Goal: Task Accomplishment & Management: Use online tool/utility

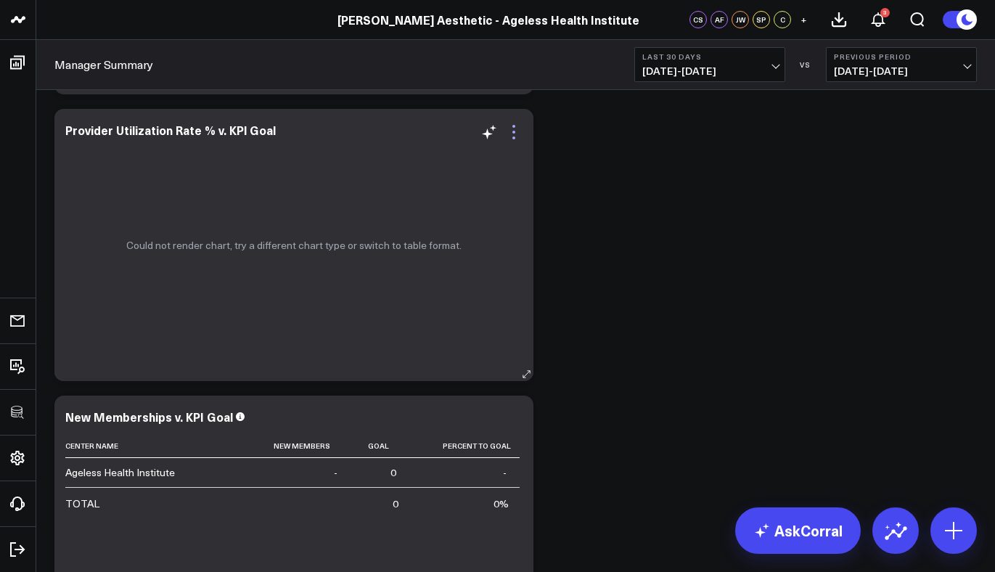
click at [514, 134] on icon at bounding box center [513, 131] width 17 height 17
click at [0, 0] on button "Edit Widget" at bounding box center [0, 0] width 0 height 0
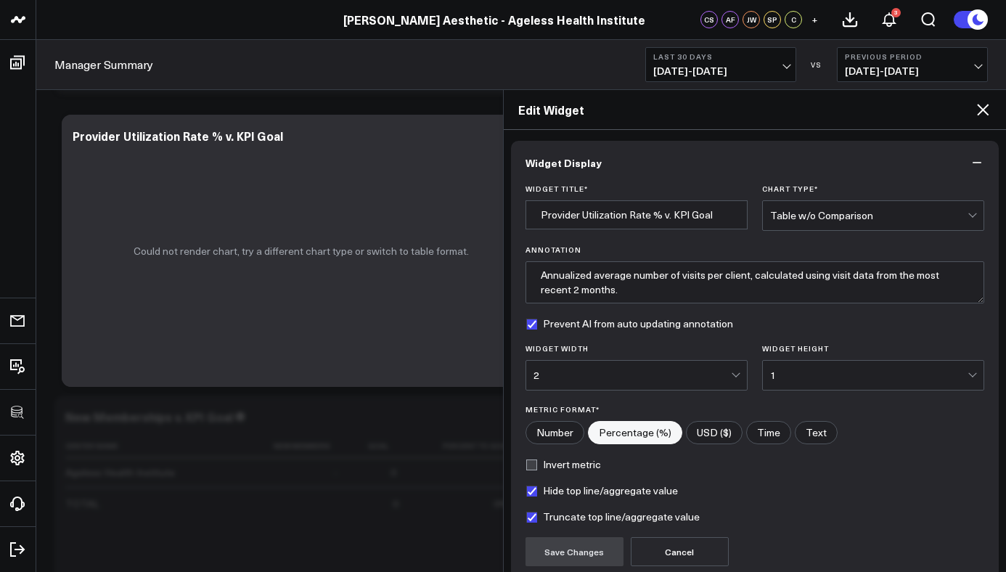
scroll to position [128, 0]
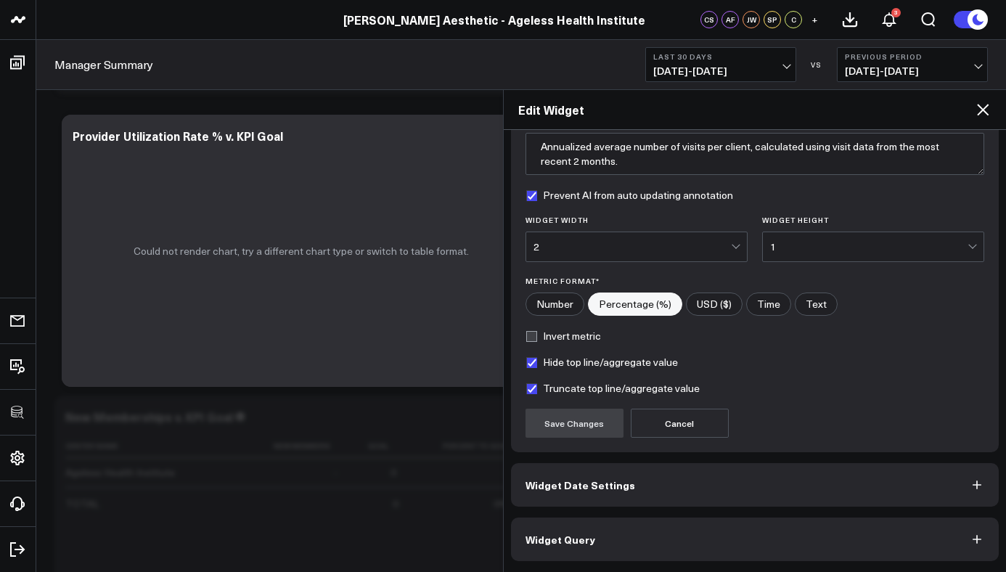
click at [623, 534] on button "Widget Query" at bounding box center [755, 539] width 488 height 44
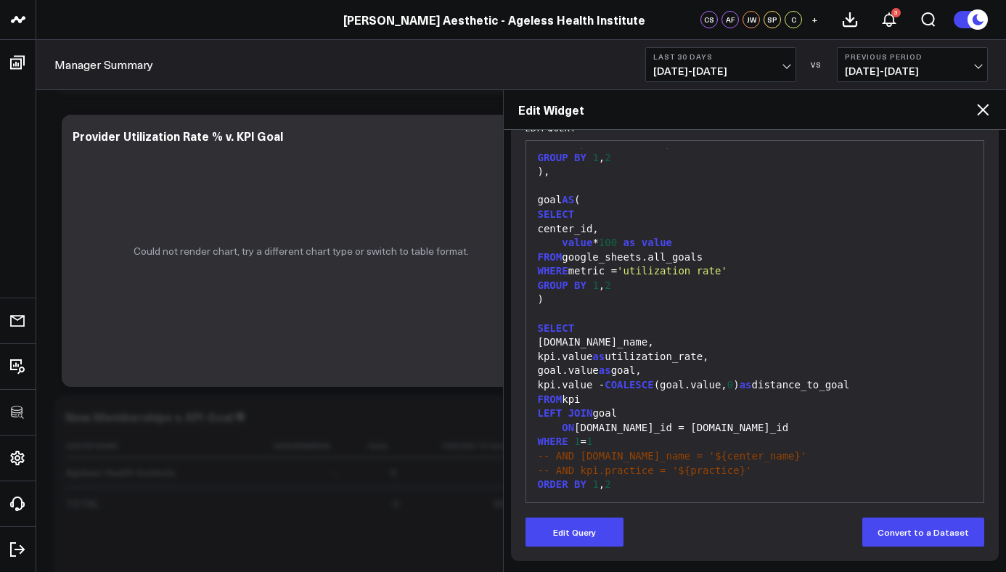
scroll to position [171, 0]
click at [604, 520] on button "Edit Query" at bounding box center [574, 531] width 98 height 29
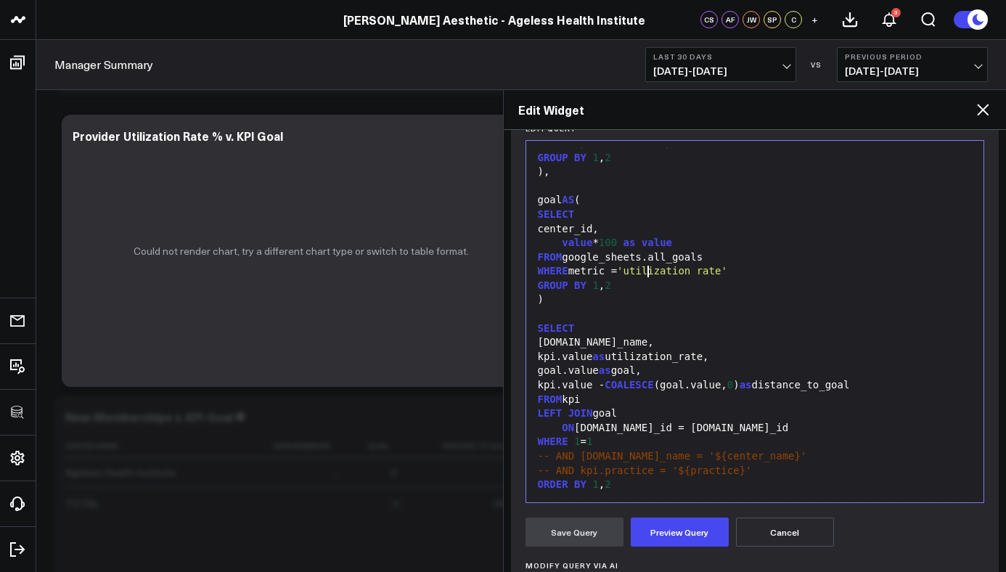
click at [647, 256] on div "FROM google_sheets.all_goals" at bounding box center [754, 257] width 443 height 15
click at [676, 531] on button "Preview Query" at bounding box center [680, 531] width 98 height 29
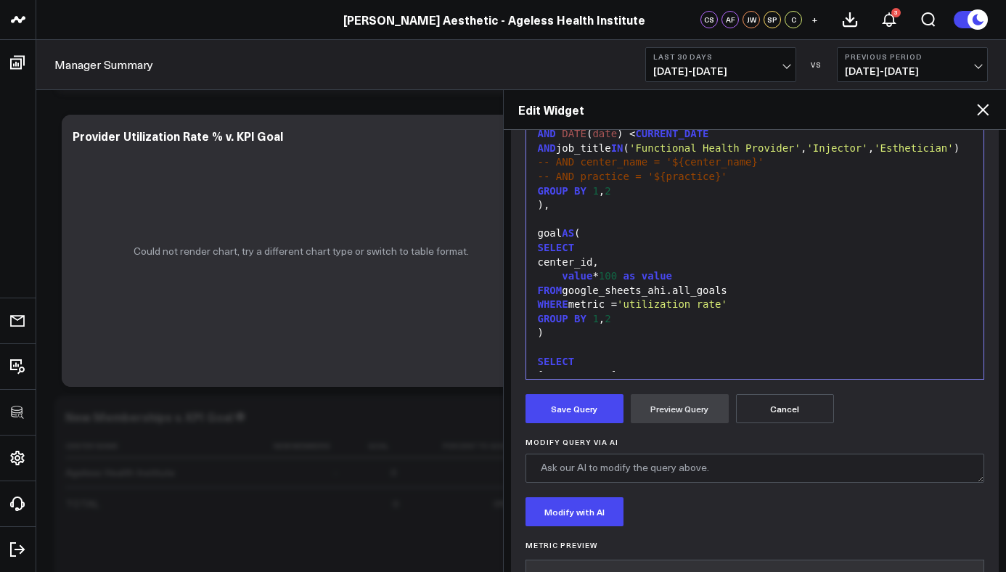
scroll to position [314, 0]
click at [582, 403] on button "Save Query" at bounding box center [574, 409] width 98 height 29
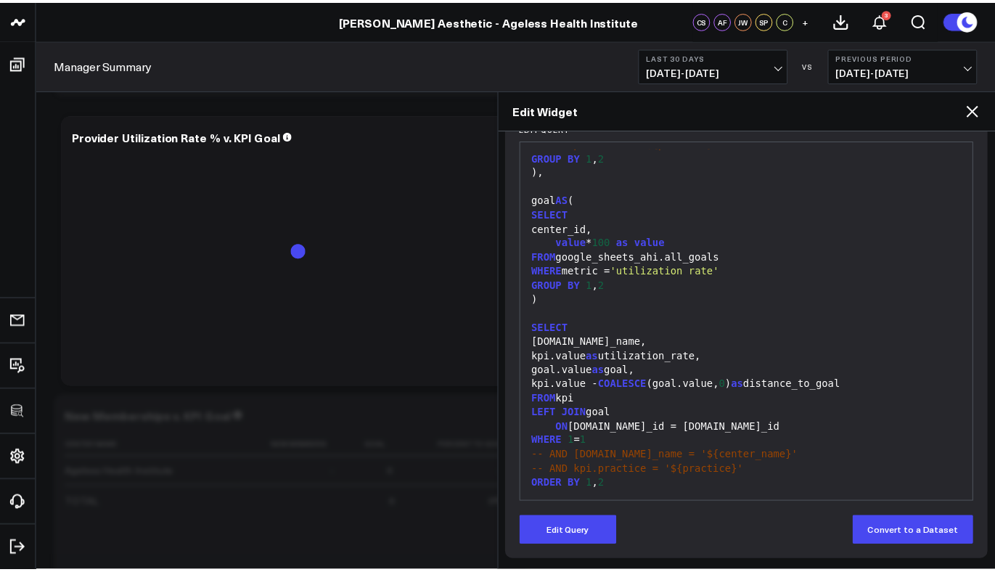
scroll to position [144, 0]
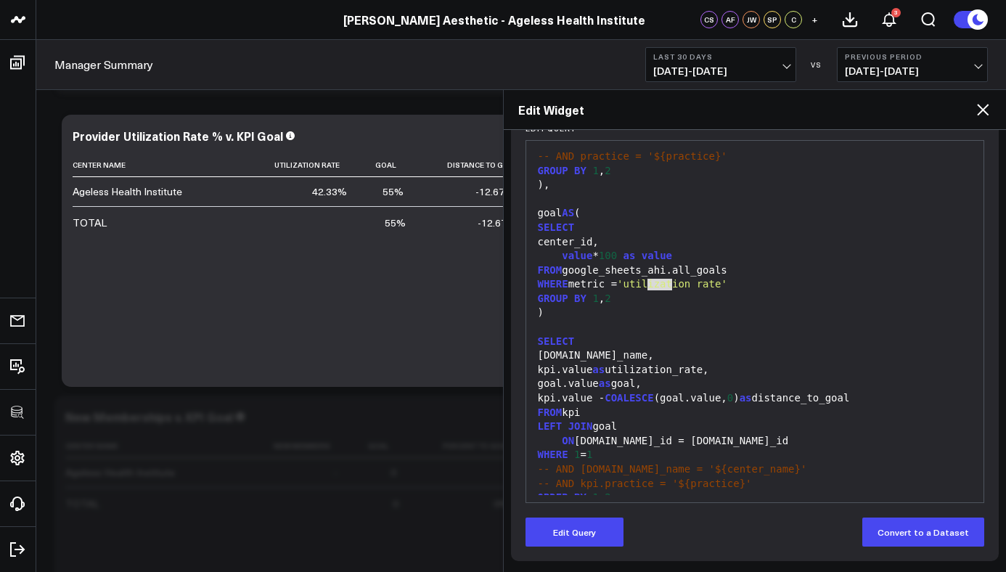
drag, startPoint x: 670, startPoint y: 282, endPoint x: 649, endPoint y: 284, distance: 21.1
click at [649, 278] on div "FROM google_sheets_ahi.all_goals" at bounding box center [754, 270] width 443 height 15
click at [846, 250] on div "center_id," at bounding box center [754, 242] width 443 height 15
click at [985, 120] on div "Edit Widget" at bounding box center [755, 110] width 503 height 40
click at [984, 115] on icon at bounding box center [982, 109] width 17 height 17
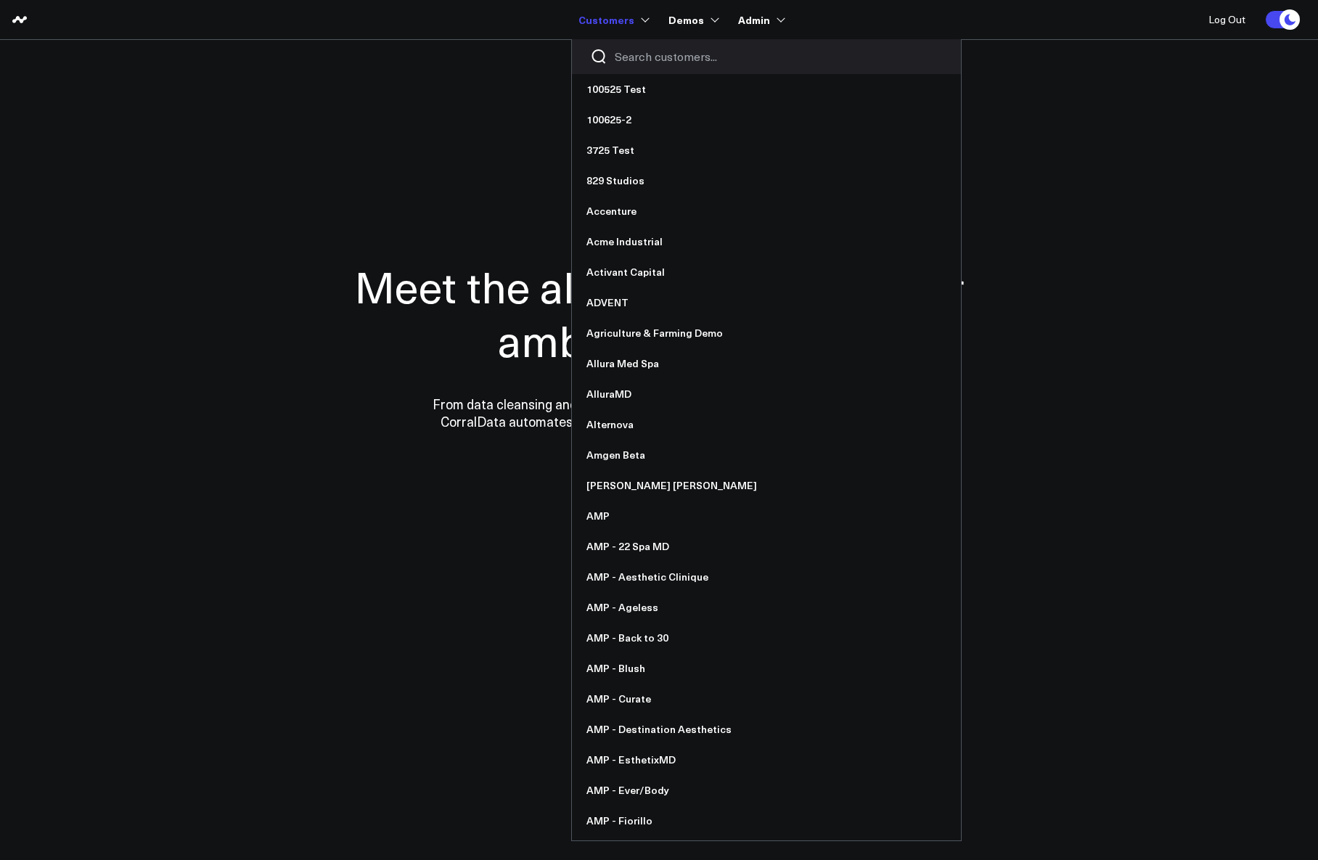
click at [653, 52] on input "Search customers input" at bounding box center [779, 57] width 328 height 16
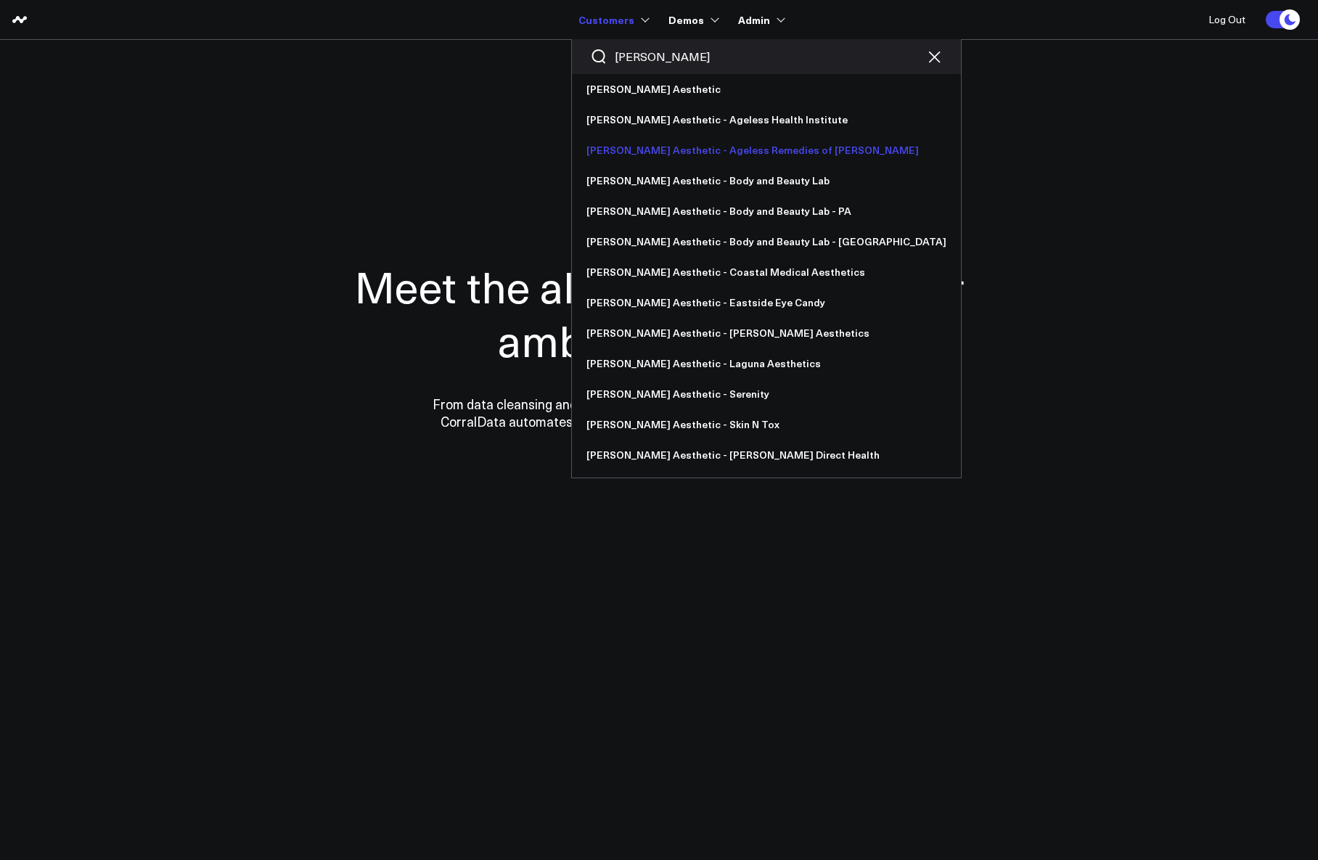
type input "annie"
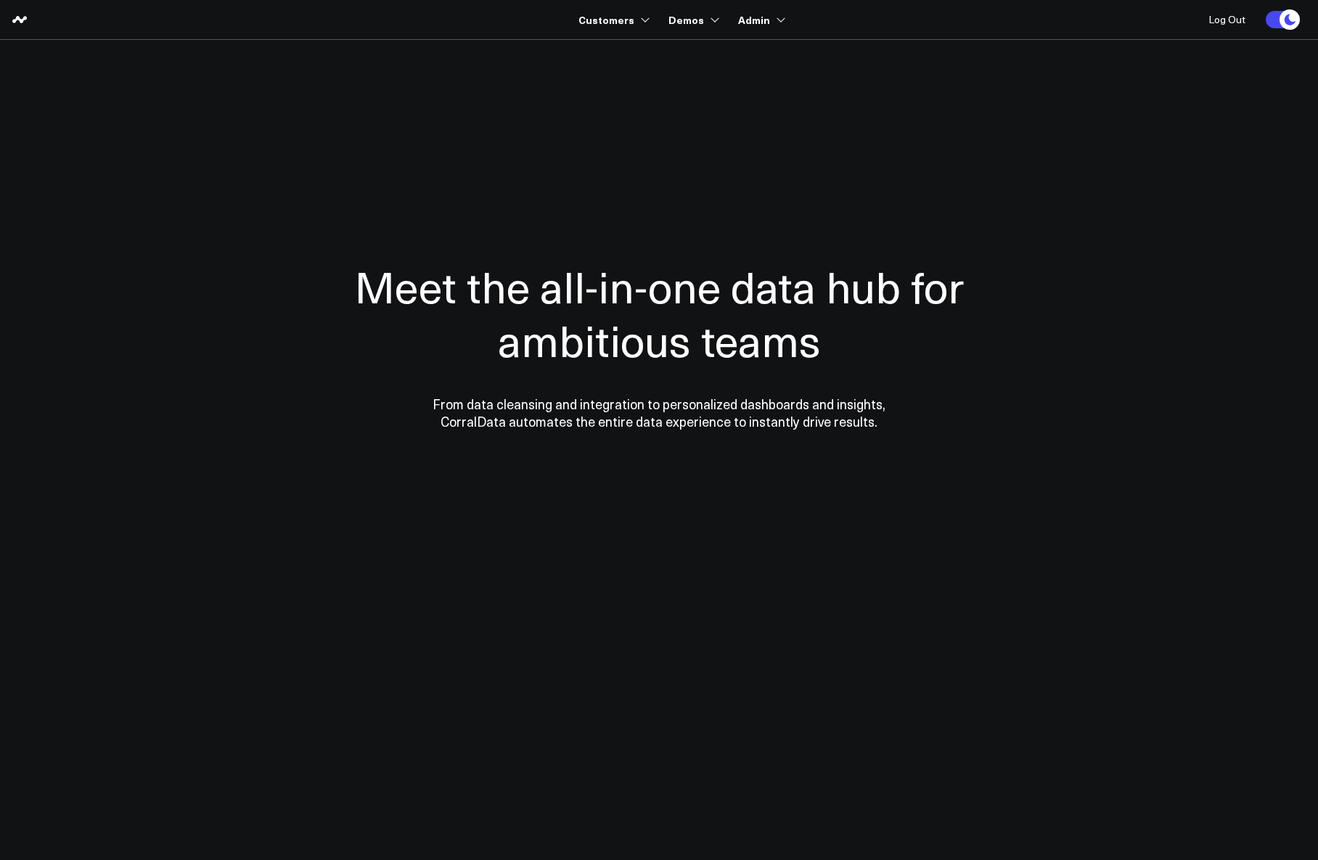
click at [1034, 251] on div at bounding box center [658, 344] width 1045 height 493
click at [181, 298] on div at bounding box center [658, 344] width 1045 height 493
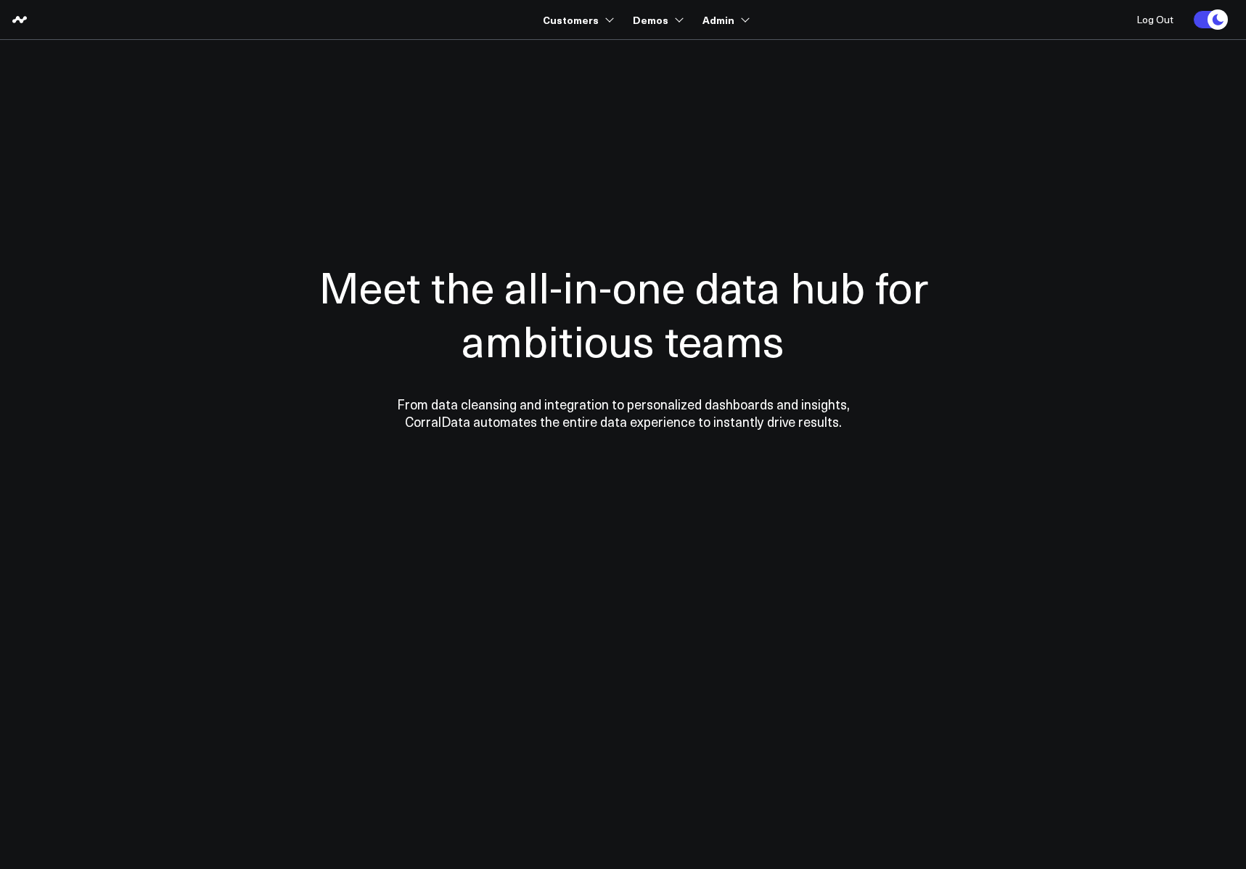
click at [554, 262] on h1 "Meet the all-in-one data hub for ambitious teams" at bounding box center [623, 312] width 711 height 107
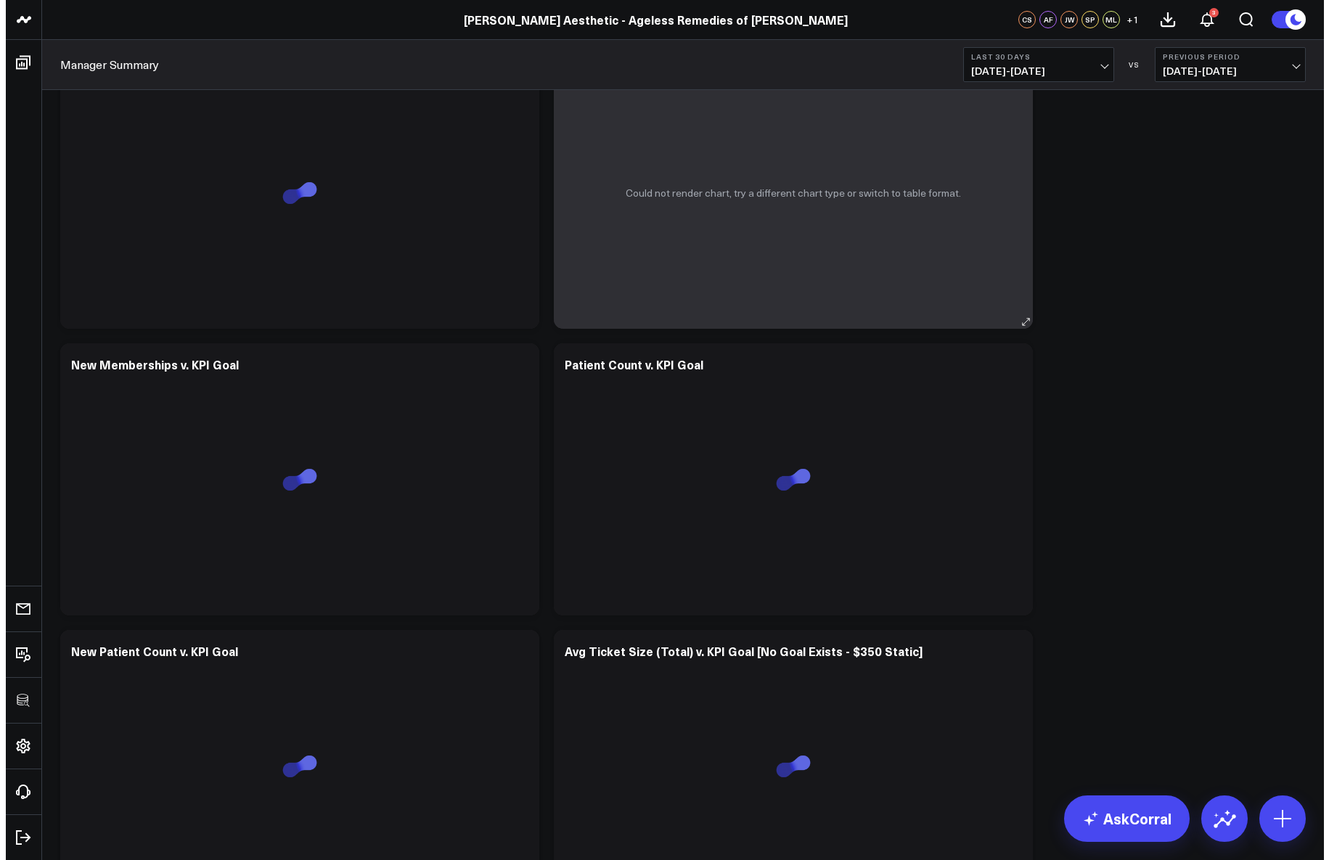
scroll to position [2908, 0]
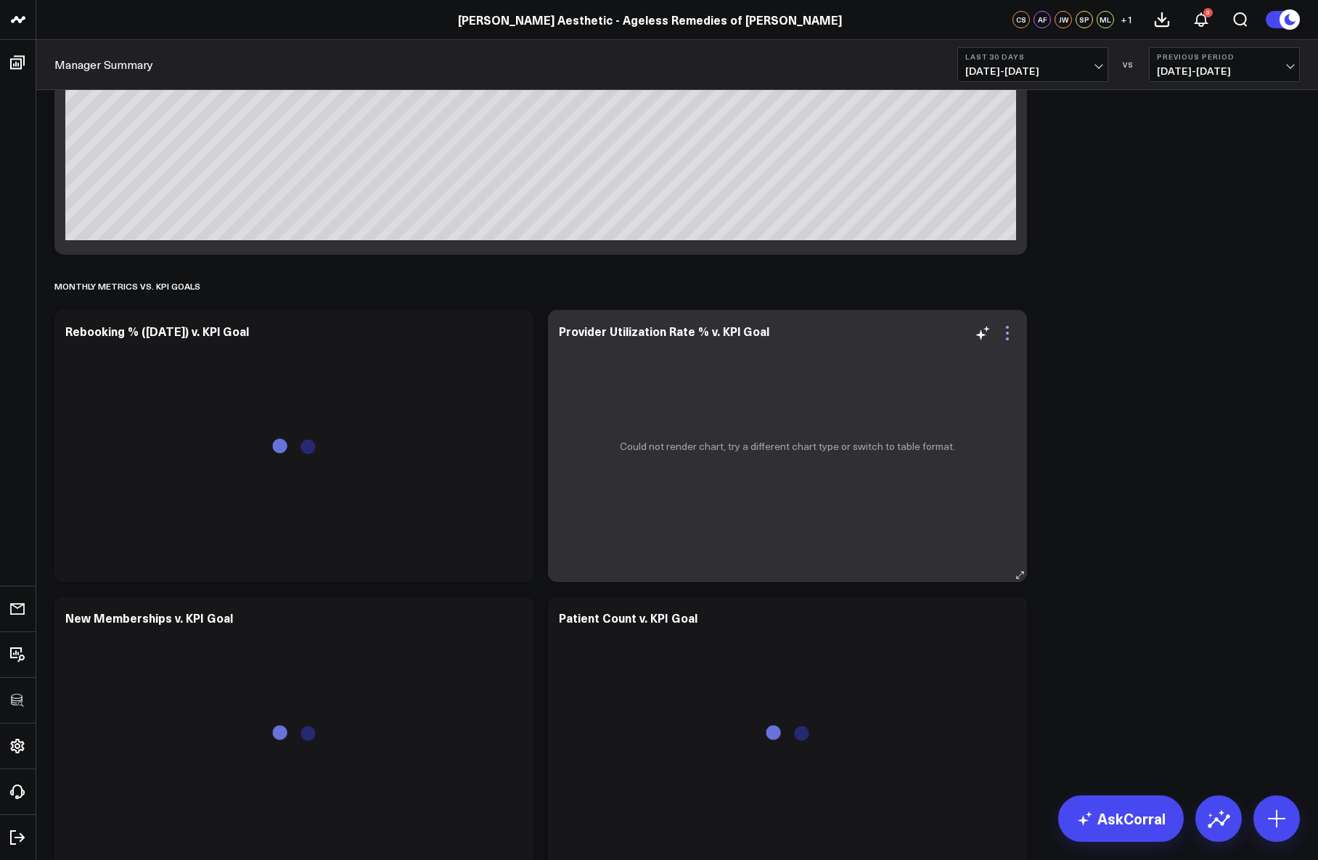
click at [1013, 333] on icon at bounding box center [1007, 332] width 17 height 17
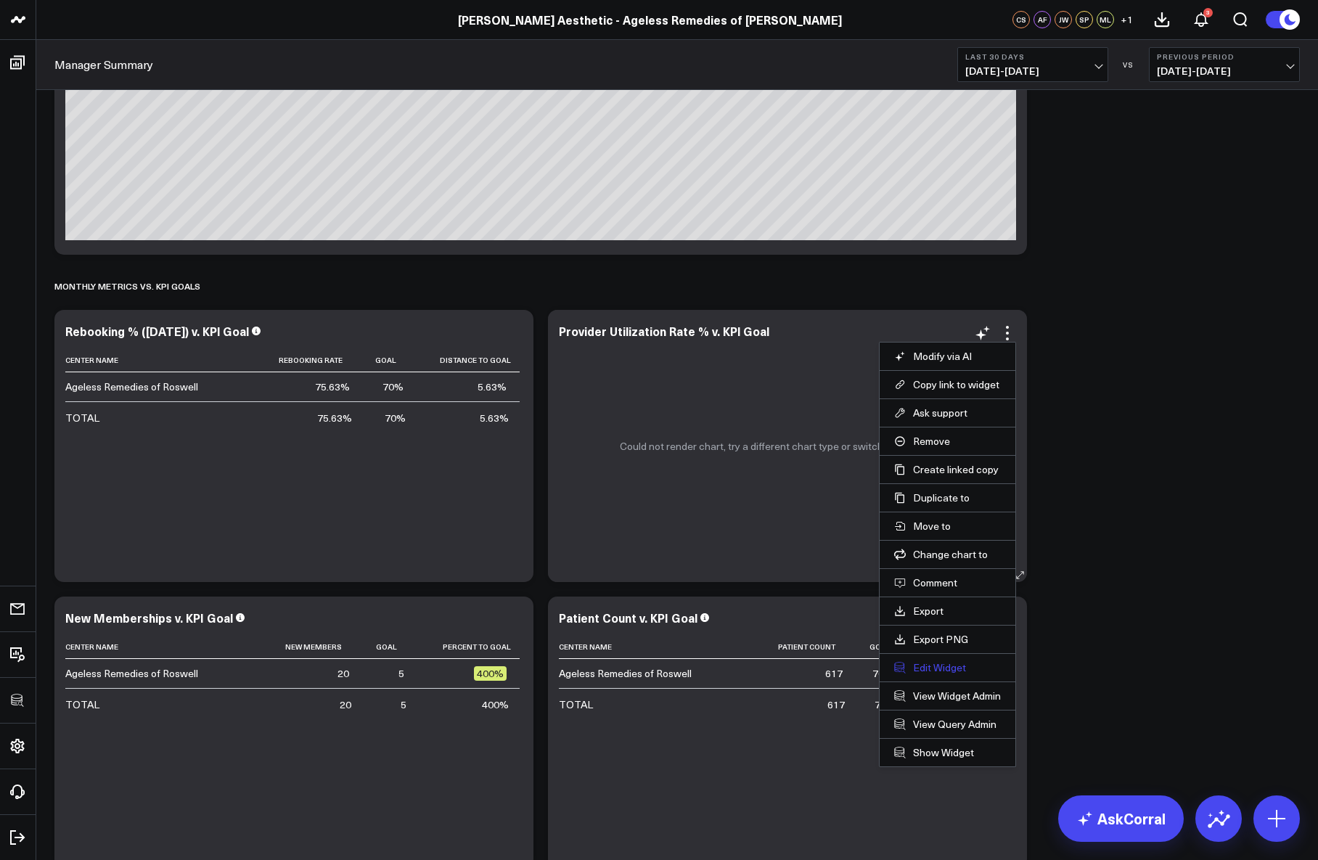
click at [932, 671] on button "Edit Widget" at bounding box center [947, 667] width 107 height 13
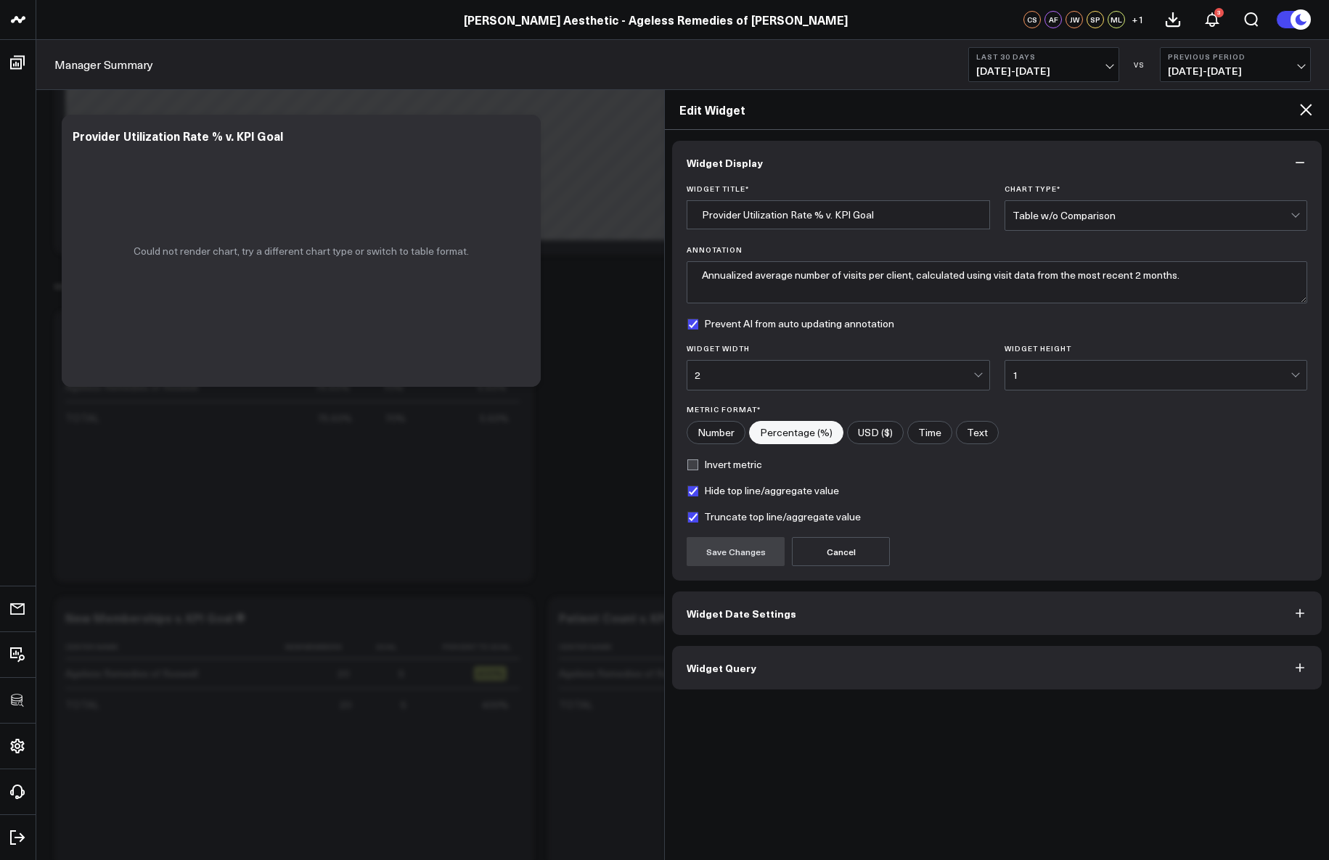
click at [737, 662] on span "Widget Query" at bounding box center [721, 668] width 70 height 12
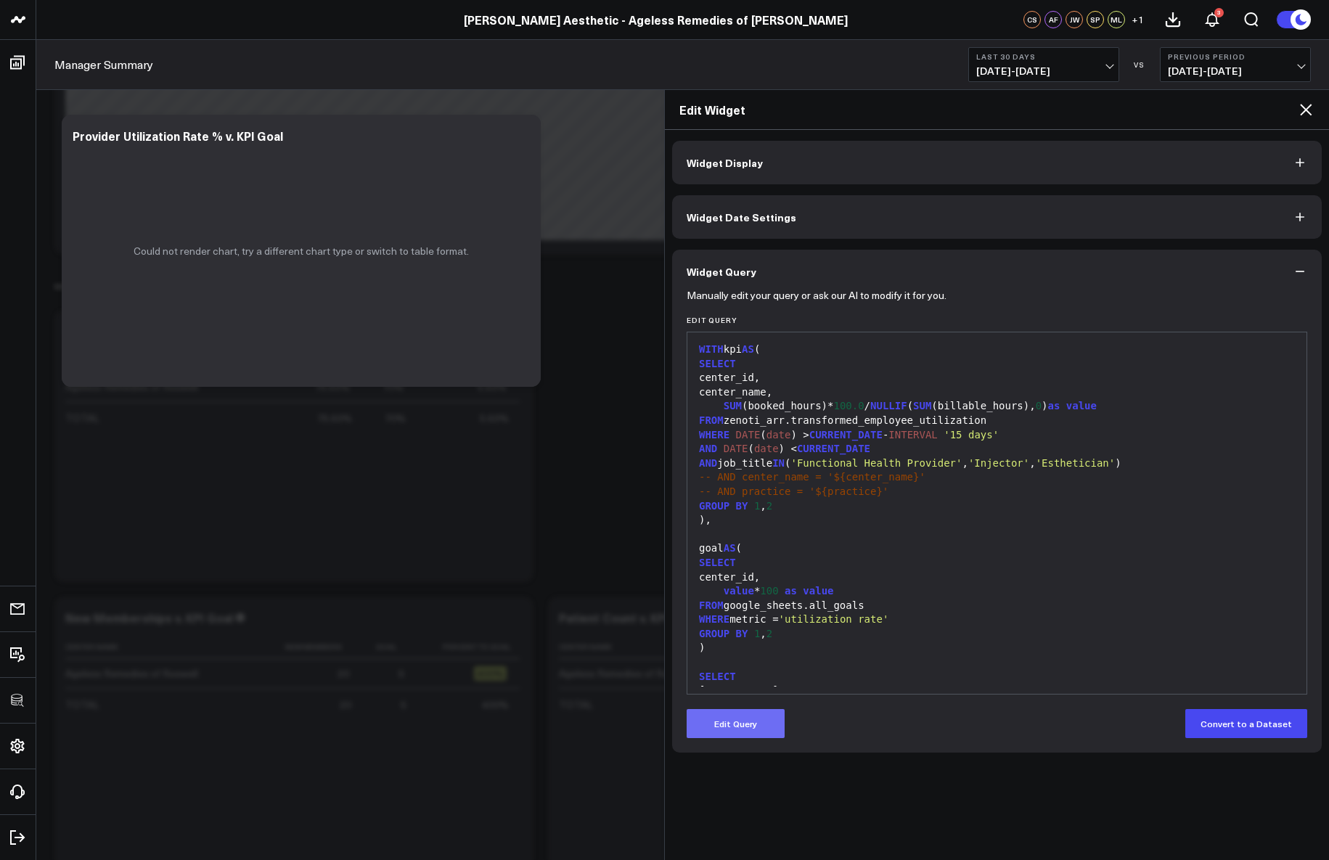
click at [757, 729] on button "Edit Query" at bounding box center [735, 723] width 98 height 29
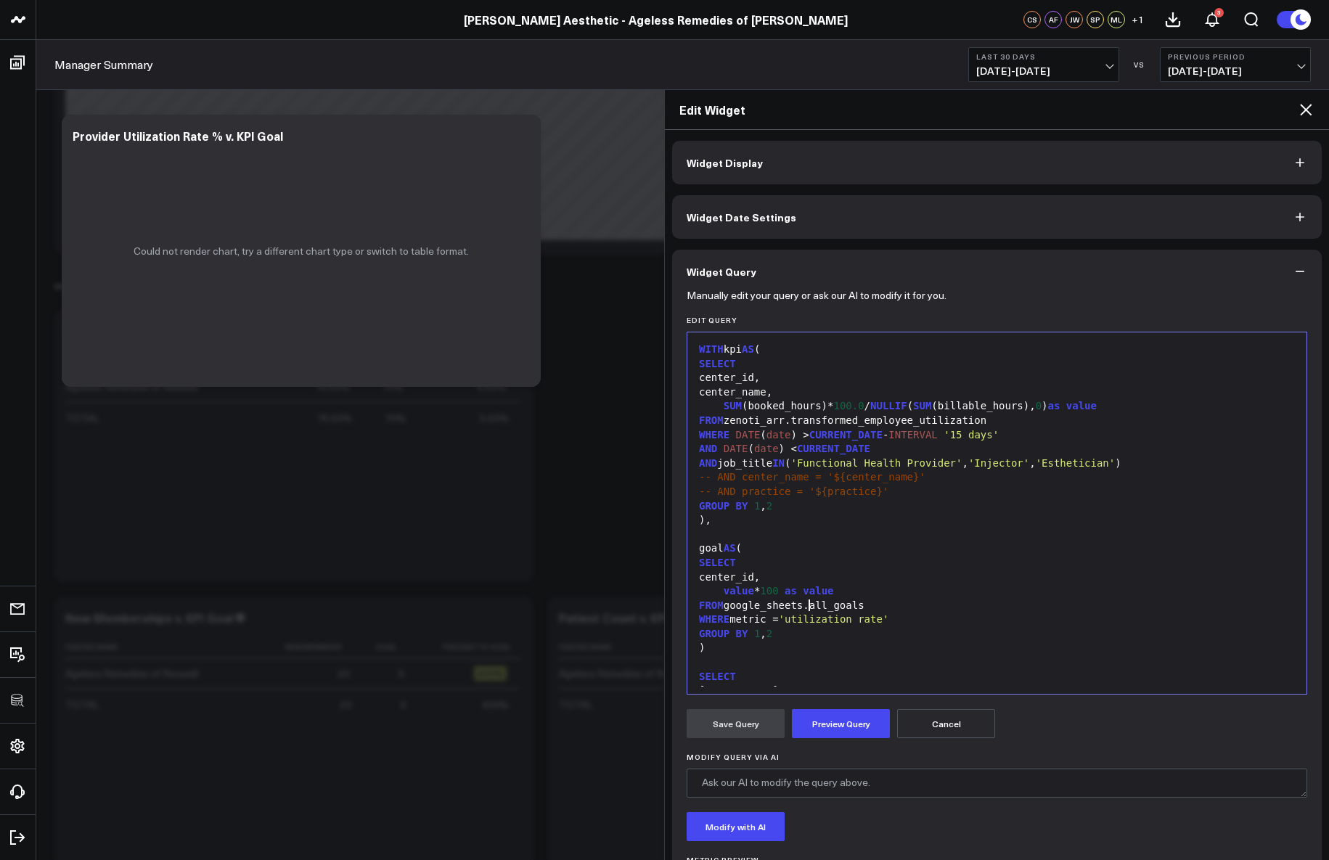
click at [809, 607] on div "FROM google_sheets.all_goals" at bounding box center [996, 606] width 604 height 15
click at [828, 723] on button "Preview Query" at bounding box center [841, 723] width 98 height 29
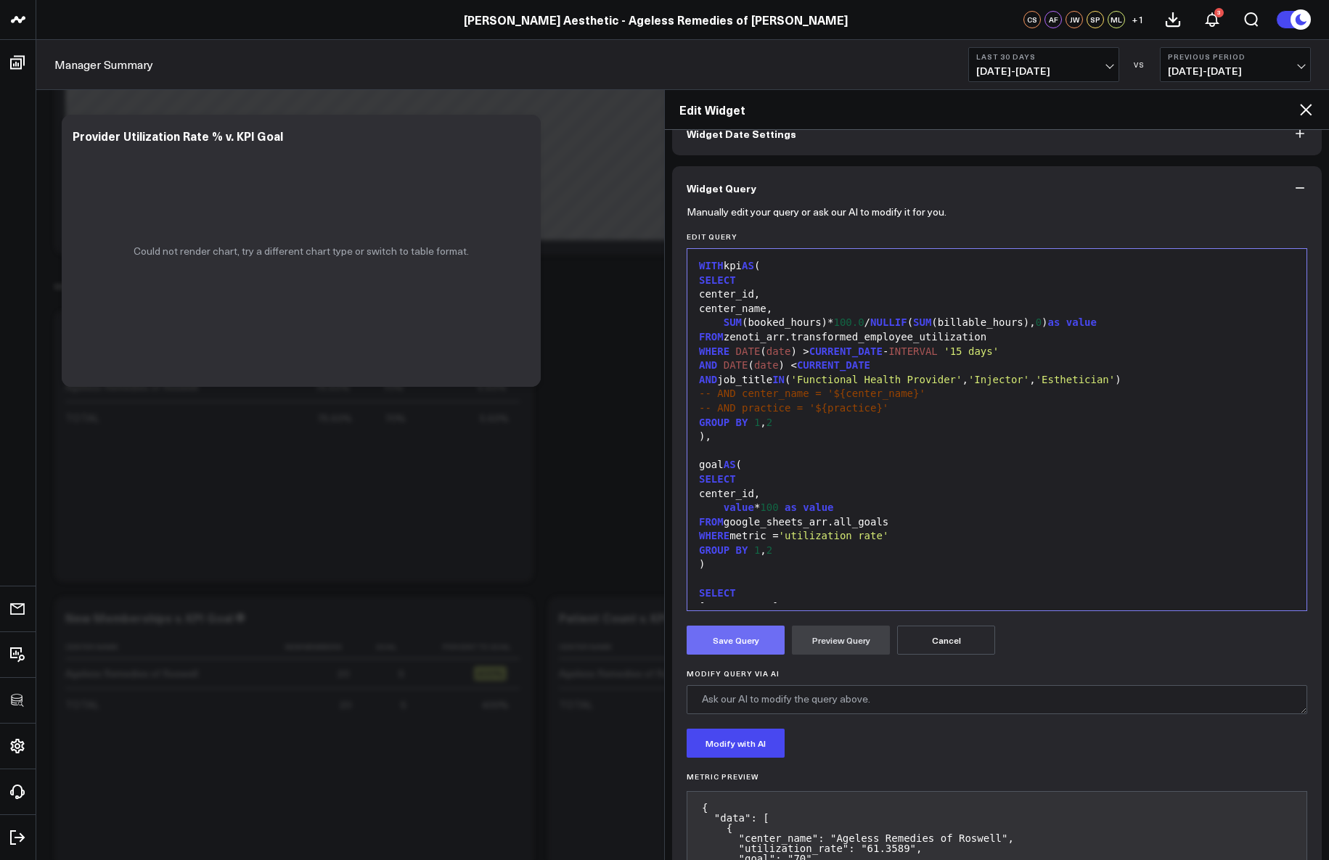
click at [747, 651] on button "Save Query" at bounding box center [735, 640] width 98 height 29
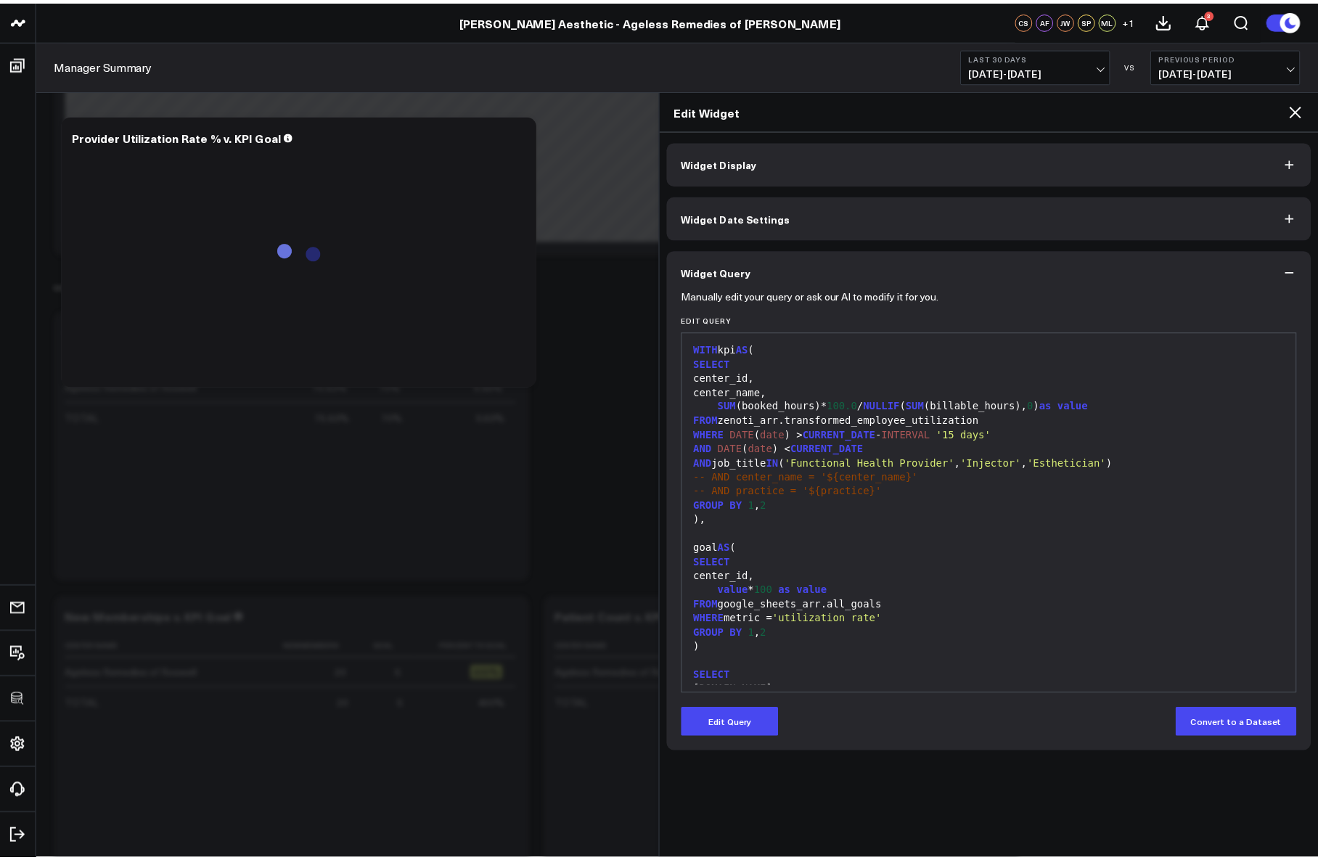
scroll to position [0, 0]
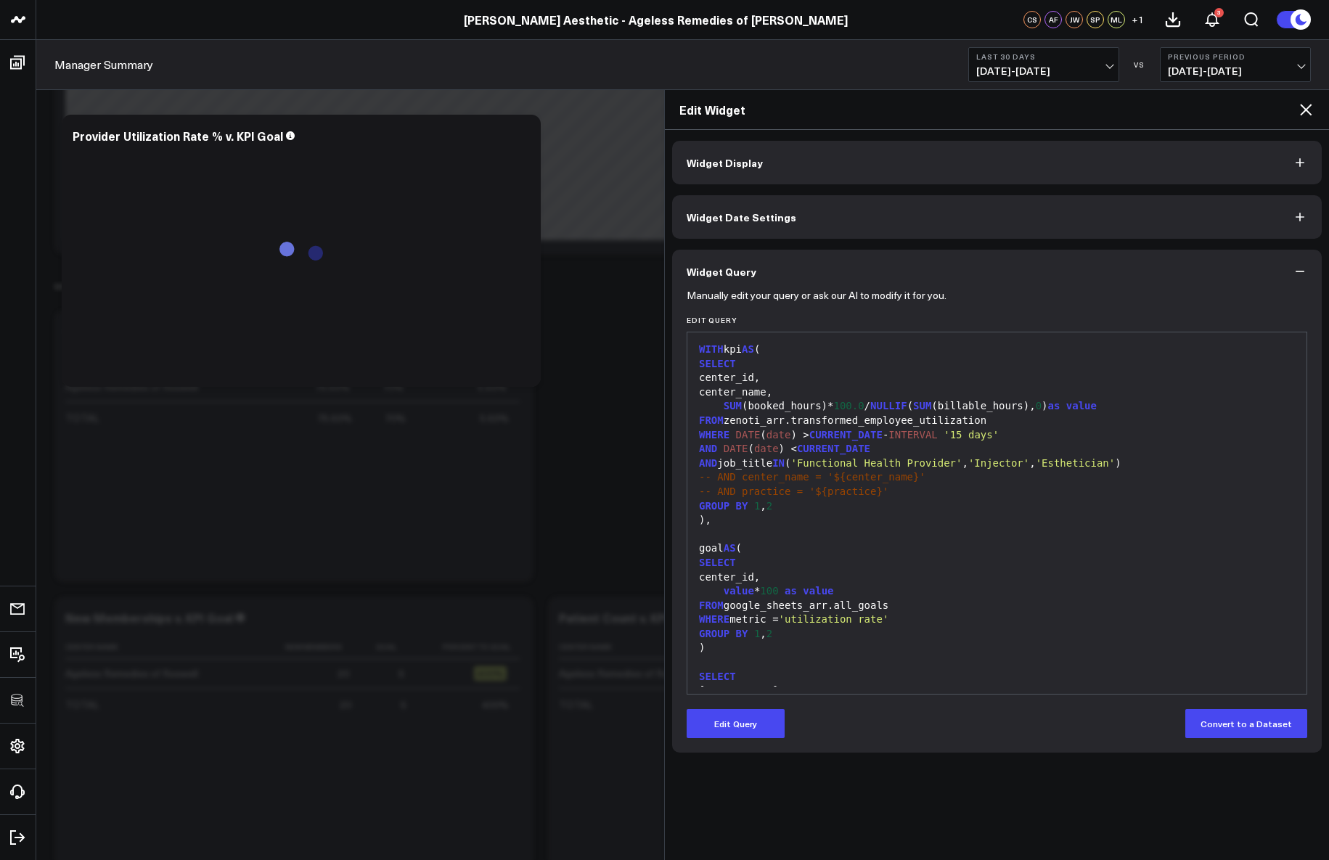
click at [1307, 108] on icon at bounding box center [1306, 110] width 12 height 12
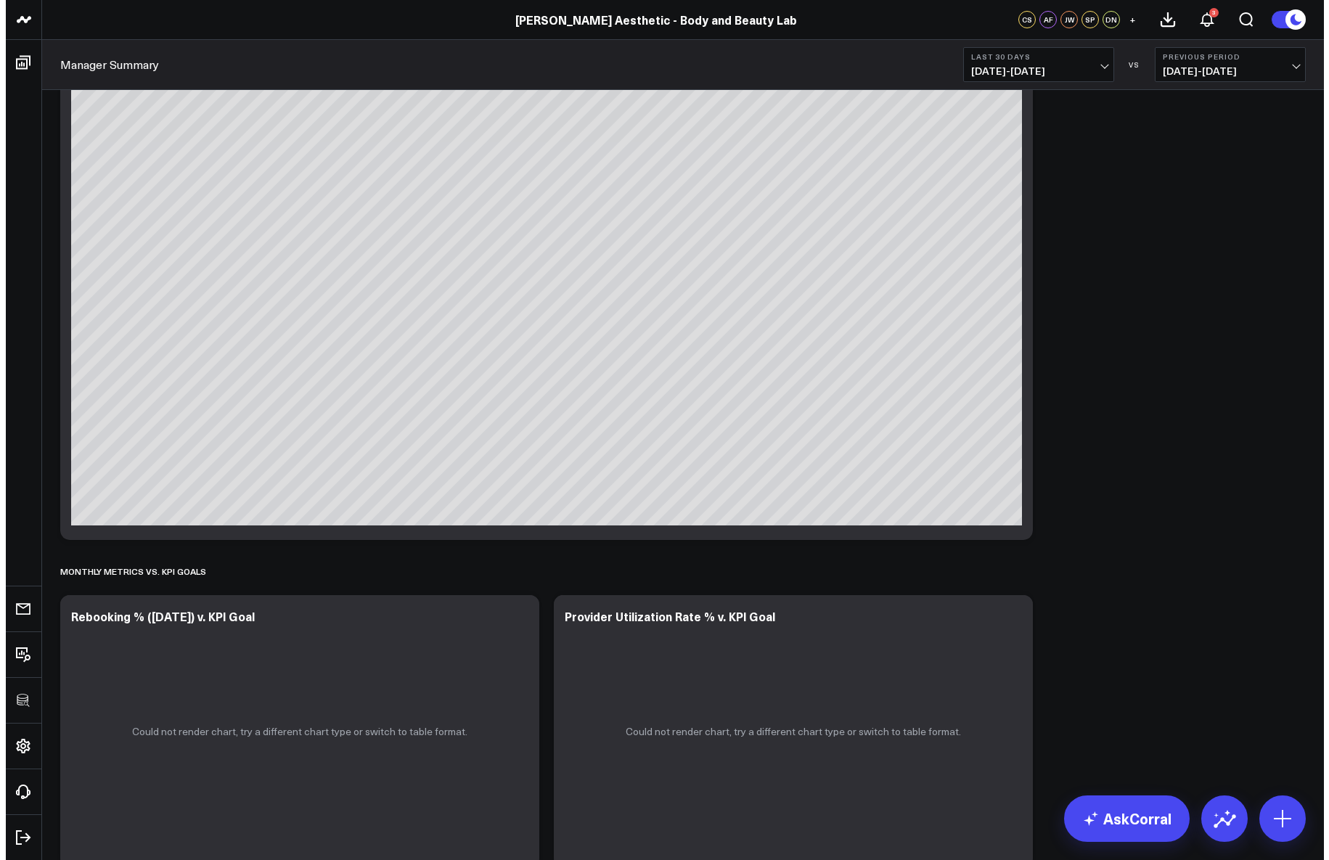
scroll to position [3015, 0]
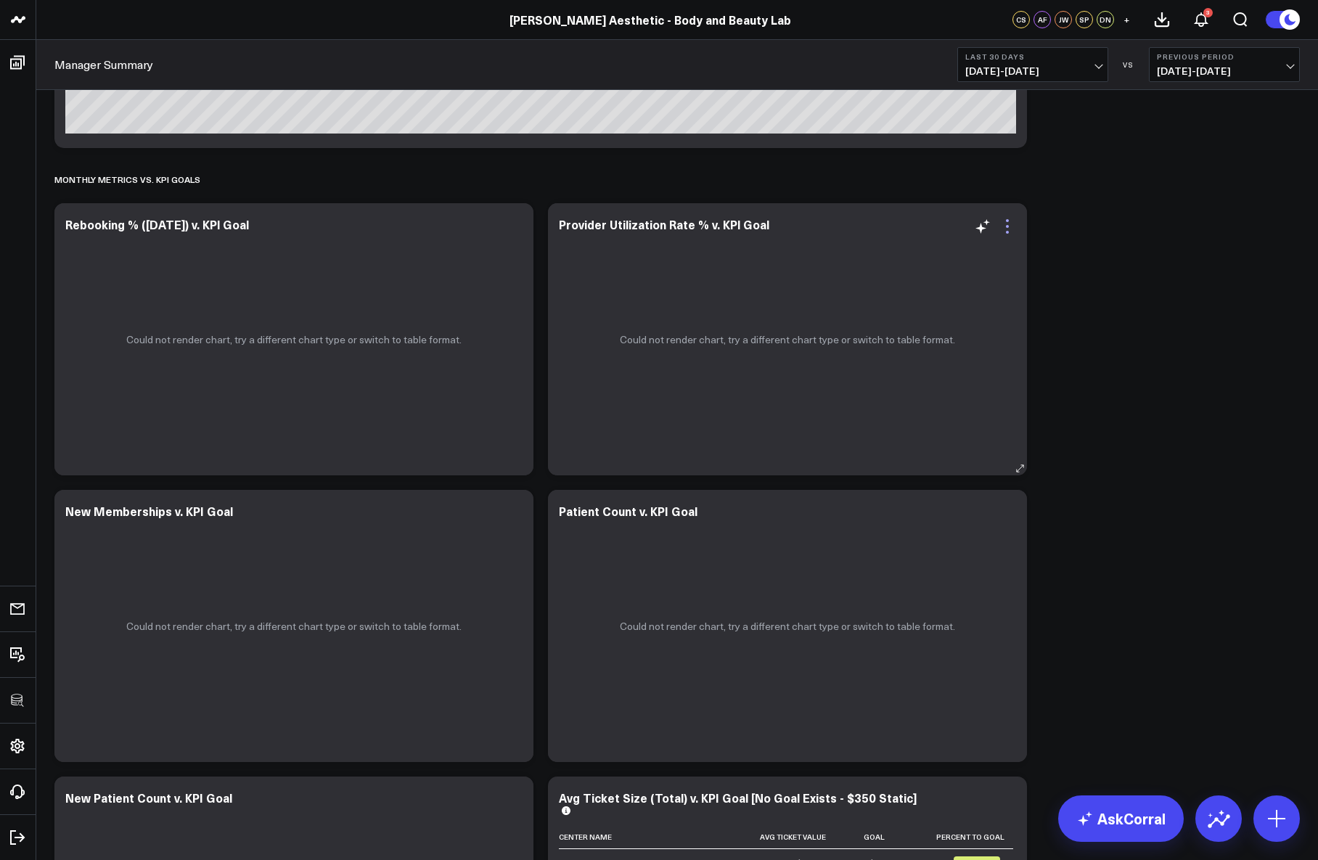
click at [1007, 229] on icon at bounding box center [1007, 226] width 17 height 17
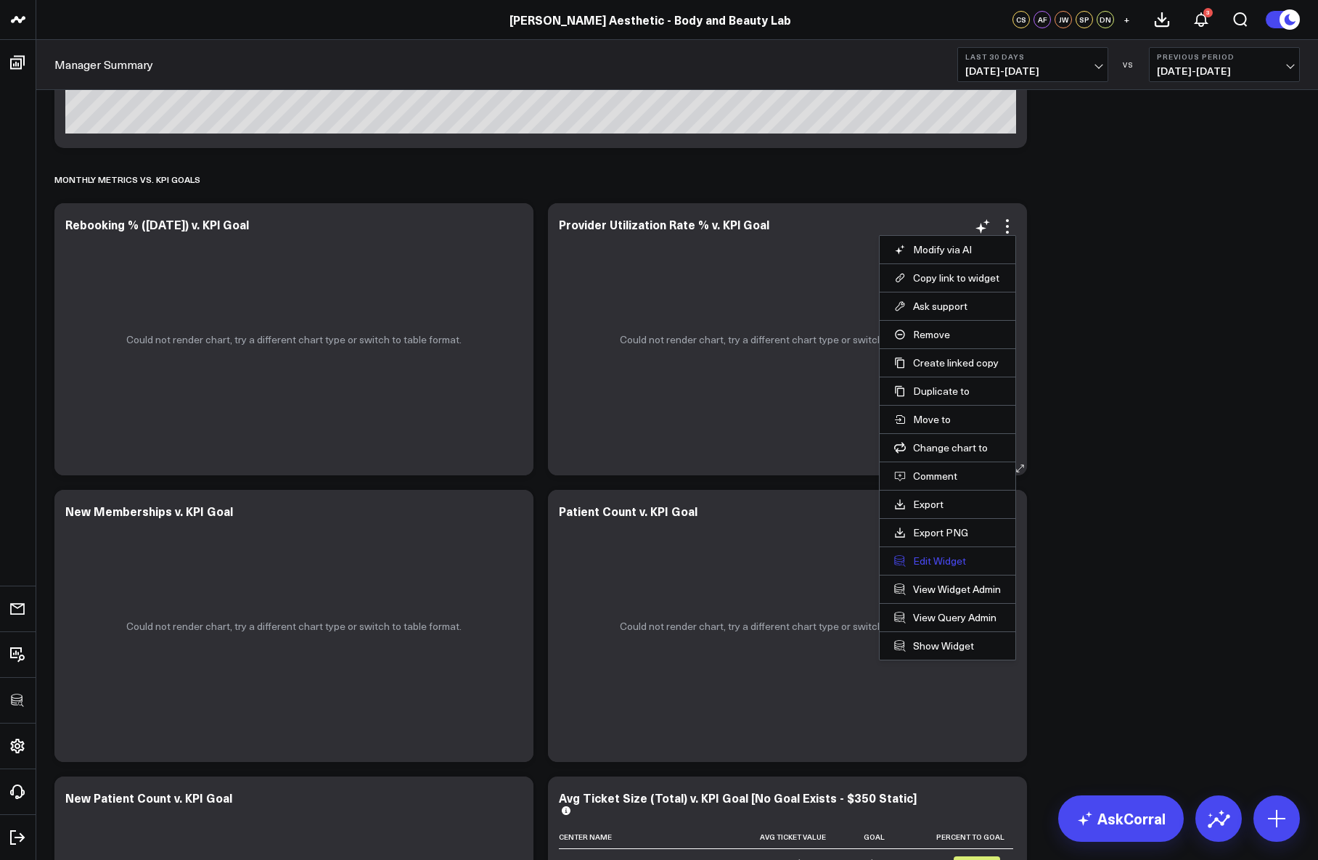
click at [928, 559] on button "Edit Widget" at bounding box center [947, 560] width 107 height 13
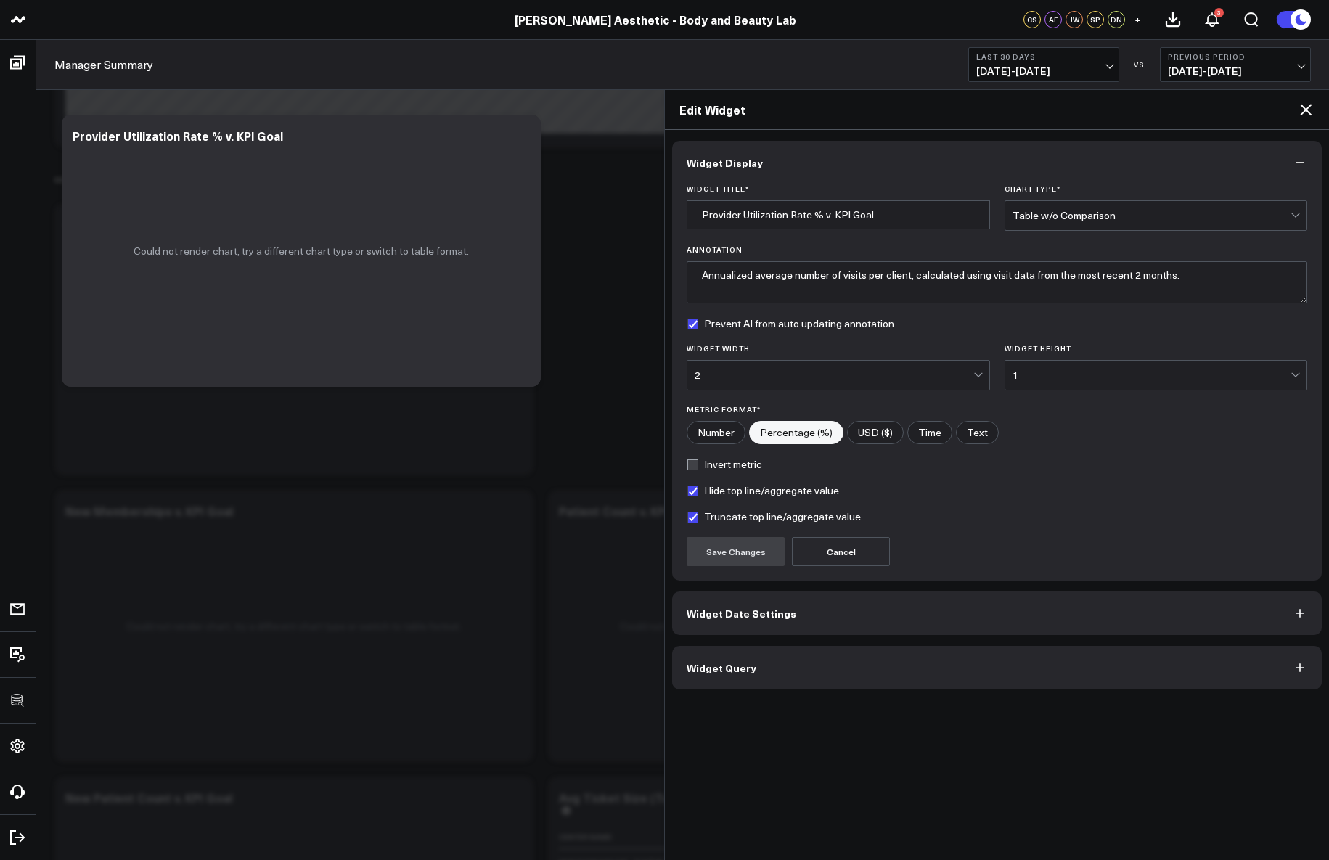
click at [781, 671] on button "Widget Query" at bounding box center [996, 668] width 649 height 44
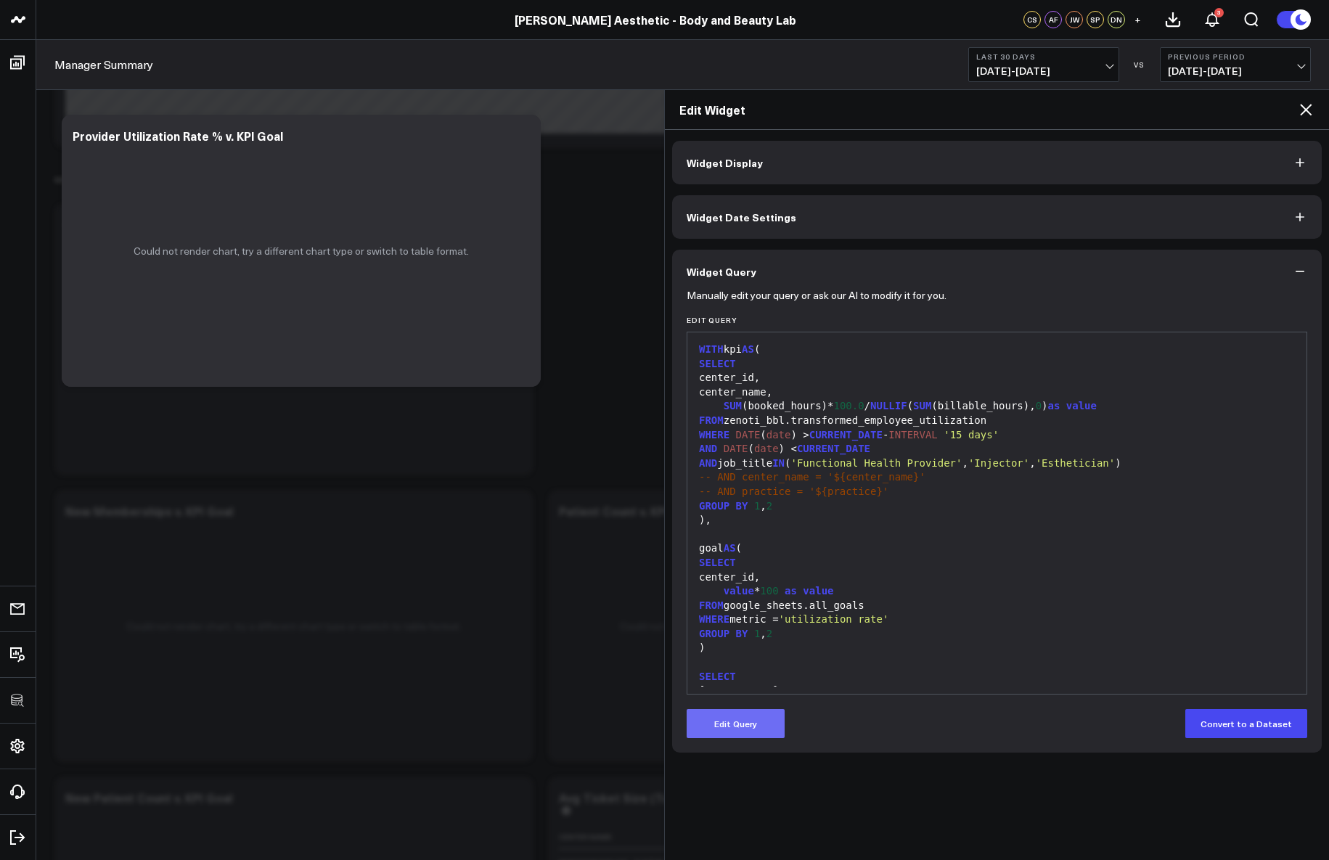
click at [757, 726] on button "Edit Query" at bounding box center [735, 723] width 98 height 29
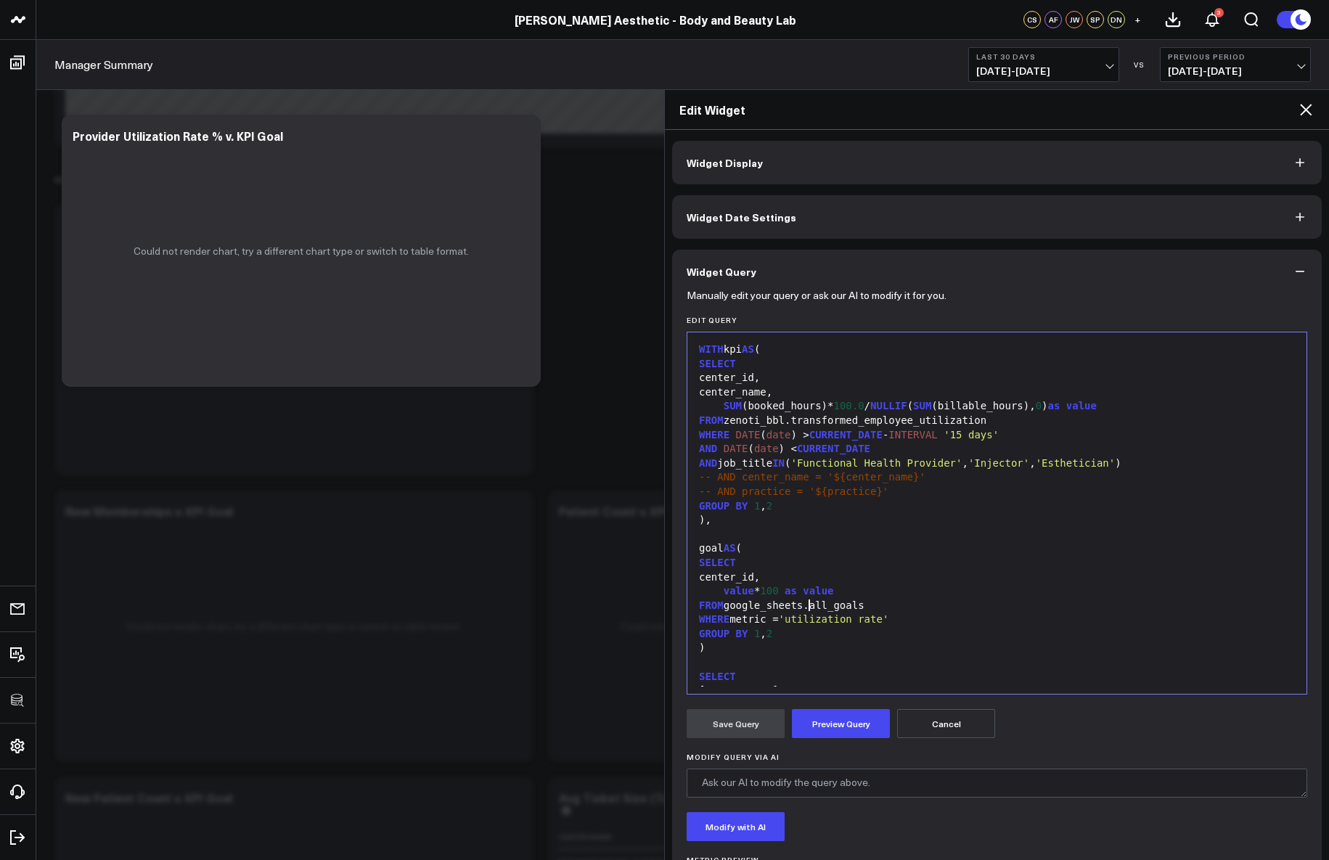
click at [810, 607] on div "FROM google_sheets.all_goals" at bounding box center [996, 606] width 604 height 15
click at [899, 581] on div "center_id," at bounding box center [996, 577] width 604 height 15
click at [871, 716] on button "Preview Query" at bounding box center [841, 723] width 98 height 29
click at [788, 635] on div "GROUP BY 1 , 2" at bounding box center [996, 634] width 604 height 15
click at [752, 603] on div "FROM google_sheets_bbl.all_goals" at bounding box center [996, 606] width 604 height 15
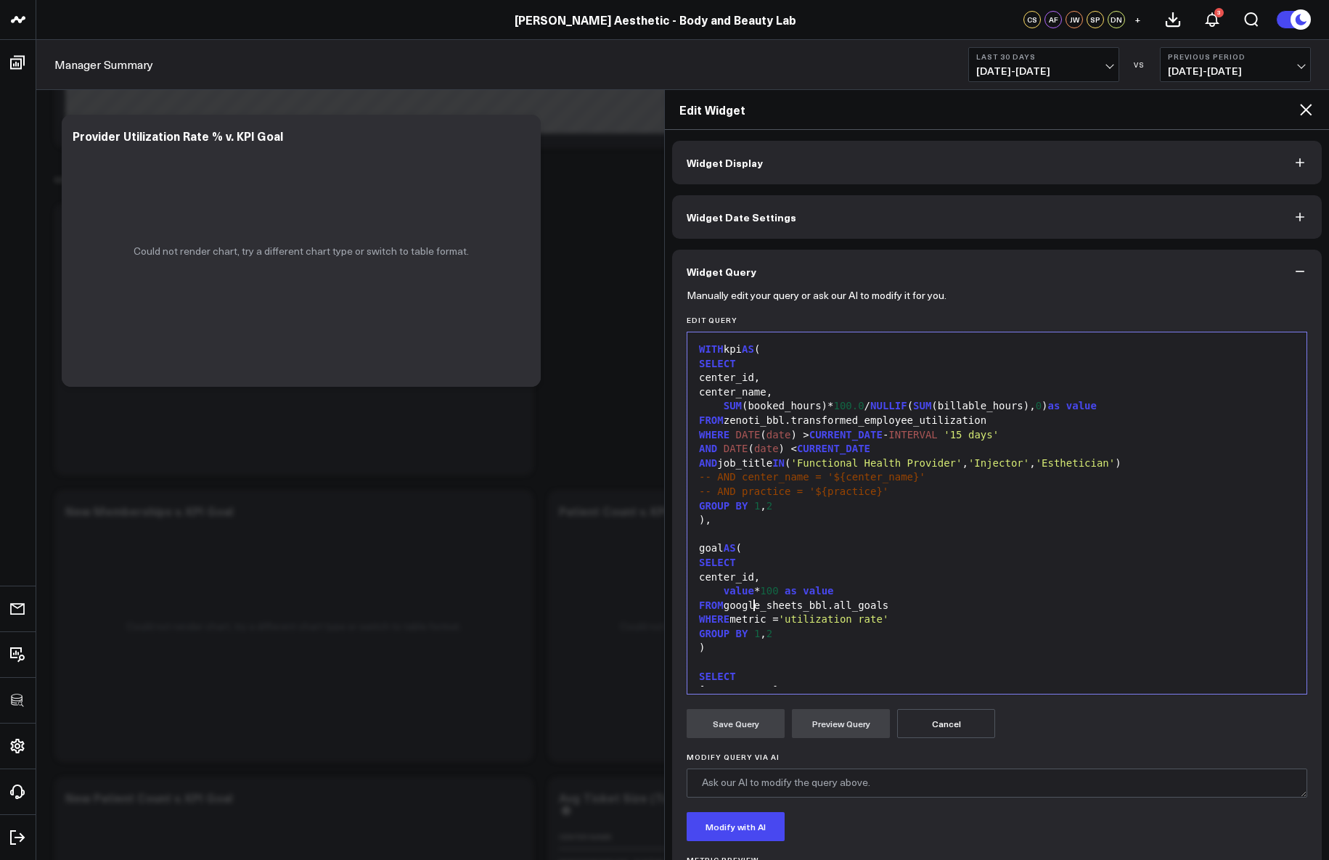
click at [752, 603] on div "FROM google_sheets_bbl.all_goals" at bounding box center [996, 606] width 604 height 15
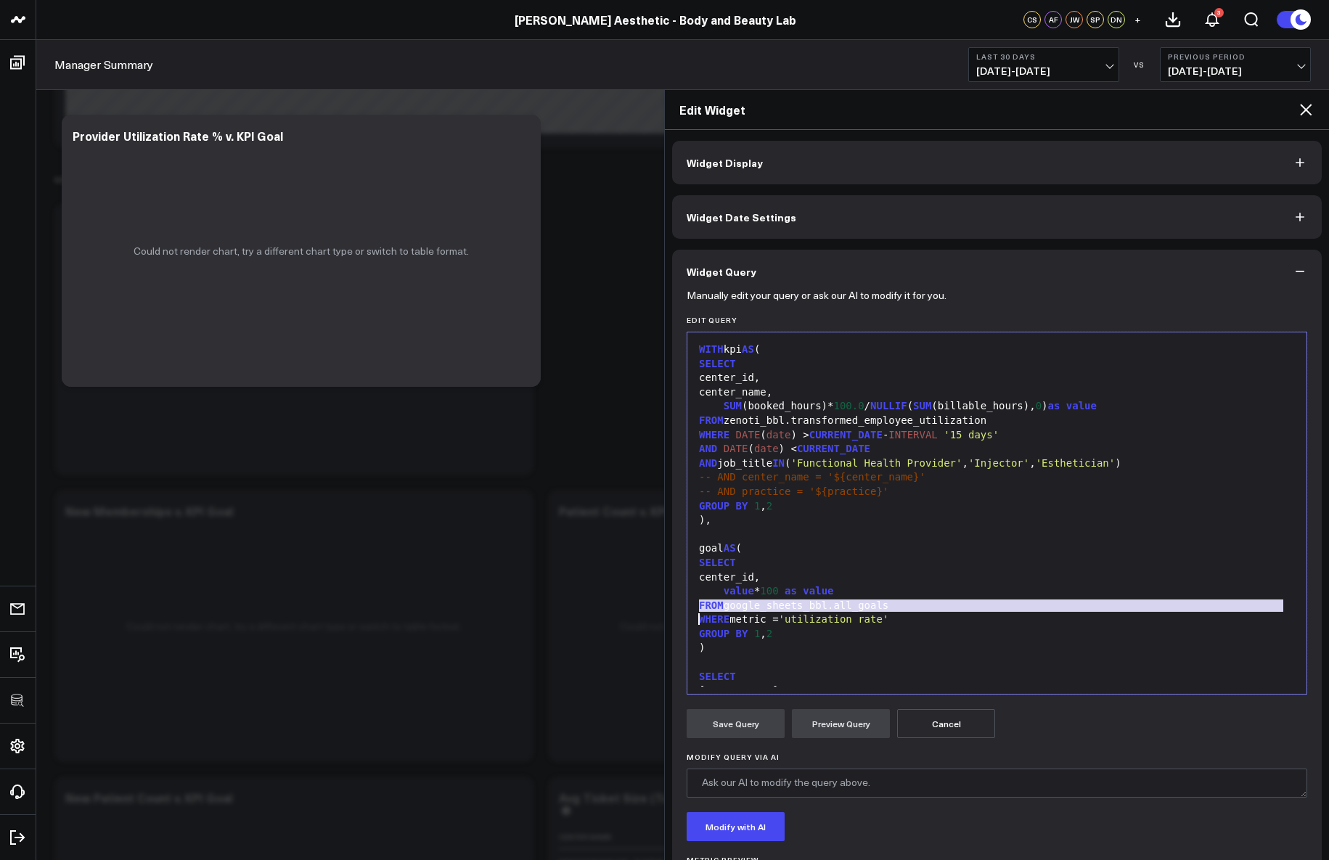
copy div "FROM google_sheets_bbl.all_goals"
click at [901, 668] on div at bounding box center [996, 662] width 604 height 15
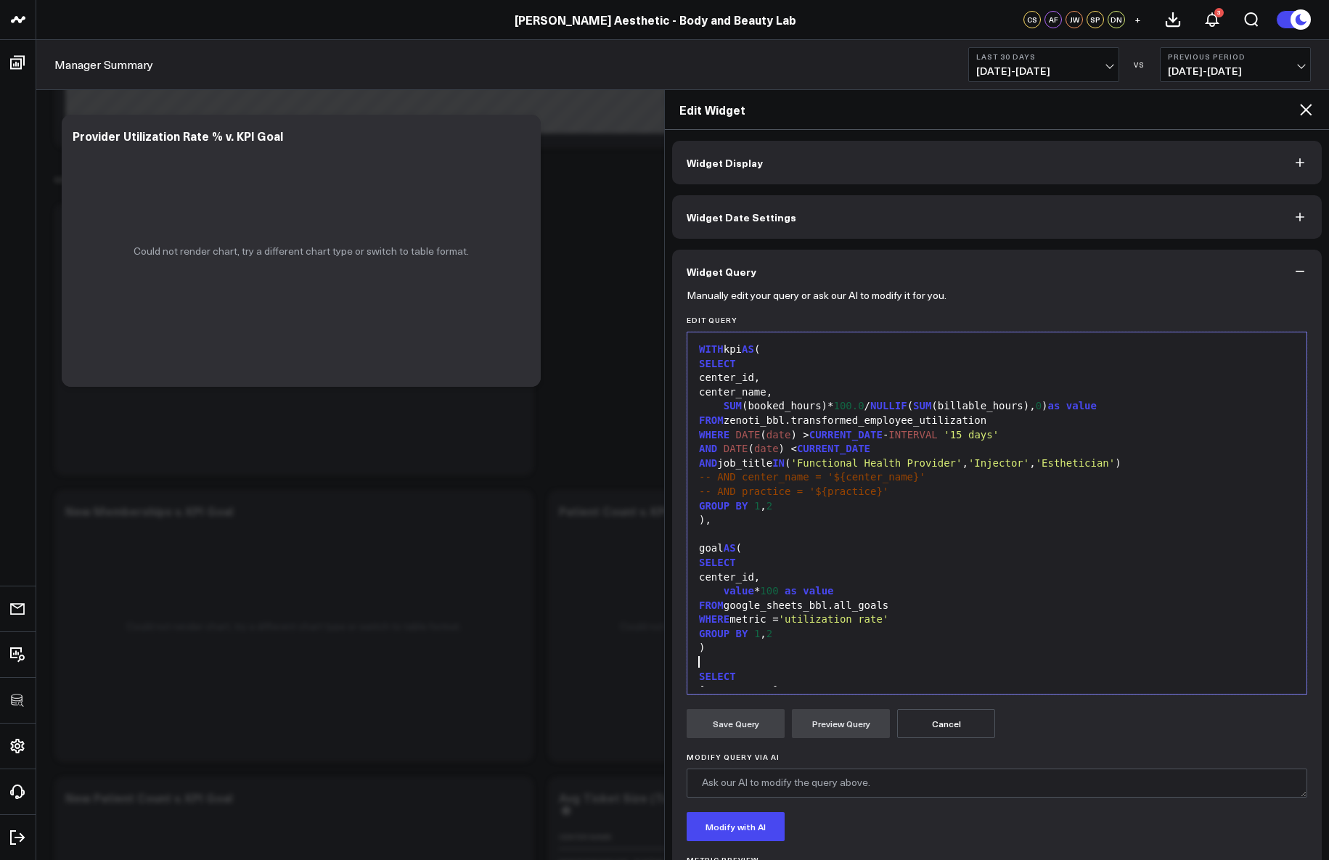
scroll to position [104, 0]
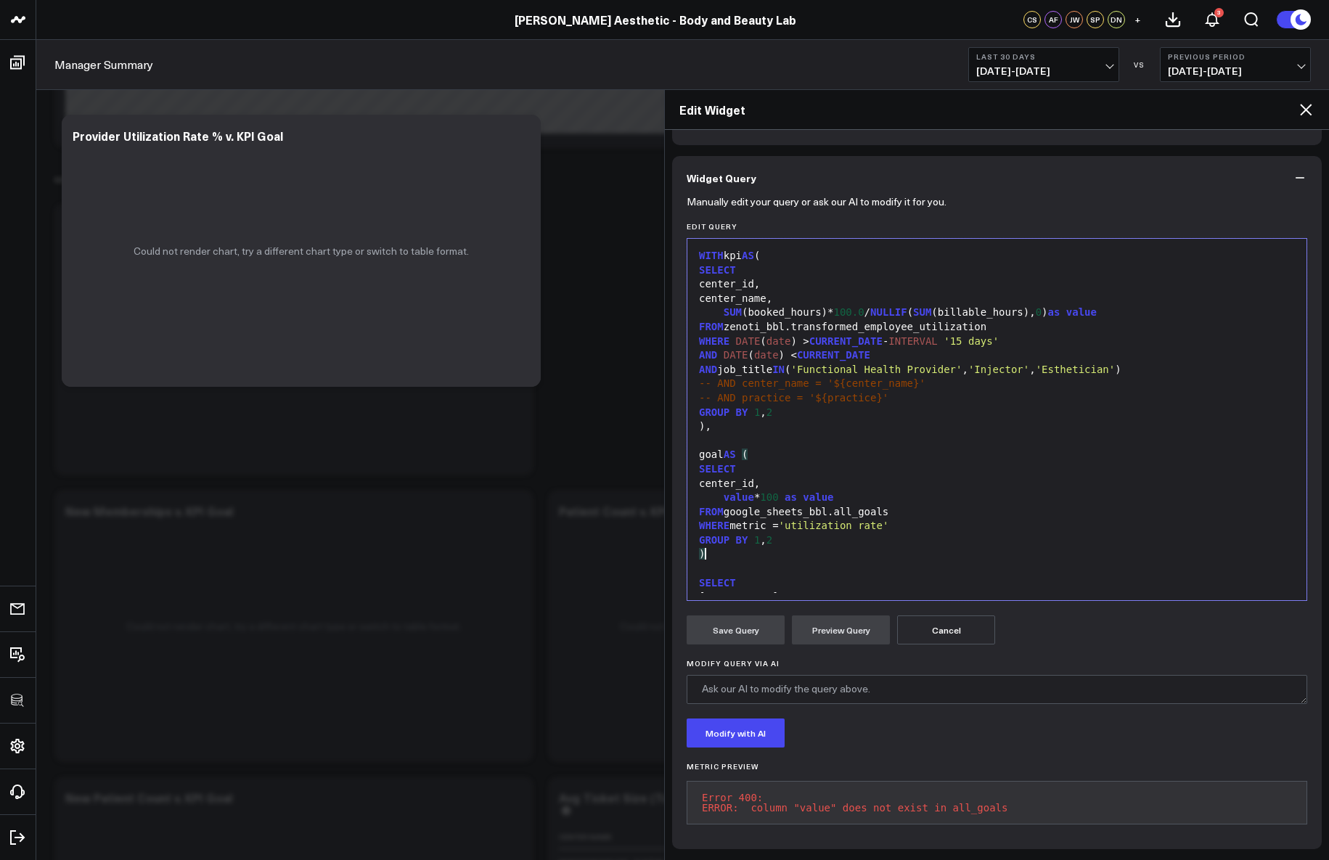
click at [853, 547] on div ")" at bounding box center [996, 554] width 604 height 15
click at [823, 520] on span "'utilization rate'" at bounding box center [834, 526] width 110 height 12
click at [813, 533] on div "GROUP BY 1 , 2" at bounding box center [996, 540] width 604 height 15
click at [787, 547] on div ")" at bounding box center [996, 554] width 604 height 15
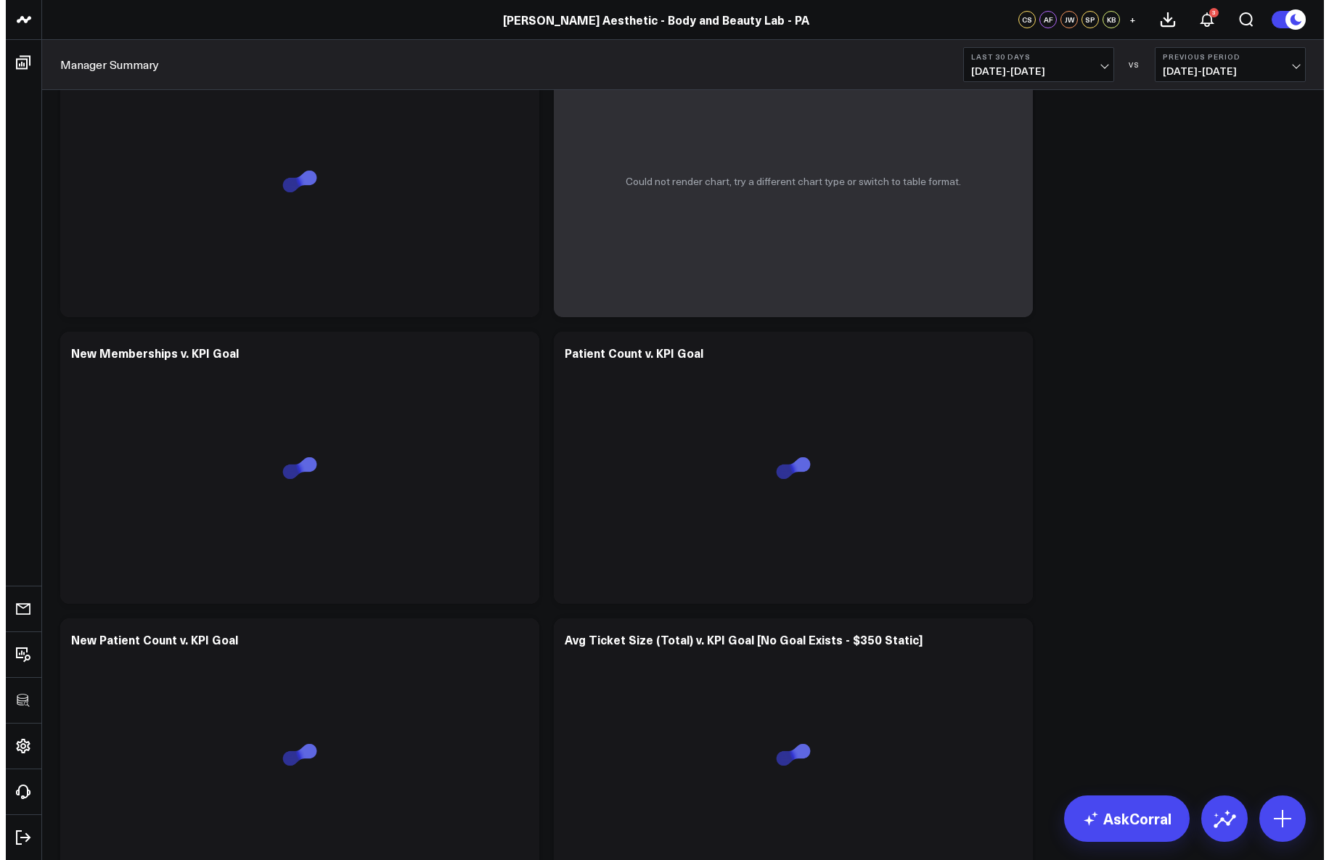
scroll to position [3685, 0]
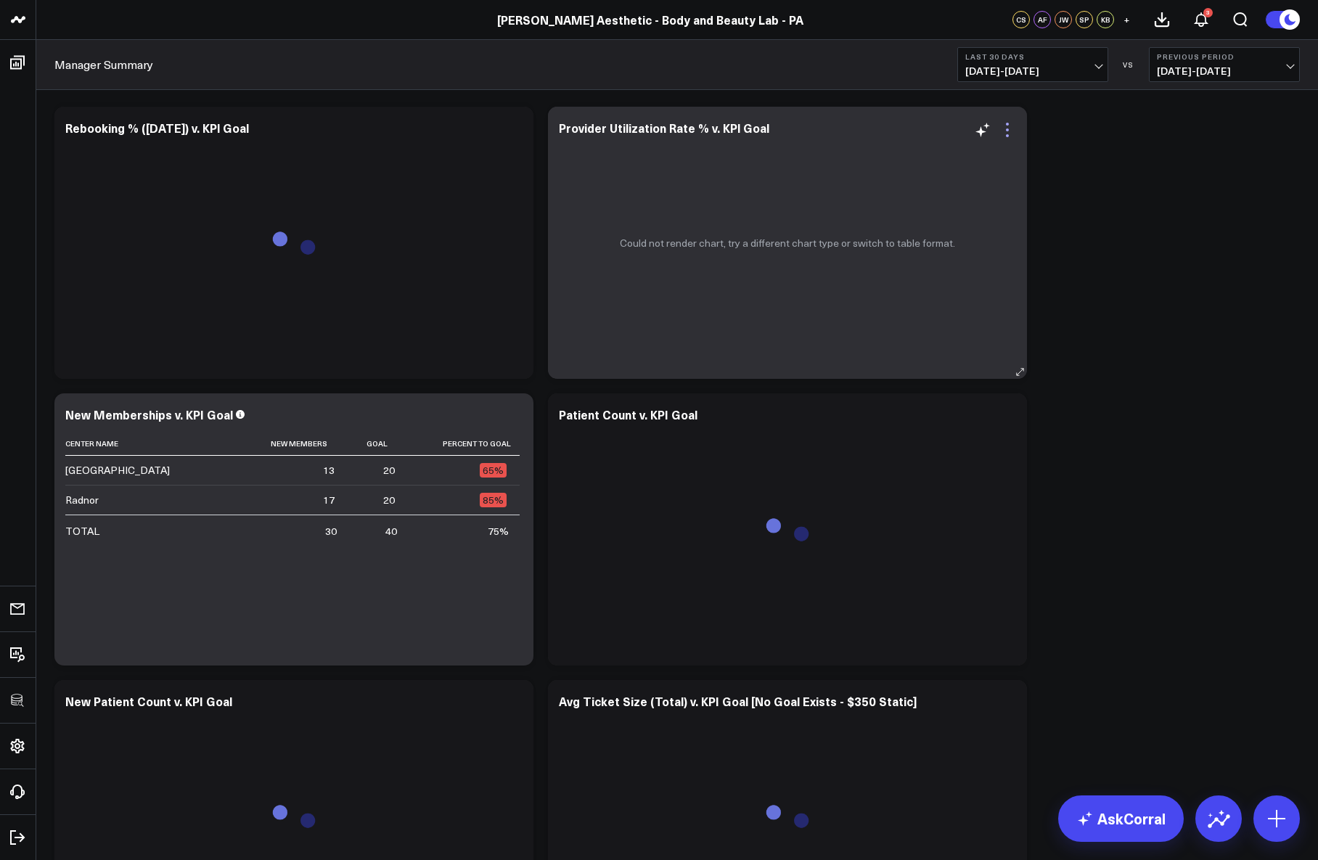
click at [1010, 128] on icon at bounding box center [1007, 129] width 17 height 17
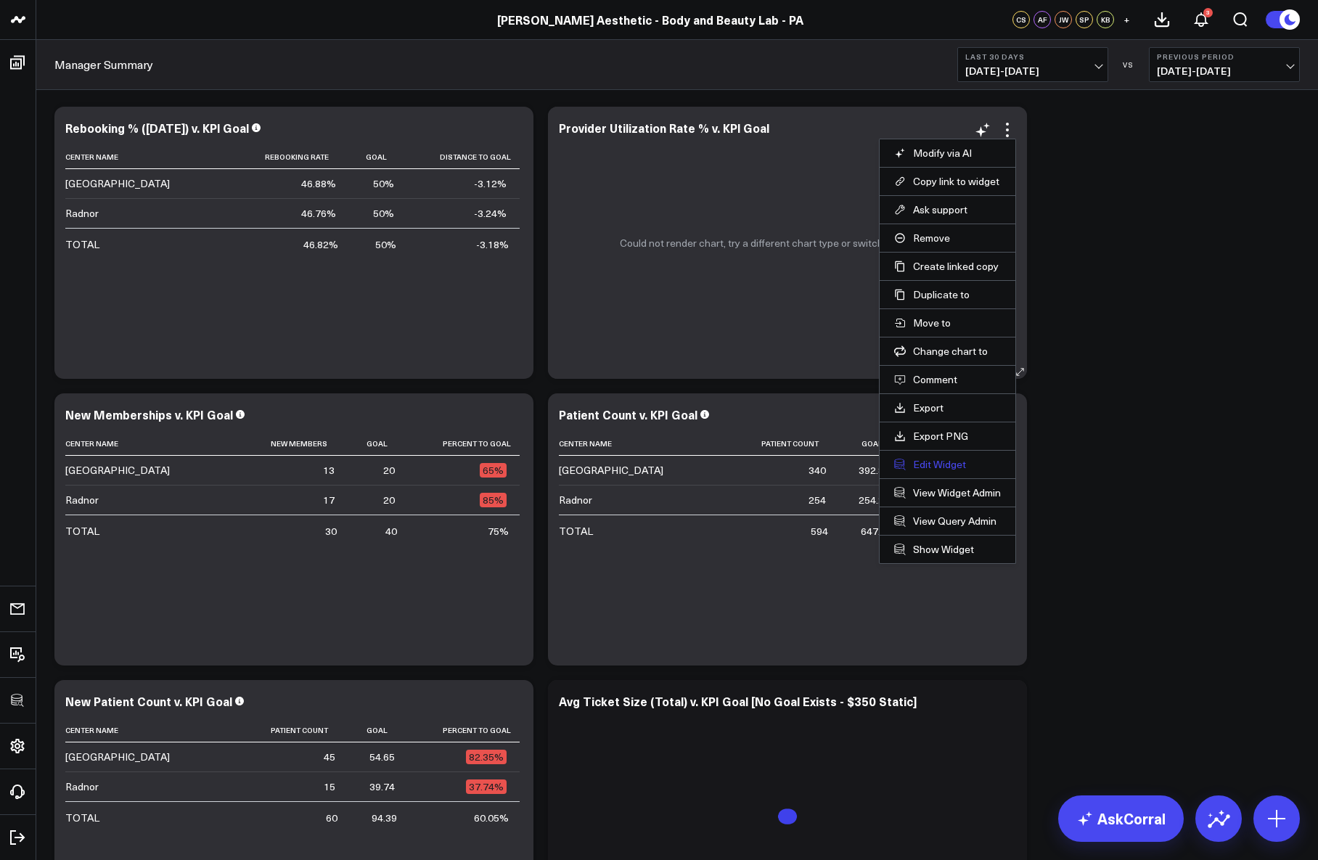
click at [940, 464] on button "Edit Widget" at bounding box center [947, 464] width 107 height 13
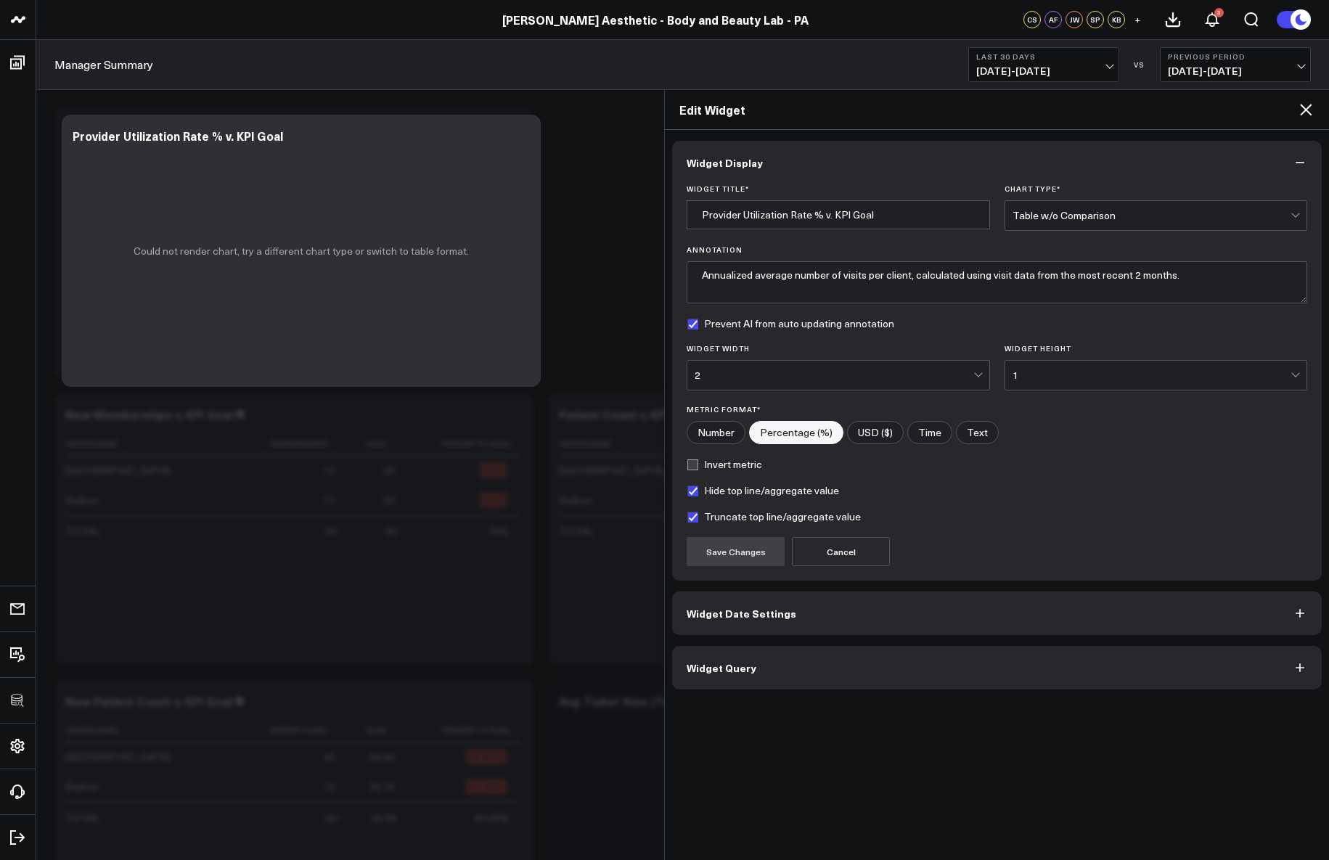
click at [799, 684] on button "Widget Query" at bounding box center [996, 668] width 649 height 44
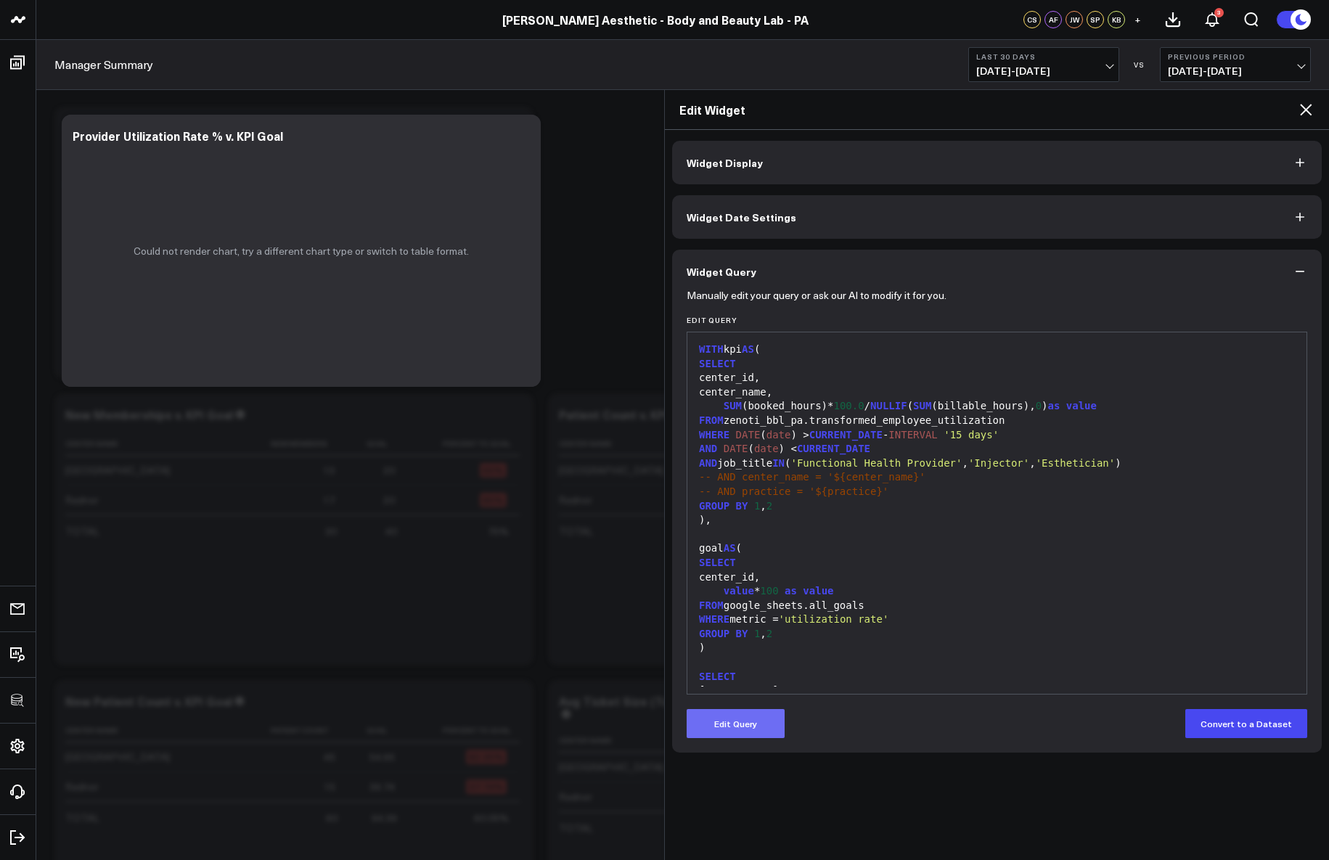
click at [745, 731] on button "Edit Query" at bounding box center [735, 723] width 98 height 29
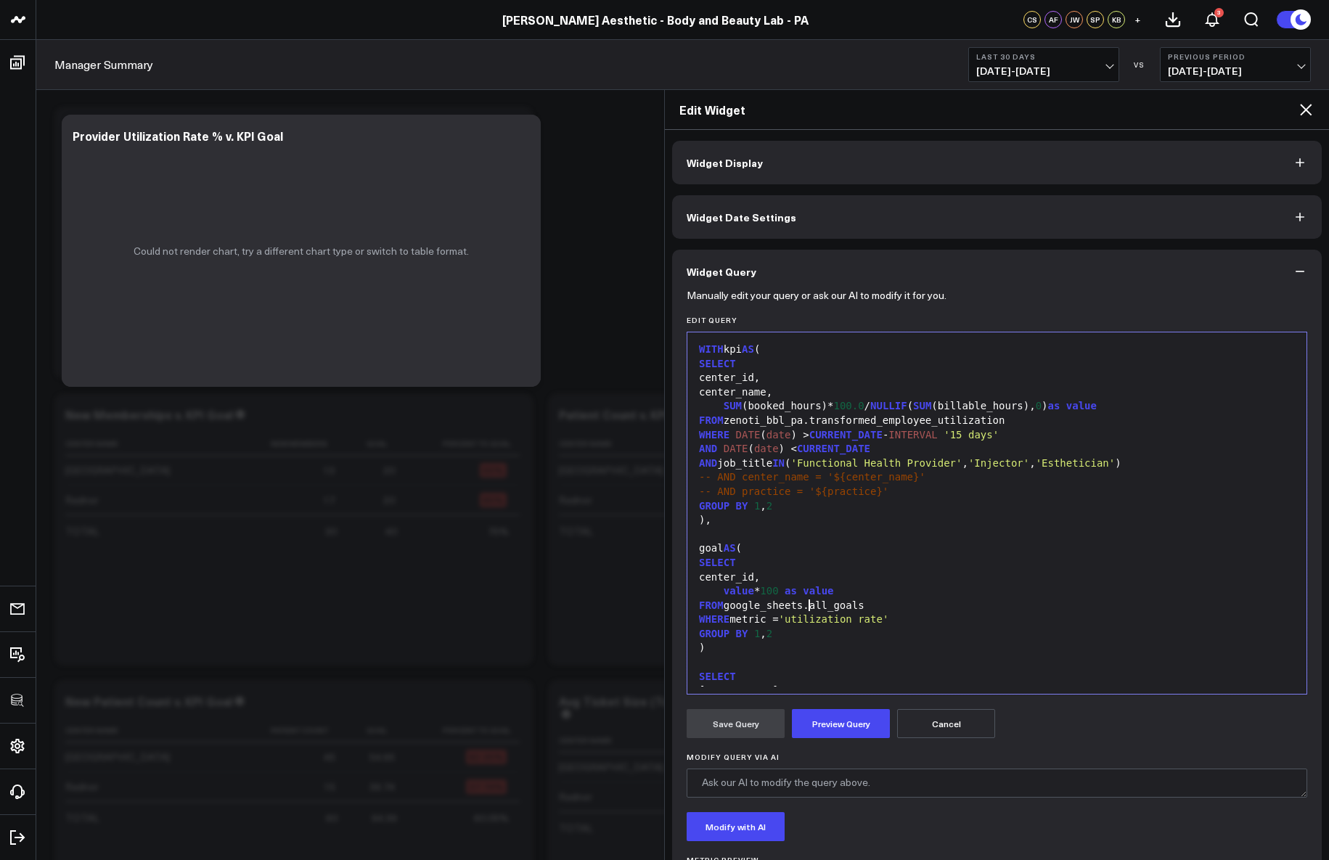
click at [808, 605] on div "FROM google_sheets.all_goals" at bounding box center [996, 606] width 604 height 15
click at [833, 723] on button "Preview Query" at bounding box center [841, 723] width 98 height 29
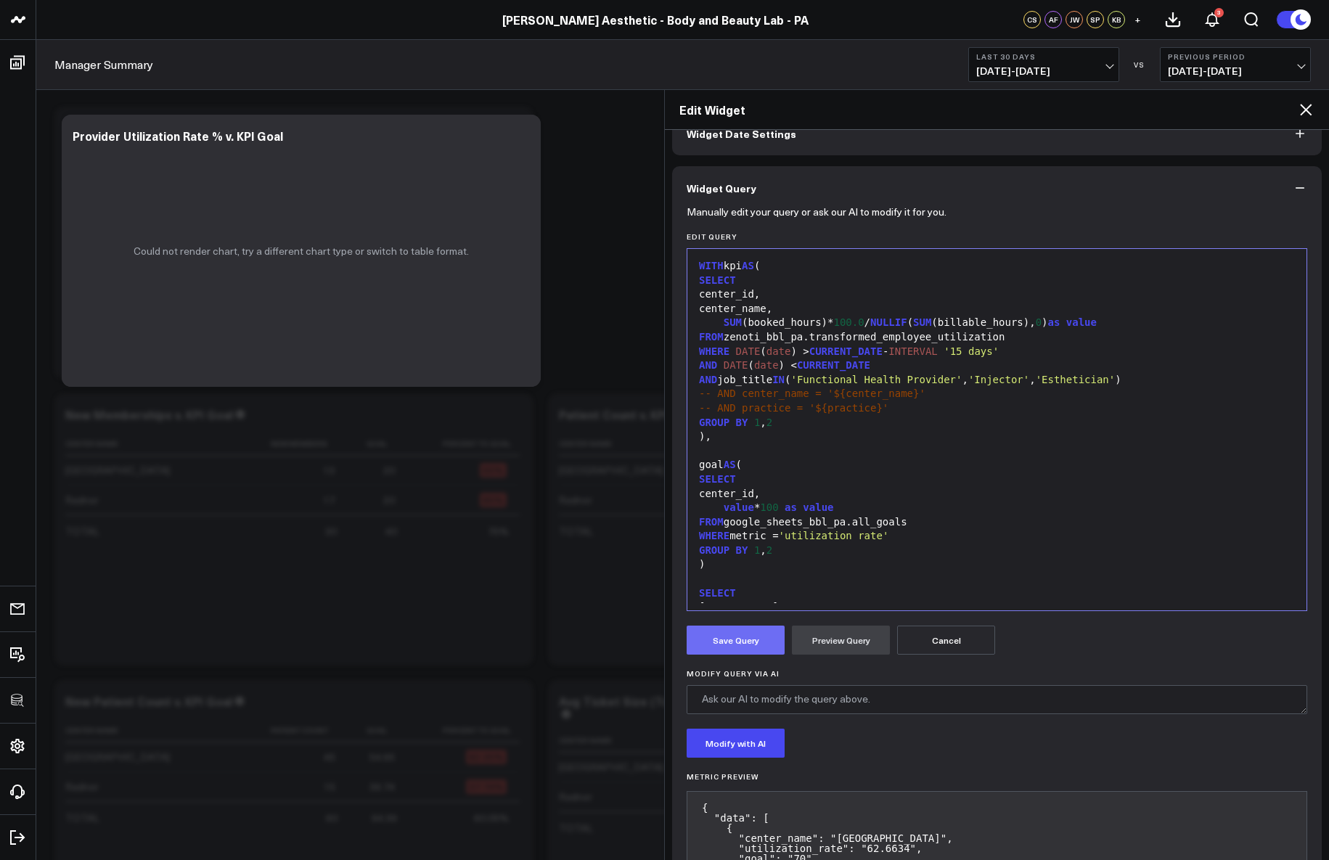
click at [767, 634] on button "Save Query" at bounding box center [735, 640] width 98 height 29
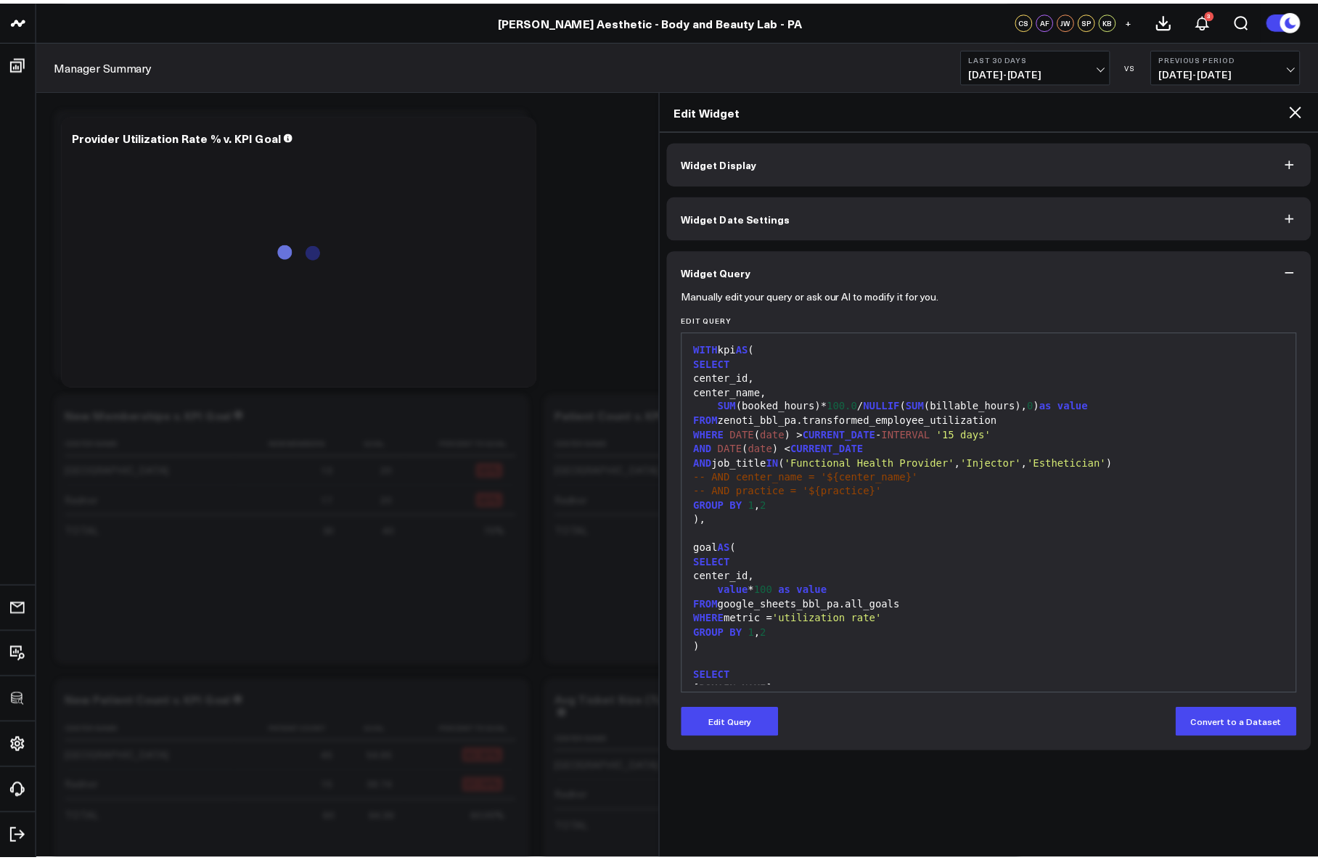
scroll to position [0, 0]
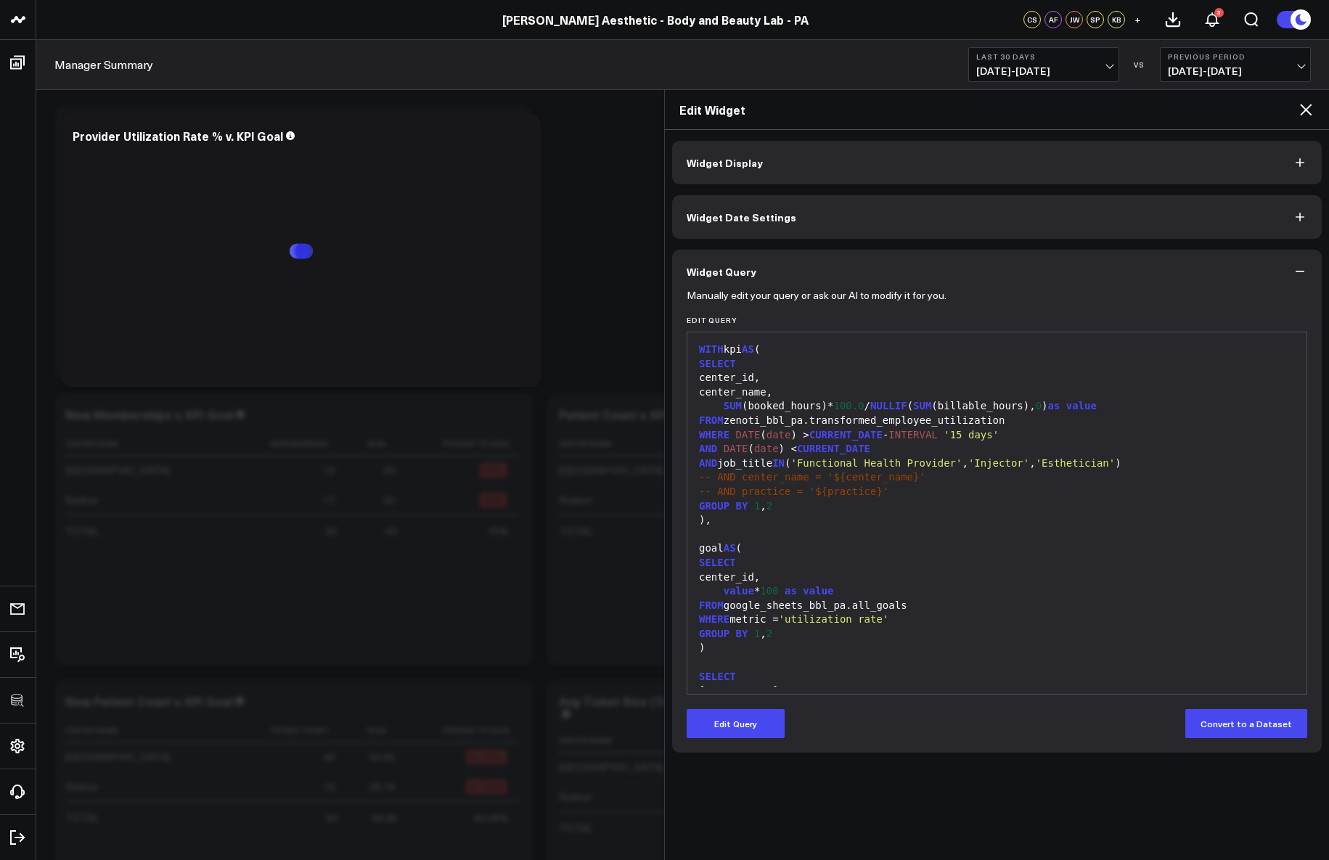
click at [1305, 112] on icon at bounding box center [1305, 109] width 17 height 17
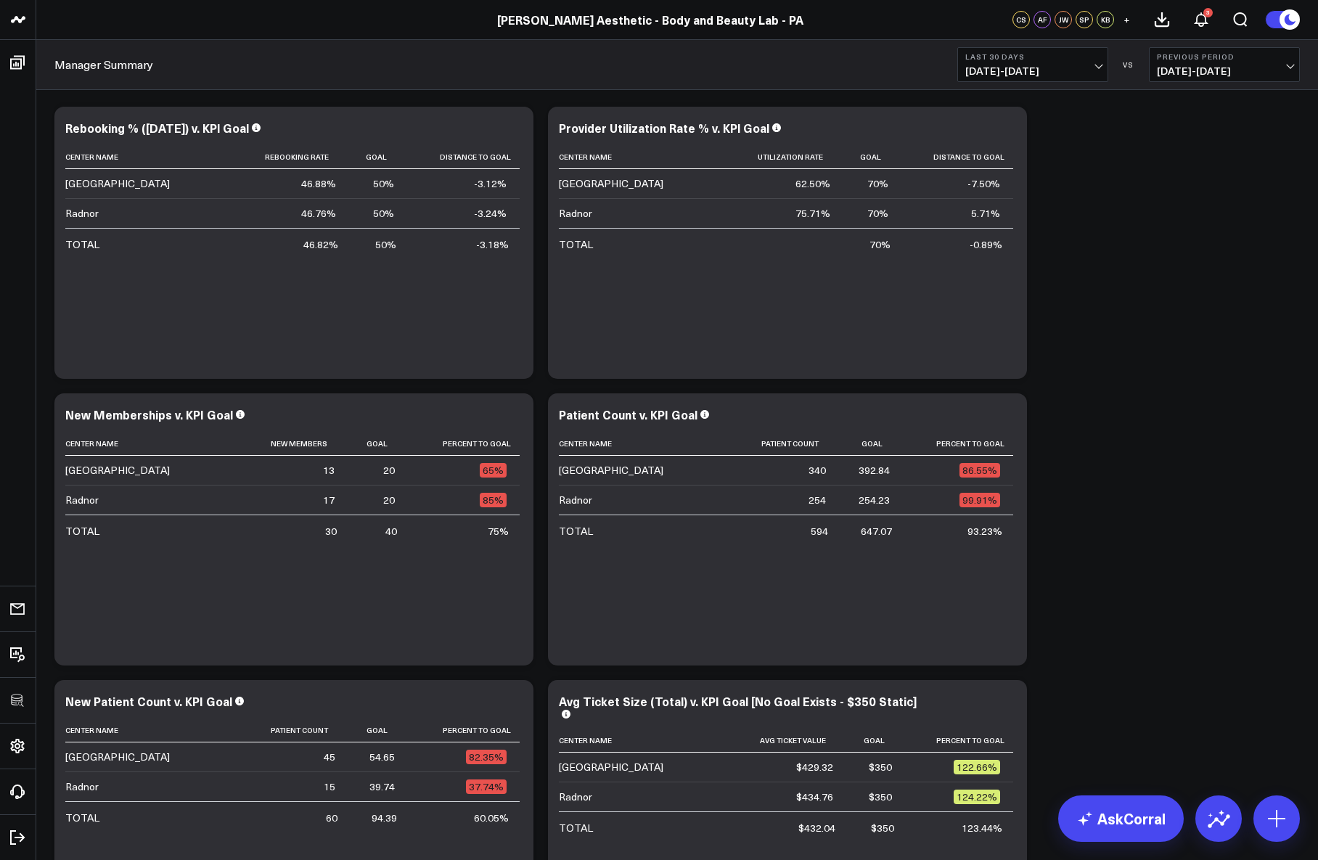
scroll to position [3676, 0]
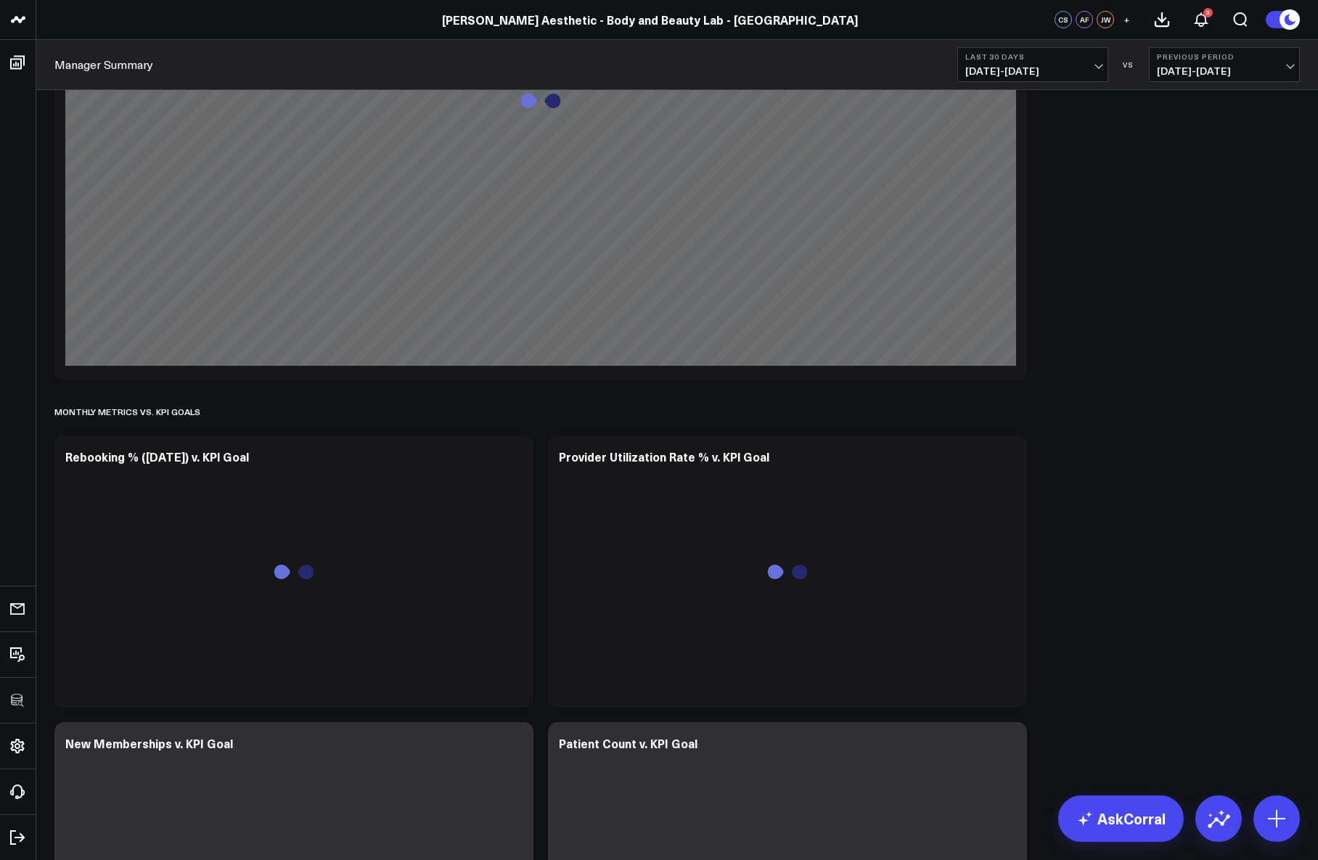
scroll to position [2857, 0]
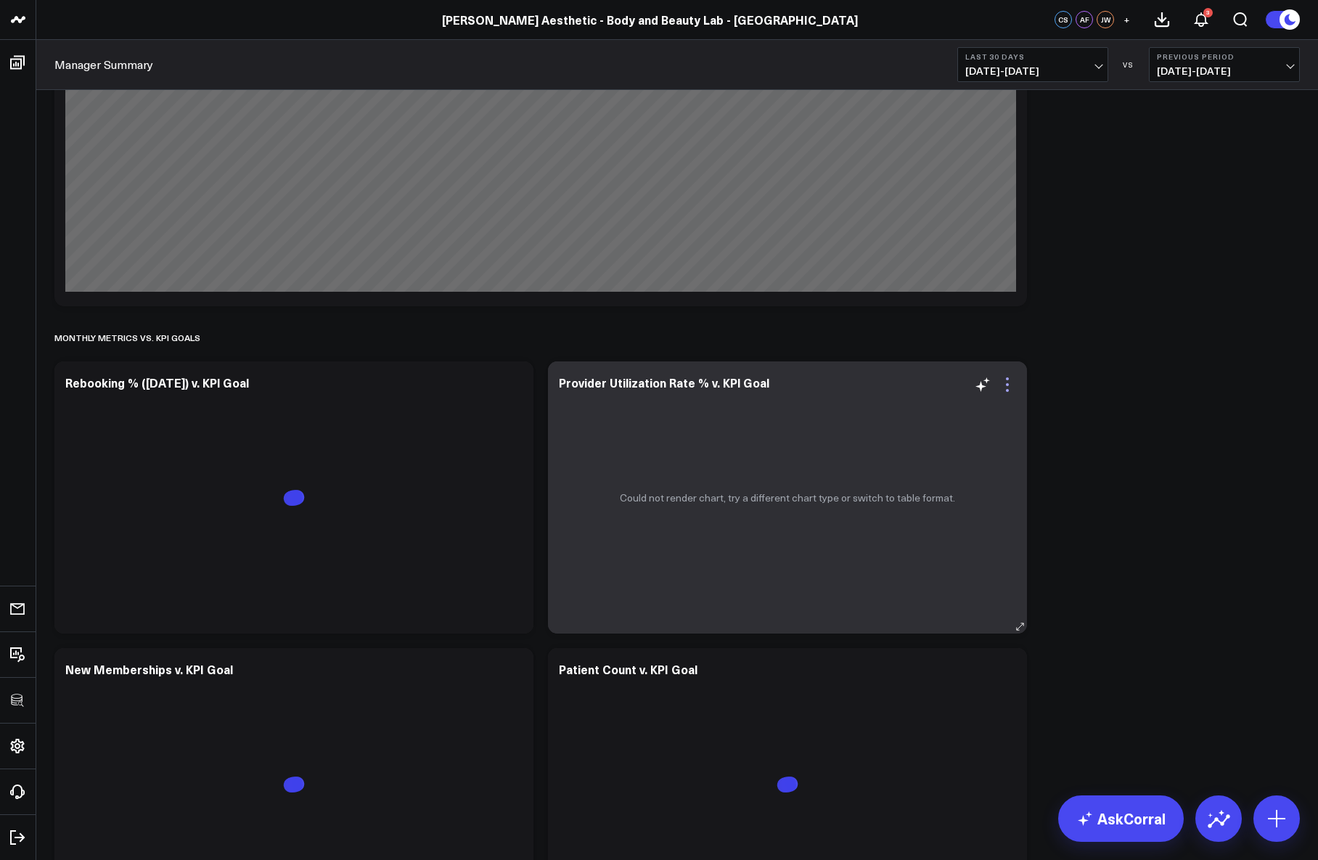
click at [1007, 390] on icon at bounding box center [1007, 390] width 3 height 3
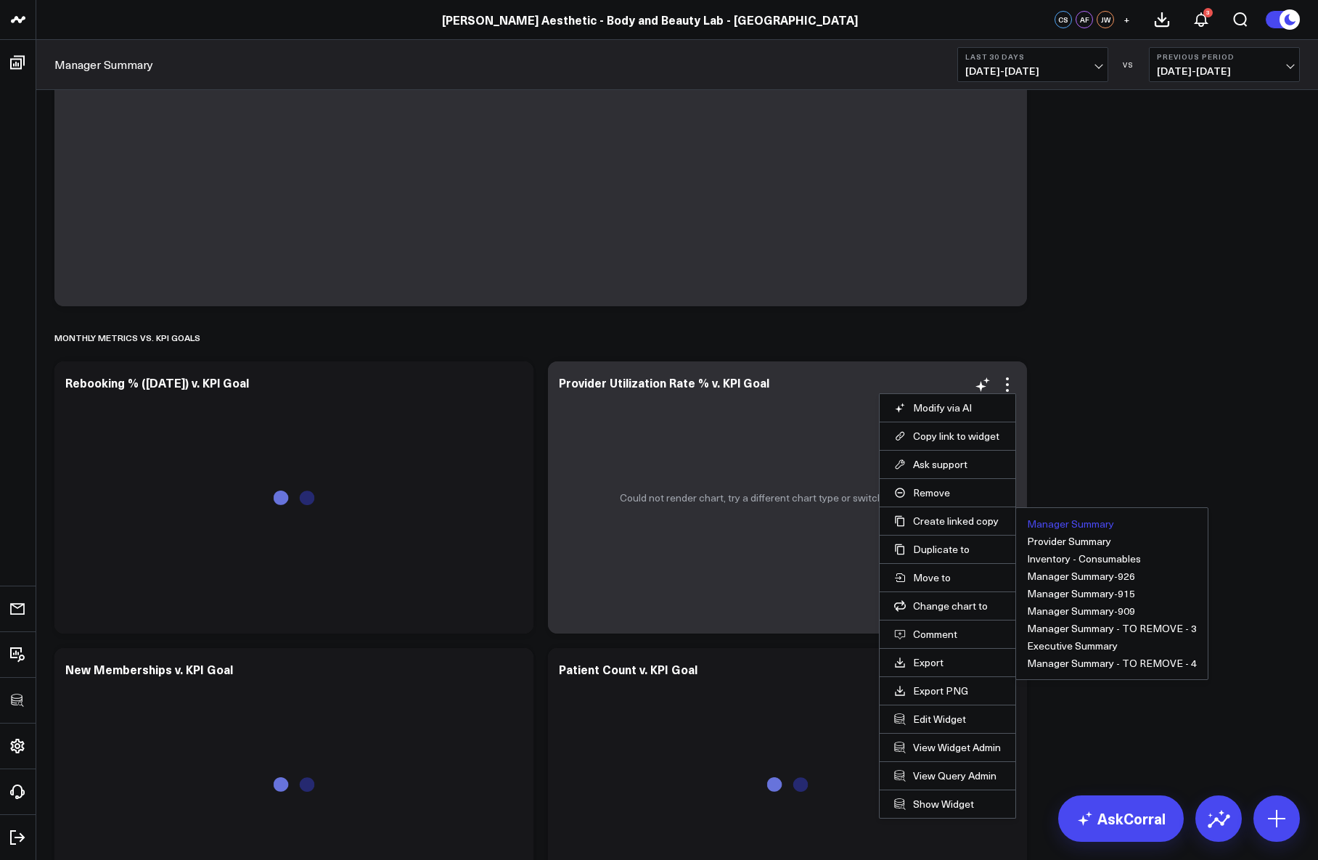
scroll to position [2843, 0]
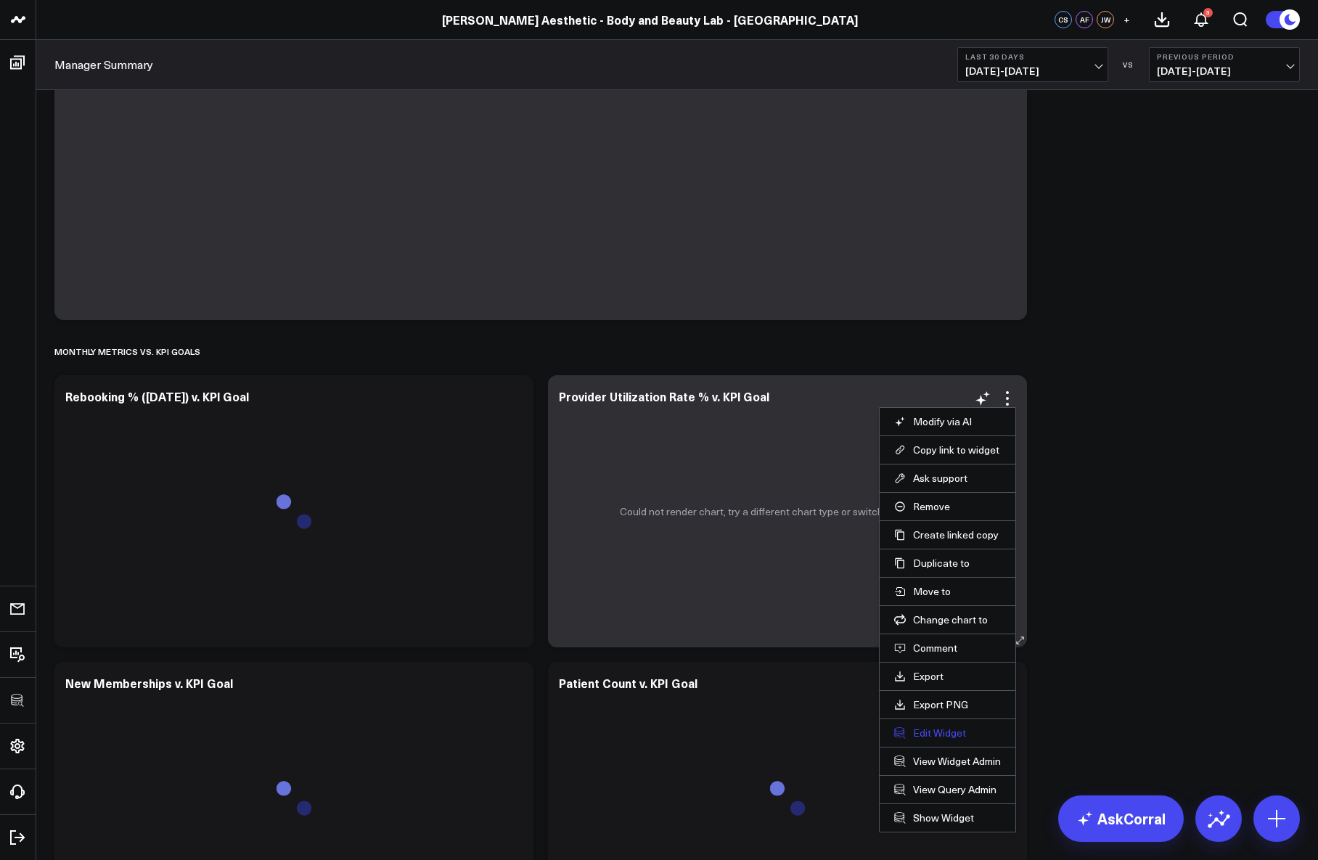
click at [935, 731] on button "Edit Widget" at bounding box center [947, 732] width 107 height 13
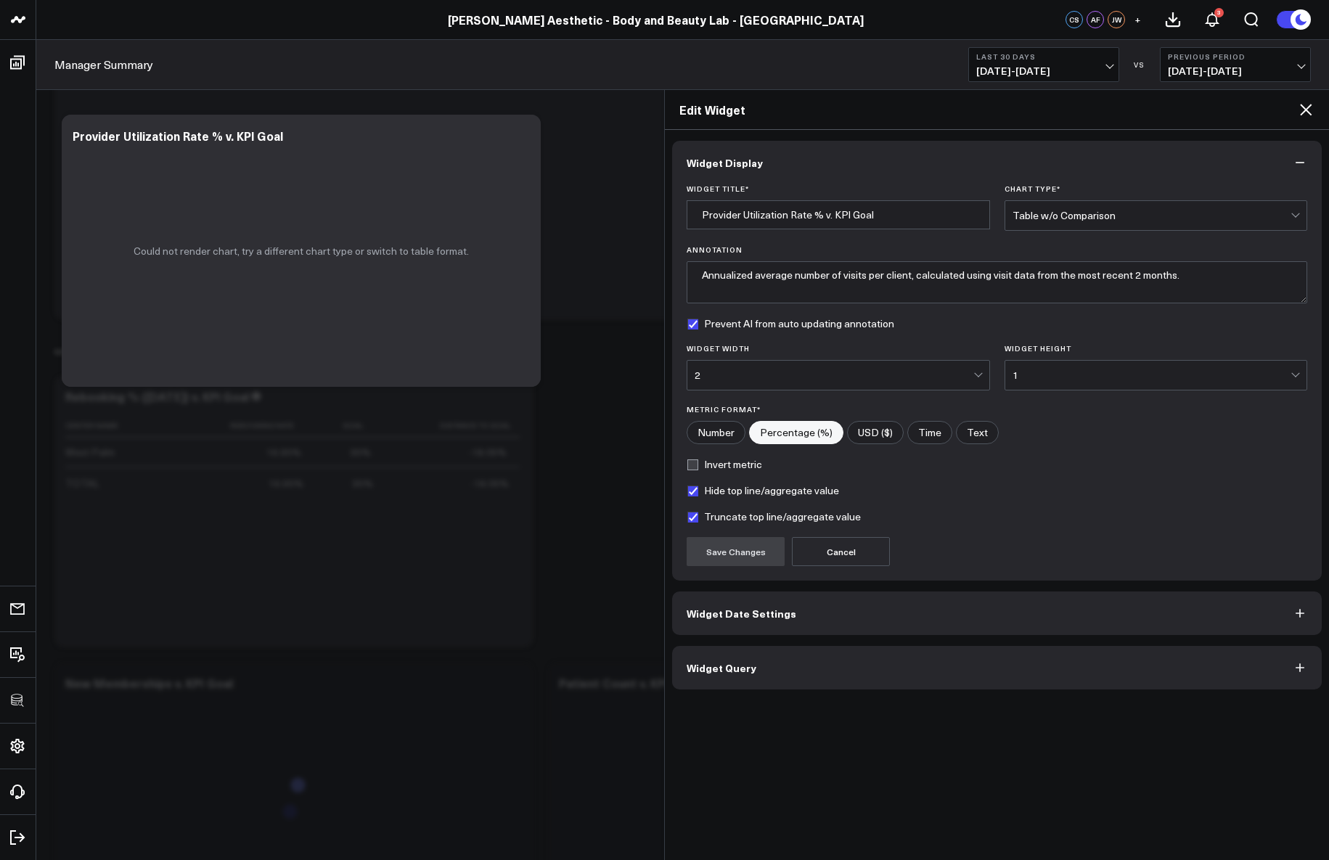
click at [848, 659] on button "Widget Query" at bounding box center [996, 668] width 649 height 44
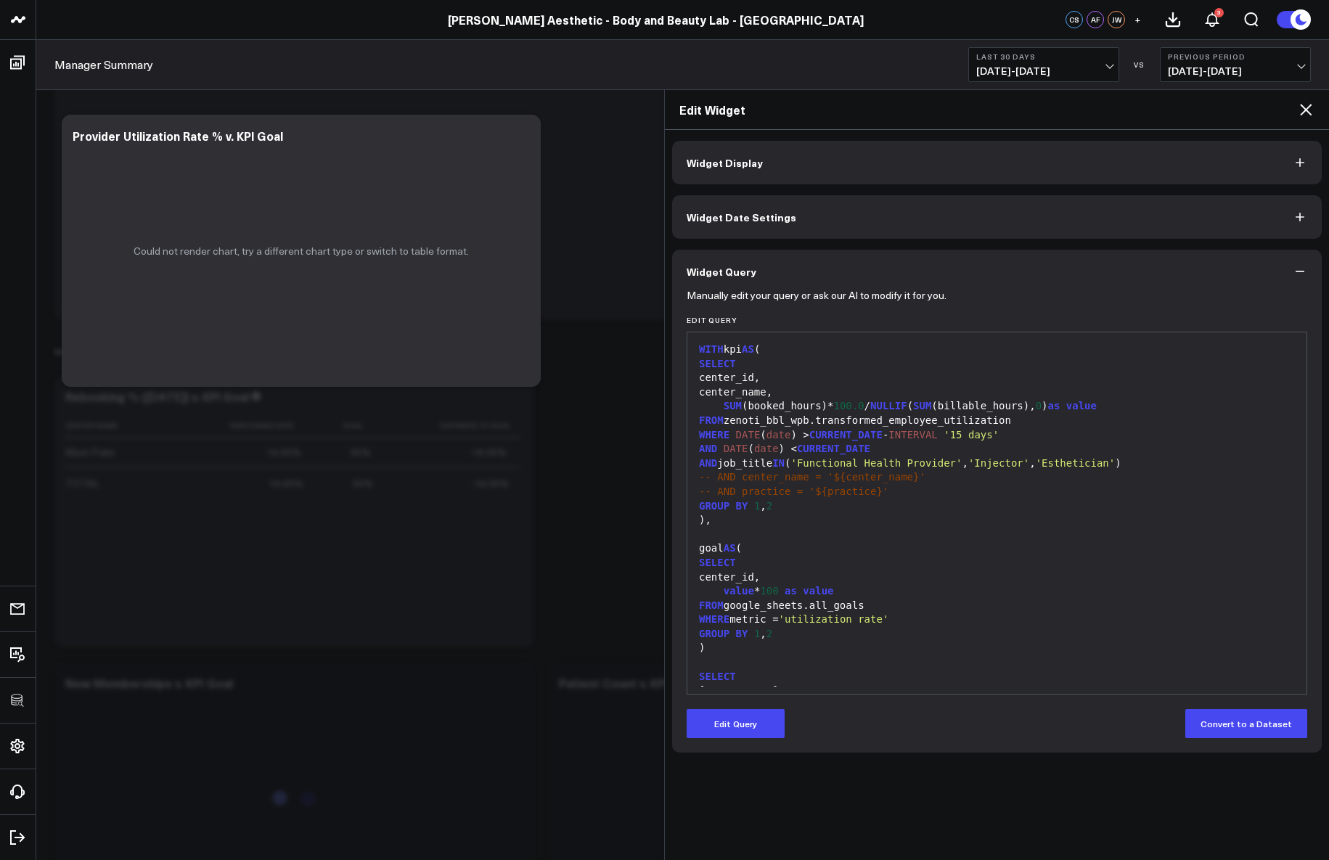
click at [758, 723] on button "Edit Query" at bounding box center [735, 723] width 98 height 29
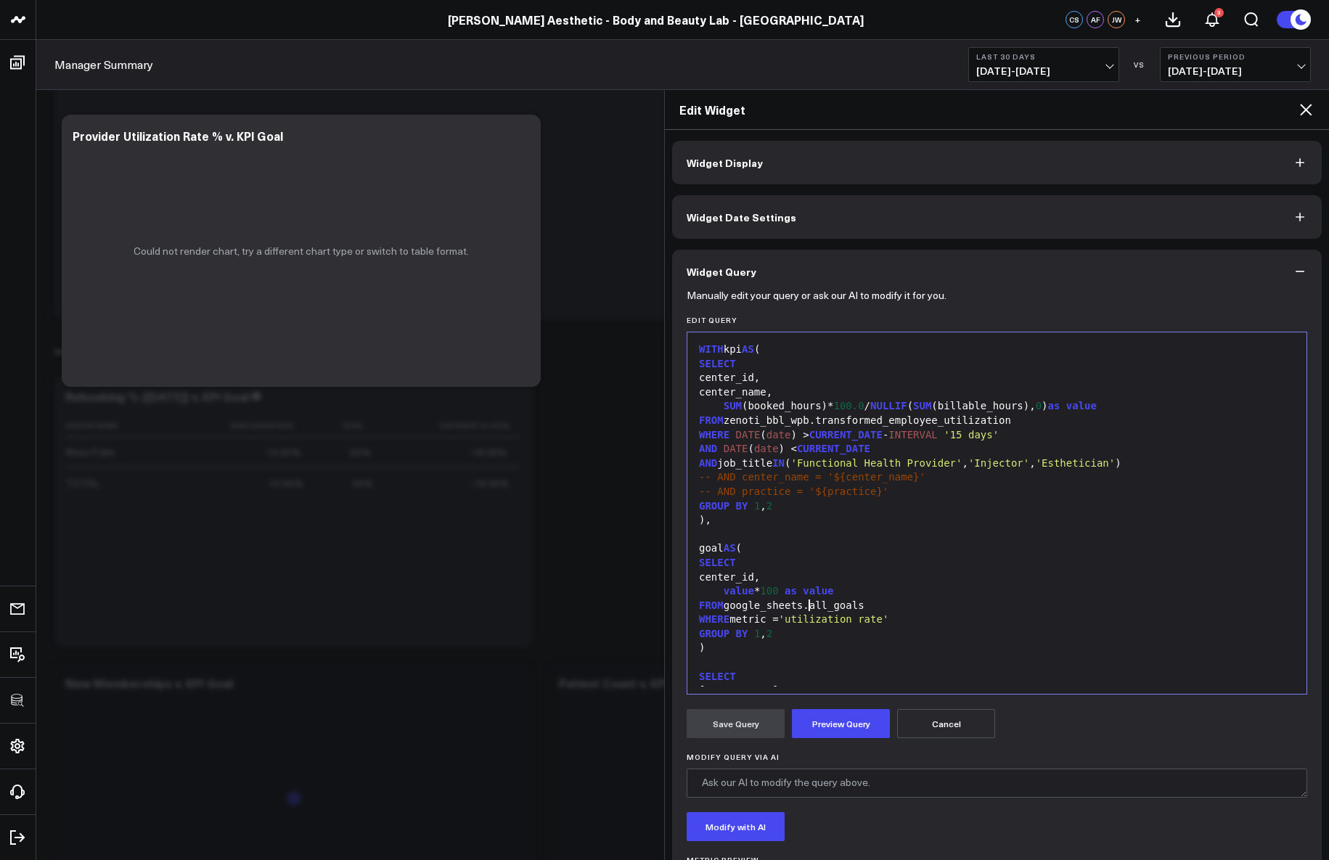
click at [809, 606] on div "FROM google_sheets.all_goals" at bounding box center [996, 606] width 604 height 15
click at [837, 718] on button "Preview Query" at bounding box center [841, 723] width 98 height 29
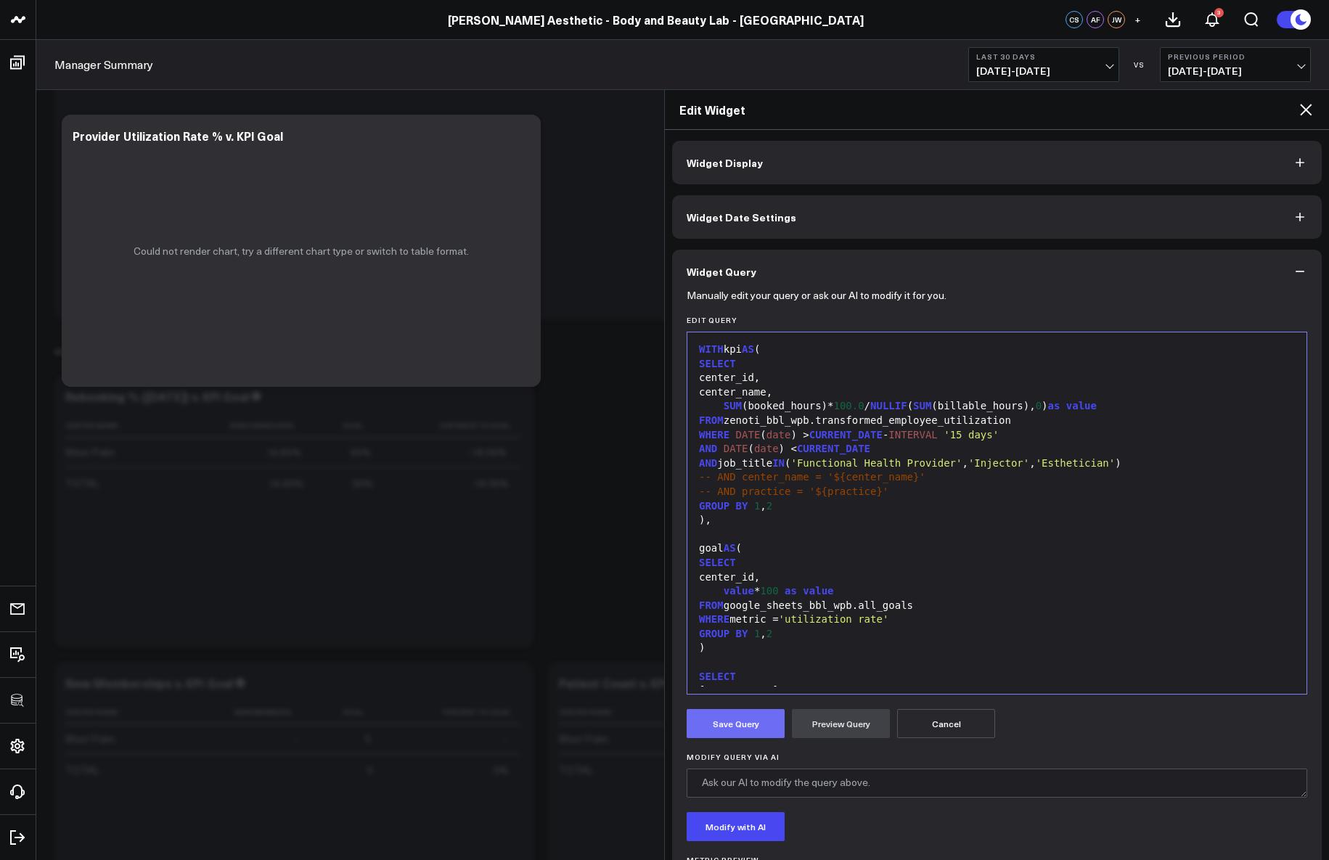
click at [728, 721] on button "Save Query" at bounding box center [735, 723] width 98 height 29
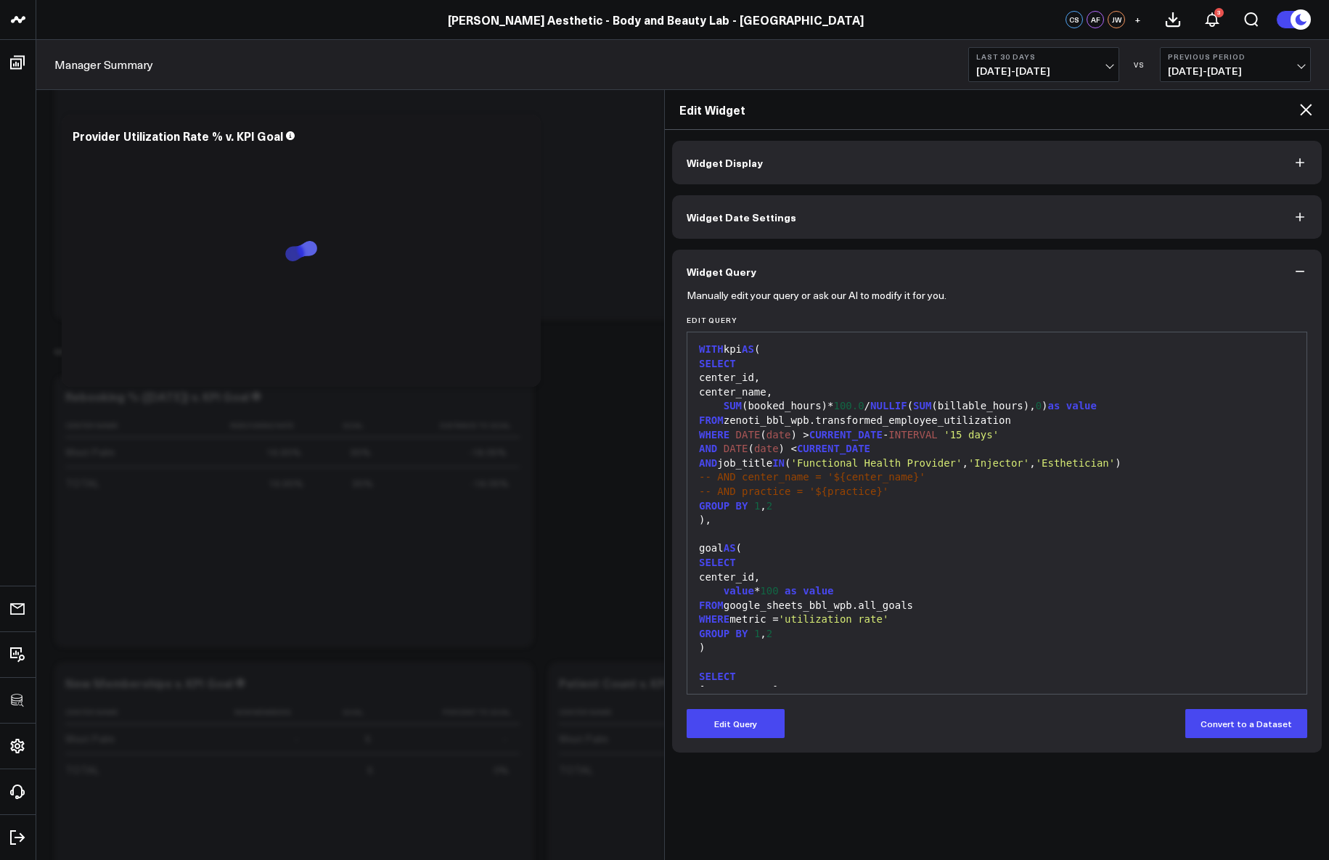
click at [1313, 107] on icon at bounding box center [1305, 109] width 17 height 17
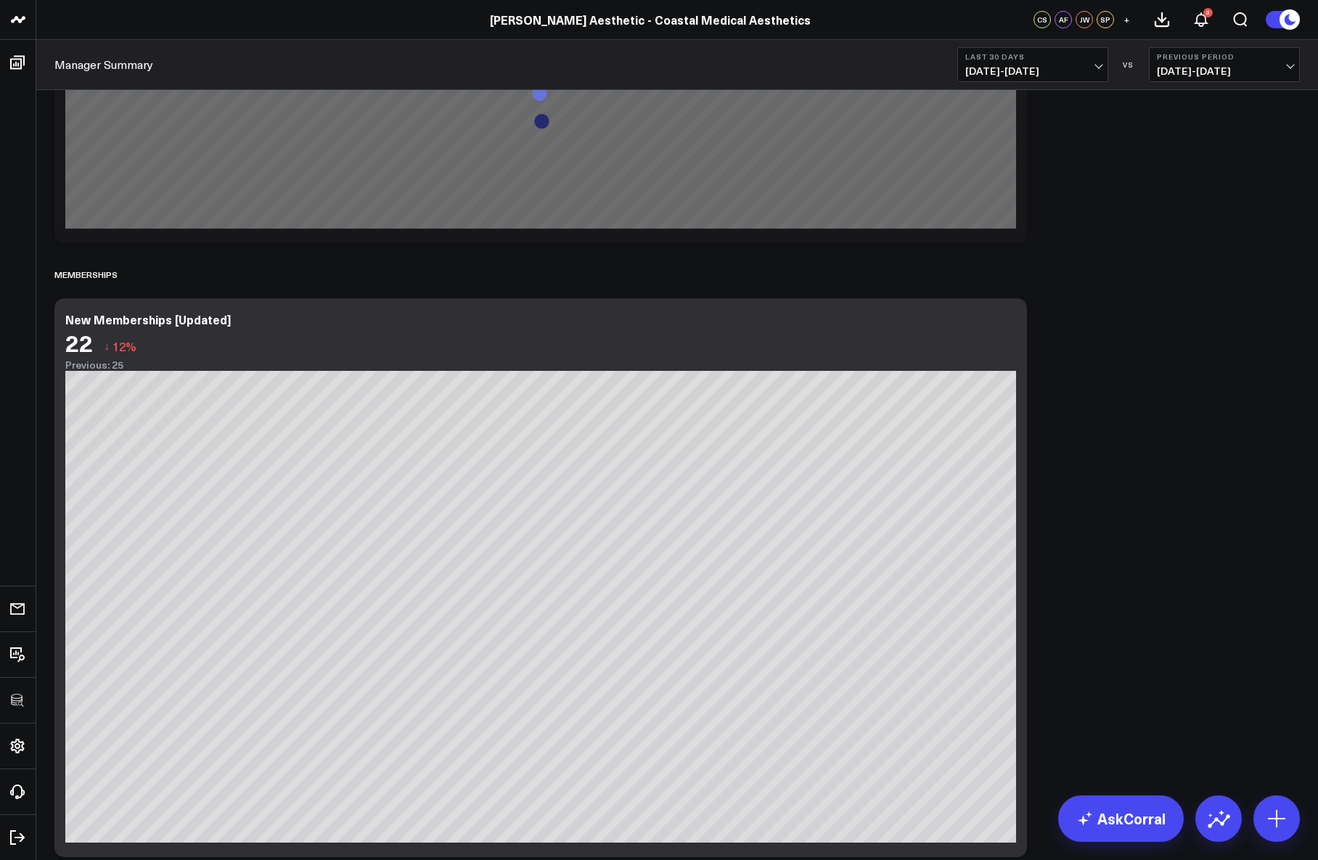
scroll to position [3071, 0]
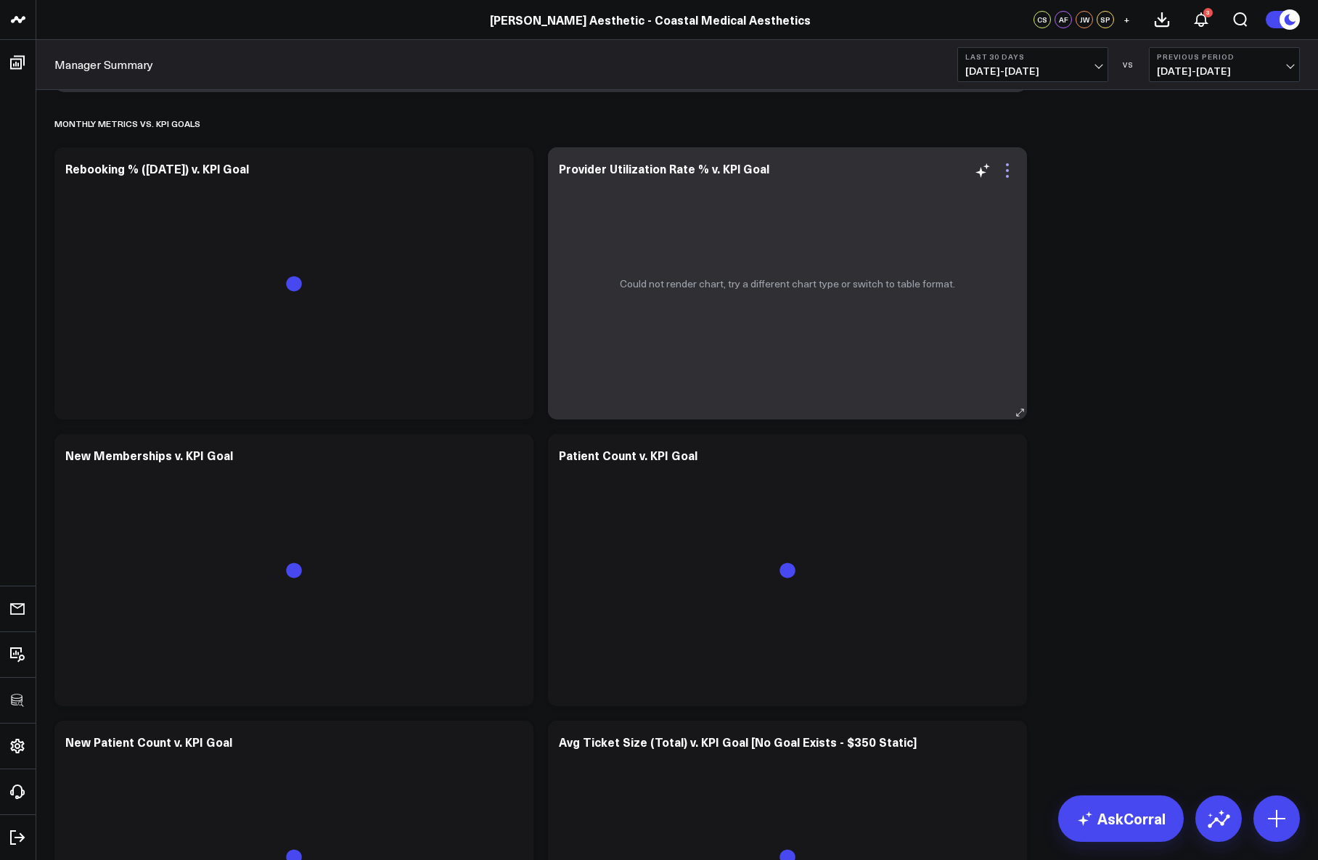
click at [1012, 172] on icon at bounding box center [1007, 170] width 17 height 17
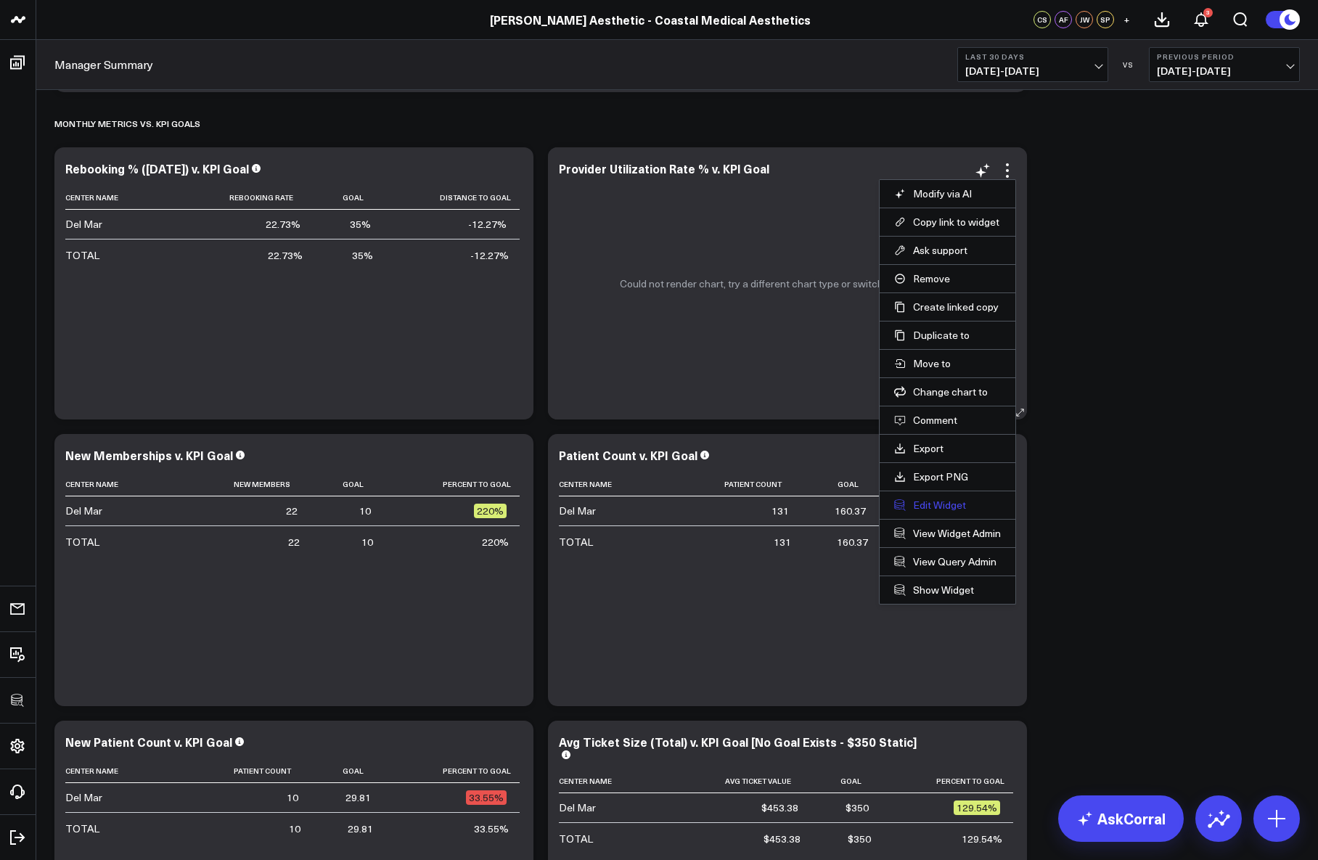
click at [935, 505] on button "Edit Widget" at bounding box center [947, 505] width 107 height 13
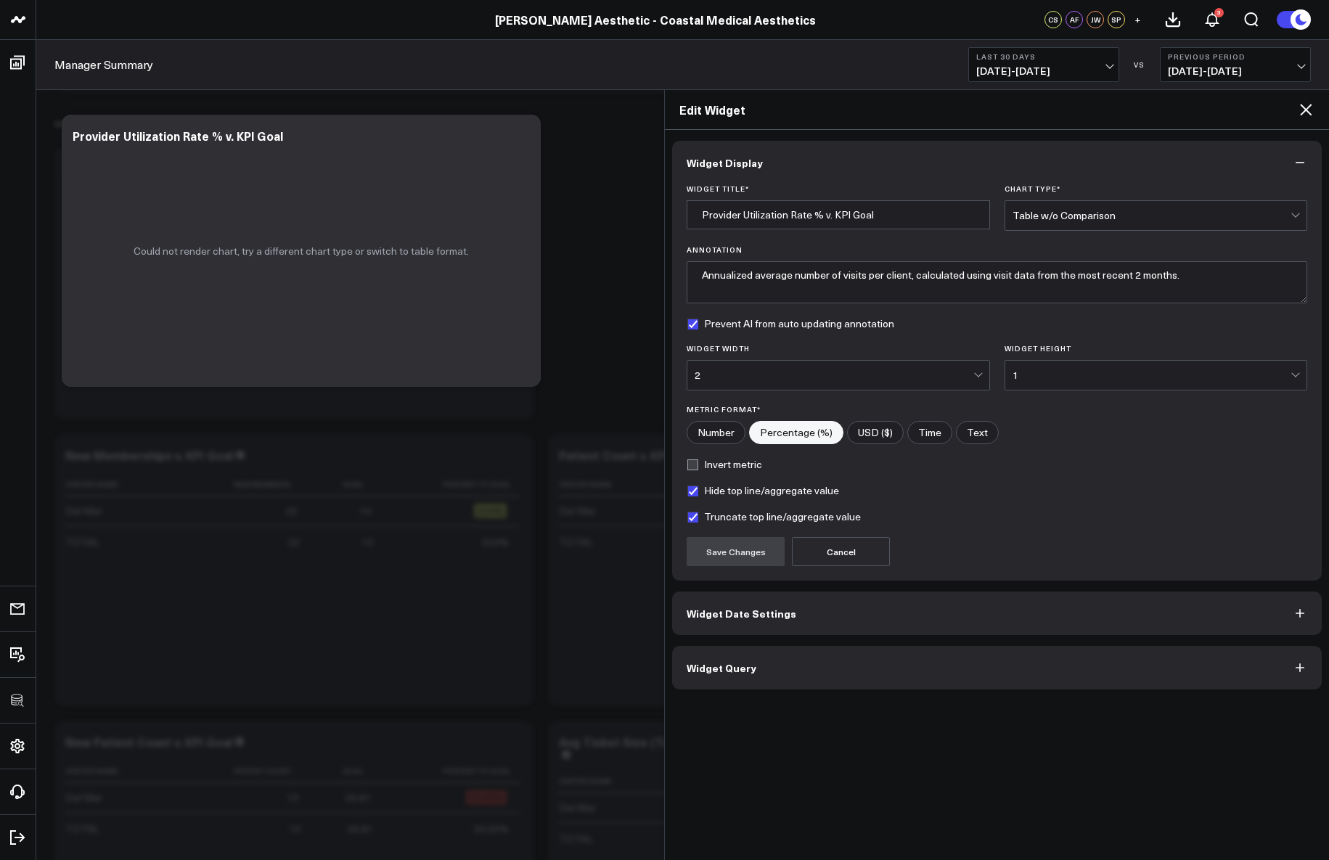
click at [794, 644] on div "Widget Display Widget Title * Provider Utilization Rate % v. KPl Goal Chart Typ…" at bounding box center [996, 415] width 649 height 549
click at [791, 661] on button "Widget Query" at bounding box center [996, 668] width 649 height 44
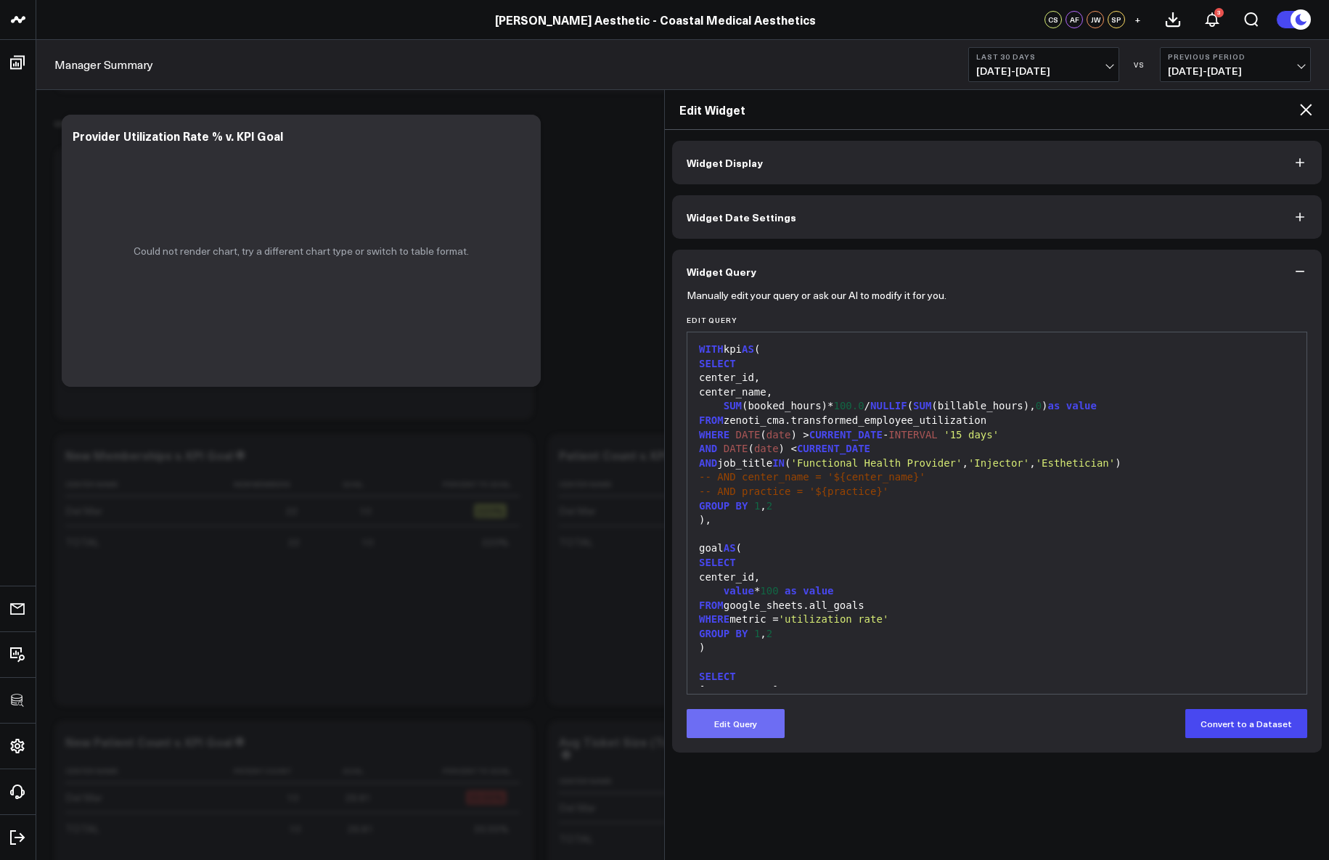
click at [737, 715] on button "Edit Query" at bounding box center [735, 723] width 98 height 29
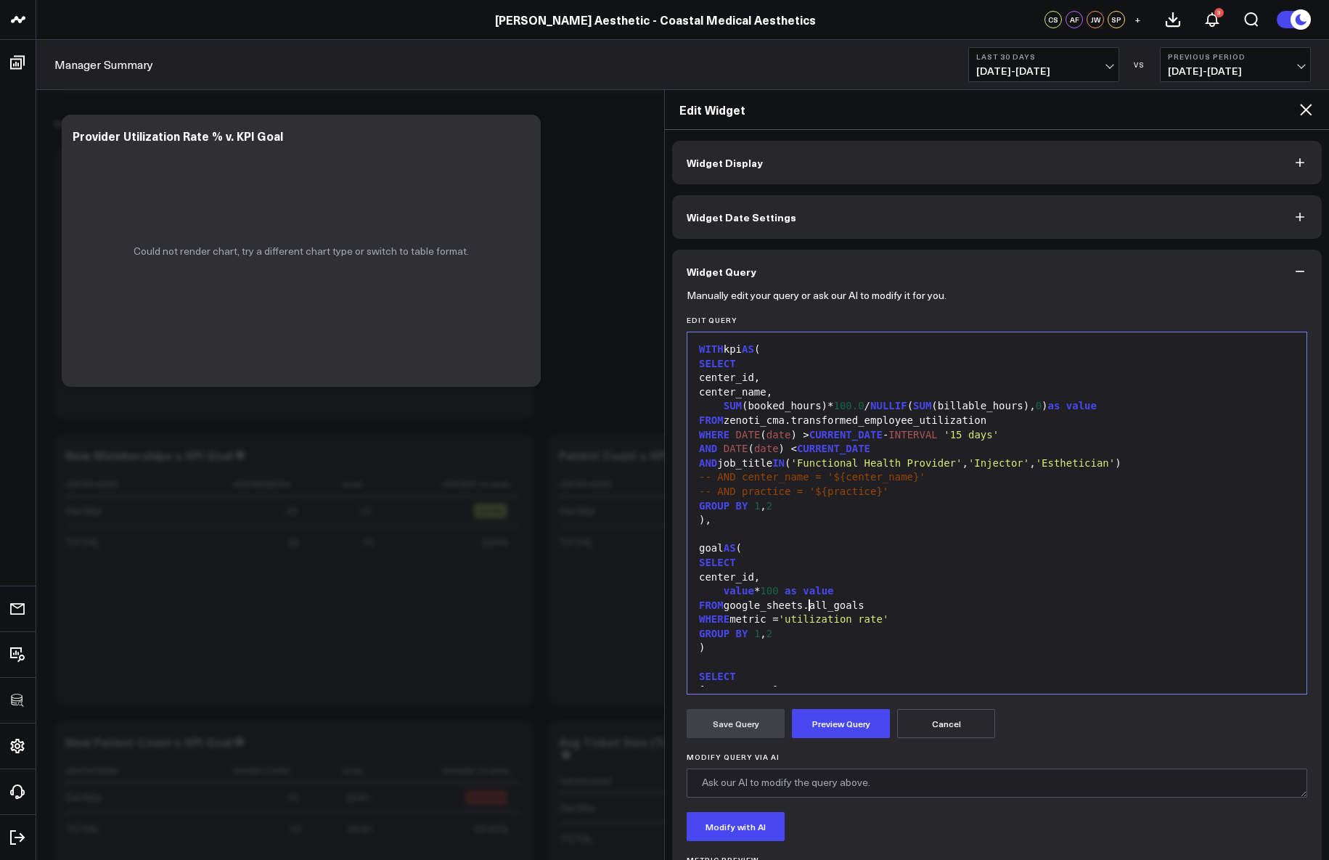
click at [809, 603] on div "FROM google_sheets.all_goals" at bounding box center [996, 606] width 604 height 15
click at [872, 723] on button "Preview Query" at bounding box center [841, 723] width 98 height 29
click at [740, 726] on button "Save Query" at bounding box center [735, 723] width 98 height 29
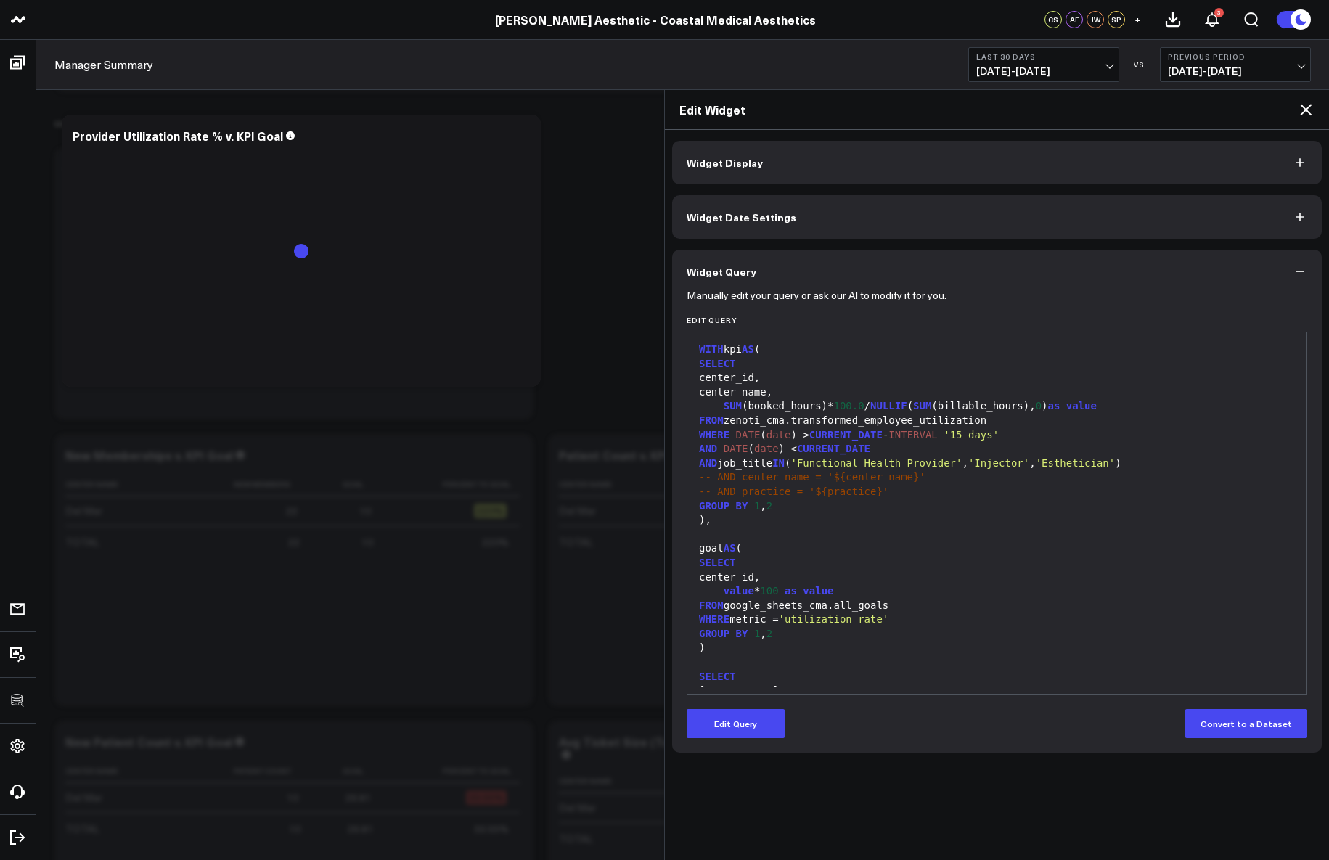
click at [1309, 110] on icon at bounding box center [1305, 109] width 17 height 17
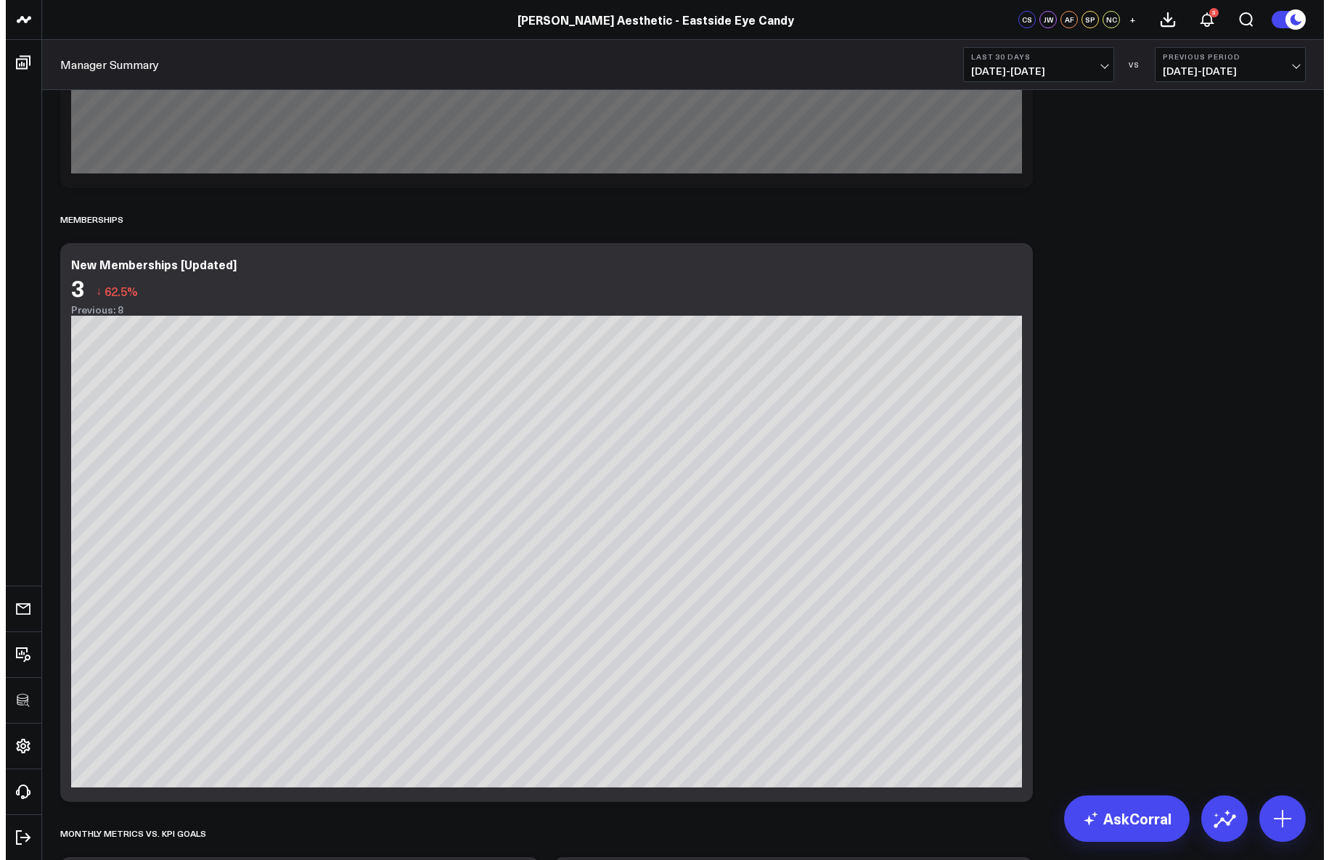
scroll to position [2977, 0]
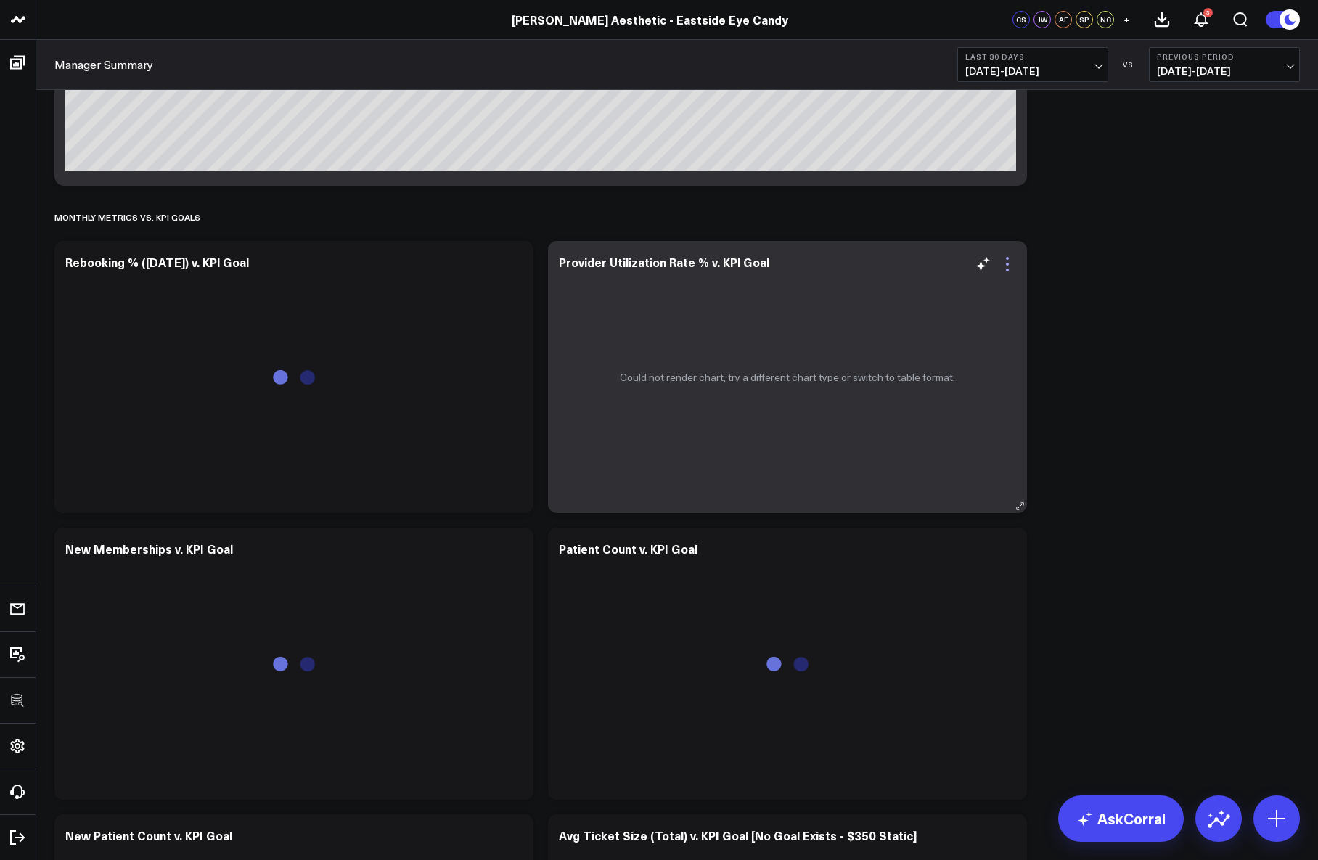
click at [1004, 261] on icon at bounding box center [1007, 263] width 17 height 17
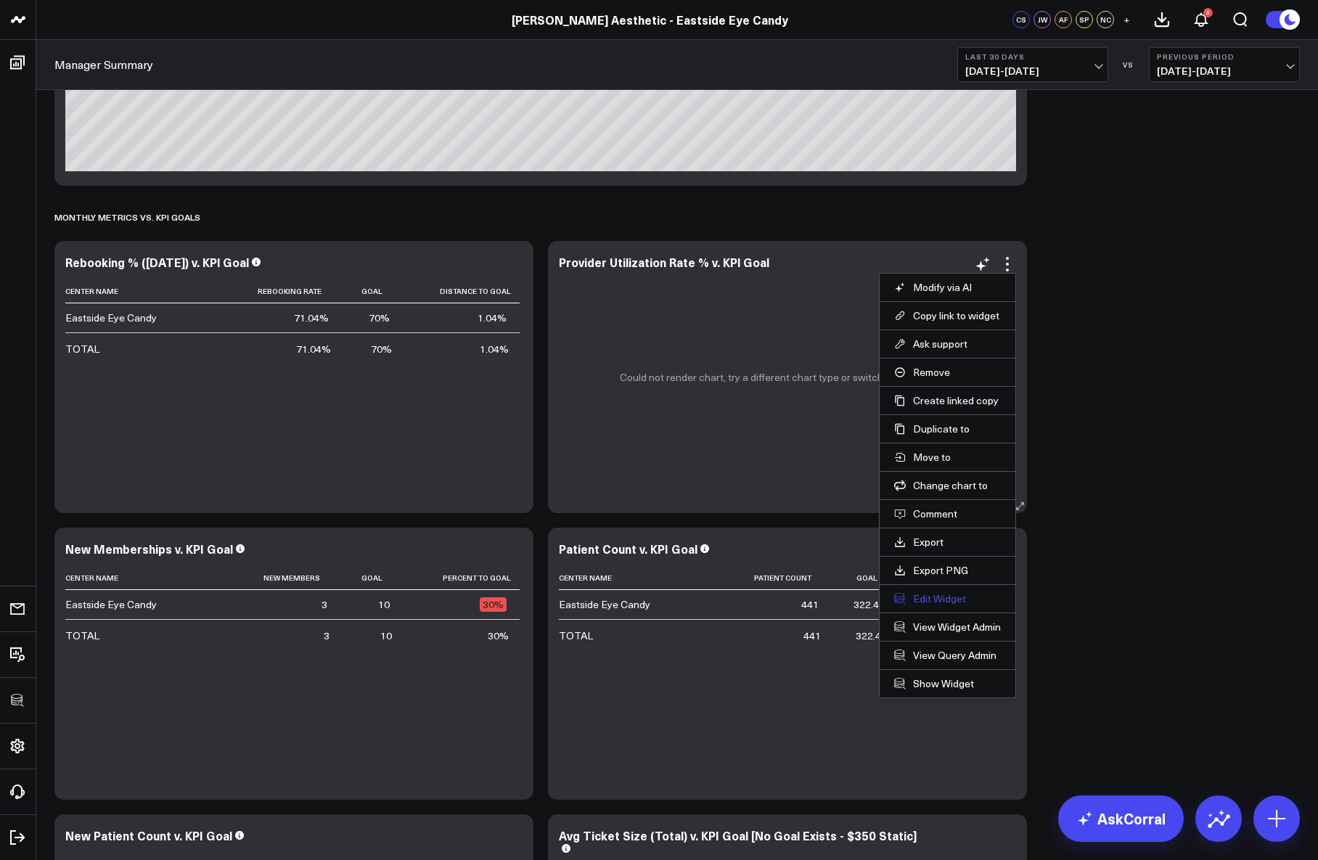
click at [930, 596] on button "Edit Widget" at bounding box center [947, 598] width 107 height 13
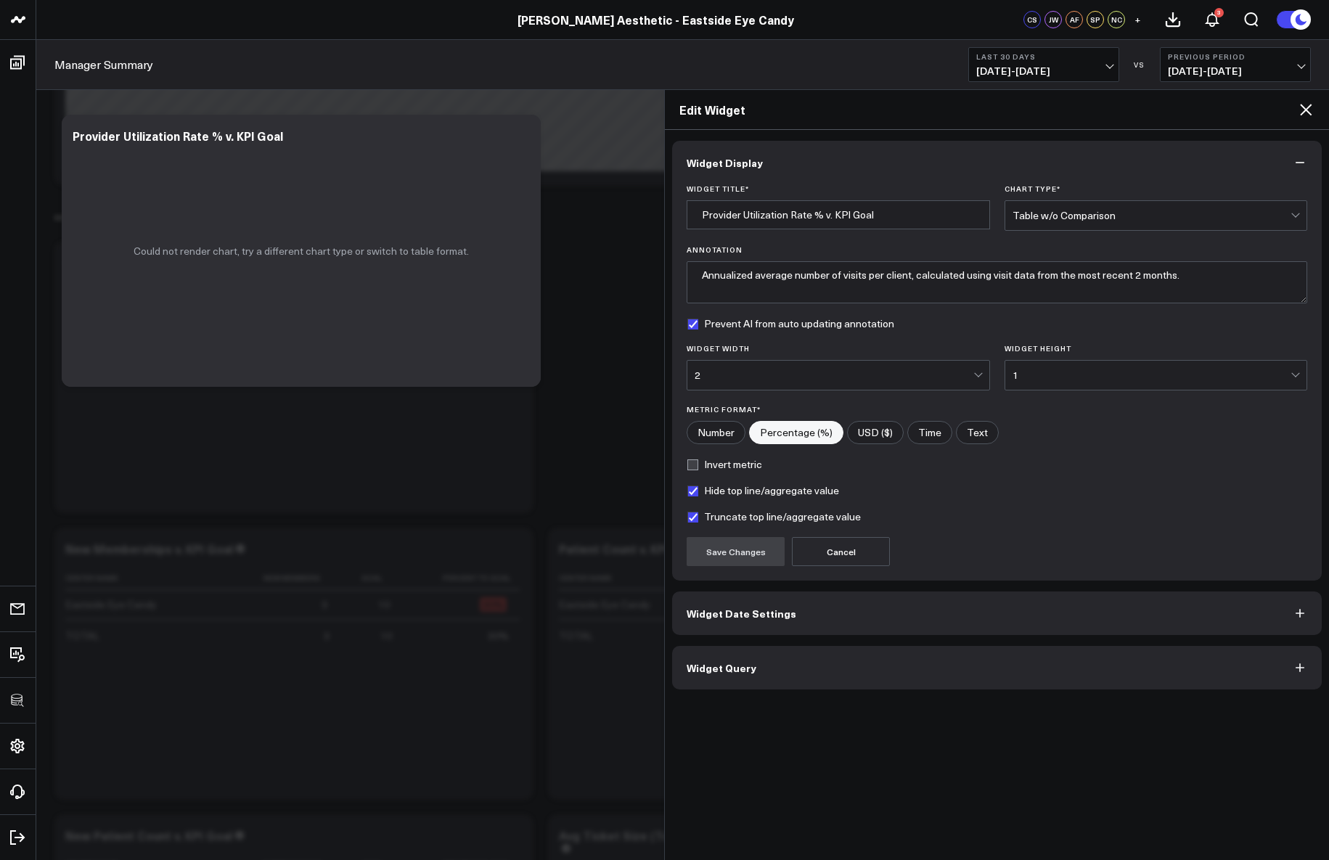
click at [887, 677] on button "Widget Query" at bounding box center [996, 668] width 649 height 44
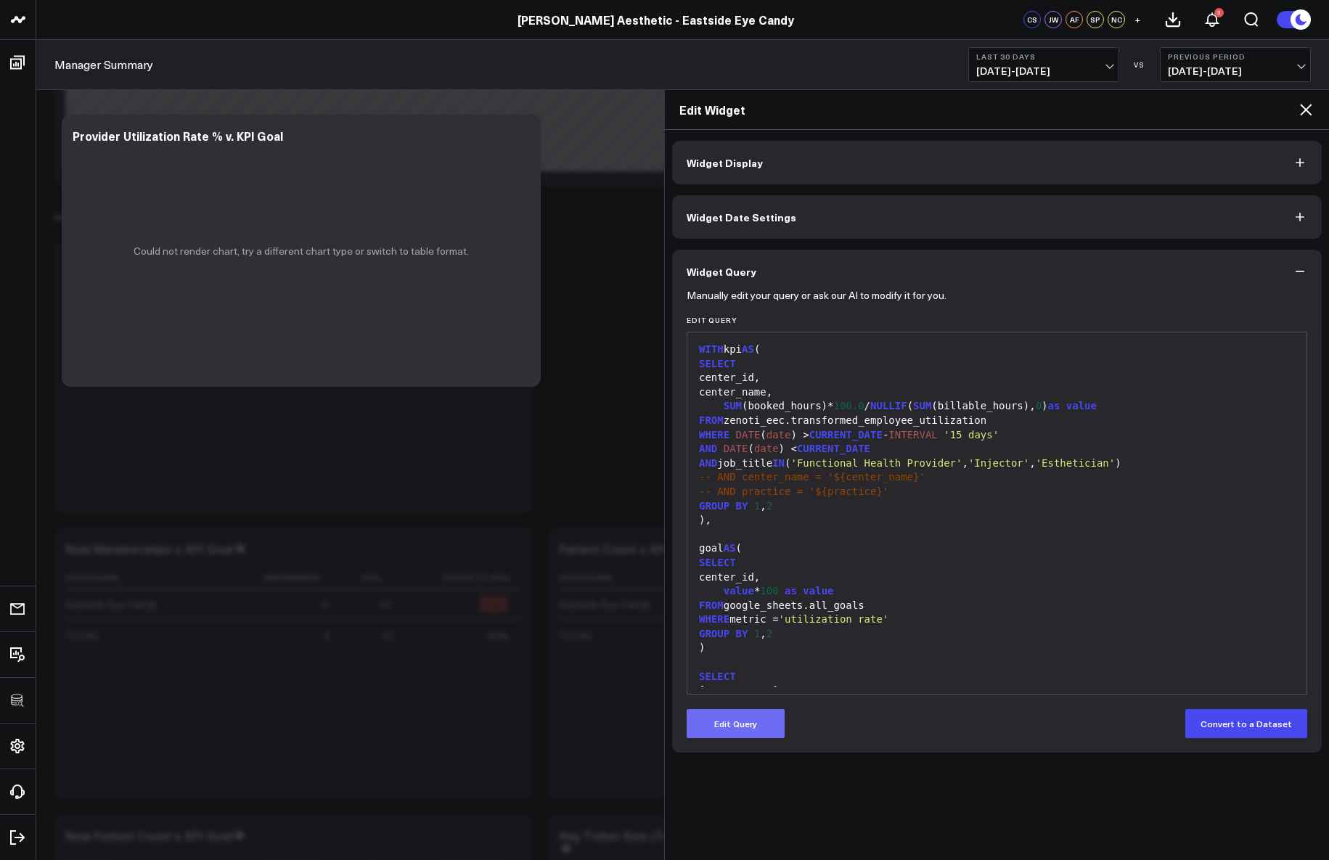
click at [764, 720] on button "Edit Query" at bounding box center [735, 723] width 98 height 29
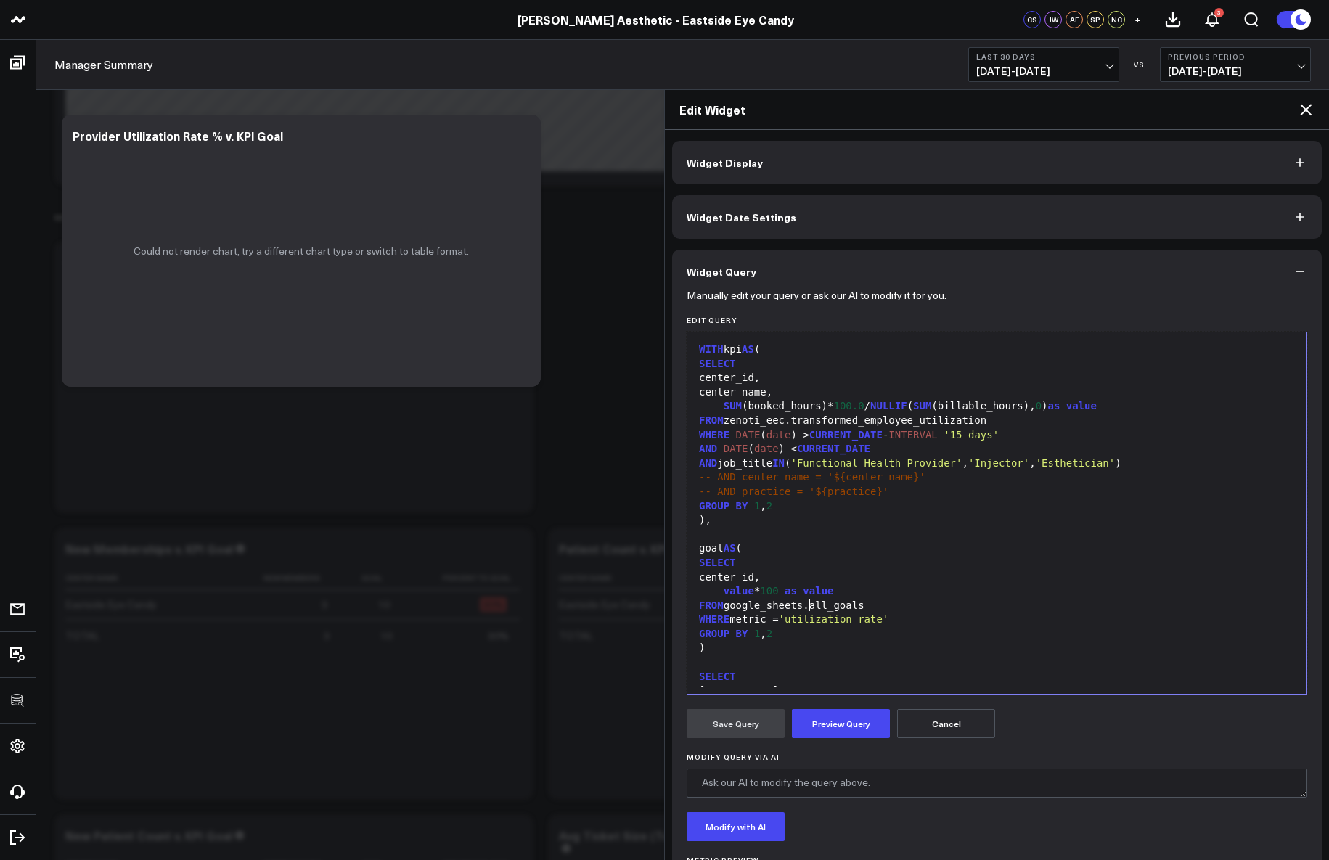
click at [811, 603] on div "FROM google_sheets.all_goals" at bounding box center [996, 606] width 604 height 15
click at [852, 589] on div "value * 100 as value" at bounding box center [996, 591] width 604 height 15
click at [857, 718] on button "Preview Query" at bounding box center [841, 723] width 98 height 29
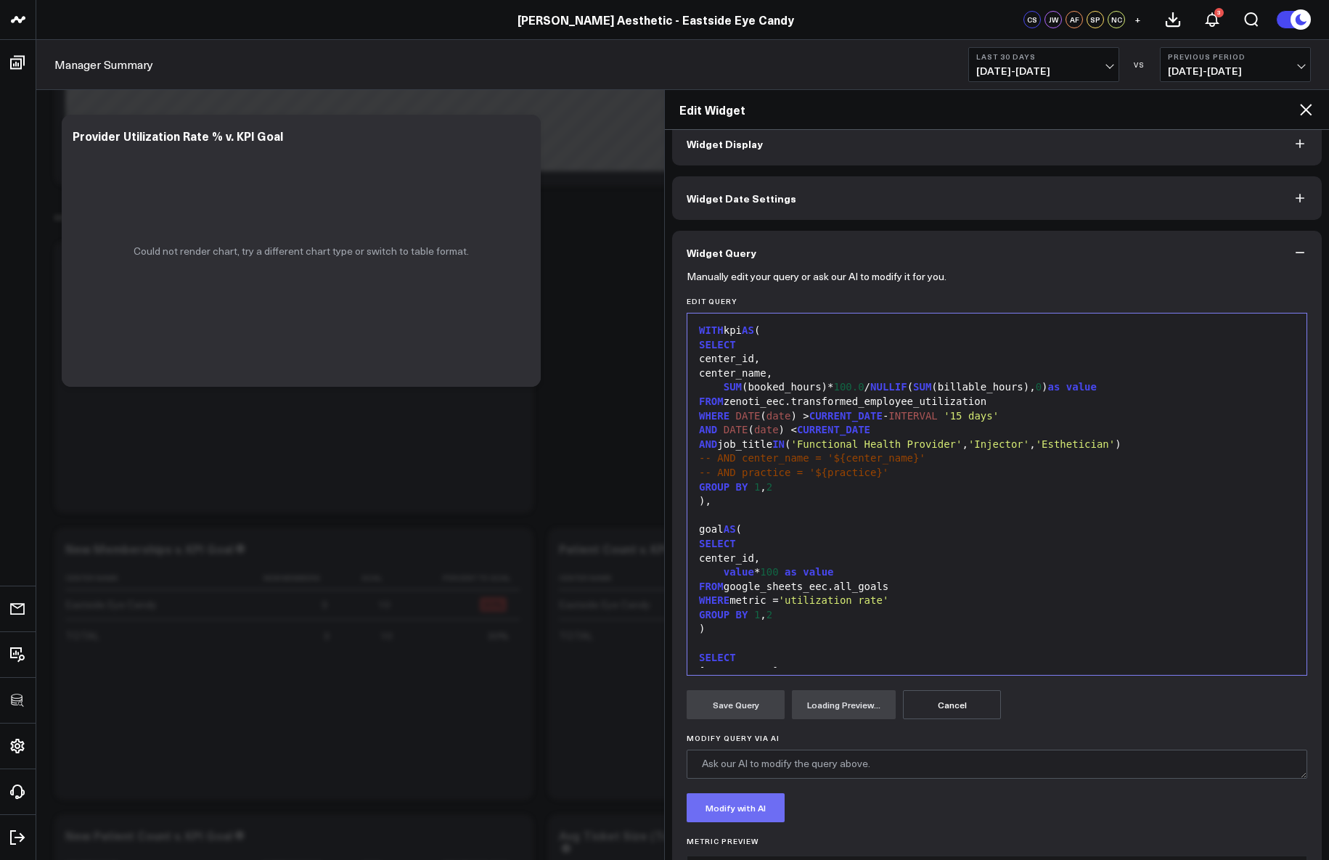
scroll to position [158, 0]
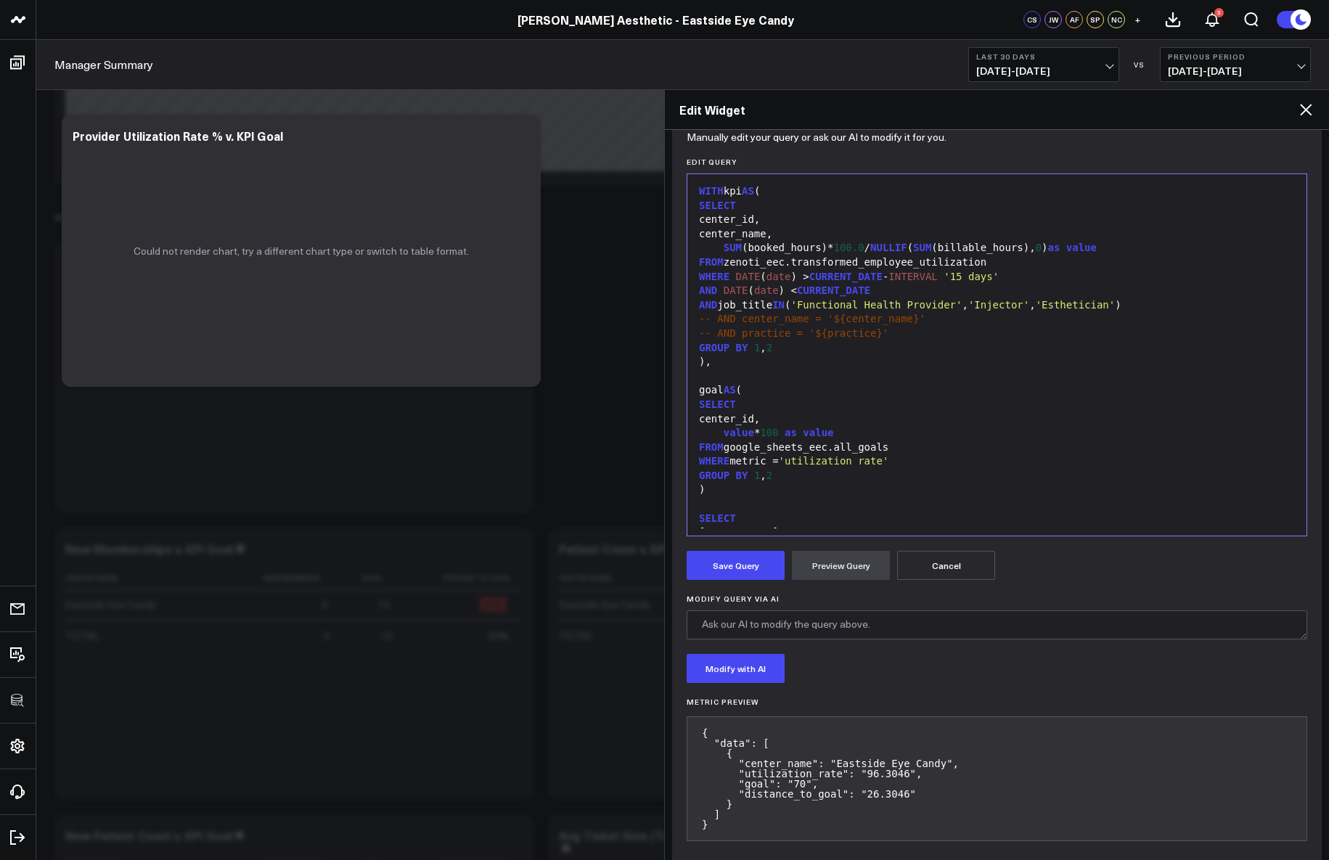
click at [742, 584] on form "Manually edit your query or ask our AI to modify it for you. Edit Query 99 1 2 …" at bounding box center [996, 493] width 620 height 716
click at [732, 563] on button "Save Query" at bounding box center [735, 565] width 98 height 29
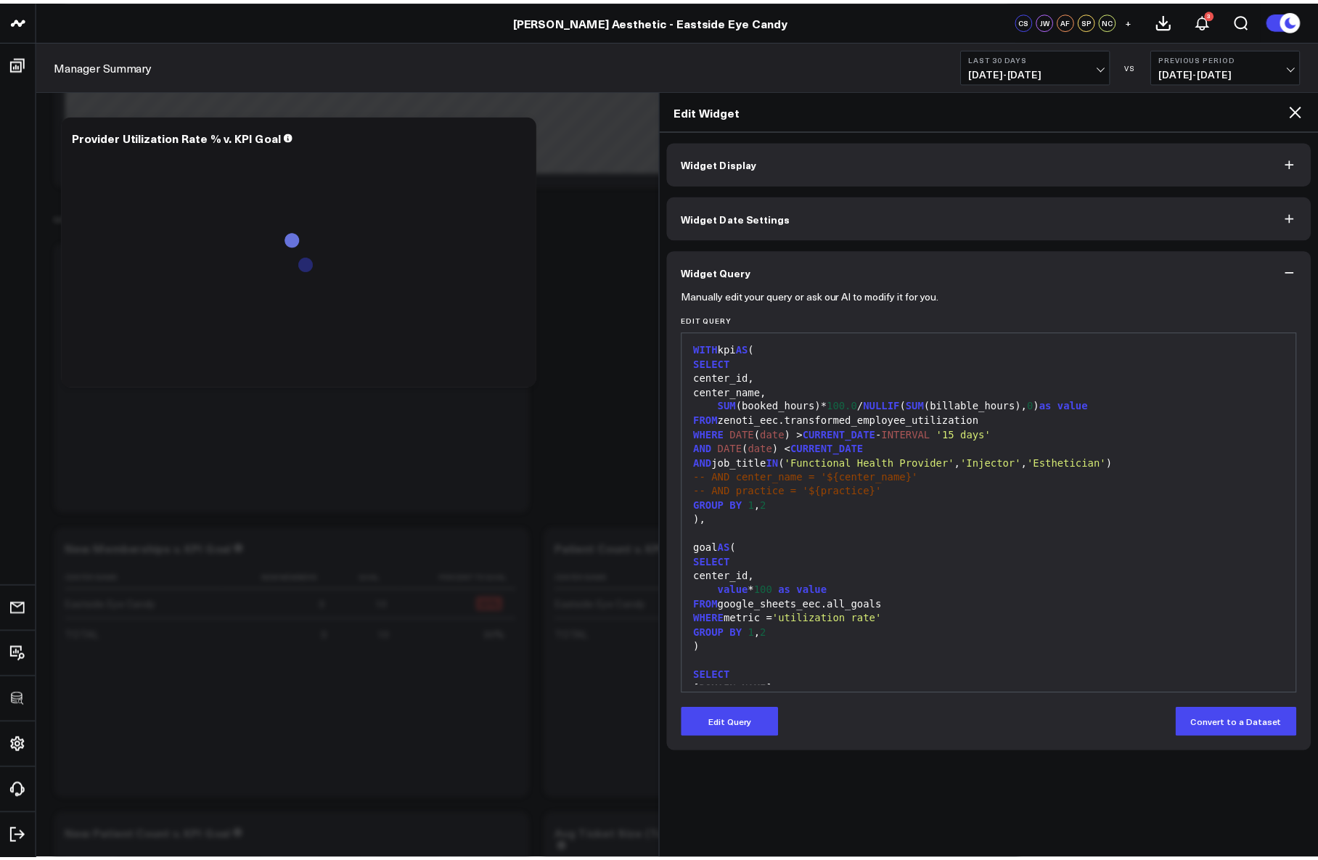
scroll to position [0, 0]
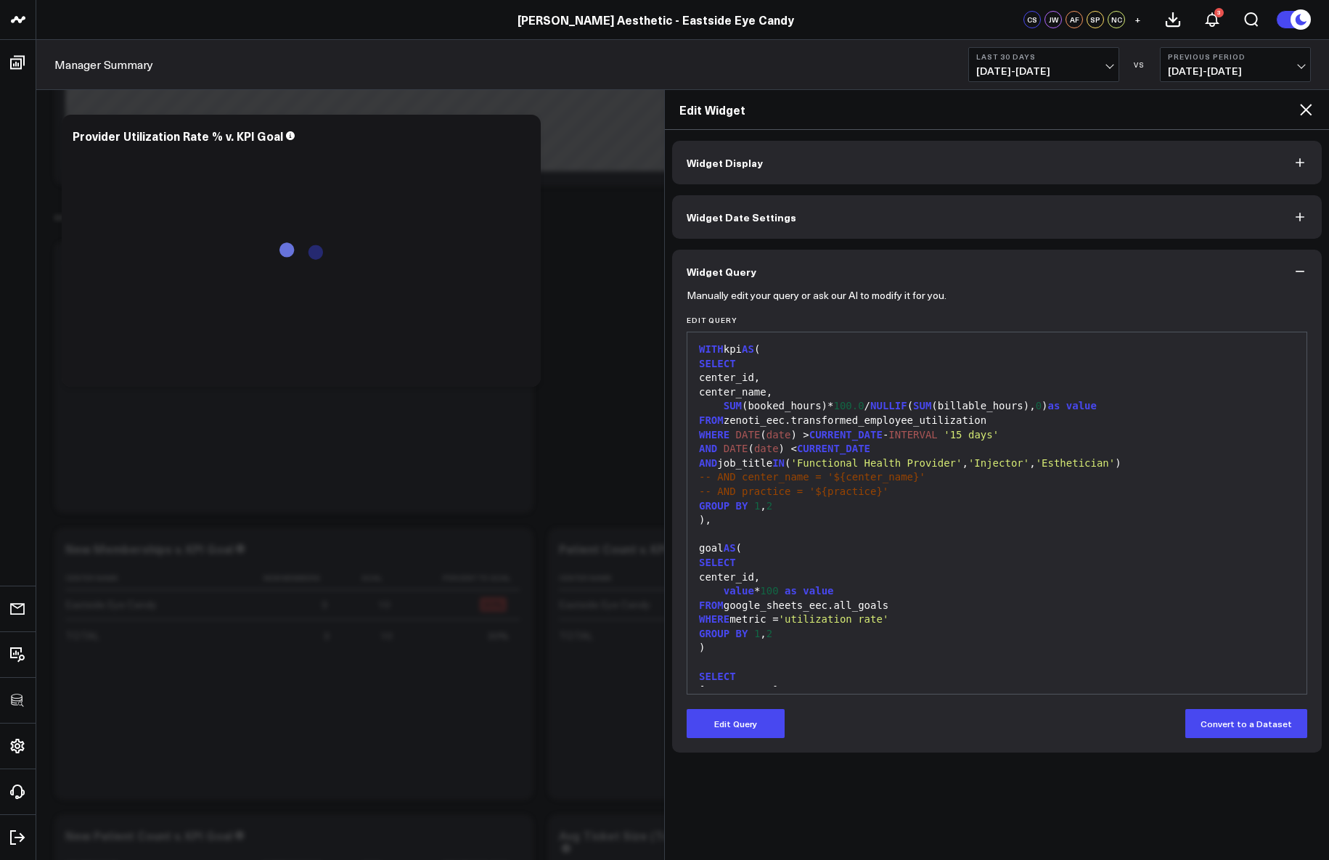
click at [1305, 113] on icon at bounding box center [1305, 109] width 17 height 17
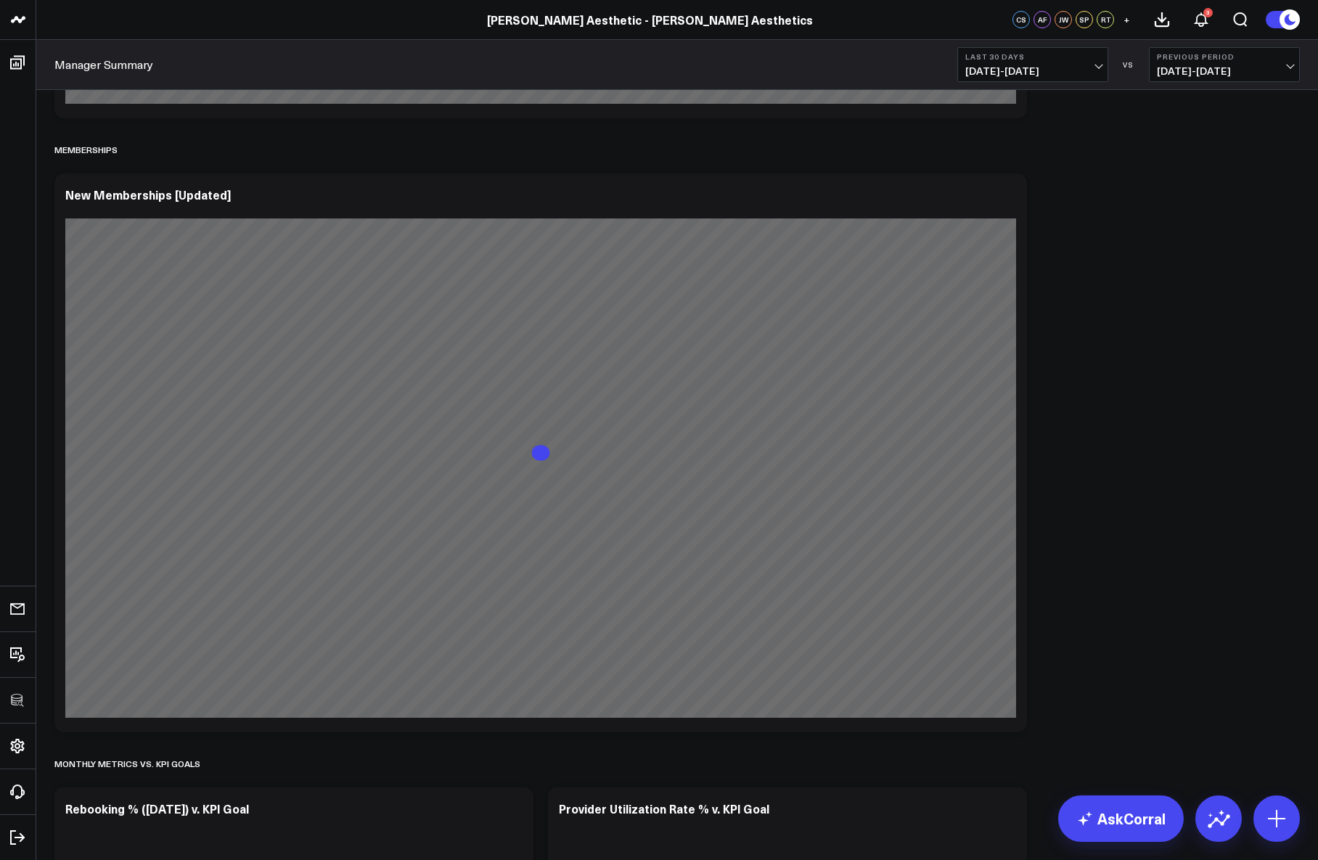
scroll to position [2850, 0]
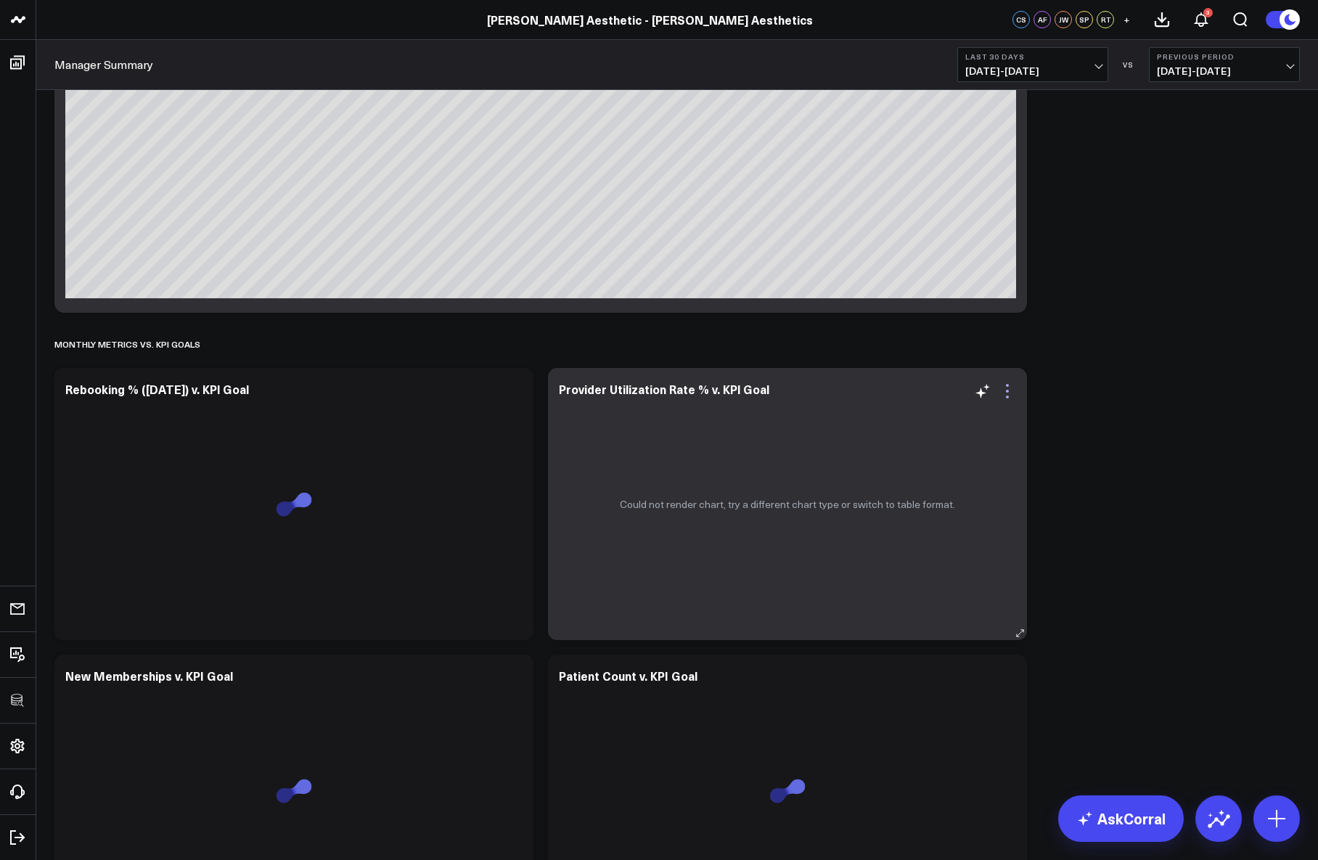
click at [1007, 390] on icon at bounding box center [1007, 391] width 3 height 3
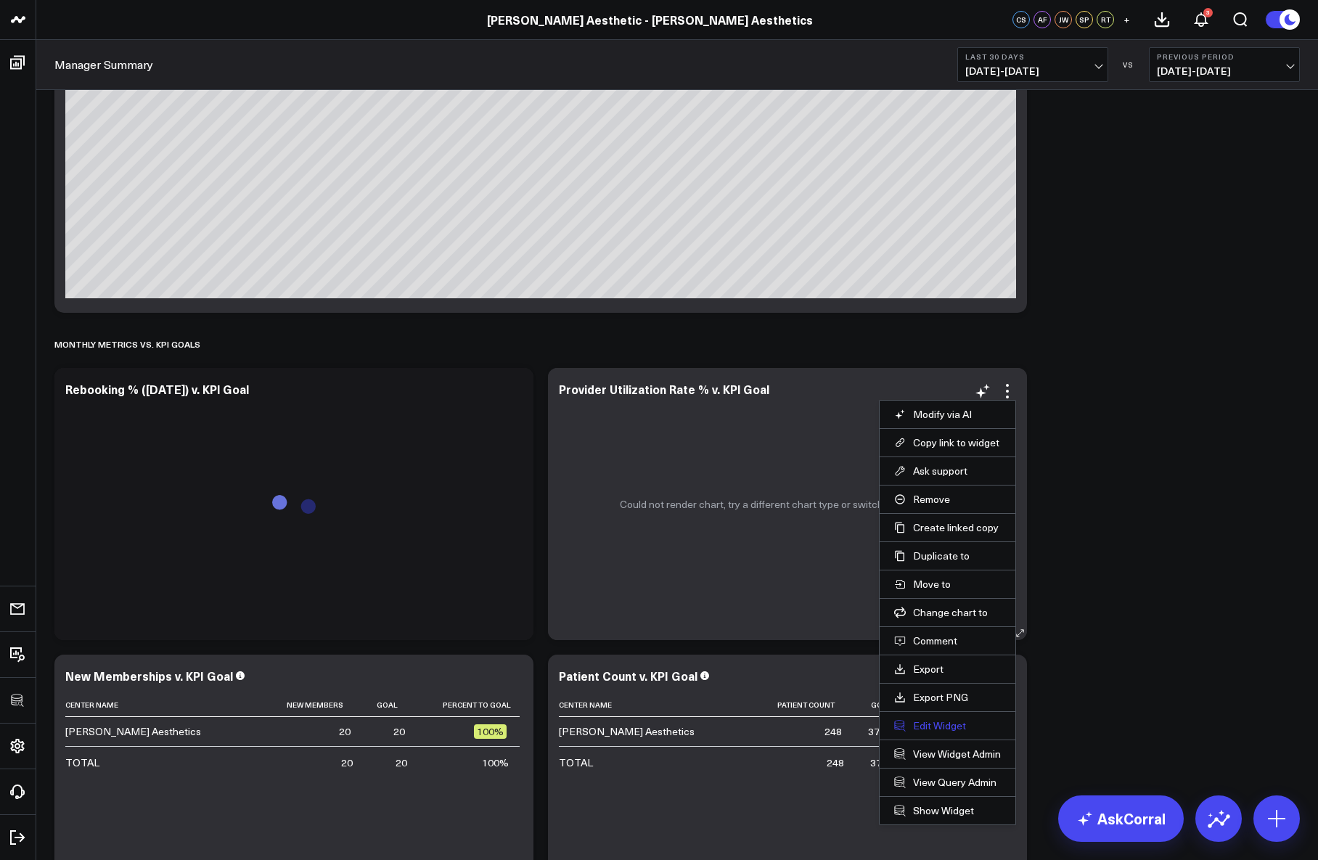
click at [923, 721] on button "Edit Widget" at bounding box center [947, 725] width 107 height 13
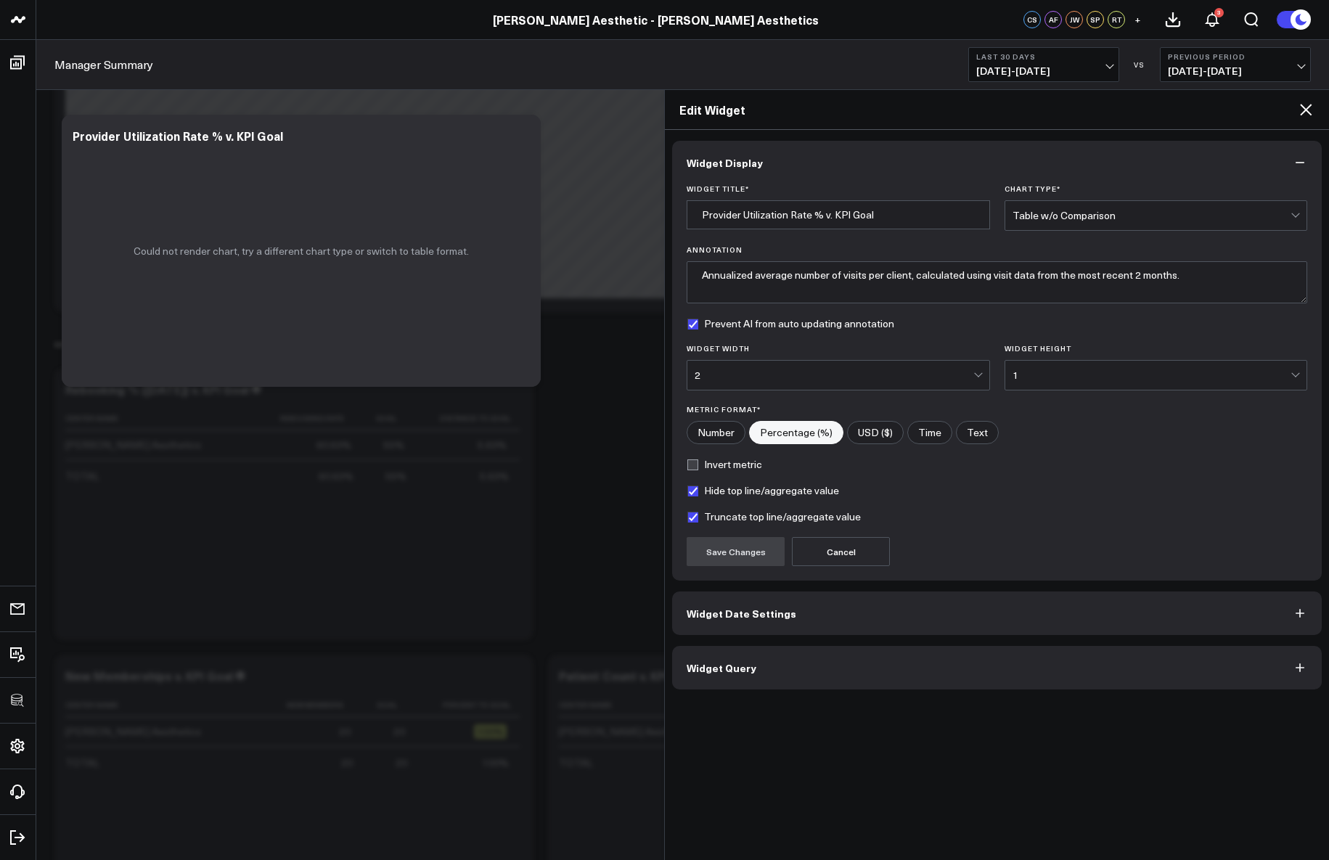
click at [867, 679] on button "Widget Query" at bounding box center [996, 668] width 649 height 44
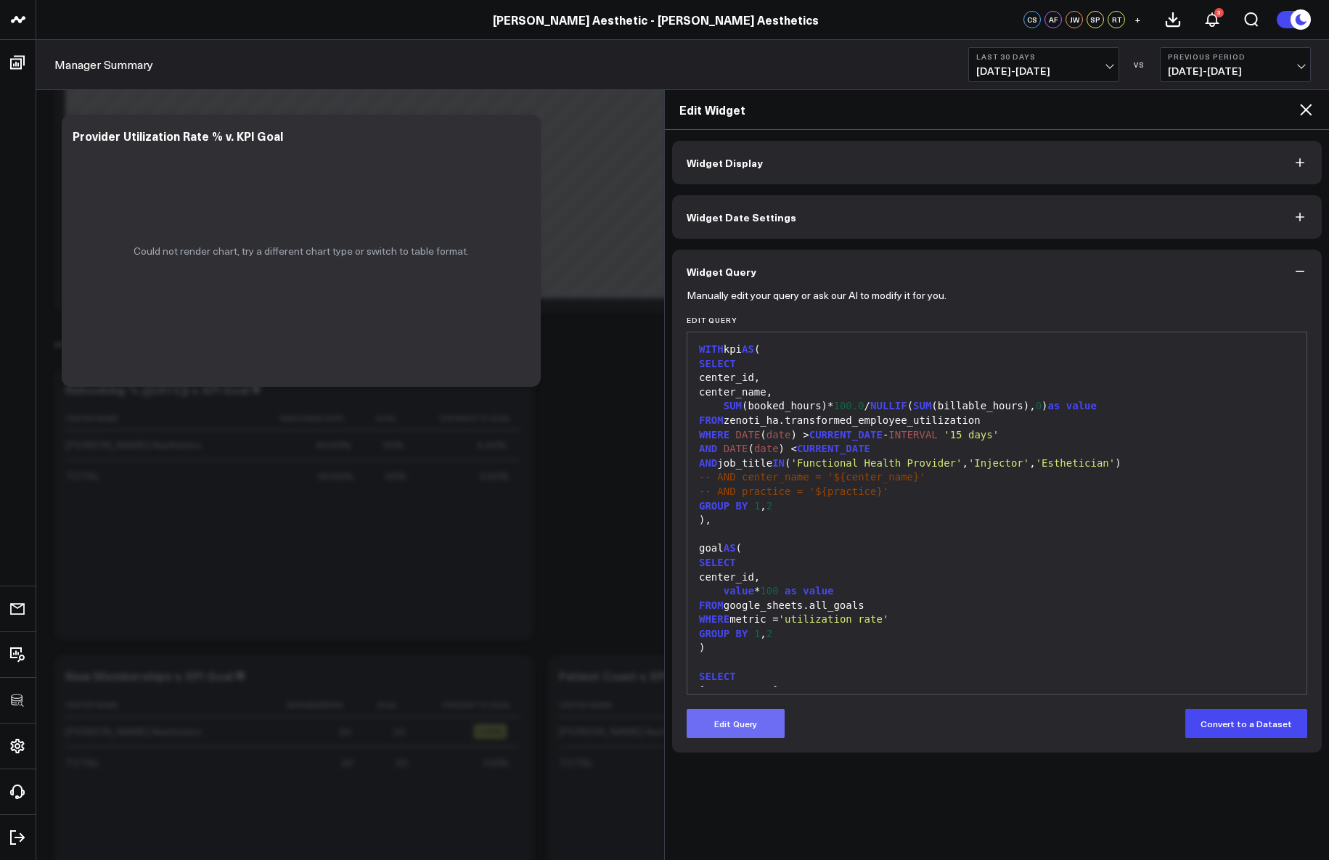
click at [735, 716] on button "Edit Query" at bounding box center [735, 723] width 98 height 29
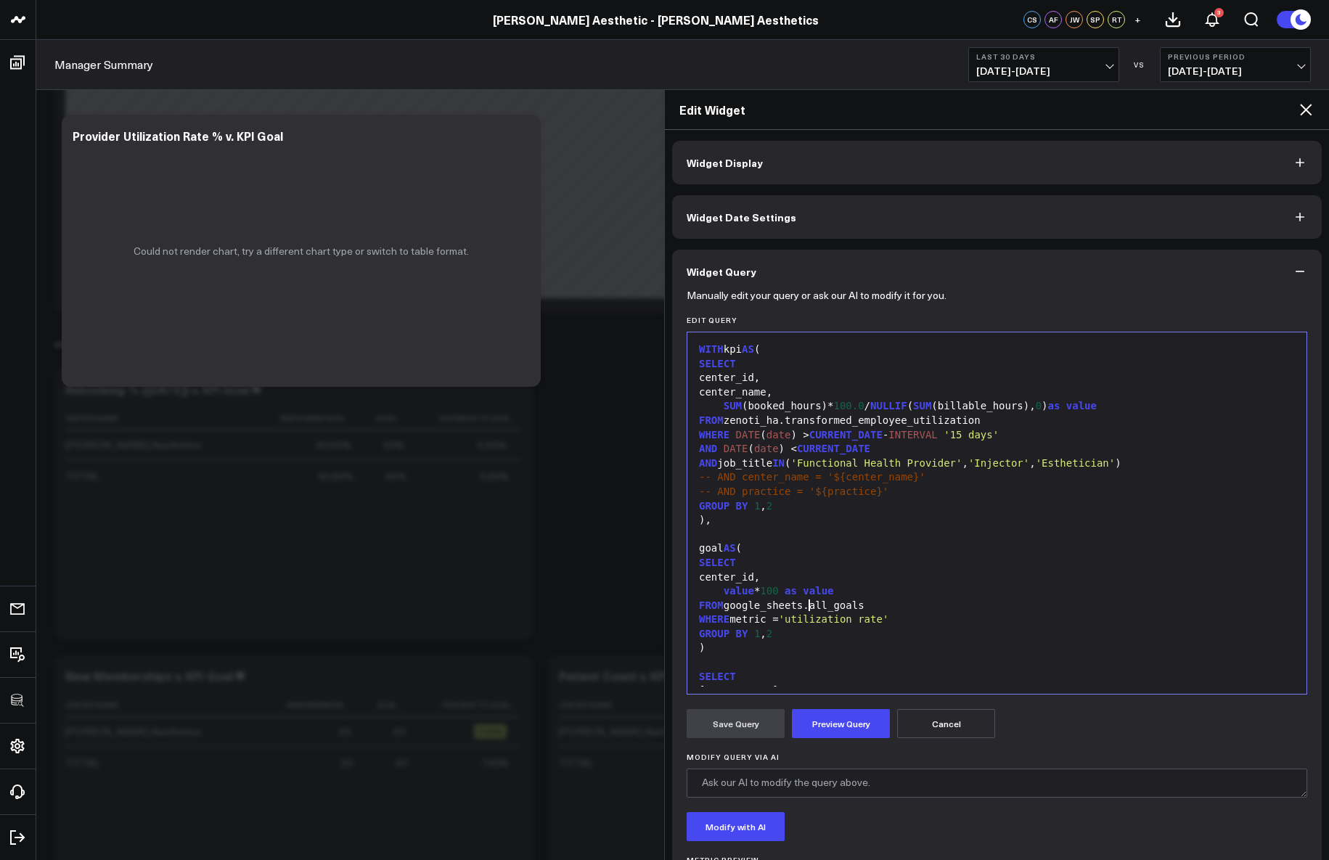
click at [811, 607] on div "FROM google_sheets.all_goals" at bounding box center [996, 606] width 604 height 15
click at [841, 713] on button "Preview Query" at bounding box center [841, 723] width 98 height 29
click at [713, 733] on button "Save Query" at bounding box center [735, 723] width 98 height 29
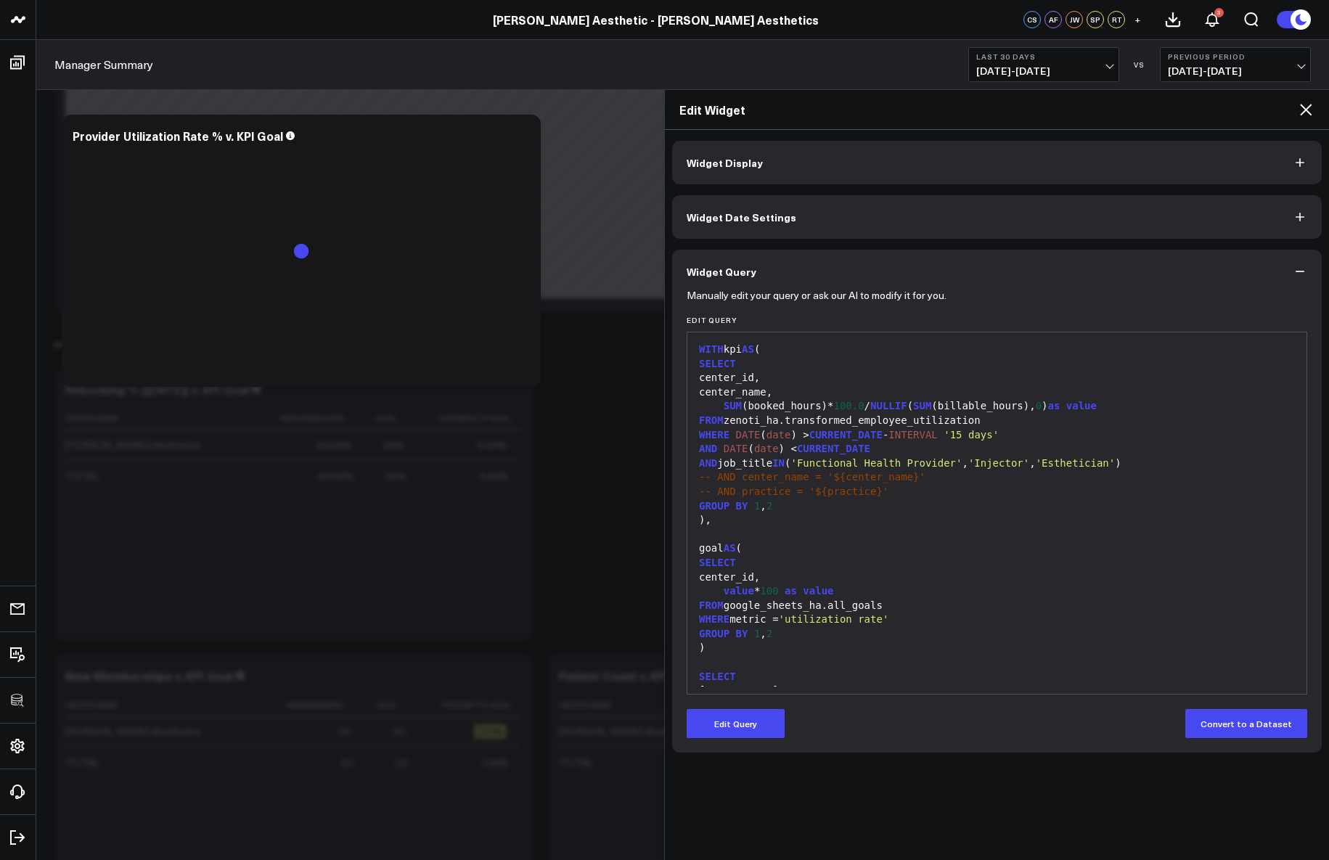
click at [1302, 110] on icon at bounding box center [1305, 109] width 17 height 17
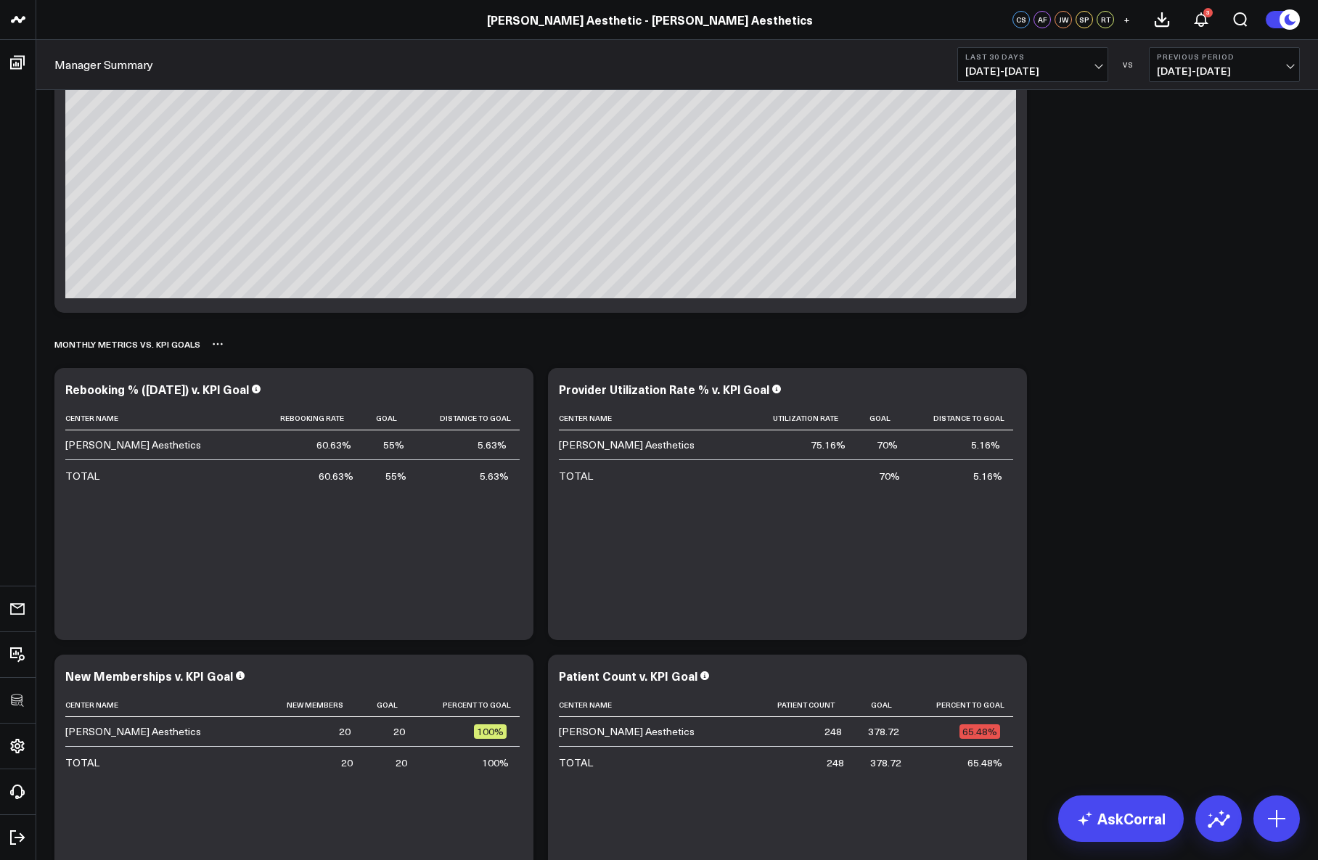
click at [1194, 346] on div "Monthly Metrics vs. KPI Goals" at bounding box center [676, 343] width 1245 height 33
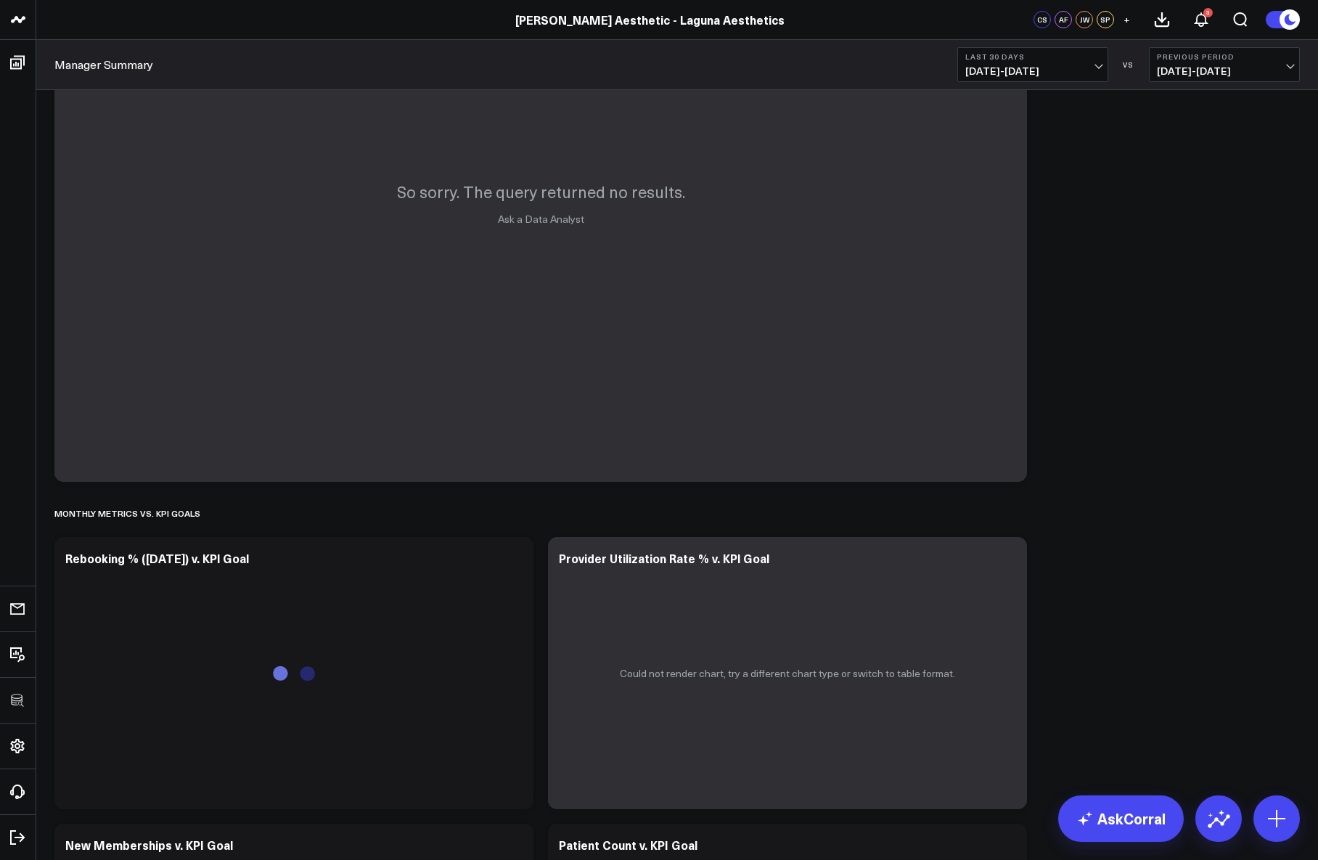
scroll to position [2831, 0]
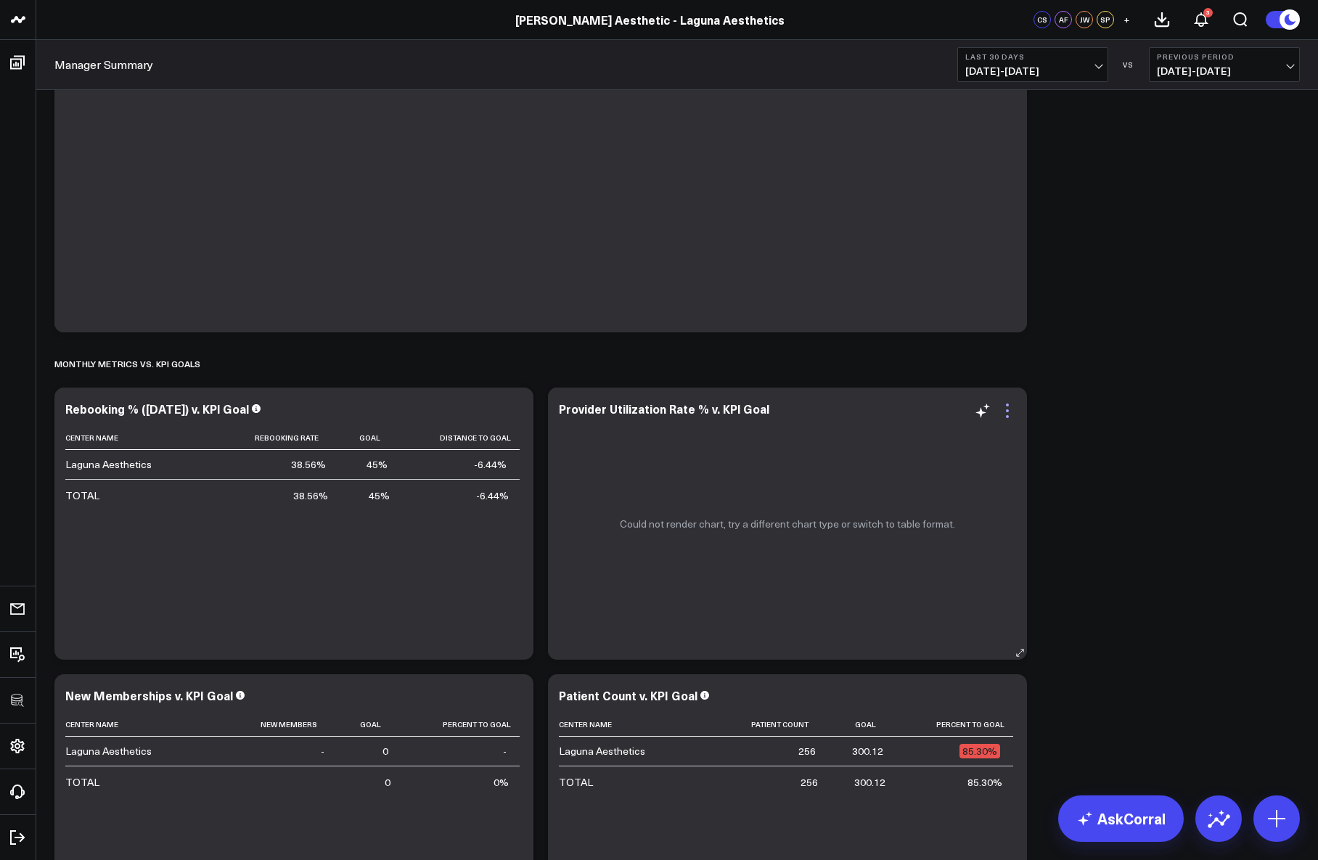
click at [1011, 414] on icon at bounding box center [1007, 410] width 17 height 17
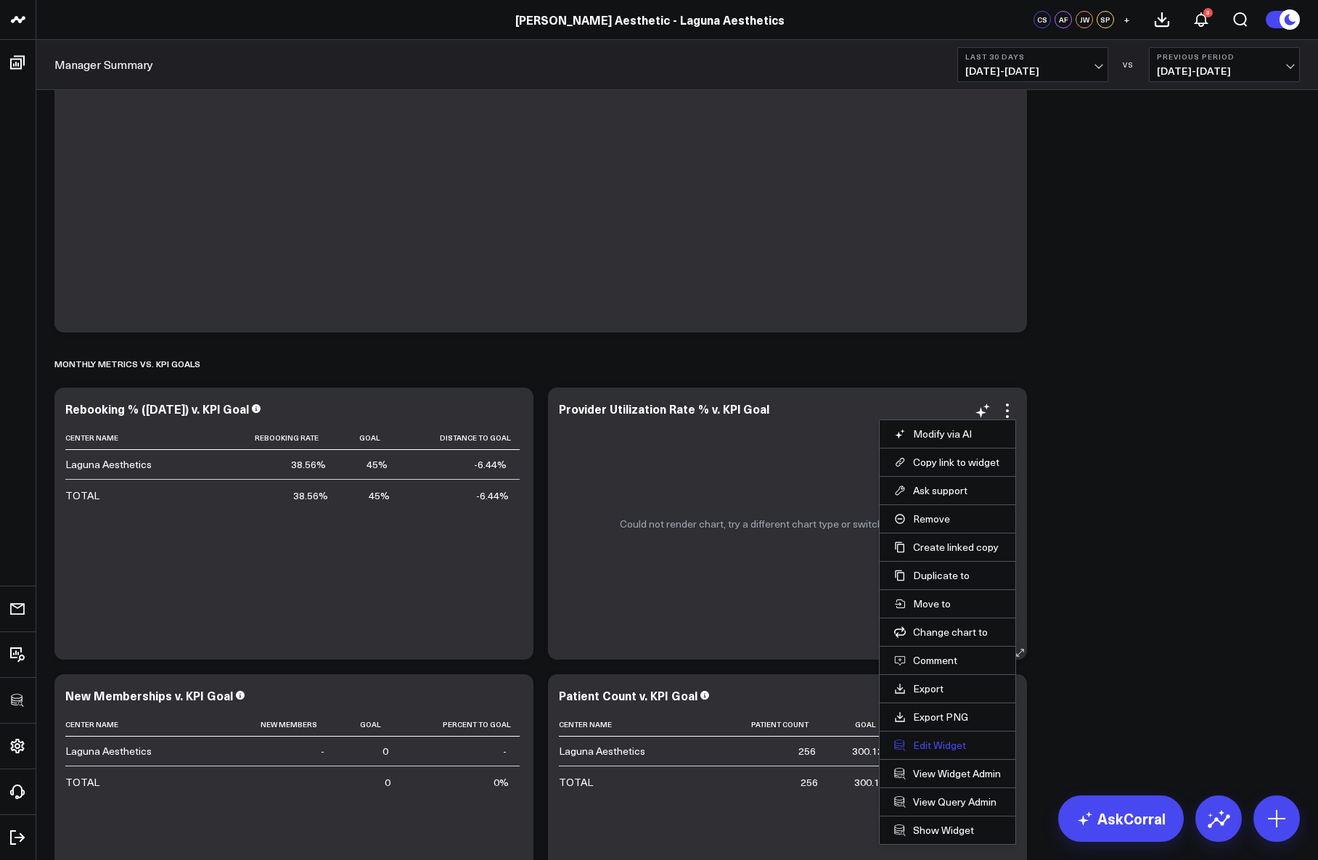
click at [950, 744] on button "Edit Widget" at bounding box center [947, 745] width 107 height 13
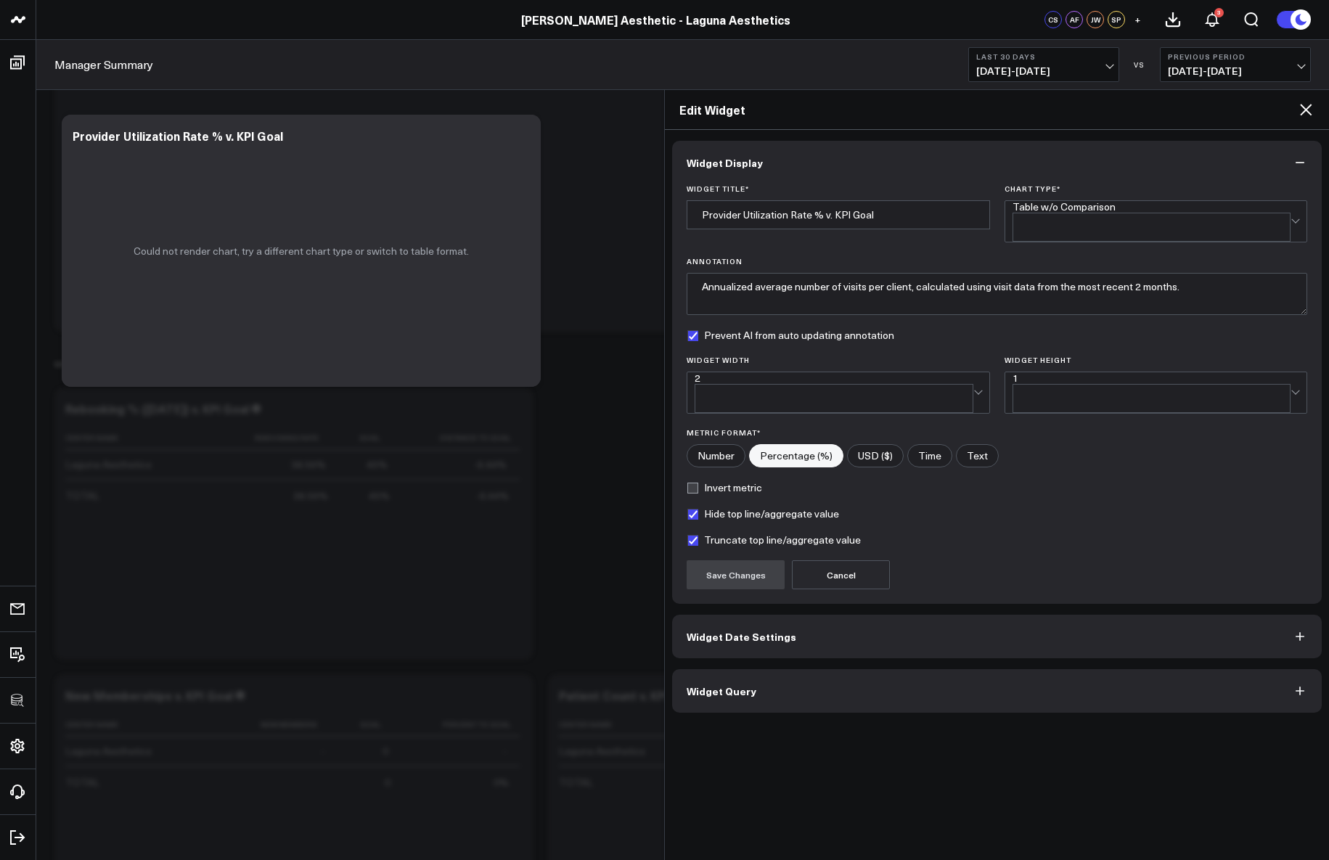
click at [820, 669] on button "Widget Query" at bounding box center [996, 691] width 649 height 44
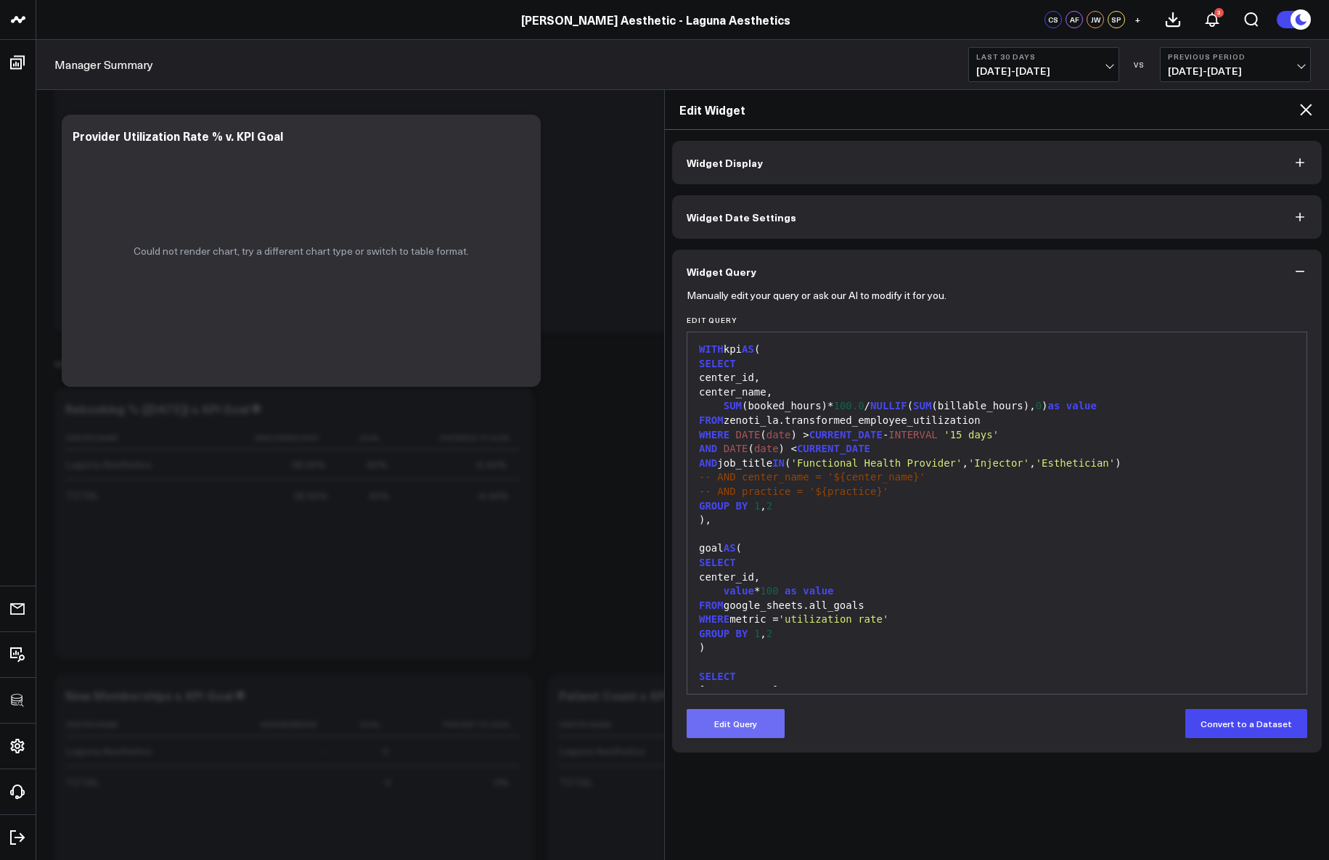
click at [734, 713] on button "Edit Query" at bounding box center [735, 723] width 98 height 29
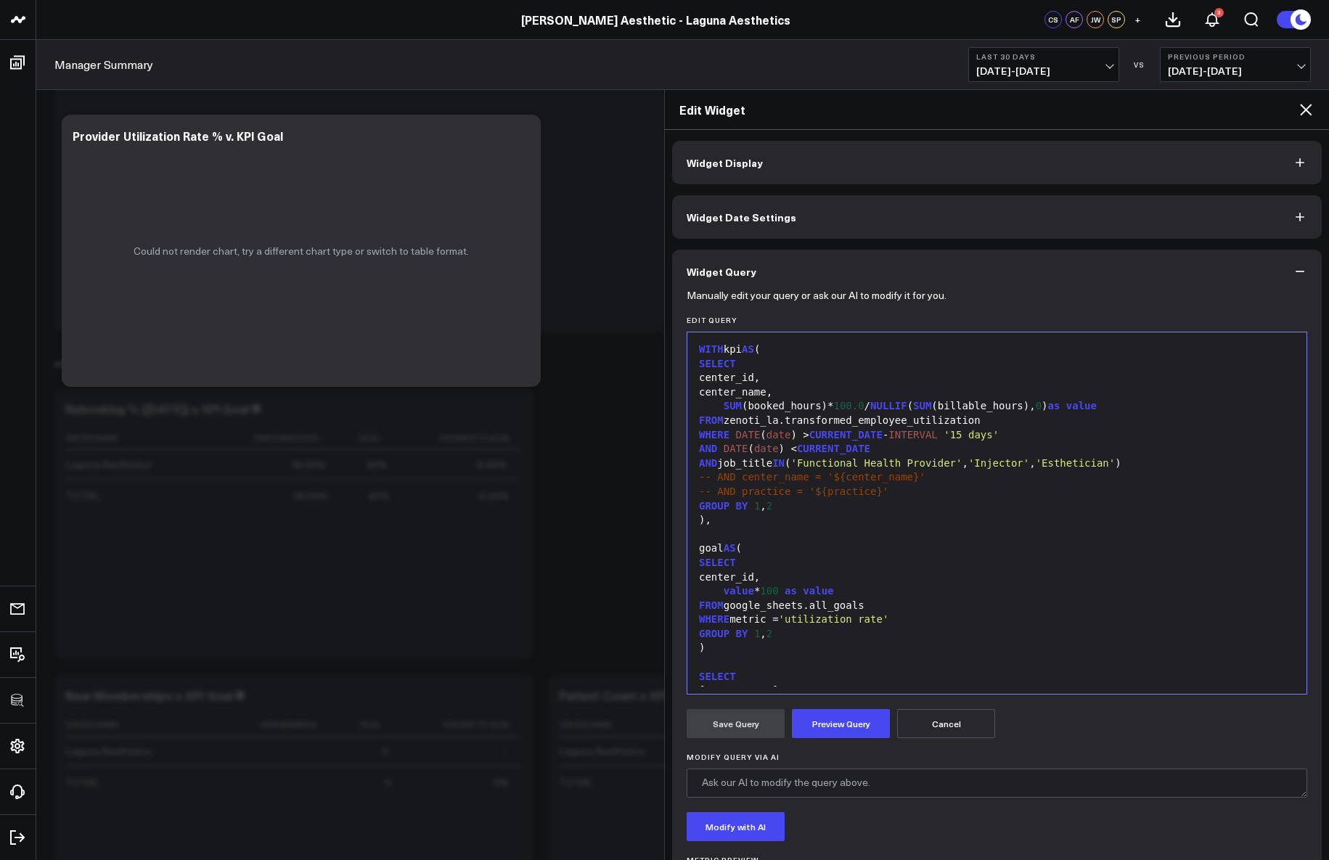
click at [808, 607] on div "FROM google_sheets.all_goals" at bounding box center [996, 606] width 604 height 15
click at [855, 720] on button "Preview Query" at bounding box center [841, 723] width 98 height 29
click at [761, 722] on button "Save Query" at bounding box center [735, 723] width 98 height 29
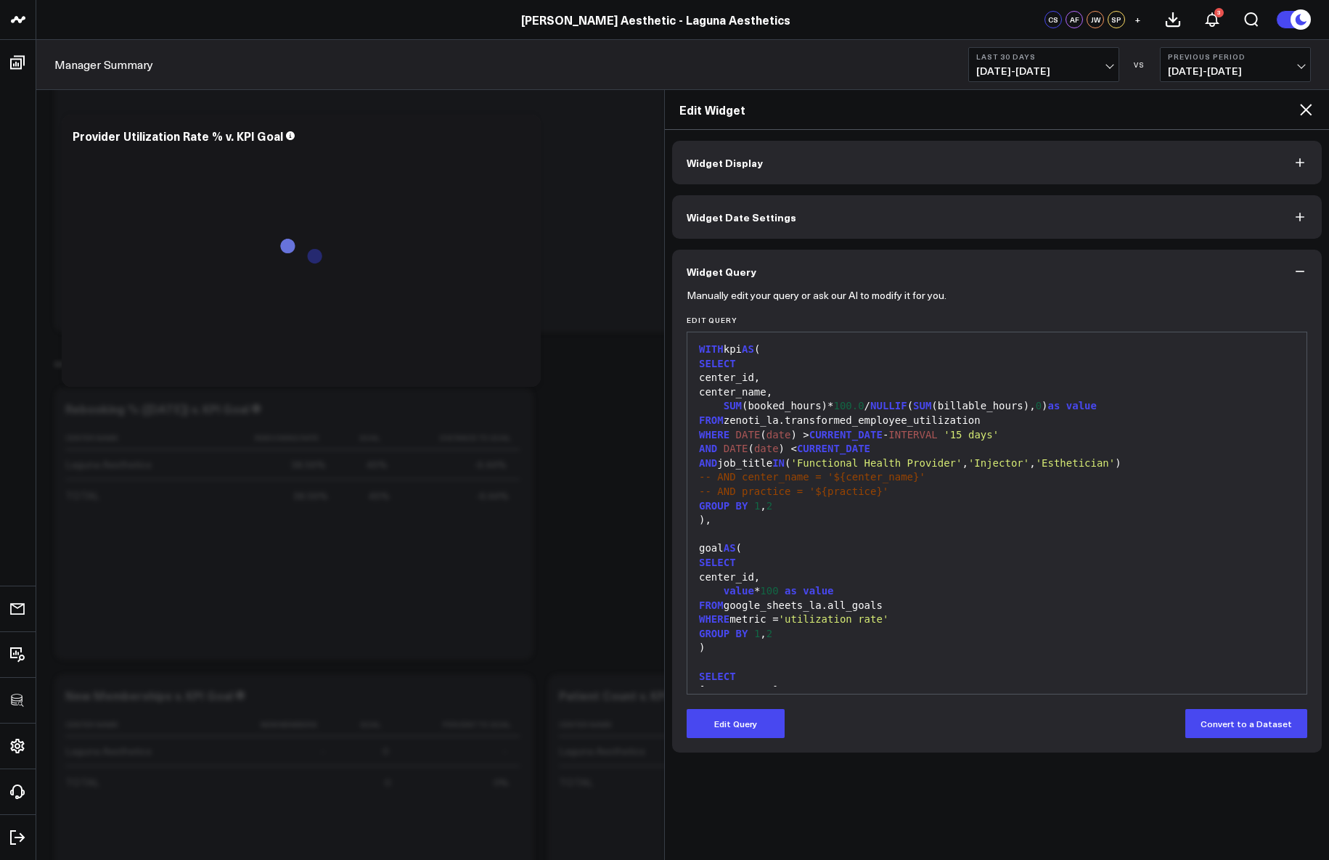
click at [1307, 109] on icon at bounding box center [1305, 109] width 17 height 17
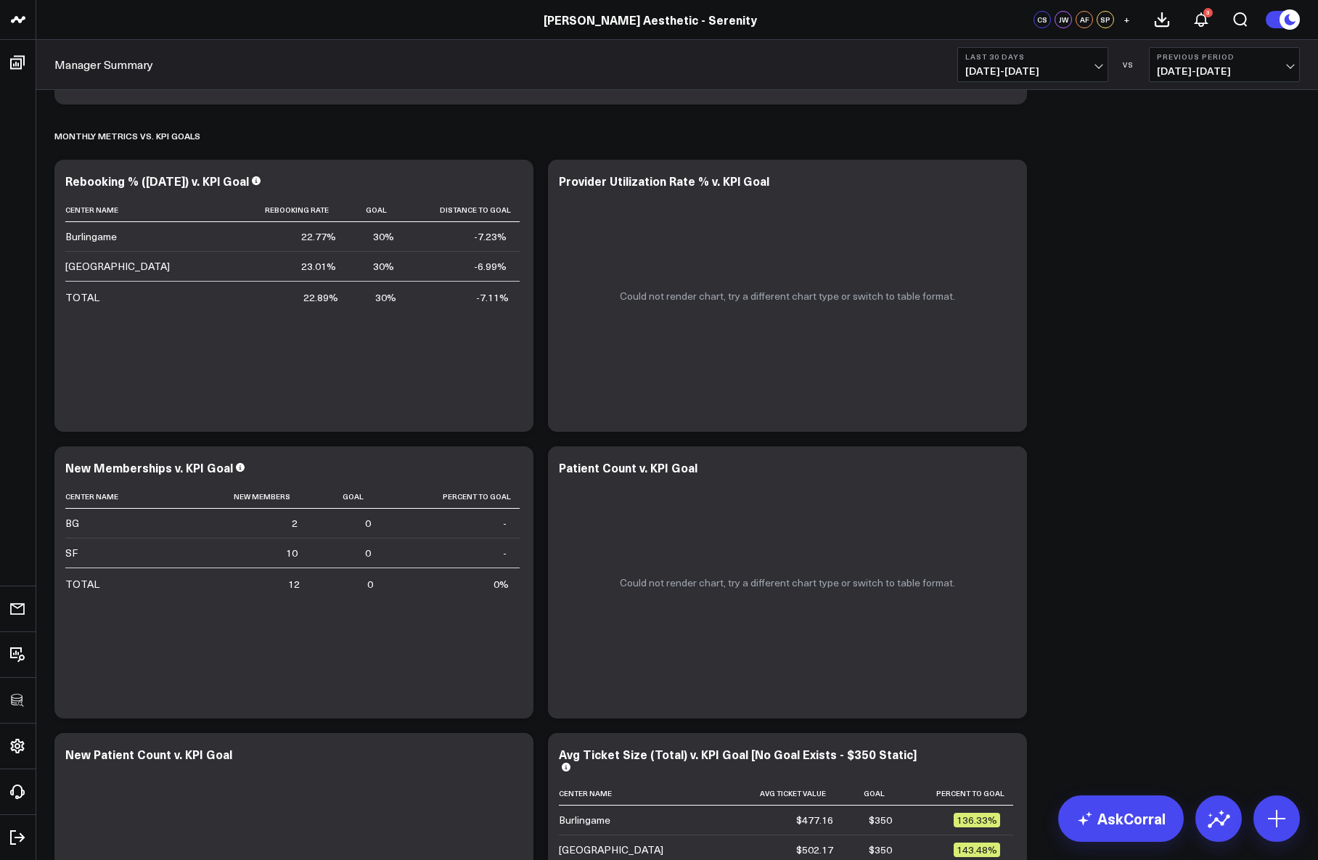
scroll to position [2996, 0]
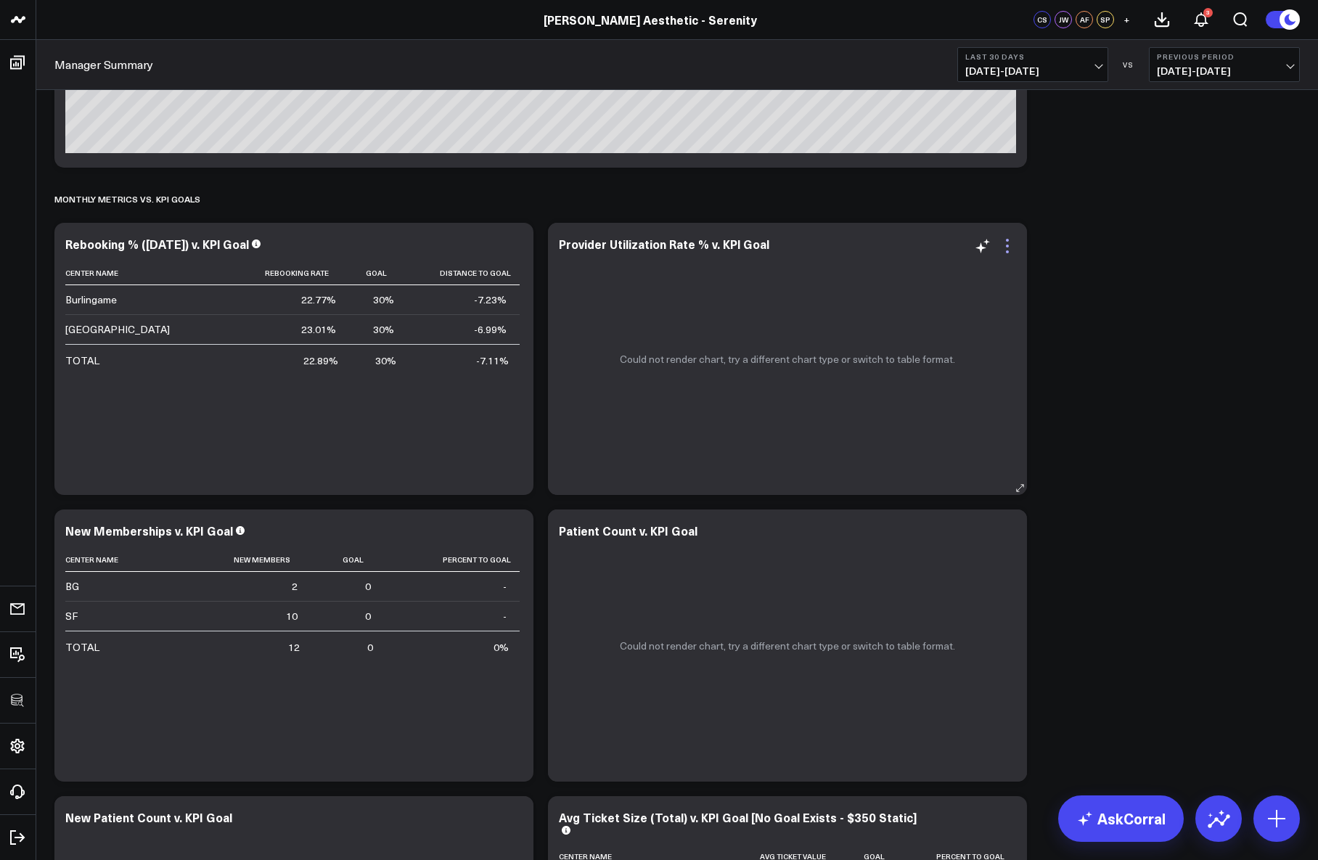
click at [1008, 250] on icon at bounding box center [1007, 245] width 17 height 17
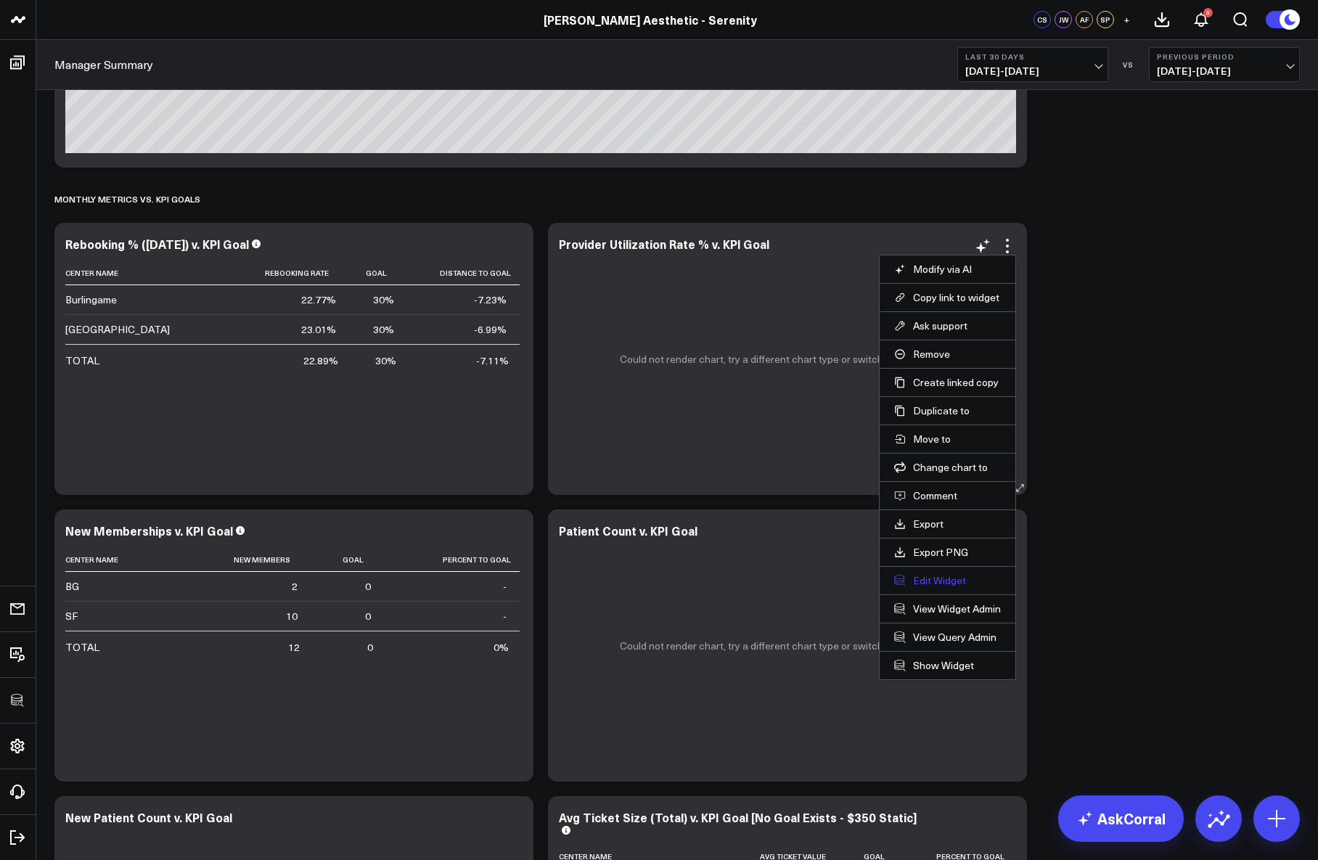
click at [943, 583] on button "Edit Widget" at bounding box center [947, 580] width 107 height 13
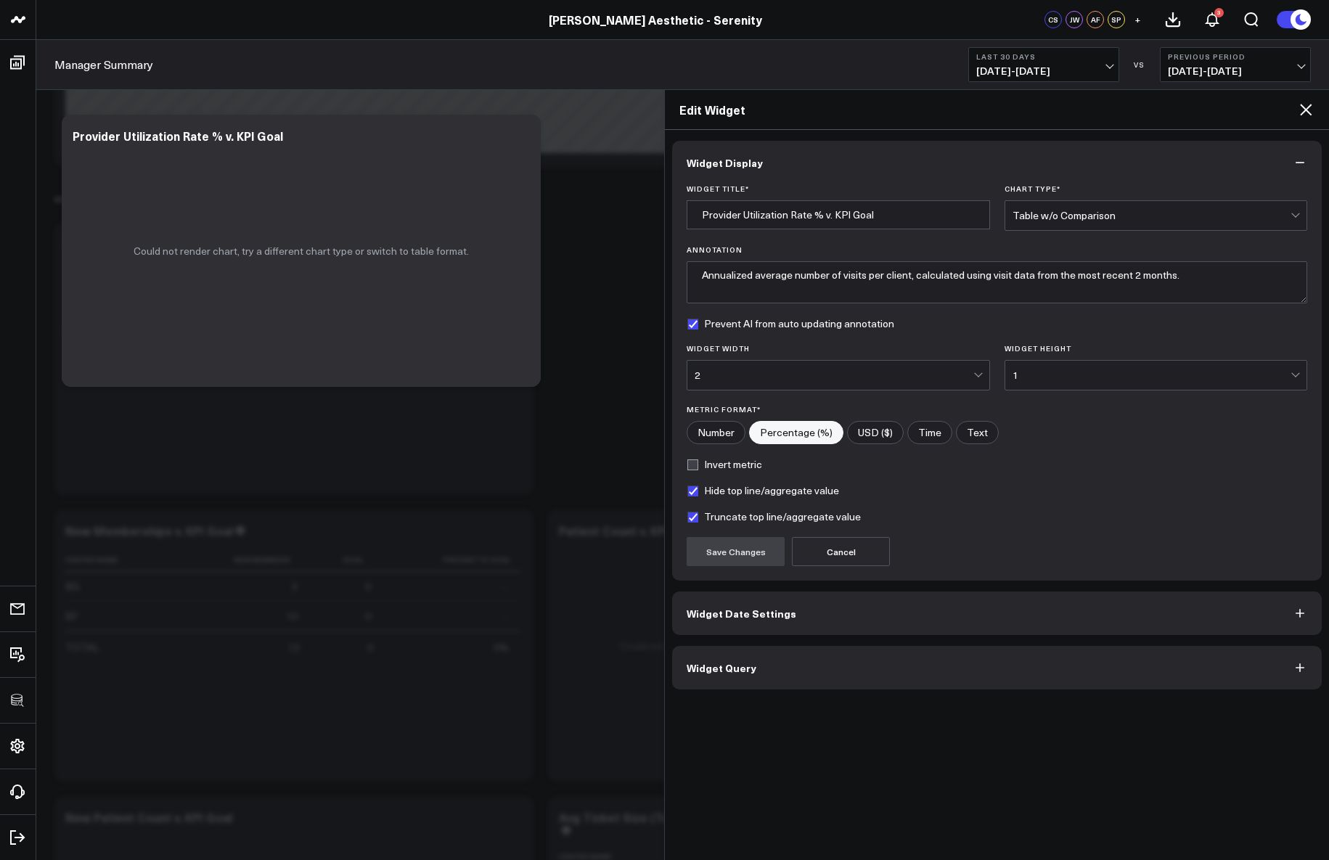
click at [725, 685] on button "Widget Query" at bounding box center [996, 668] width 649 height 44
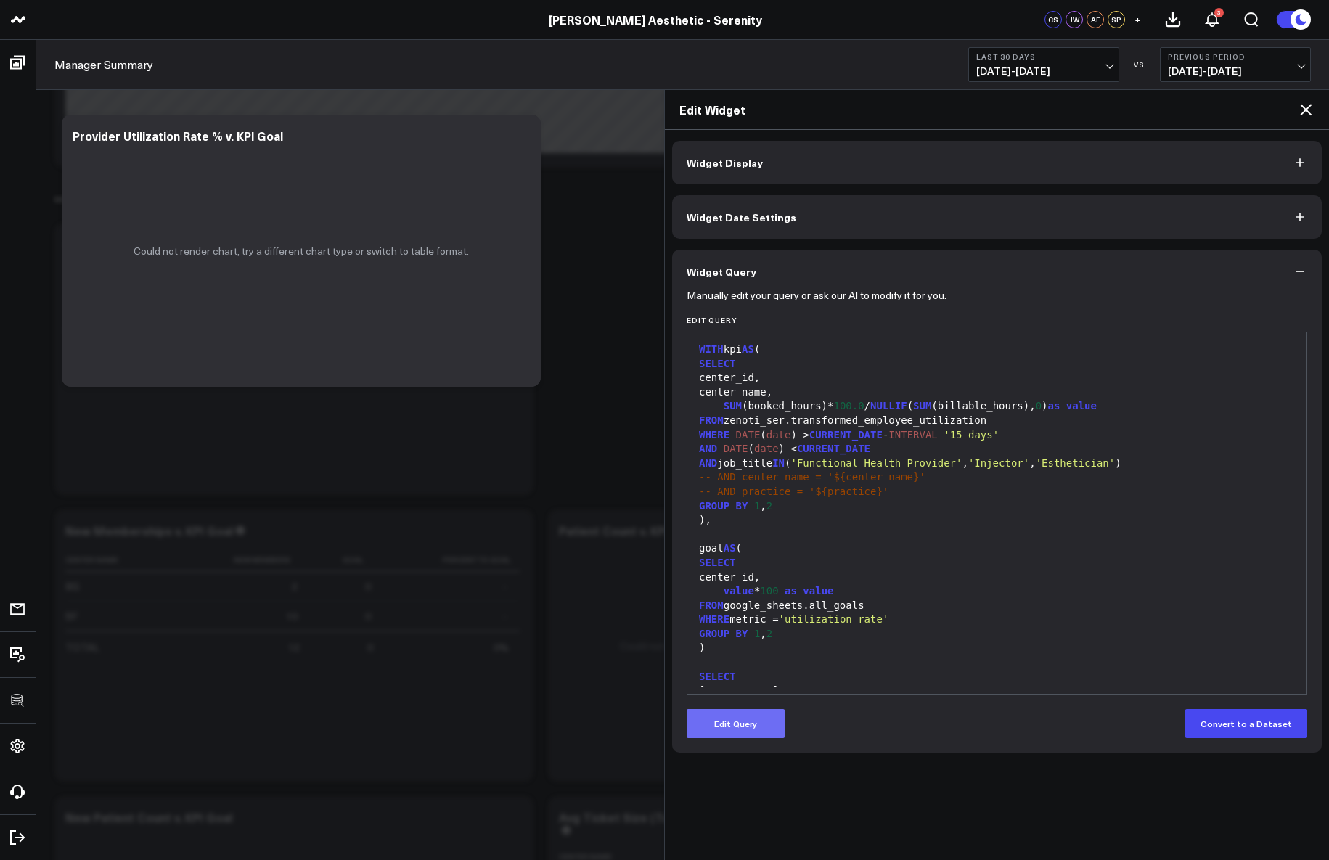
click at [729, 724] on button "Edit Query" at bounding box center [735, 723] width 98 height 29
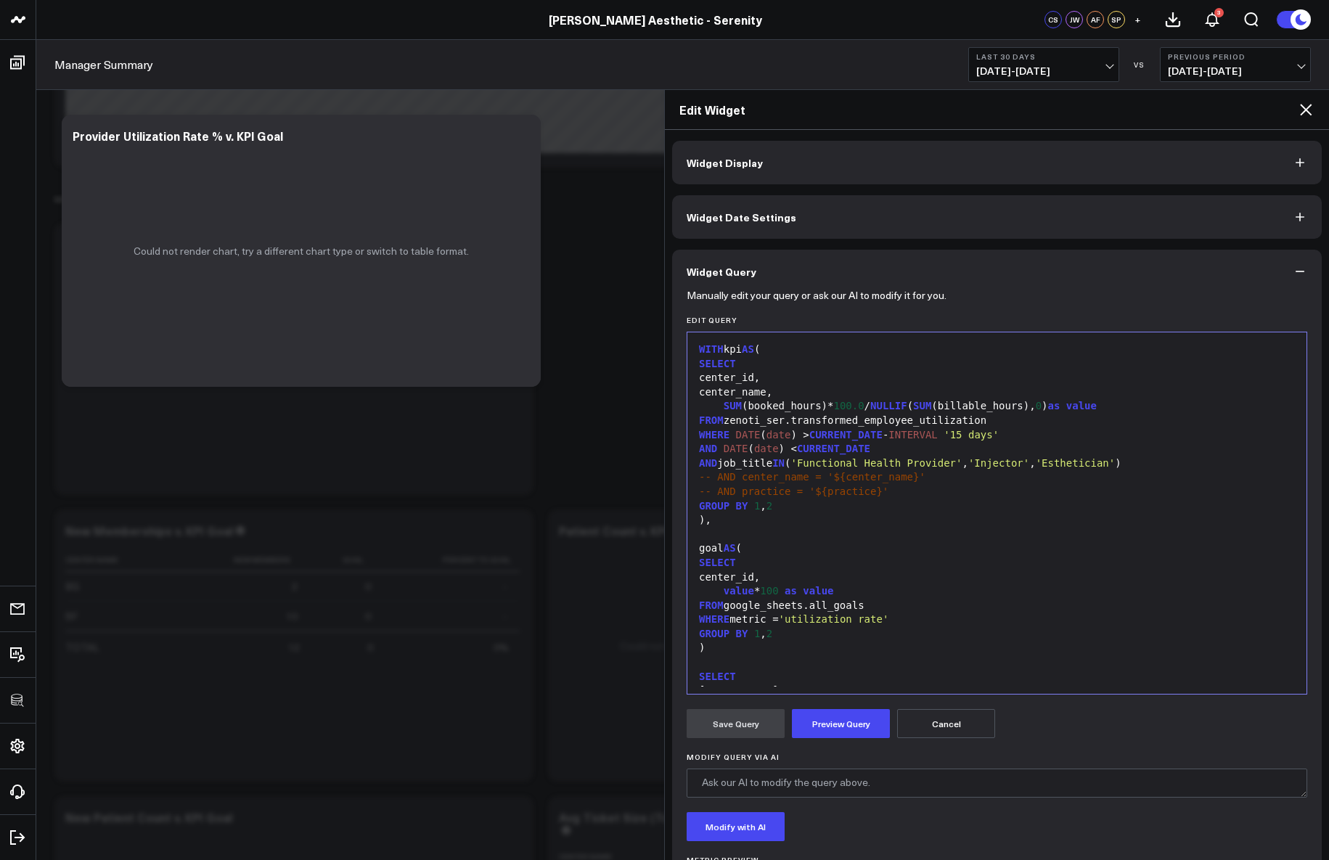
click at [809, 607] on div "FROM google_sheets.all_goals" at bounding box center [996, 606] width 604 height 15
click at [850, 736] on button "Preview Query" at bounding box center [841, 723] width 98 height 29
click at [748, 730] on button "Save Query" at bounding box center [735, 723] width 98 height 29
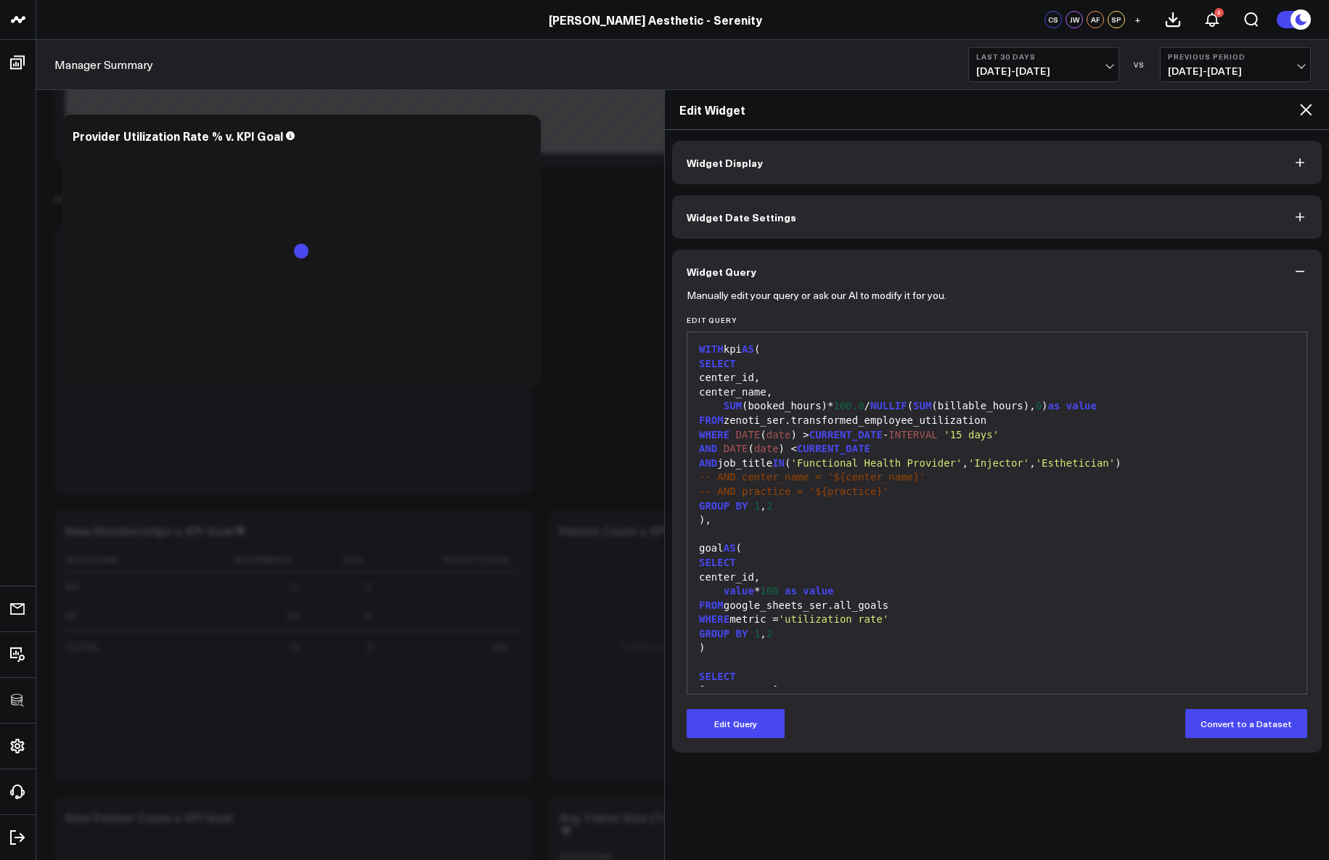
click at [1307, 107] on icon at bounding box center [1306, 110] width 12 height 12
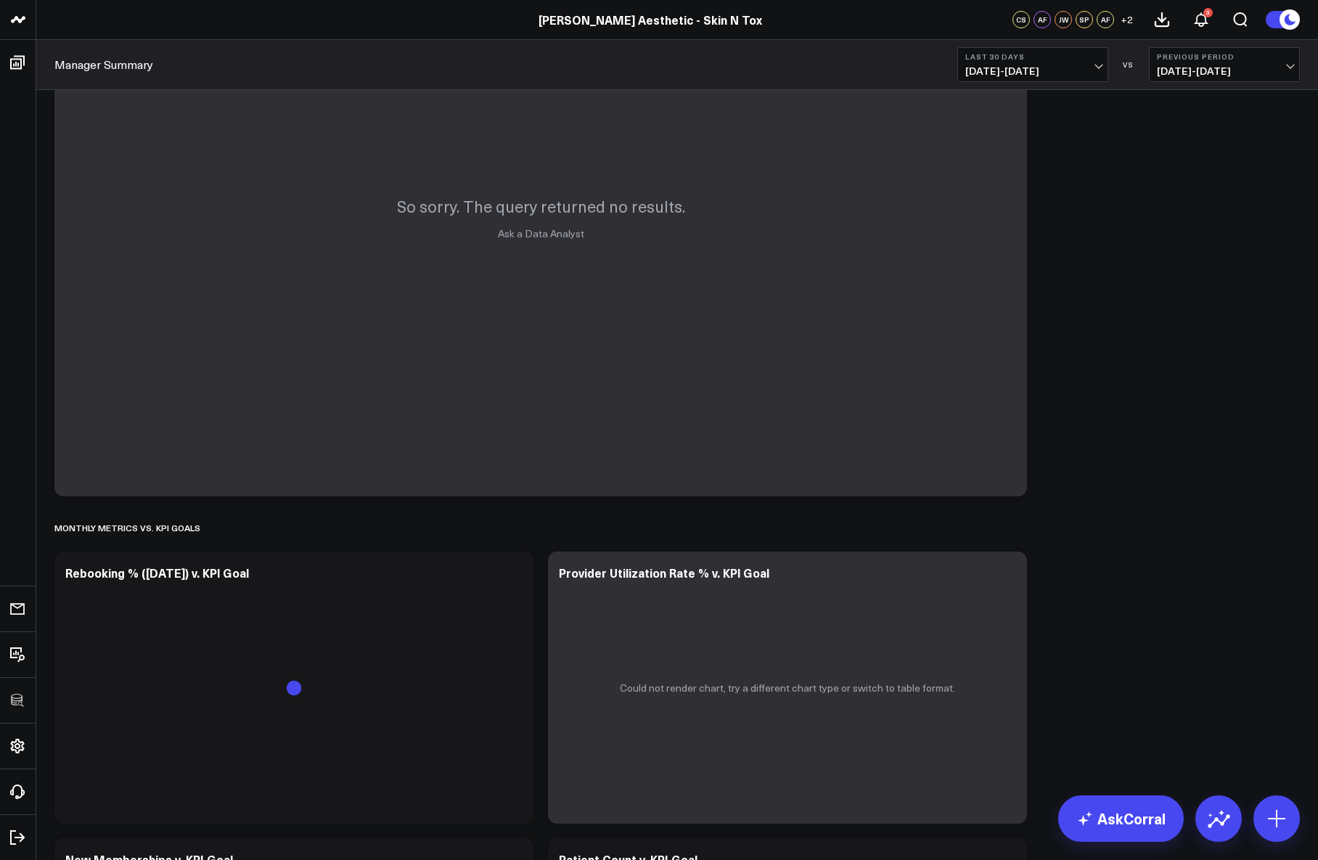
scroll to position [3059, 0]
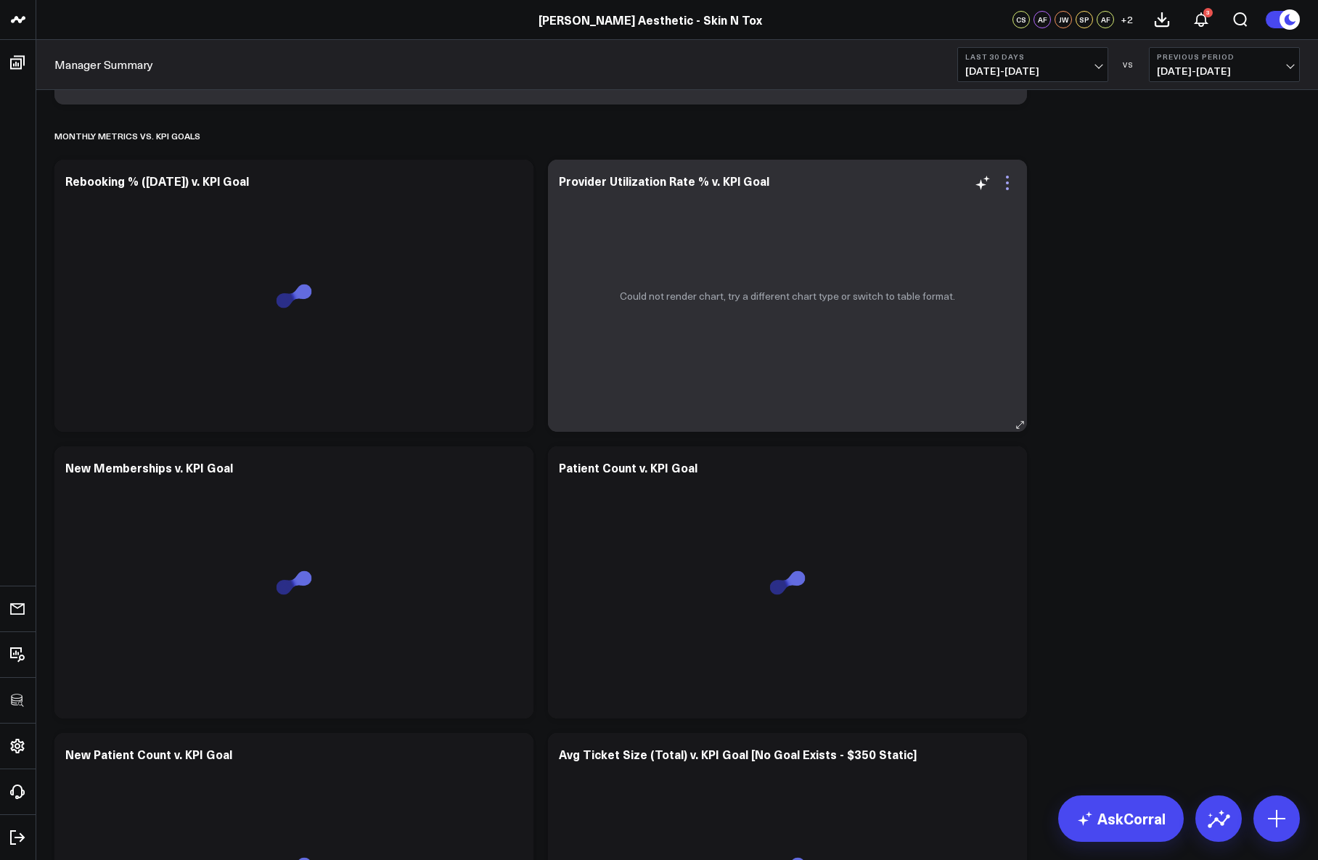
click at [1010, 188] on icon at bounding box center [1007, 182] width 17 height 17
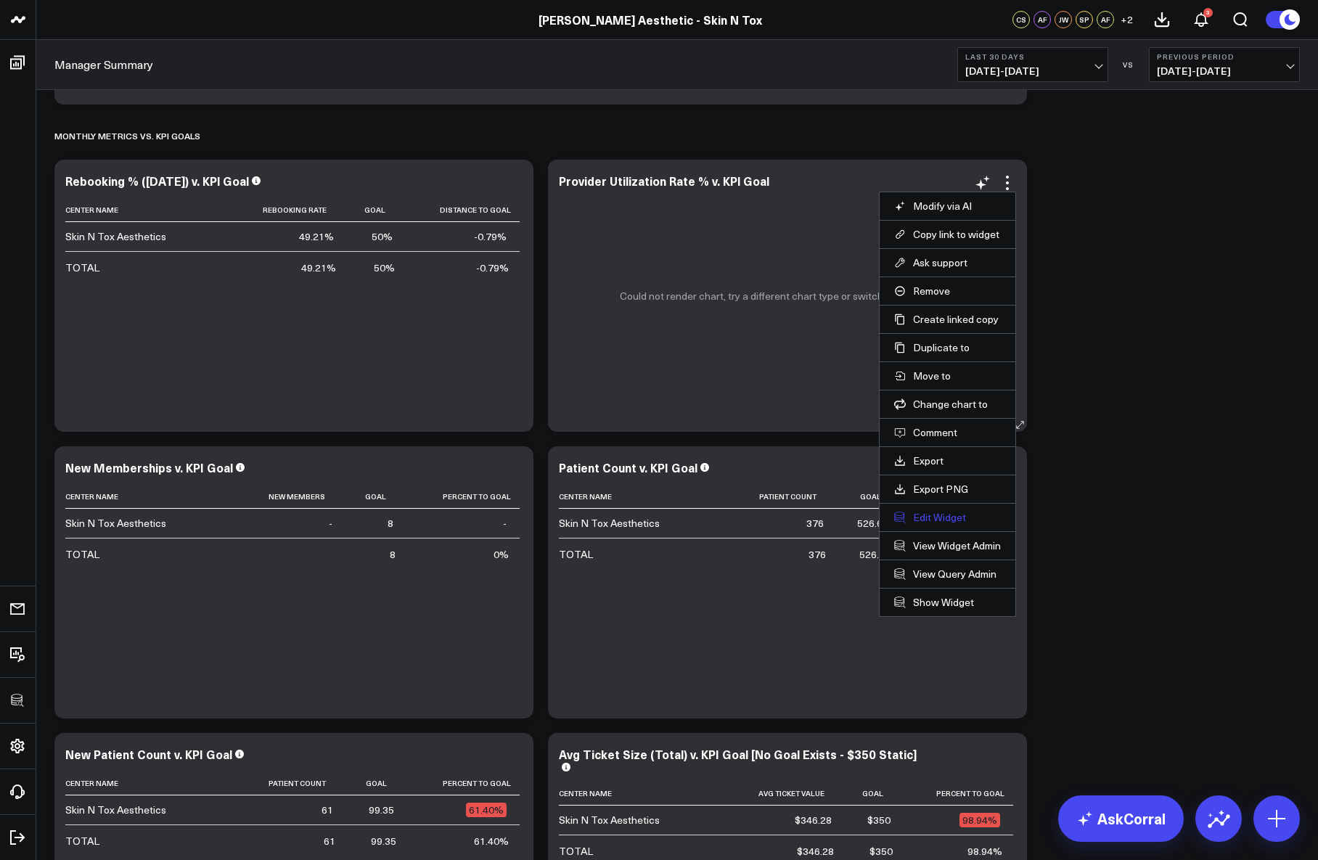
click at [943, 519] on button "Edit Widget" at bounding box center [947, 517] width 107 height 13
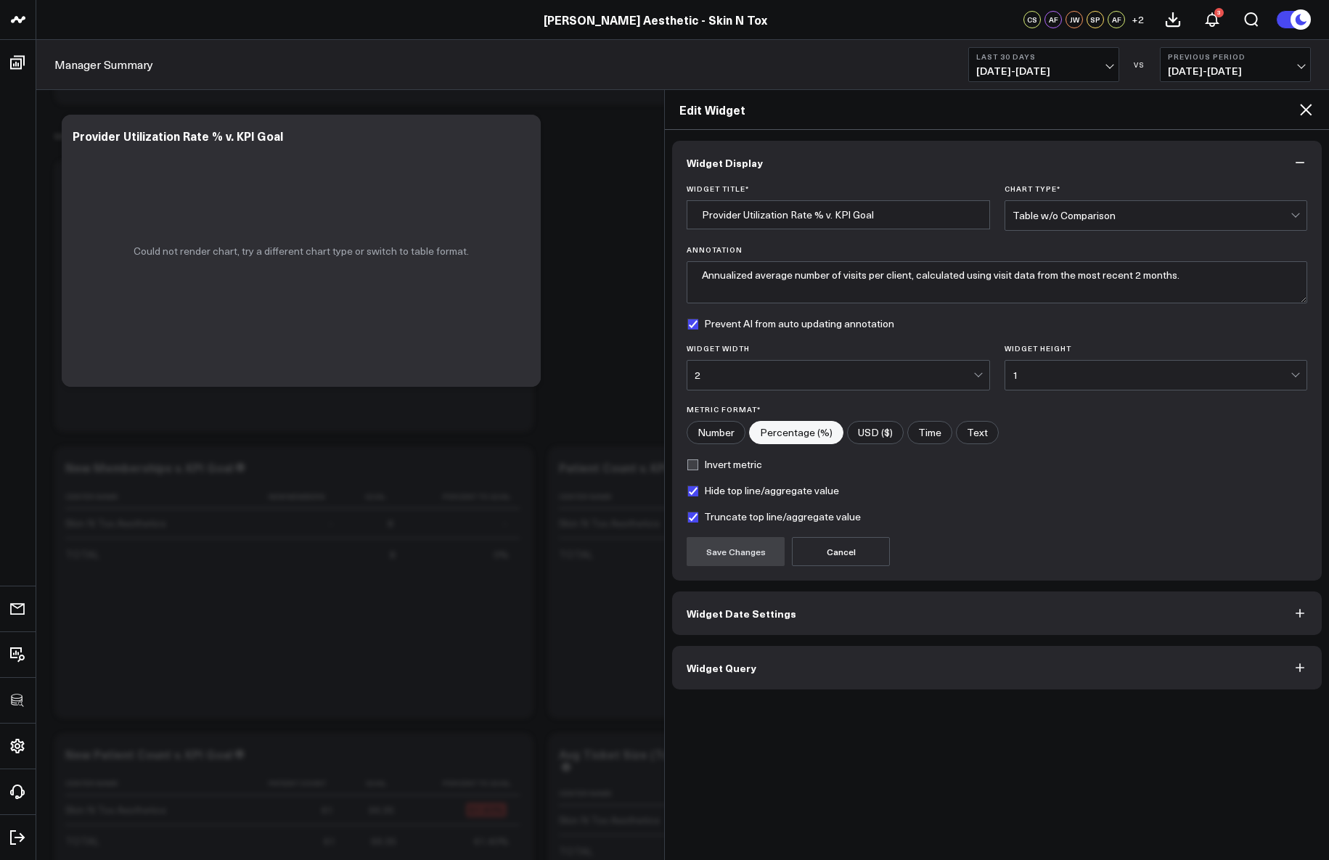
click at [837, 670] on button "Widget Query" at bounding box center [996, 668] width 649 height 44
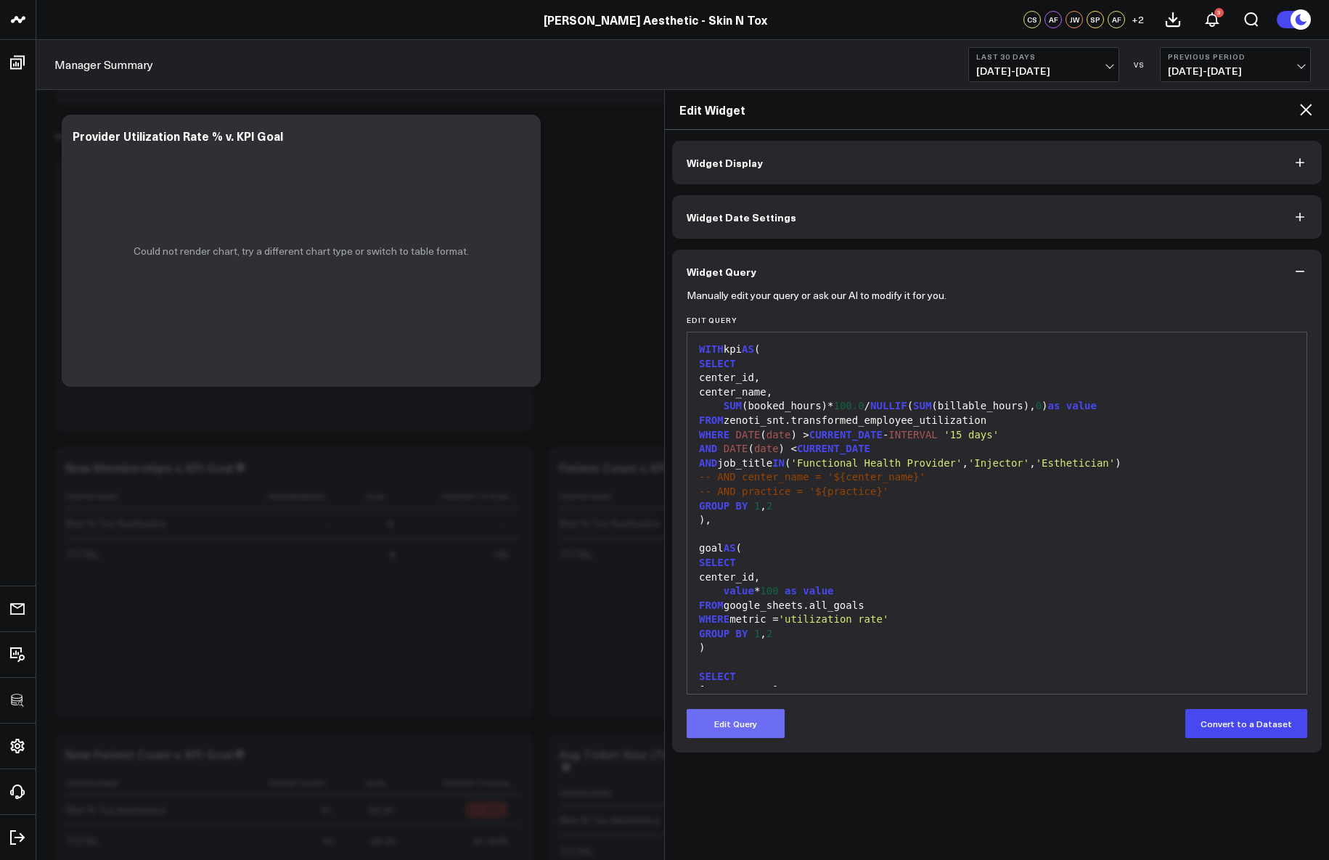
click at [758, 718] on button "Edit Query" at bounding box center [735, 723] width 98 height 29
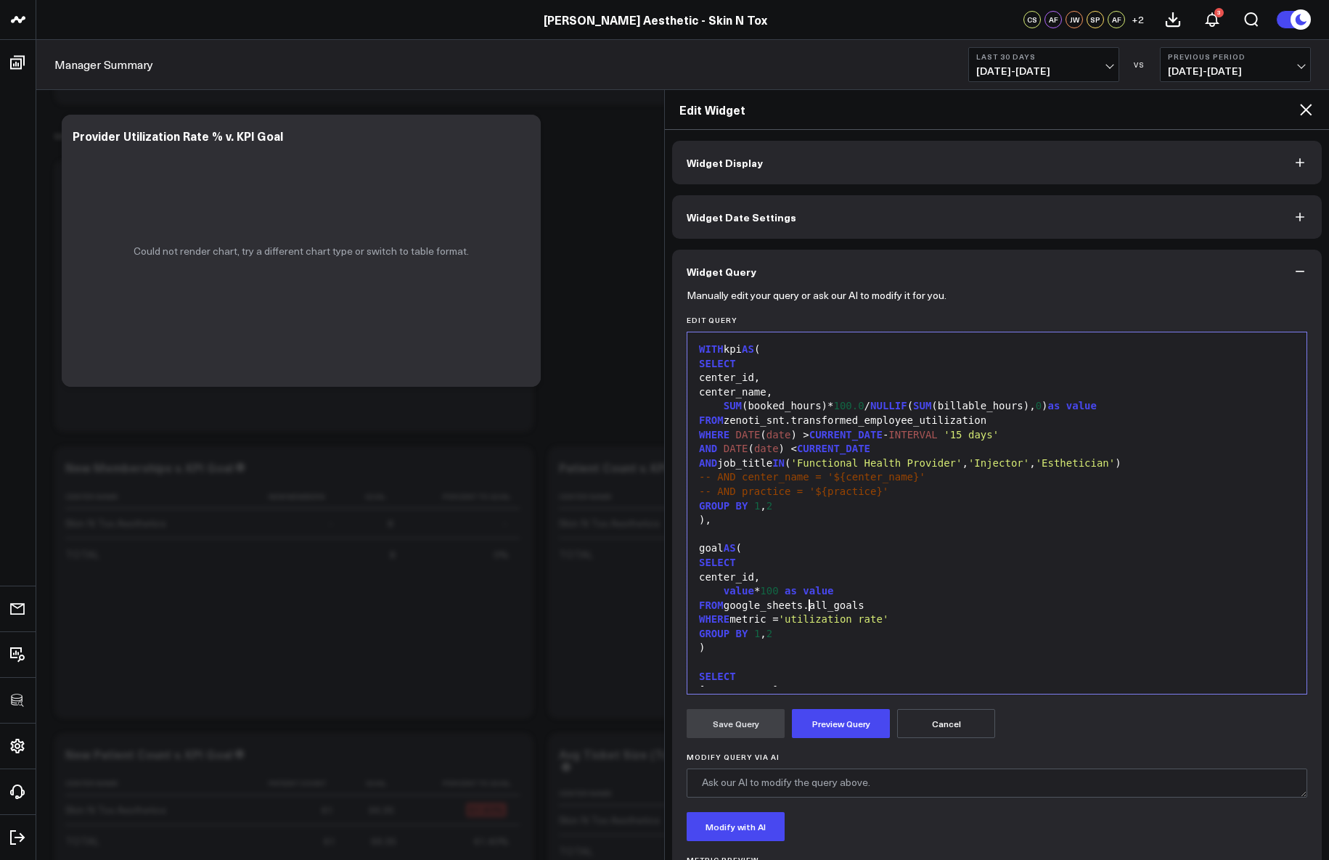
click at [807, 607] on div "FROM google_sheets.all_goals" at bounding box center [996, 606] width 604 height 15
click at [841, 726] on button "Preview Query" at bounding box center [841, 723] width 98 height 29
click at [724, 729] on button "Save Query" at bounding box center [735, 723] width 98 height 29
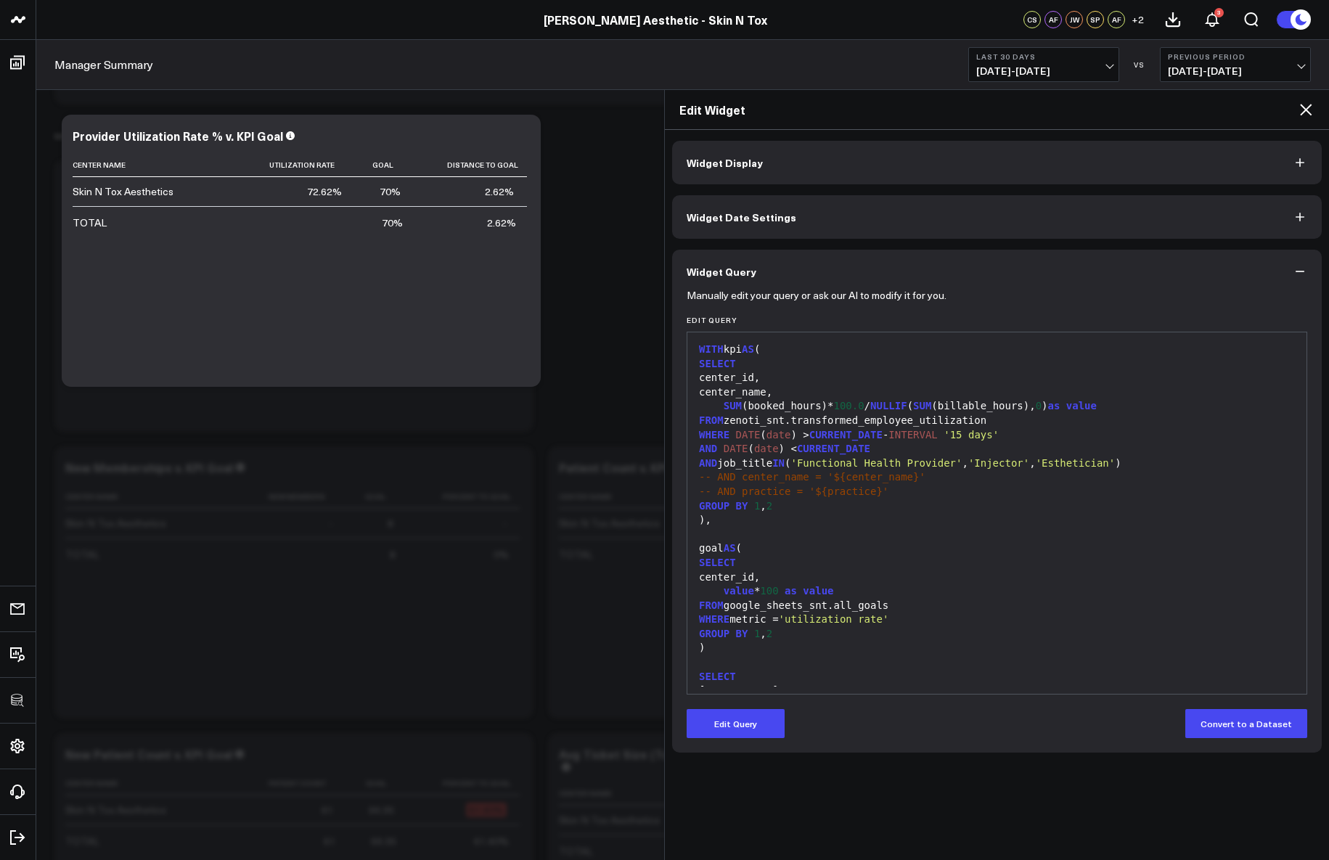
click at [1308, 107] on icon at bounding box center [1305, 109] width 17 height 17
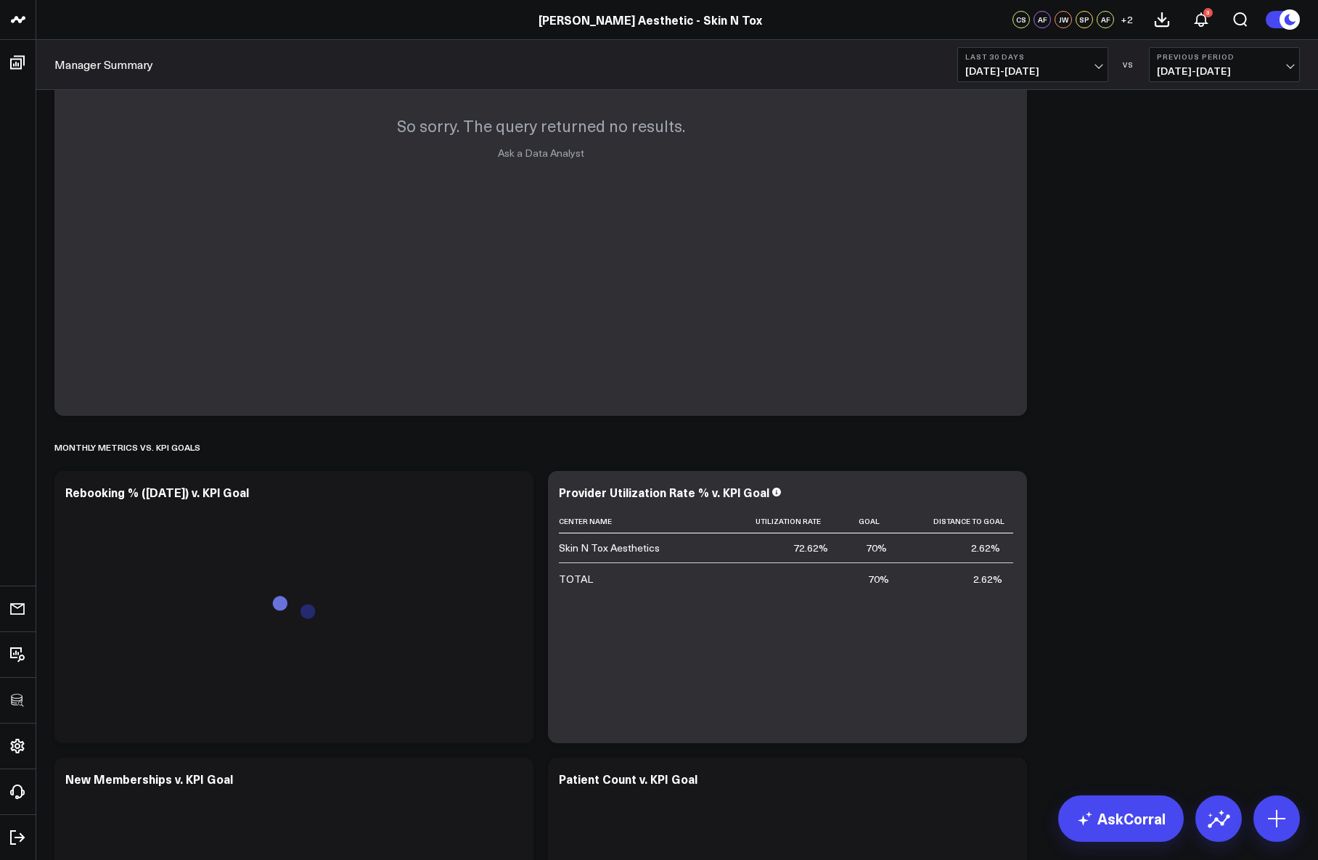
scroll to position [2943, 0]
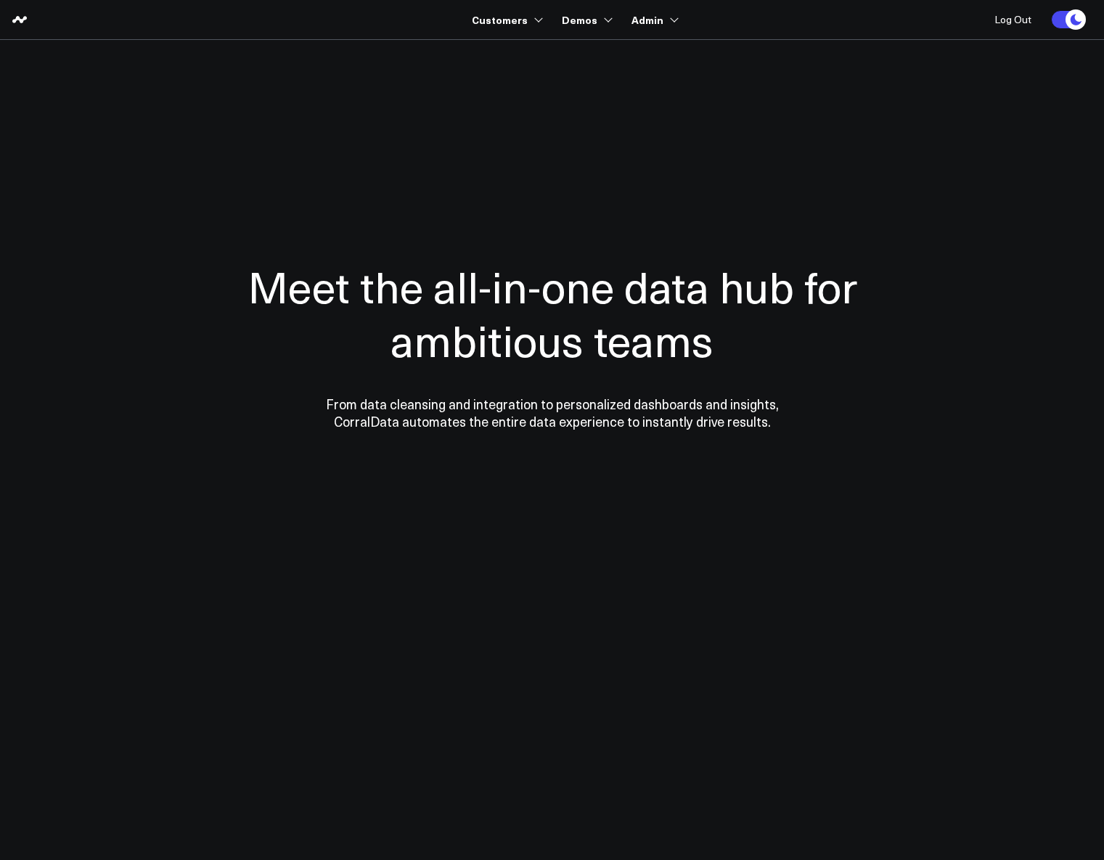
click at [573, 55] on section "Meet the all-in-one data hub for ambitious teams From data cleansing and integr…" at bounding box center [552, 294] width 1045 height 508
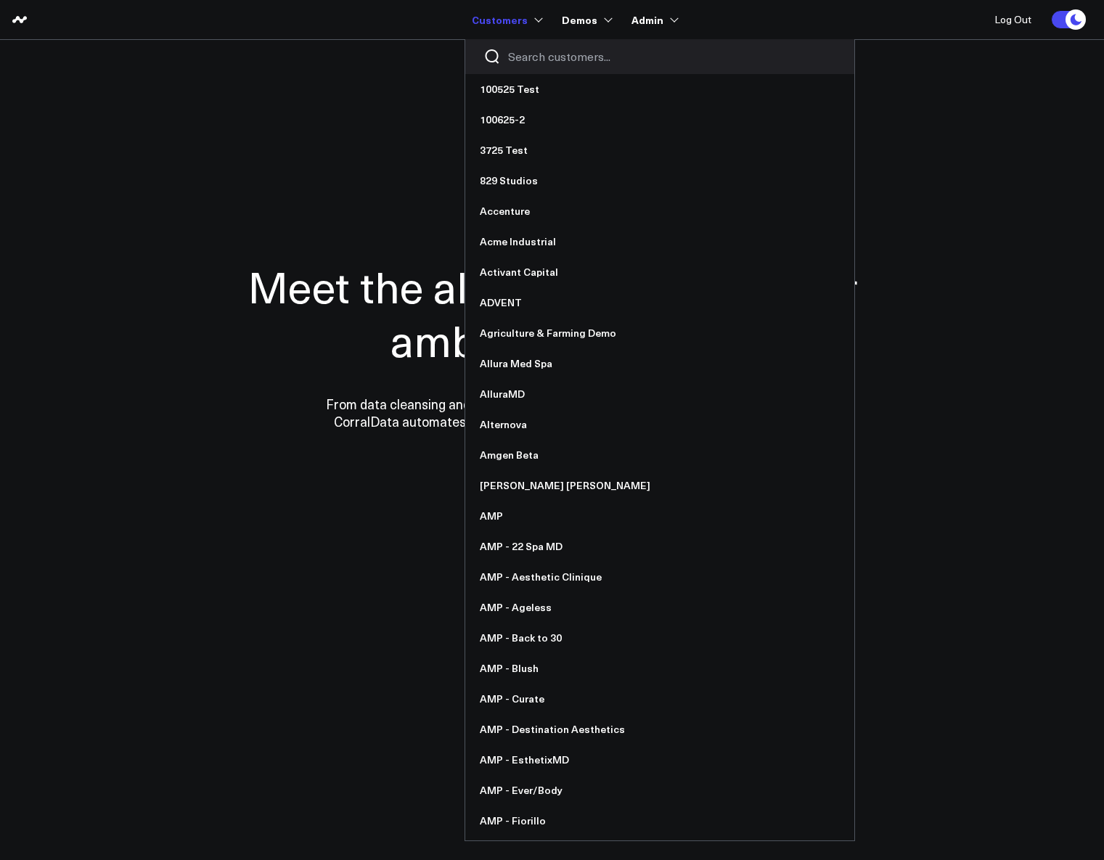
click at [520, 54] on input "Search customers input" at bounding box center [672, 57] width 328 height 16
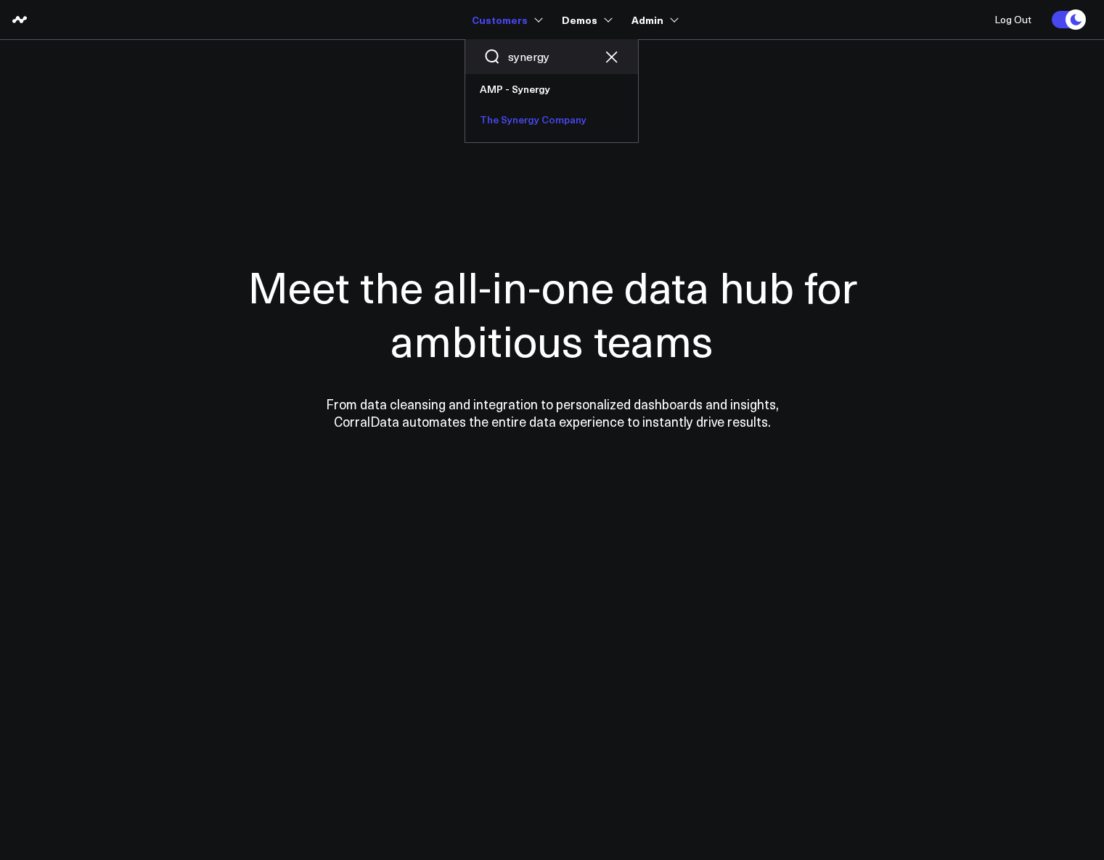
type input "synergy"
click at [520, 119] on link "The Synergy Company" at bounding box center [551, 119] width 173 height 30
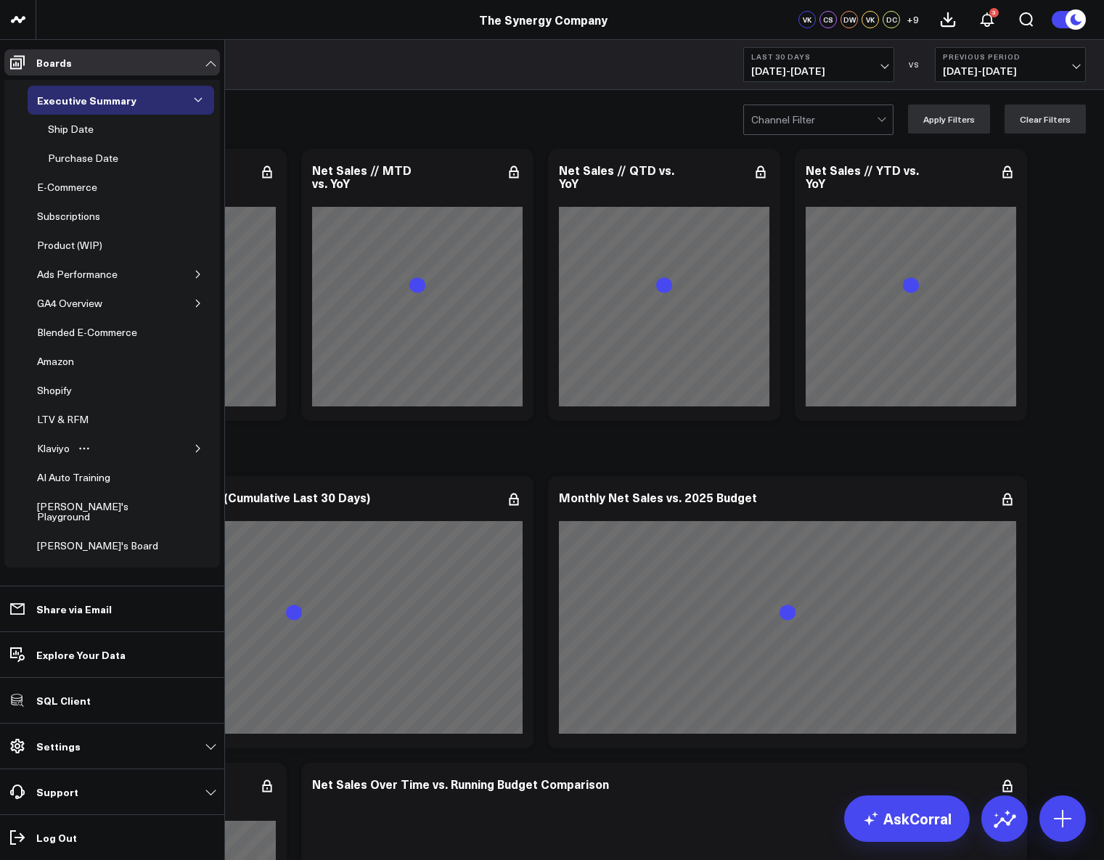
click at [194, 449] on icon "button" at bounding box center [198, 448] width 9 height 9
click at [58, 478] on div "Klaviyo - Email Campaigns" at bounding box center [106, 483] width 125 height 28
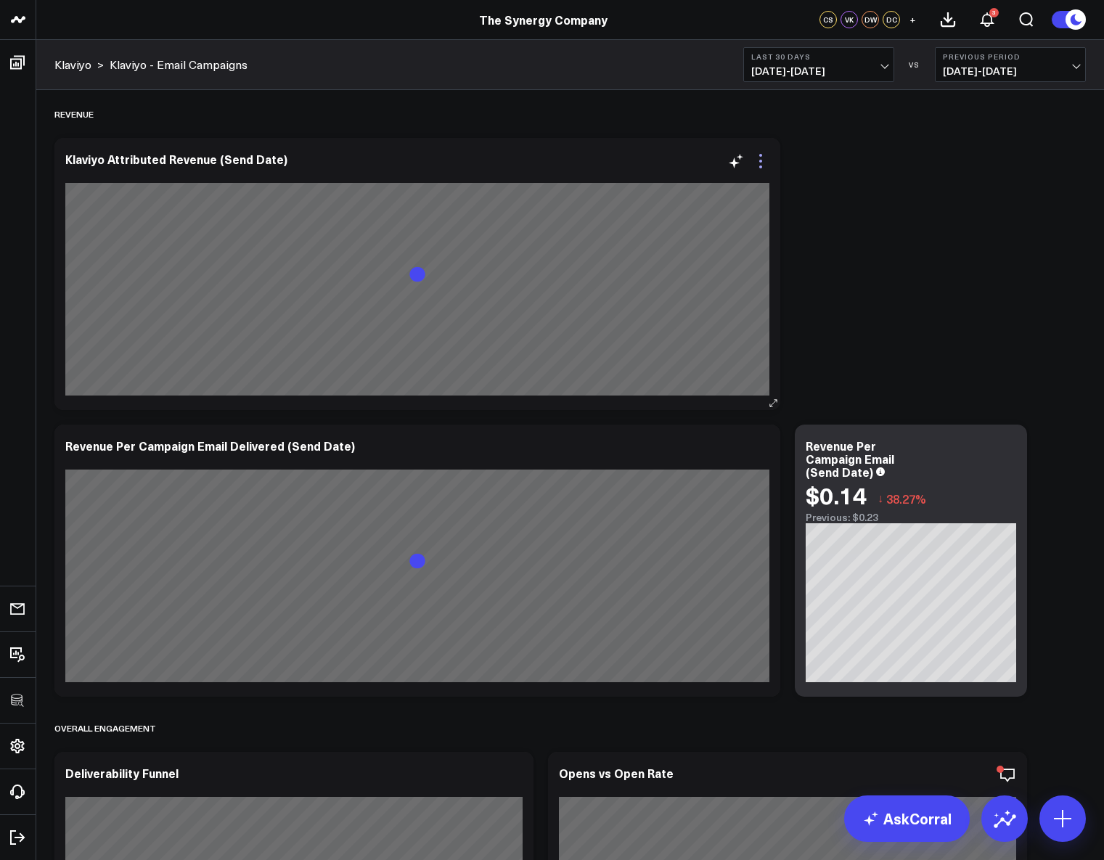
click at [762, 160] on icon at bounding box center [760, 160] width 17 height 17
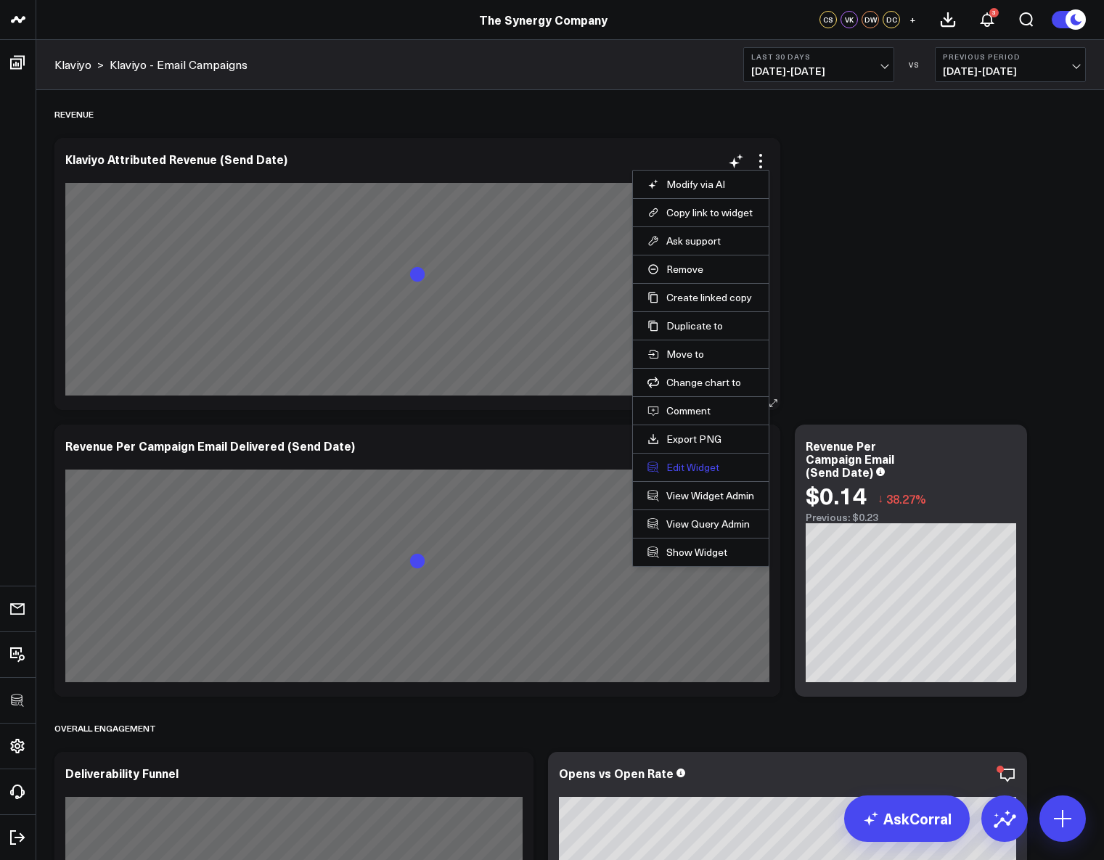
click at [672, 466] on button "Edit Widget" at bounding box center [700, 467] width 107 height 13
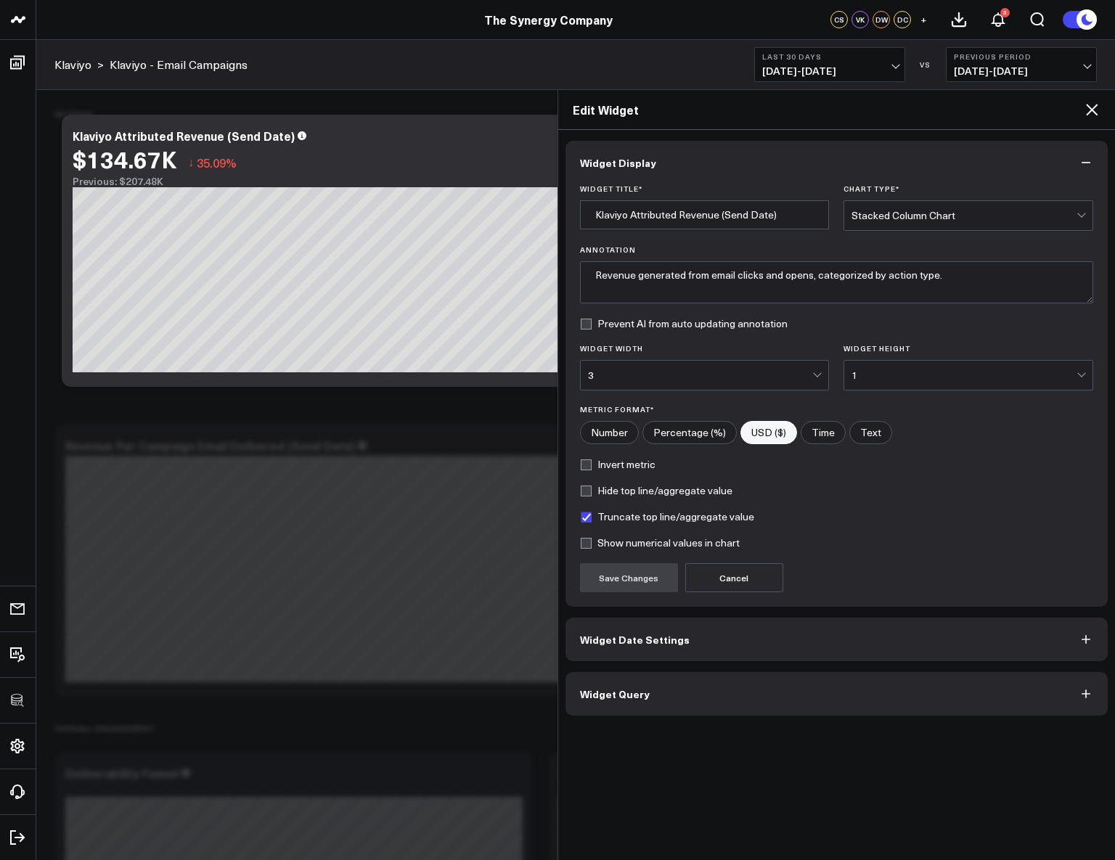
click at [693, 709] on button "Widget Query" at bounding box center [836, 694] width 543 height 44
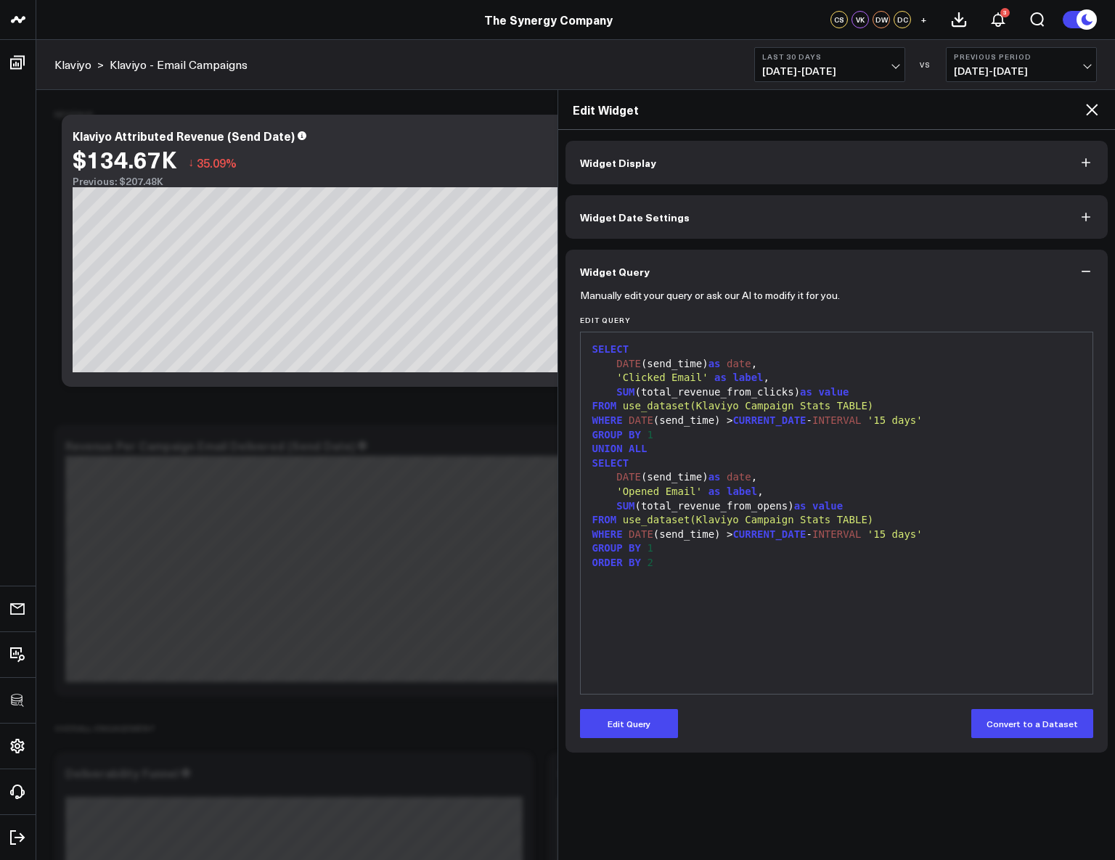
click at [882, 400] on div "FROM use_dataset(Klaviyo Campaign Stats TABLE)" at bounding box center [837, 406] width 498 height 15
drag, startPoint x: 880, startPoint y: 404, endPoint x: 655, endPoint y: 401, distance: 225.7
click at [655, 401] on div "FROM use_dataset(Klaviyo Campaign Stats TABLE)" at bounding box center [837, 406] width 498 height 15
click at [753, 493] on span "label" at bounding box center [741, 491] width 30 height 12
click at [1095, 112] on icon at bounding box center [1091, 109] width 17 height 17
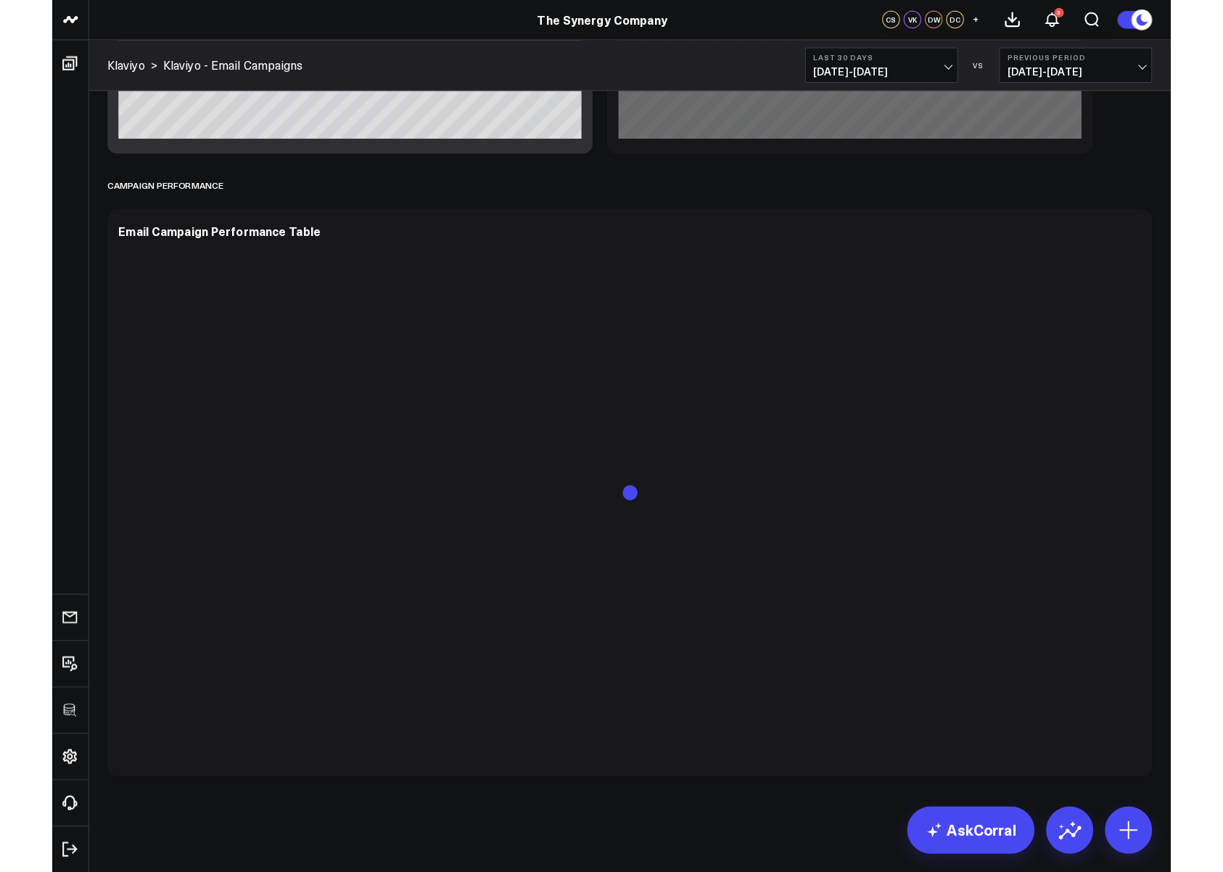
scroll to position [404, 0]
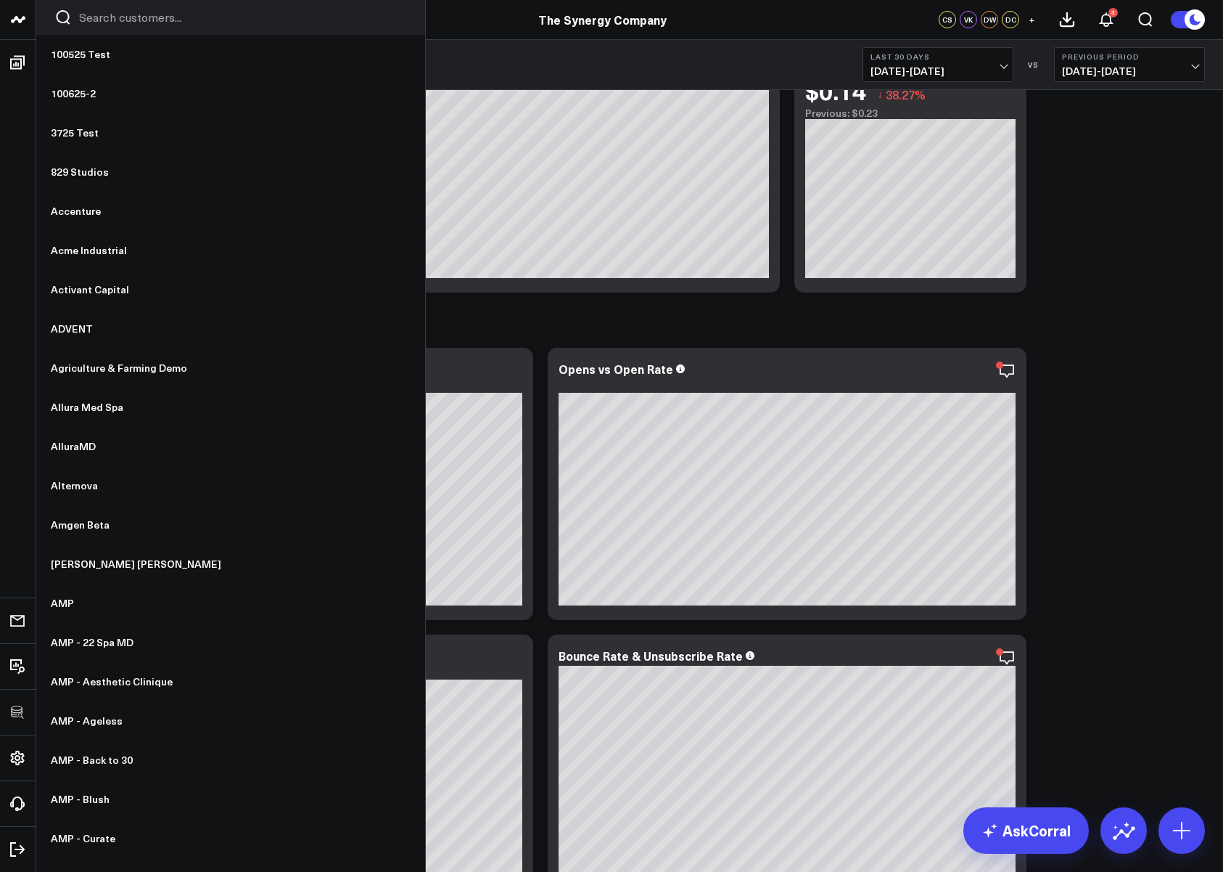
click at [120, 20] on input "Search customers input" at bounding box center [243, 17] width 328 height 16
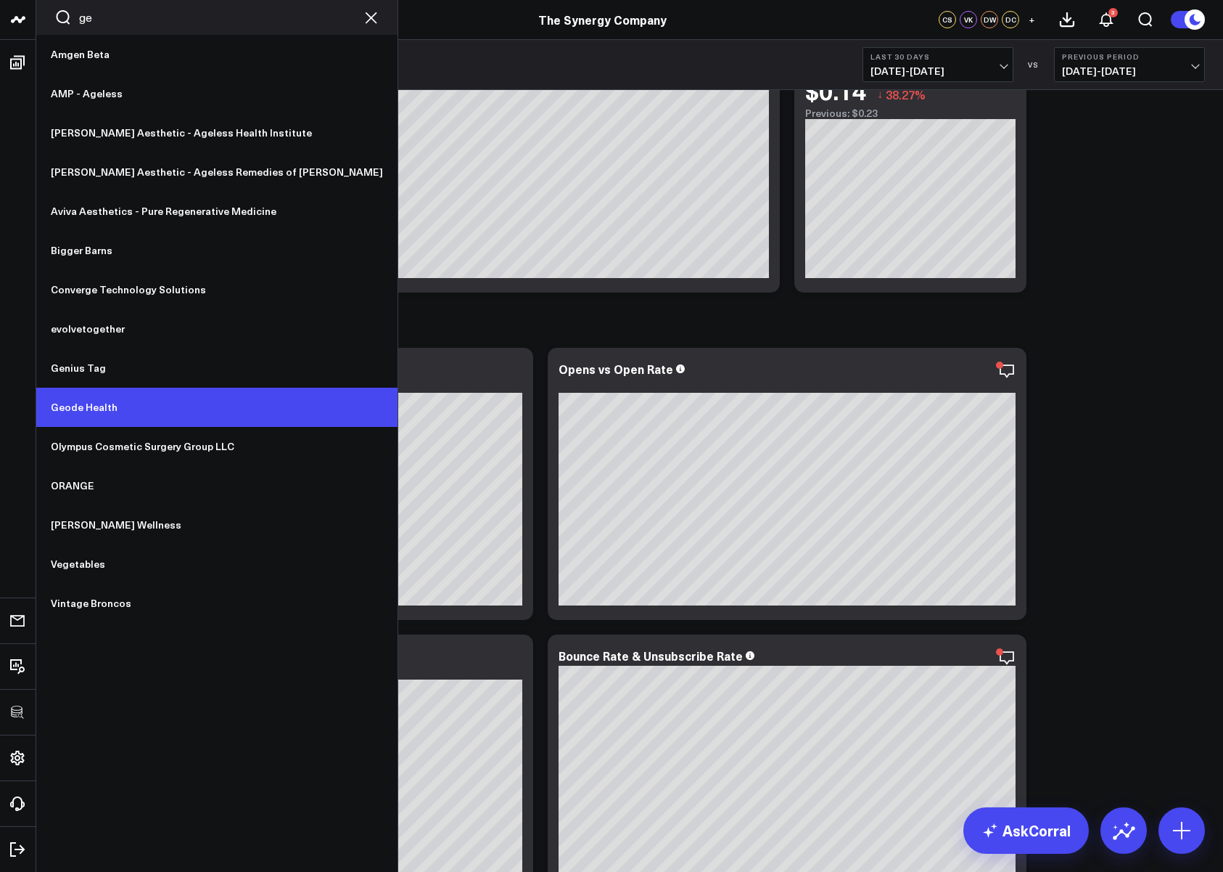
type input "ge"
click at [110, 404] on link "Geode Health" at bounding box center [216, 407] width 361 height 39
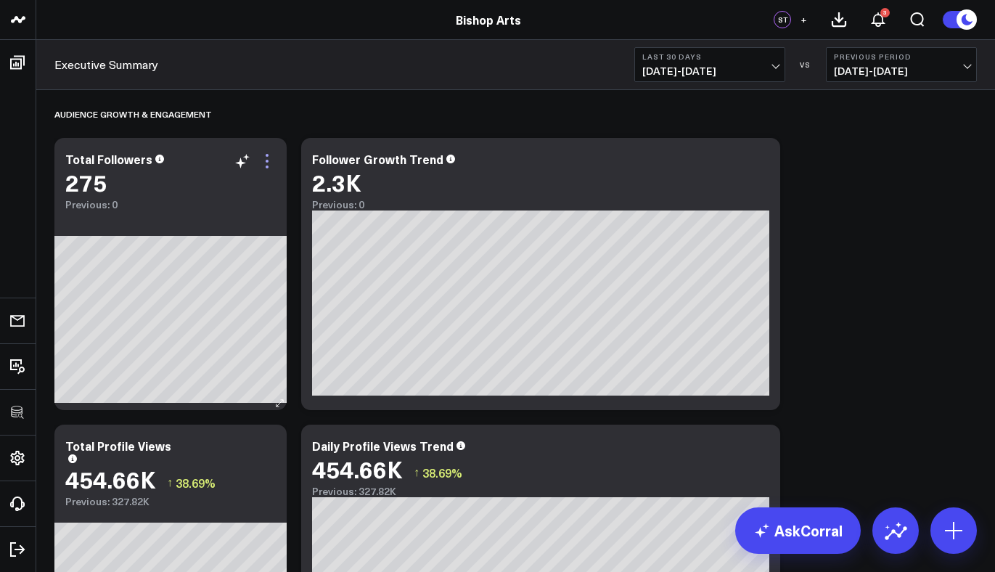
click at [270, 163] on icon at bounding box center [266, 160] width 17 height 17
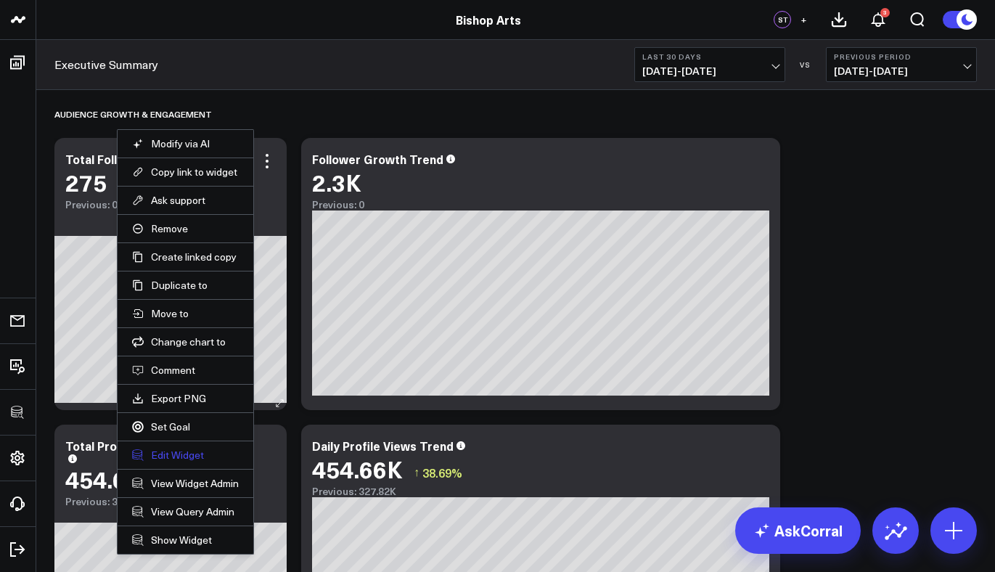
click at [191, 458] on button "Edit Widget" at bounding box center [185, 454] width 107 height 13
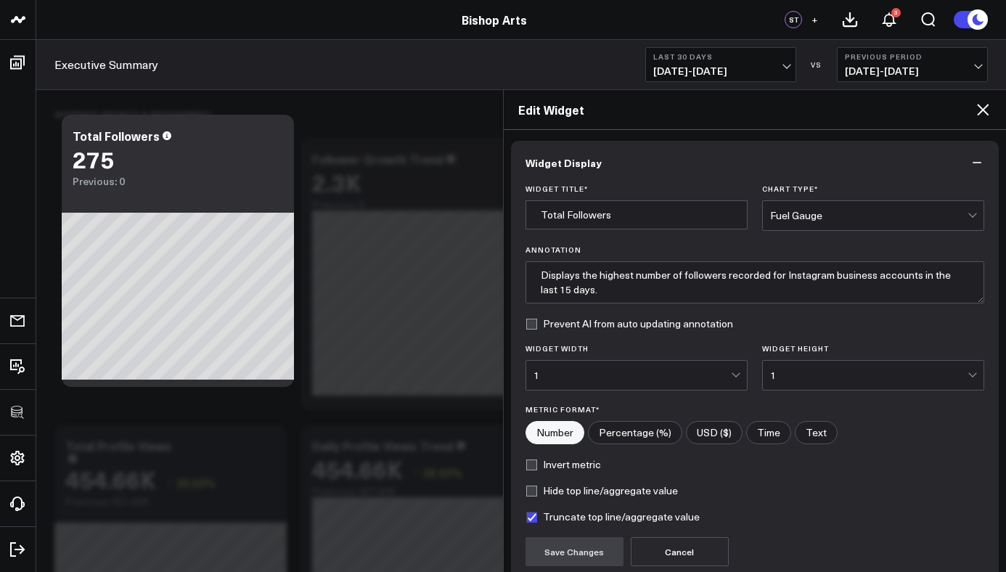
scroll to position [128, 0]
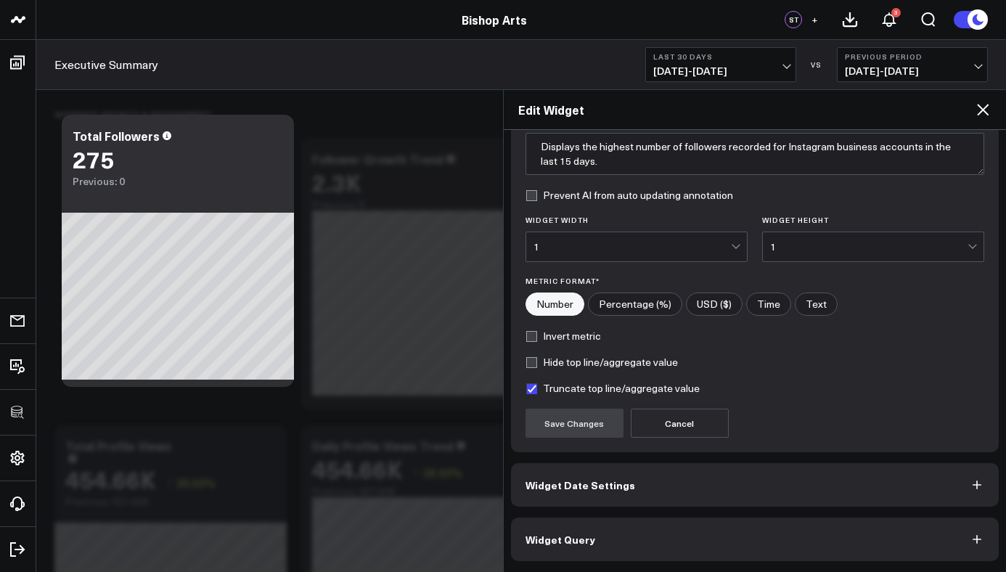
click at [604, 528] on button "Widget Query" at bounding box center [755, 539] width 488 height 44
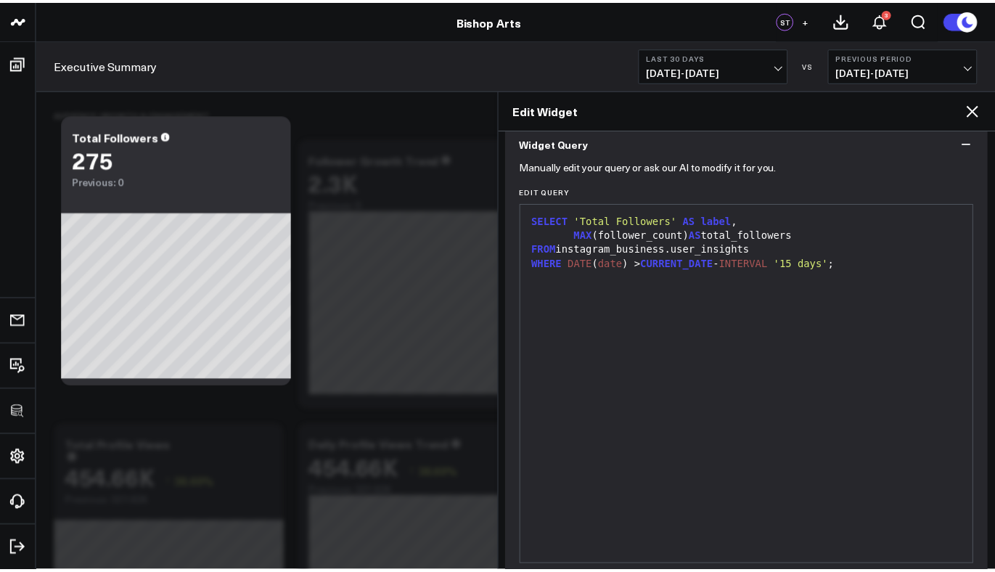
scroll to position [0, 0]
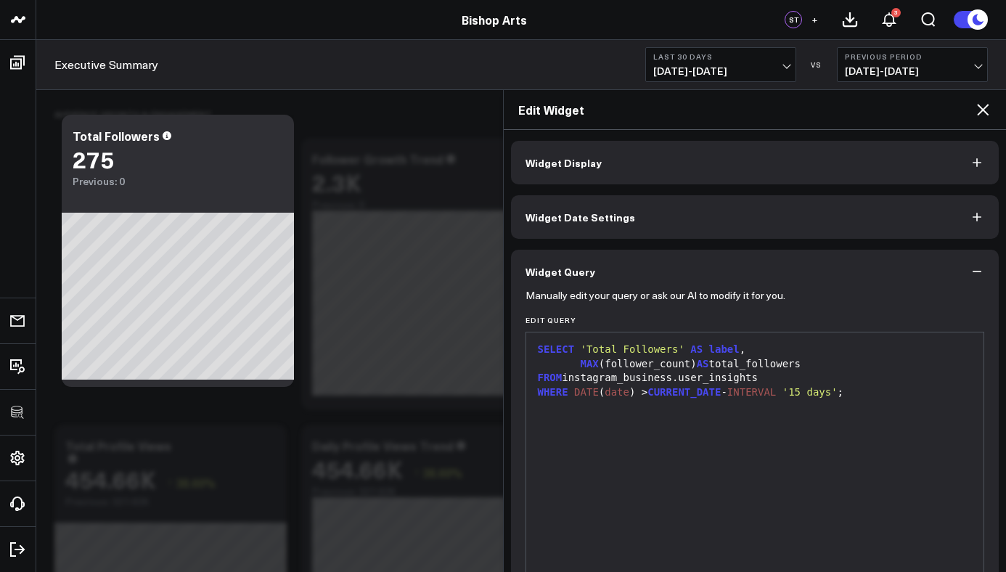
click at [981, 105] on icon at bounding box center [982, 109] width 17 height 17
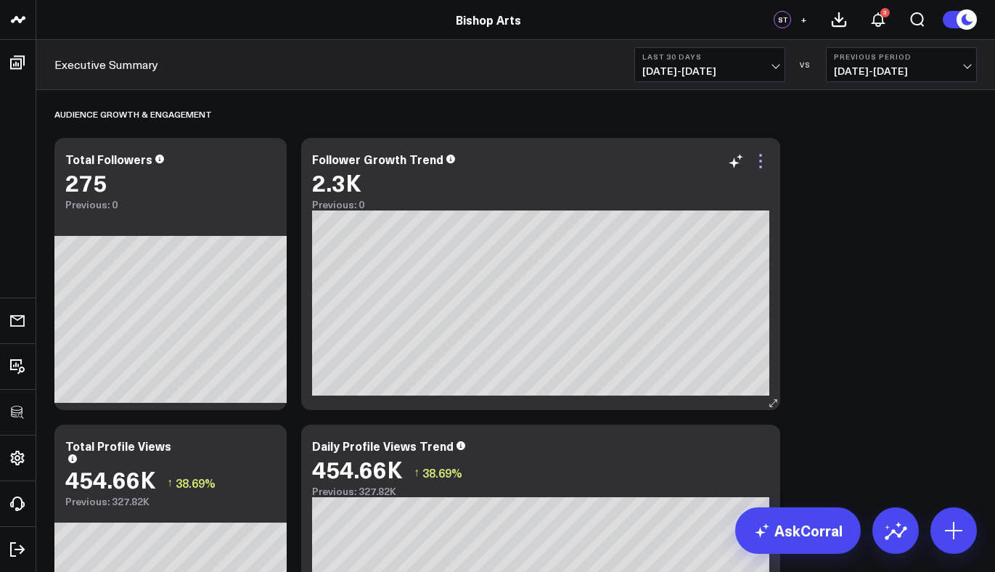
click at [762, 166] on icon at bounding box center [760, 160] width 17 height 17
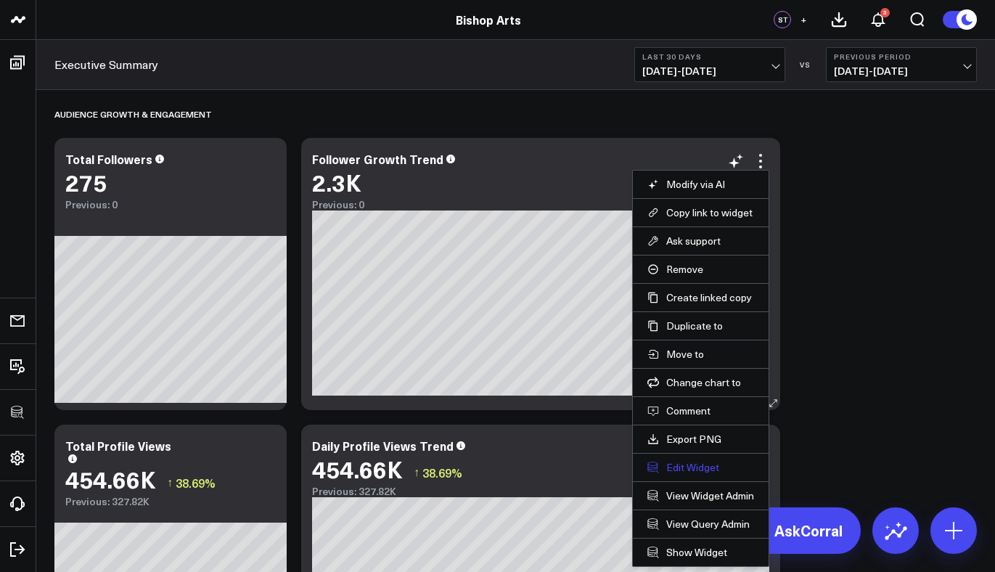
click at [695, 464] on button "Edit Widget" at bounding box center [700, 467] width 107 height 13
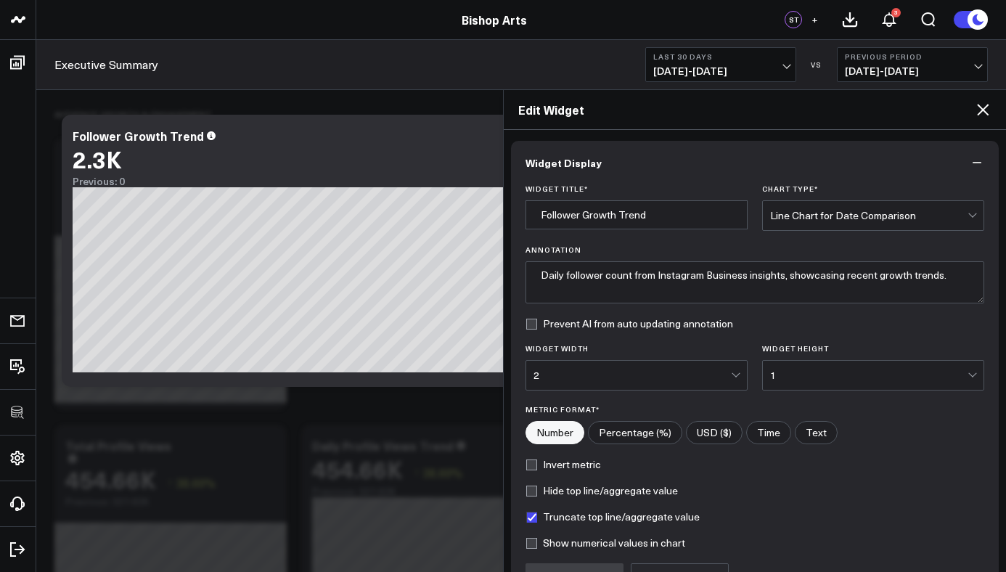
scroll to position [155, 0]
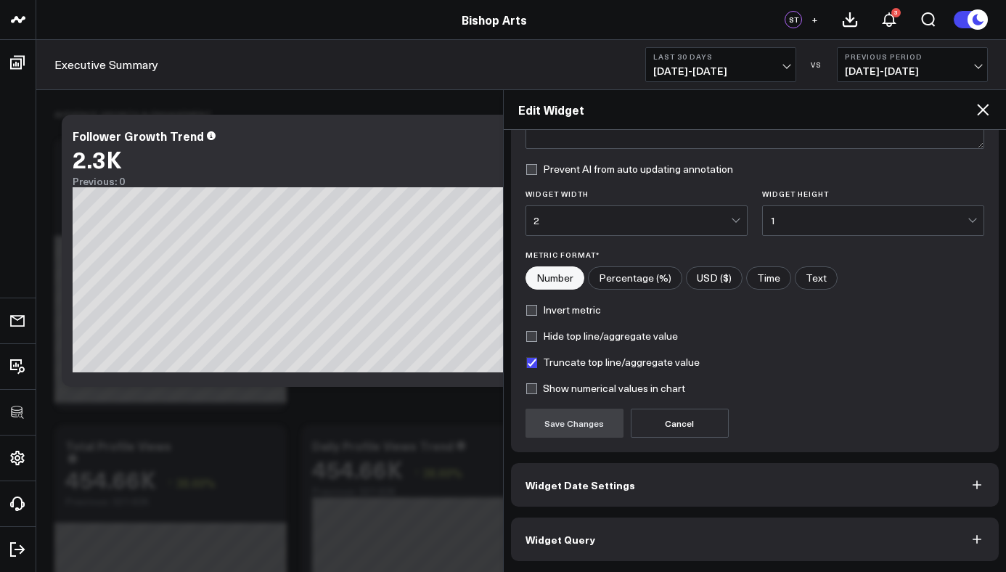
click at [621, 528] on button "Widget Query" at bounding box center [755, 539] width 488 height 44
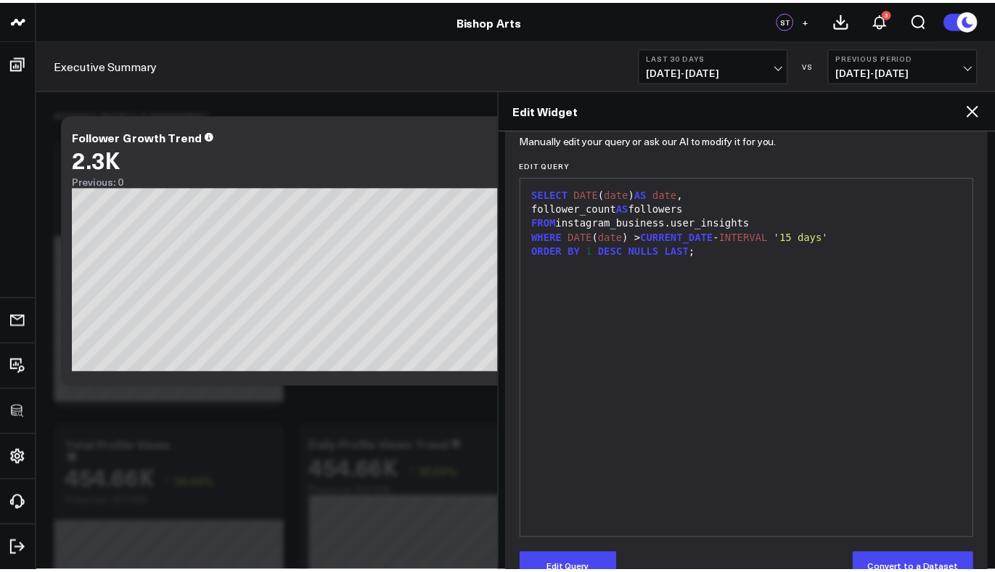
scroll to position [0, 0]
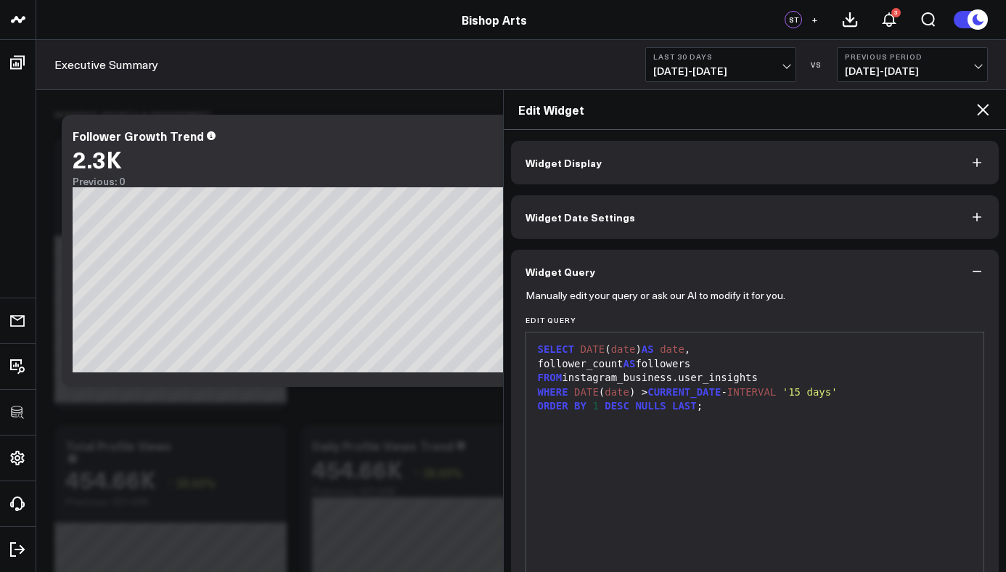
click at [853, 420] on div "SELECT DATE ( date ) AS date , follower_count AS followers FROM instagram_busin…" at bounding box center [754, 513] width 443 height 347
click at [980, 112] on icon at bounding box center [983, 110] width 12 height 12
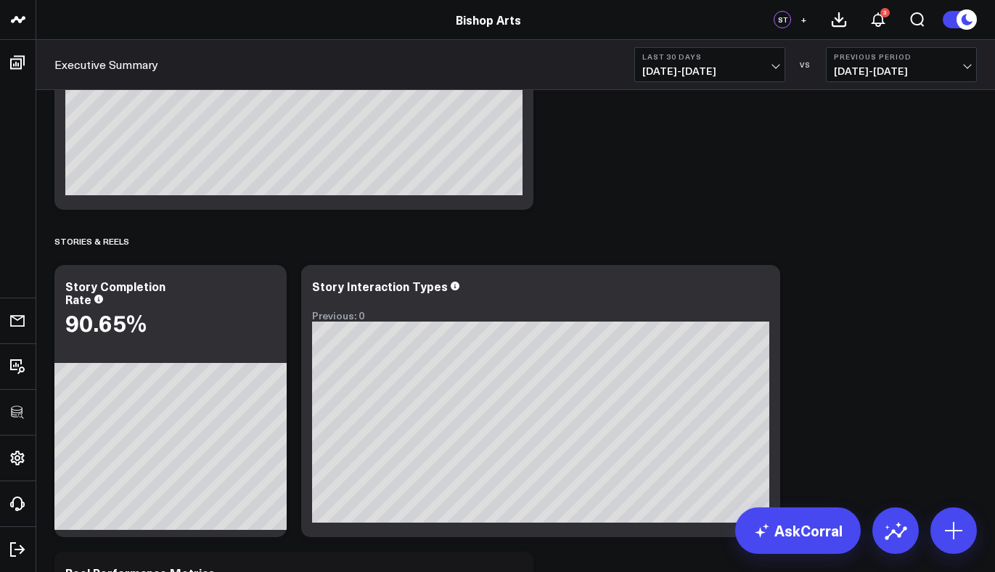
scroll to position [3213, 0]
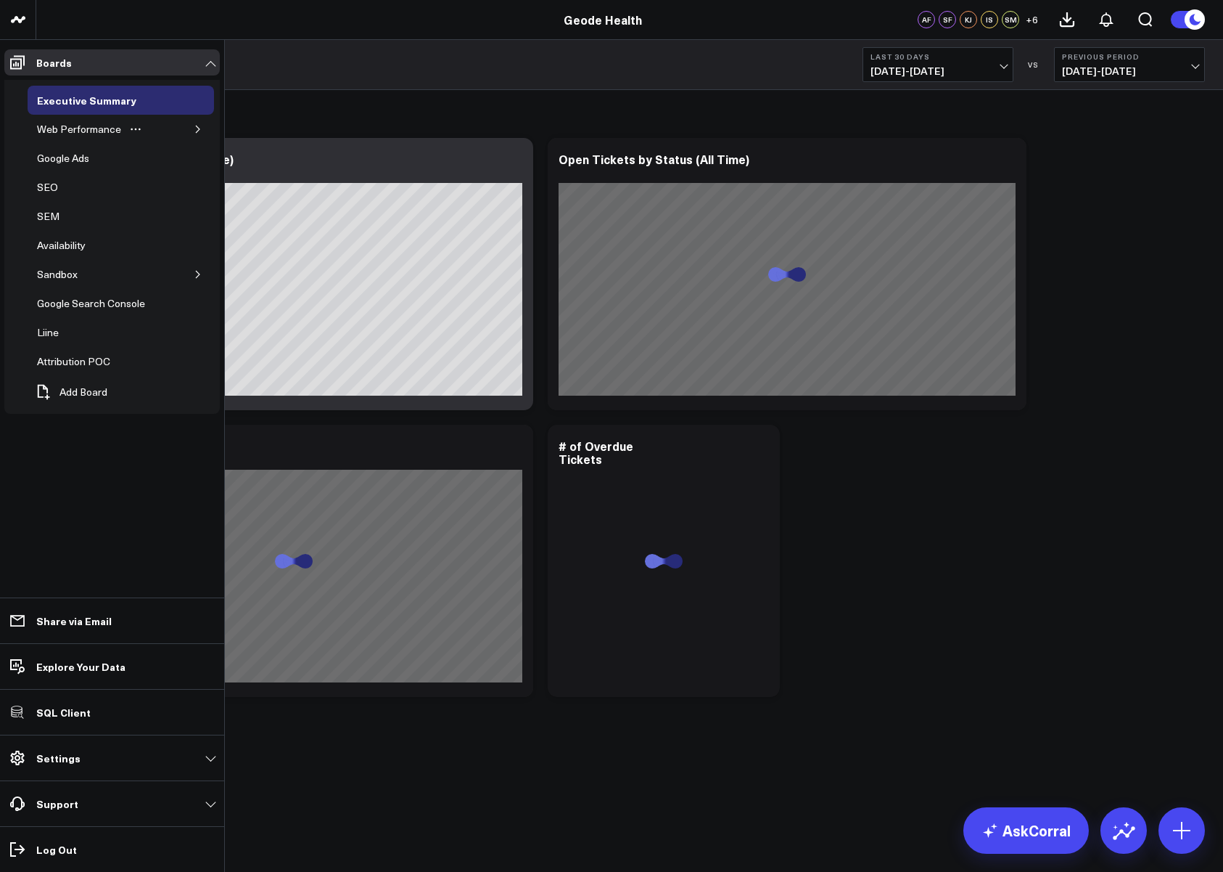
click at [192, 124] on button "button" at bounding box center [198, 129] width 15 height 15
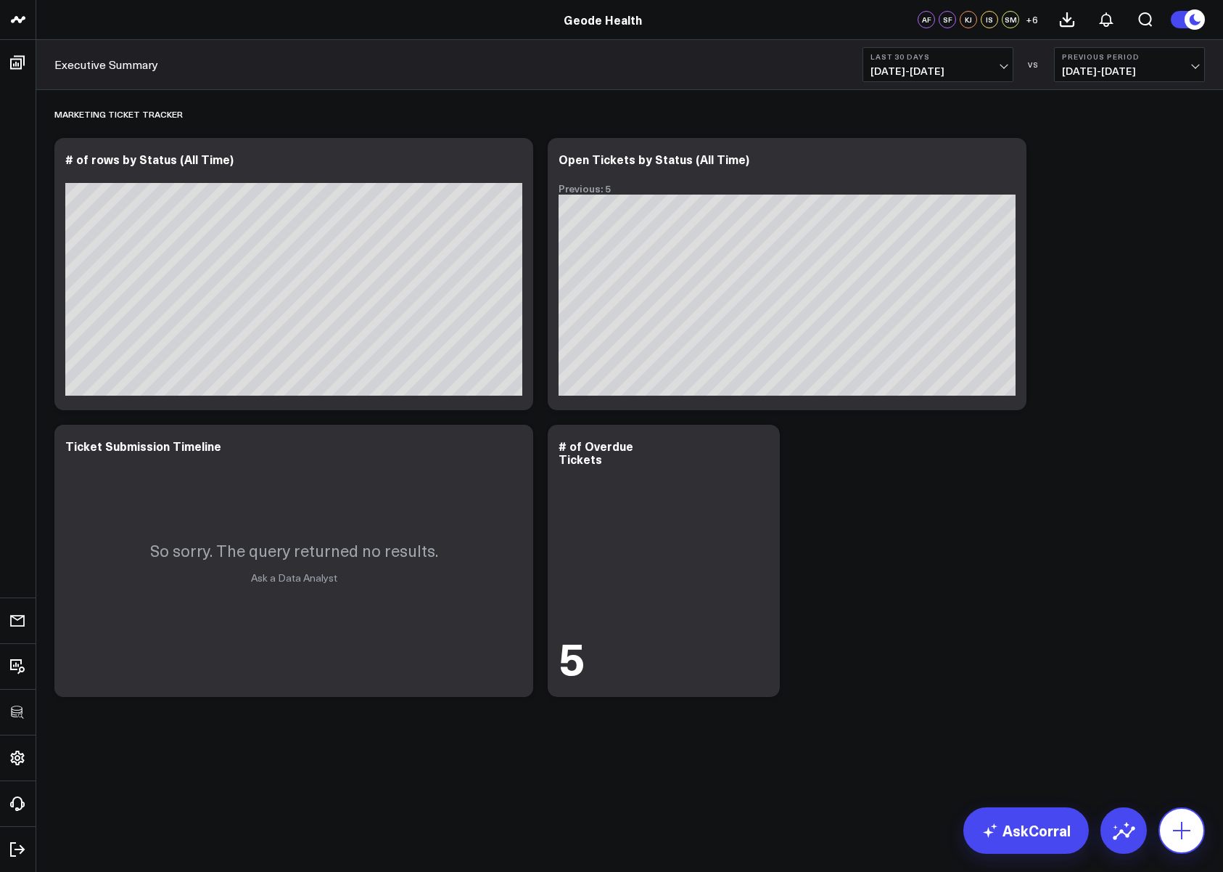
click at [1178, 821] on icon at bounding box center [1182, 830] width 23 height 23
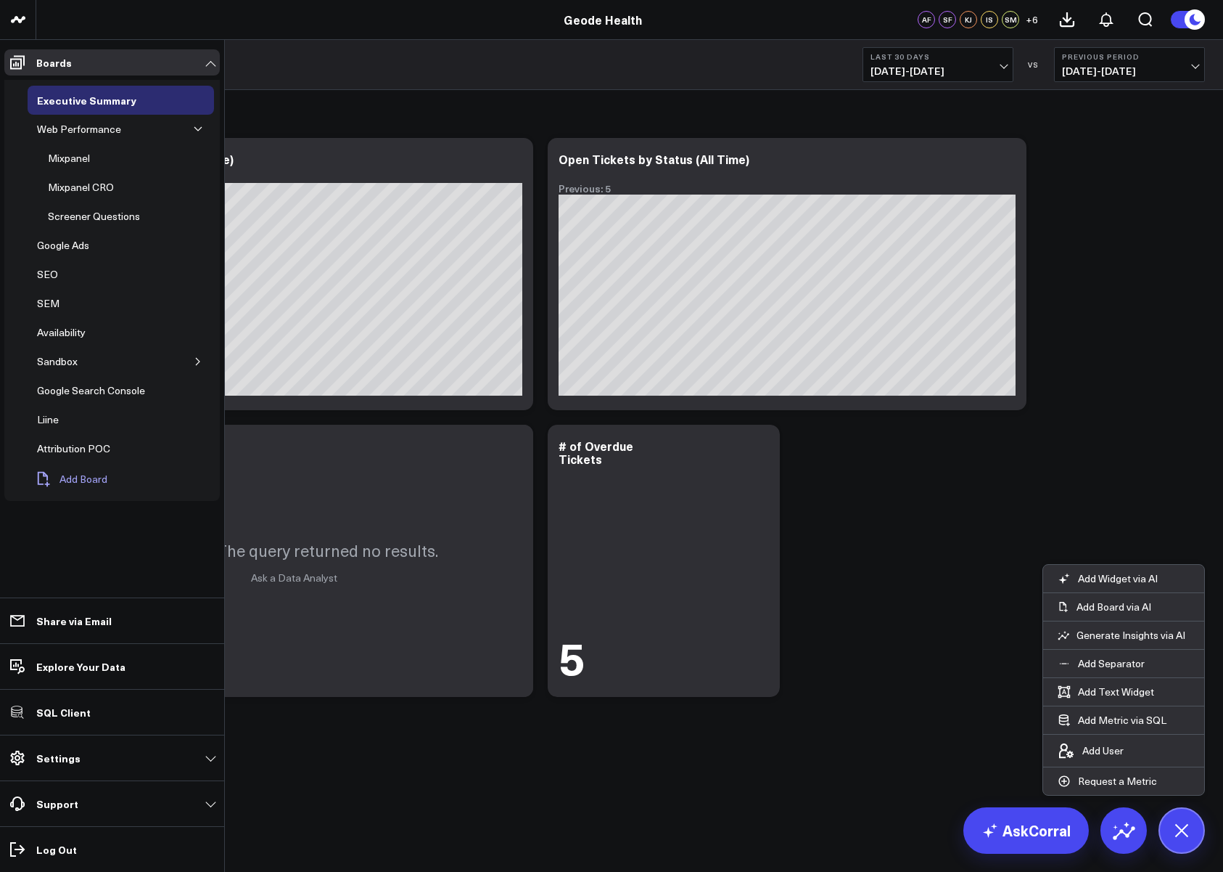
click at [46, 479] on icon at bounding box center [44, 479] width 12 height 15
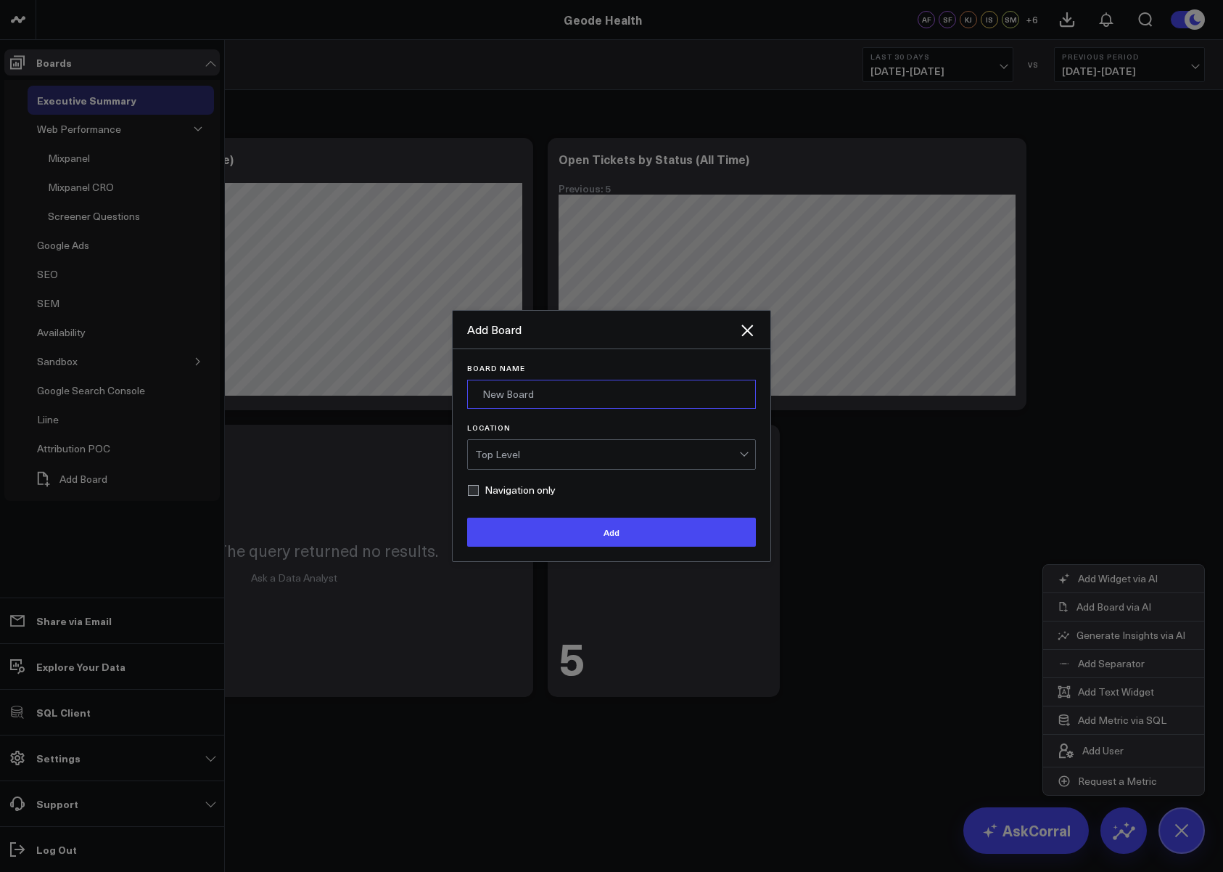
click at [548, 387] on input "Board Name" at bounding box center [611, 394] width 289 height 29
type input "[PERSON_NAME] & Partners"
click at [621, 463] on div "Top Level" at bounding box center [607, 454] width 264 height 29
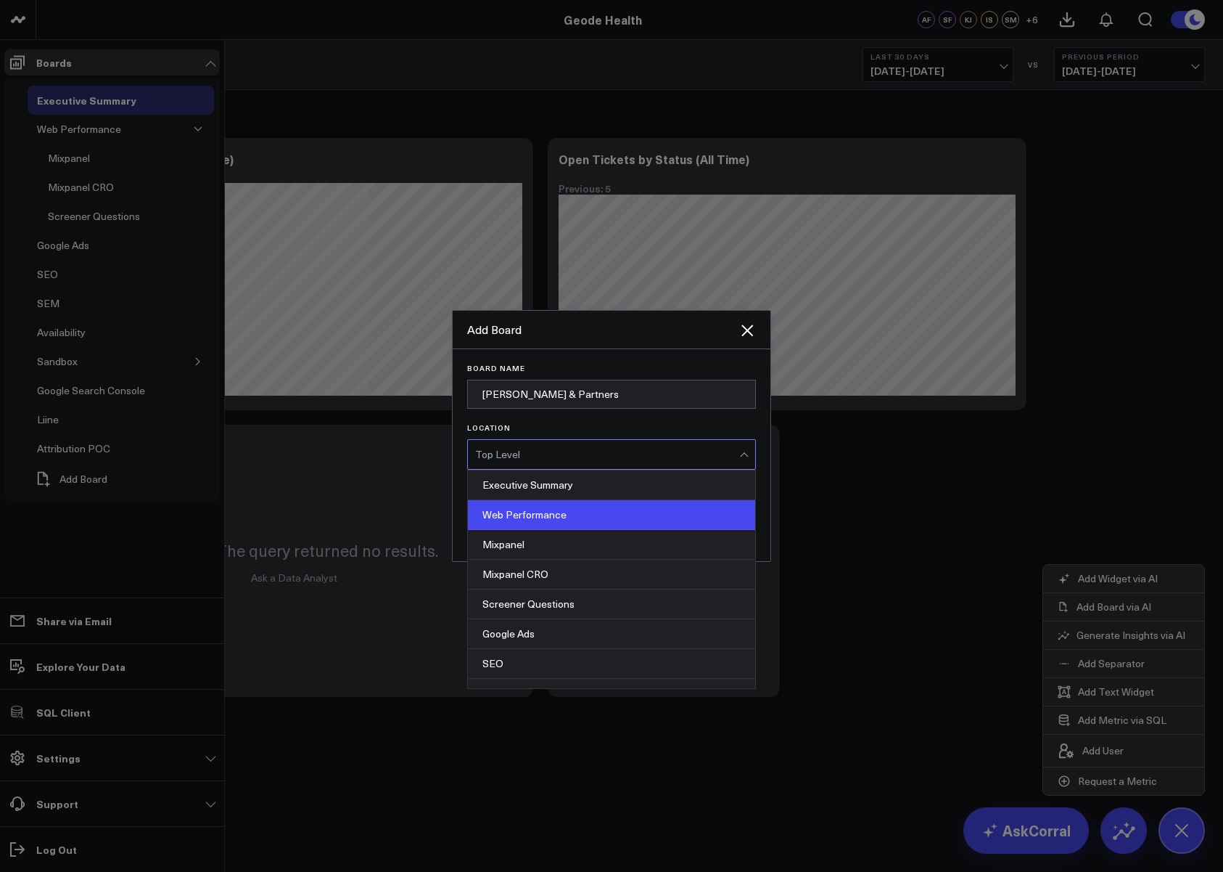
click at [568, 516] on div "Web Performance" at bounding box center [611, 515] width 287 height 30
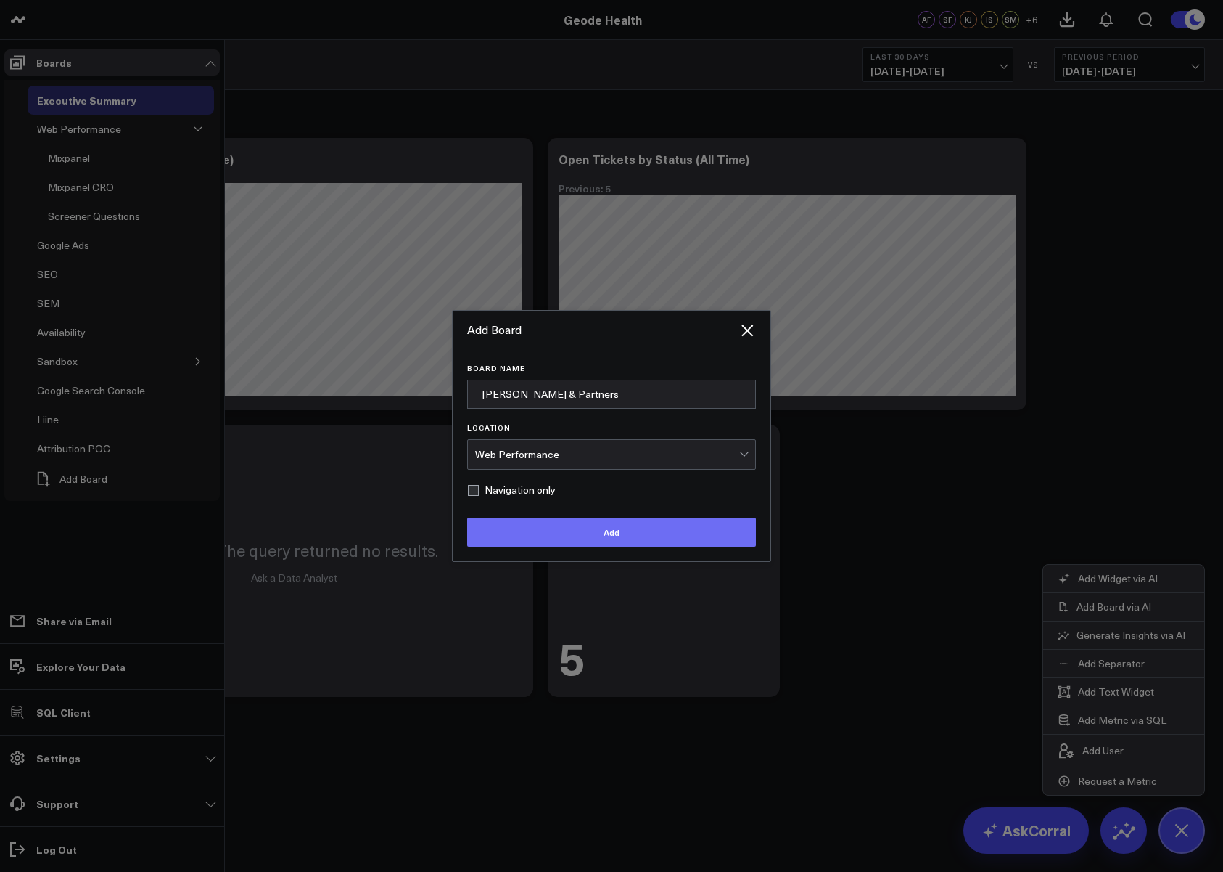
click at [560, 541] on button "Add" at bounding box center [611, 531] width 289 height 29
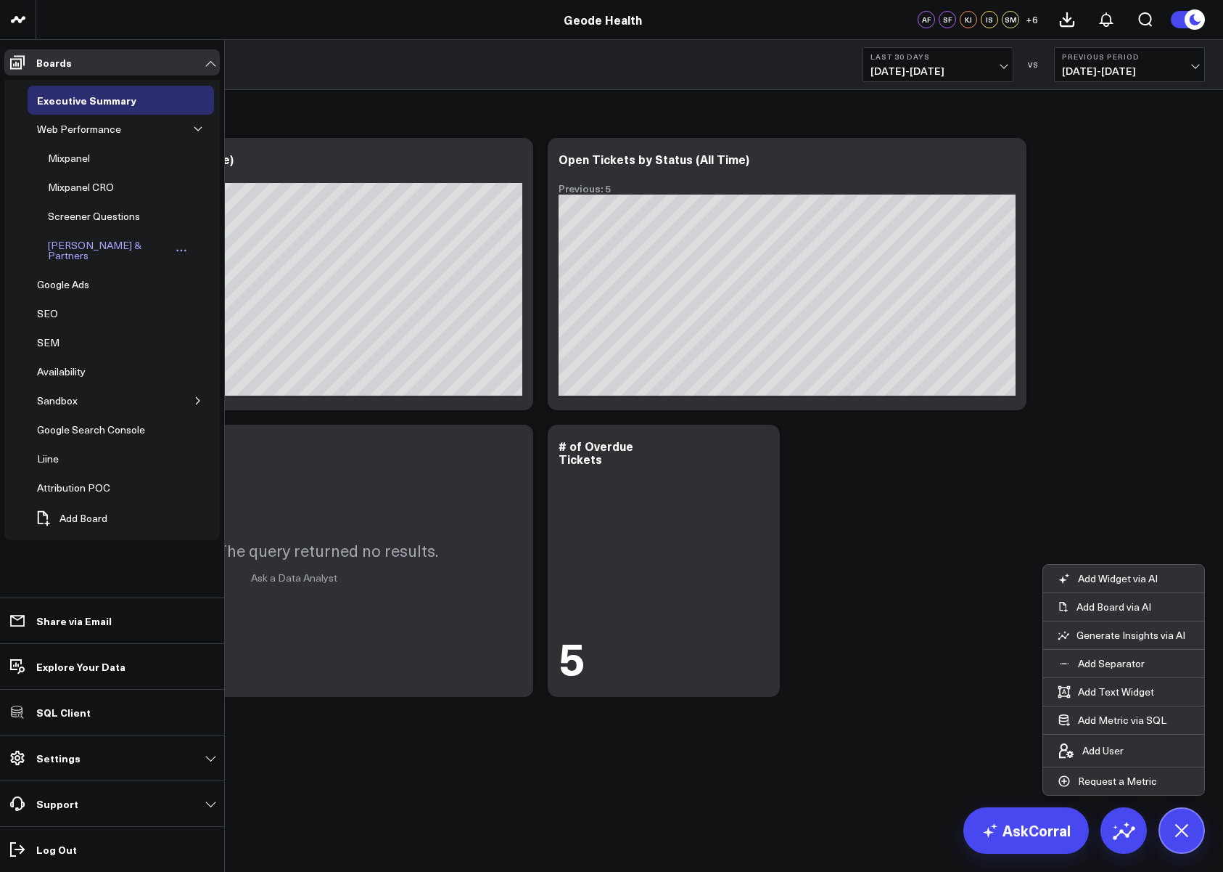
click at [67, 234] on link "[PERSON_NAME] & Partners" at bounding box center [117, 250] width 158 height 39
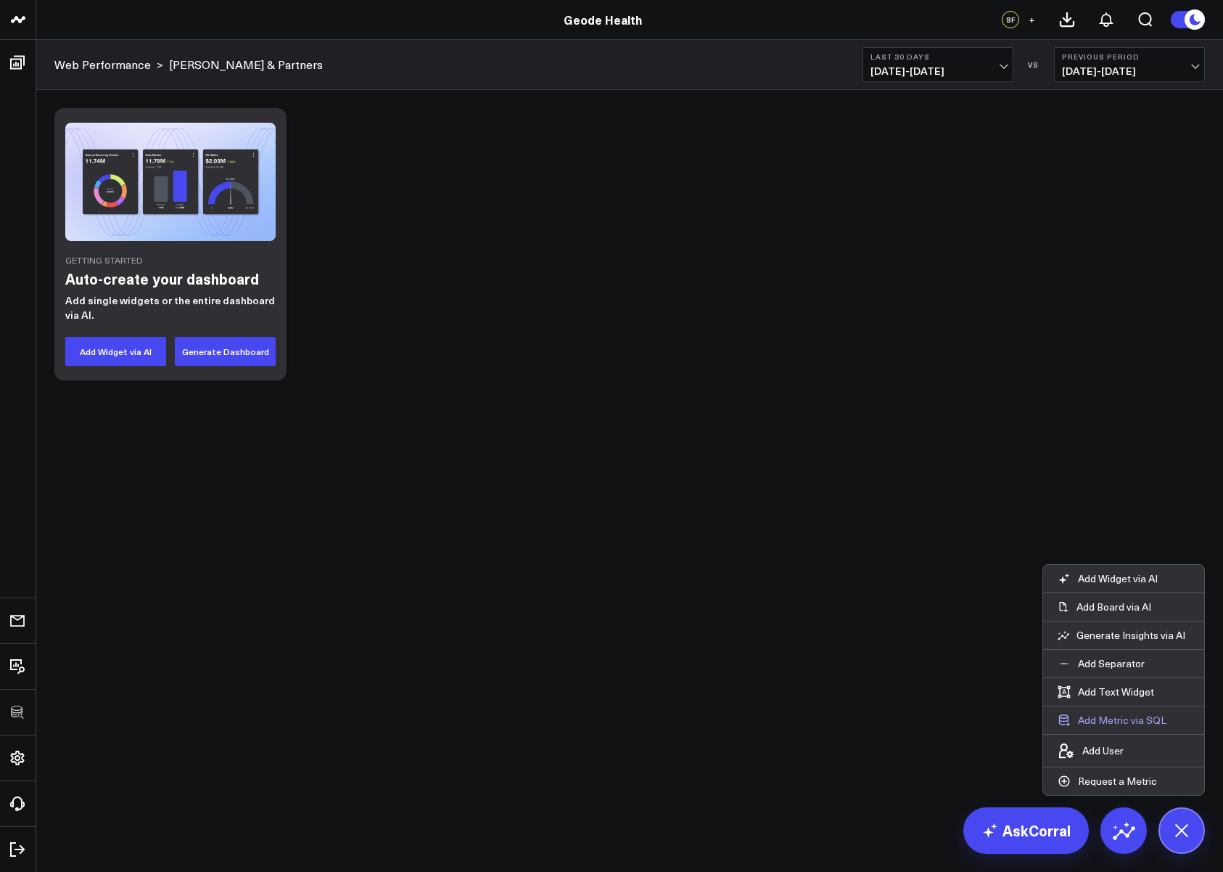
click at [1131, 719] on button "Add Metric via SQL" at bounding box center [1113, 720] width 138 height 28
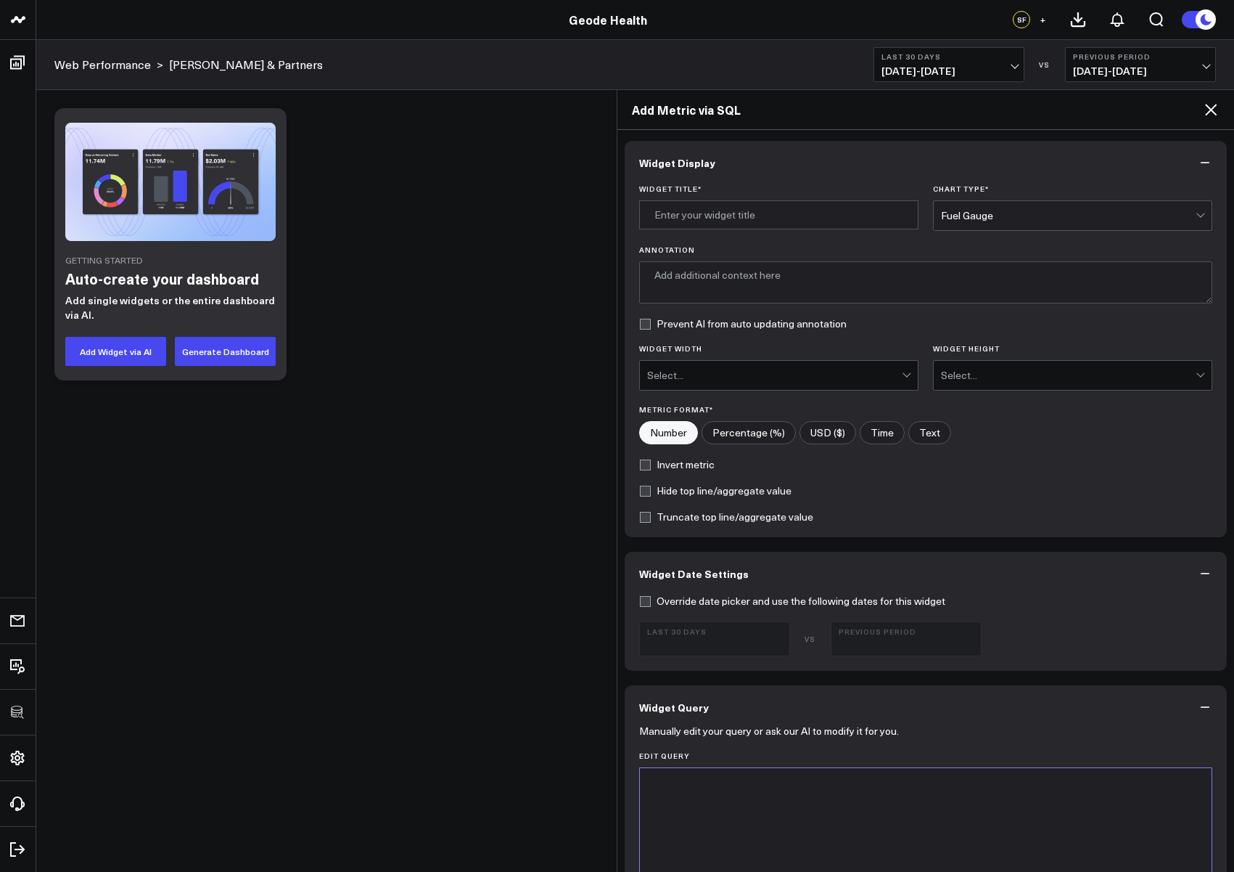
scroll to position [551, 0]
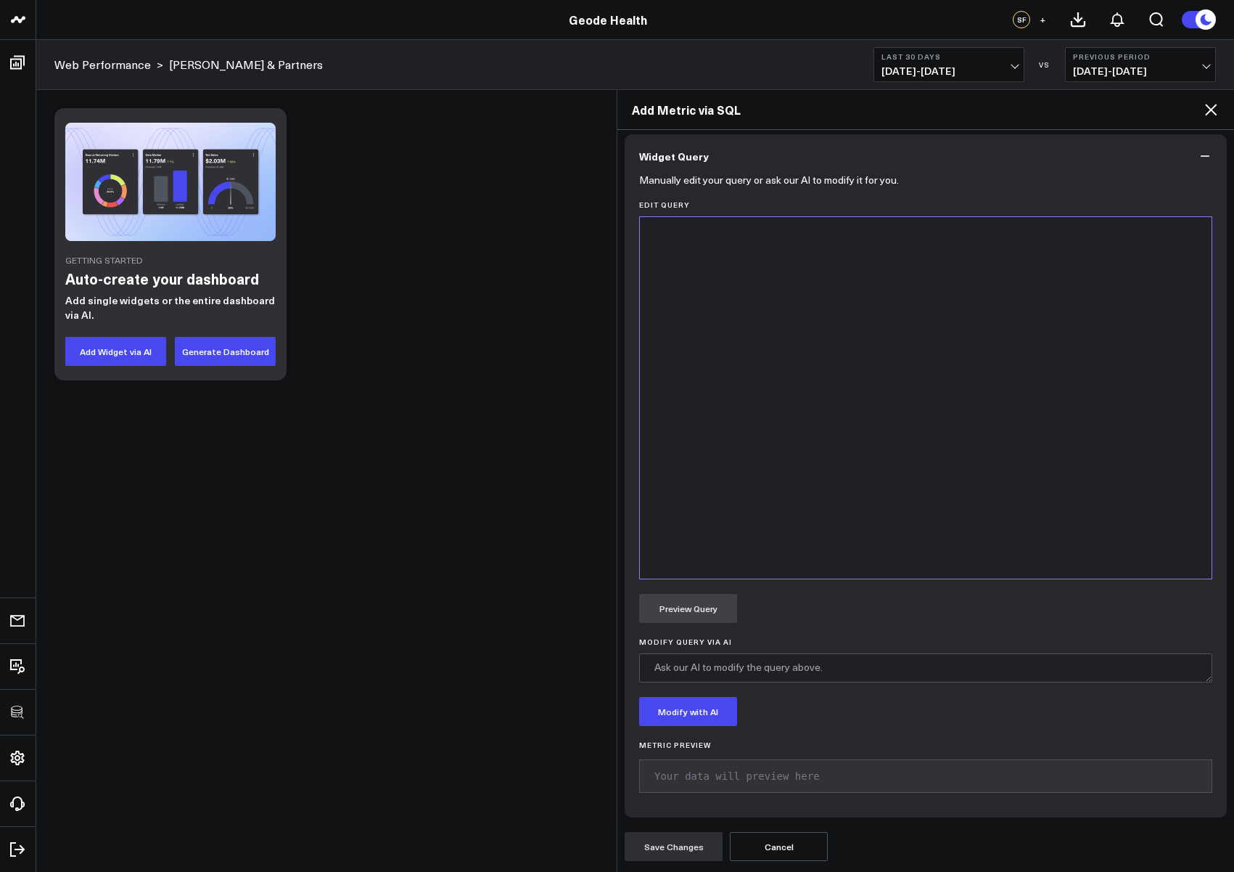
click at [771, 465] on div at bounding box center [925, 397] width 557 height 347
paste div
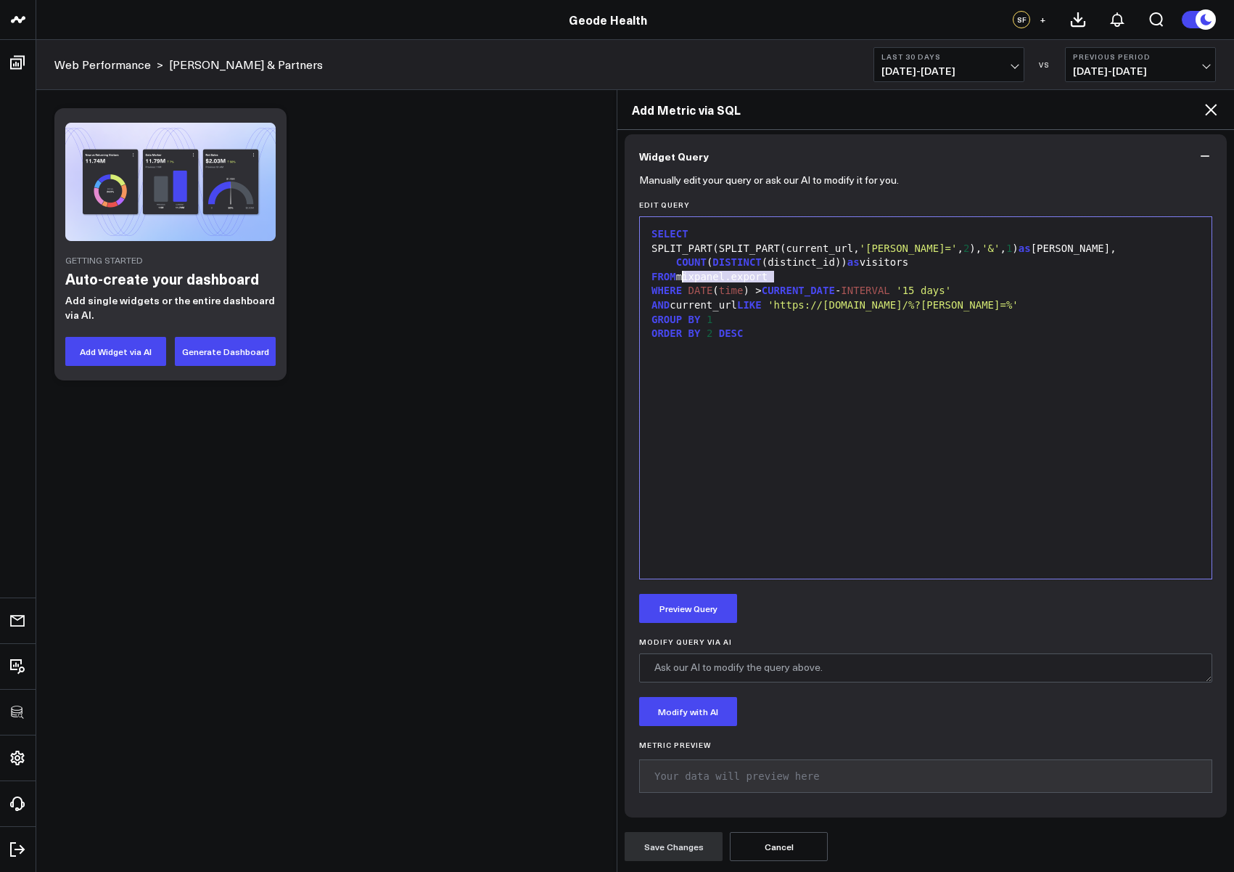
drag, startPoint x: 796, startPoint y: 281, endPoint x: 683, endPoint y: 275, distance: 113.4
click at [683, 275] on div "FROM mixpanel.export" at bounding box center [925, 277] width 557 height 15
click at [729, 289] on span "use_dataset" at bounding box center [736, 292] width 67 height 12
drag, startPoint x: 865, startPoint y: 279, endPoint x: 754, endPoint y: 278, distance: 111.0
click at [754, 278] on div "FROM use_dataset(Mixpanel Dataset)" at bounding box center [925, 277] width 557 height 15
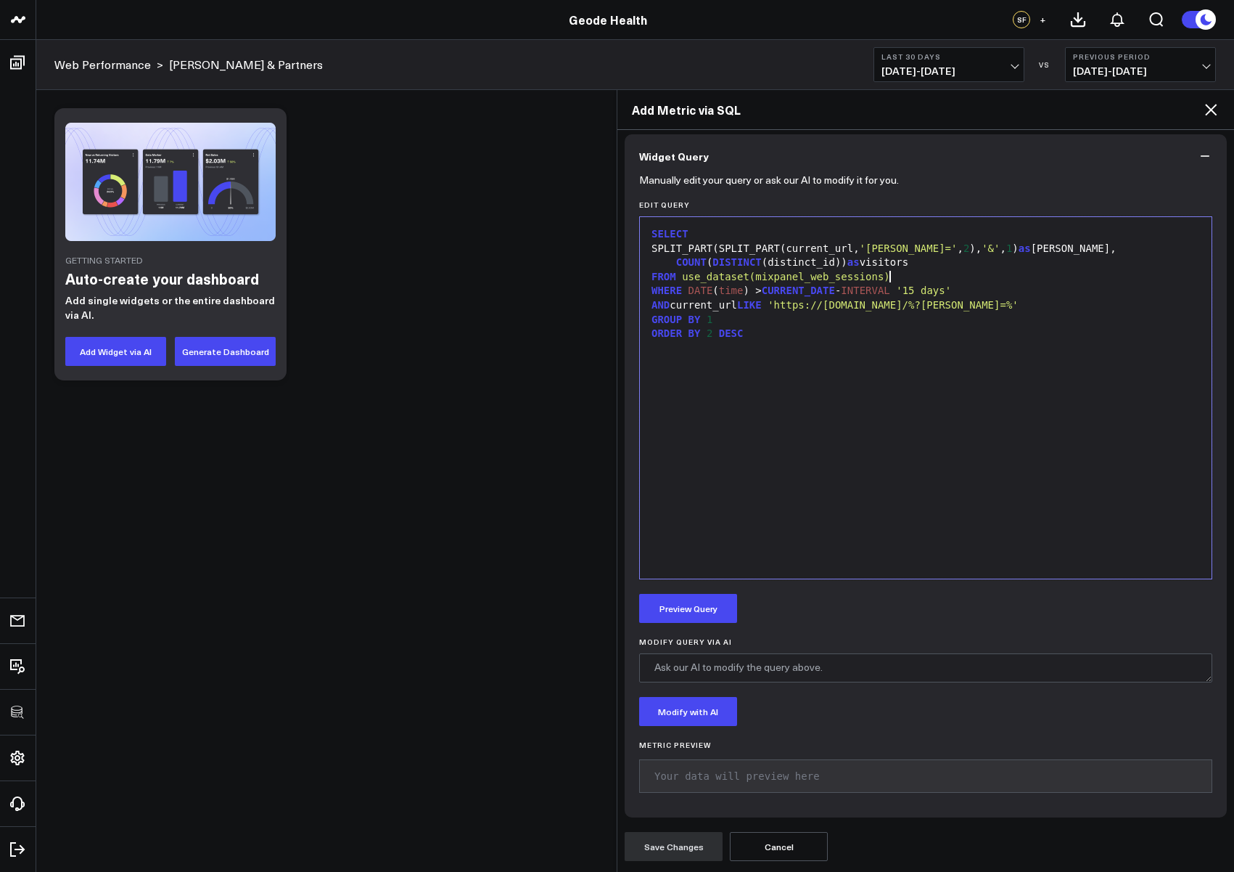
click at [796, 351] on div "SELECT SPLIT_PART(SPLIT_PART(current_url, '[PERSON_NAME]=' , 2 ), '&' , 1 ) as …" at bounding box center [925, 397] width 557 height 347
click at [689, 611] on button "Preview Query" at bounding box center [688, 608] width 98 height 29
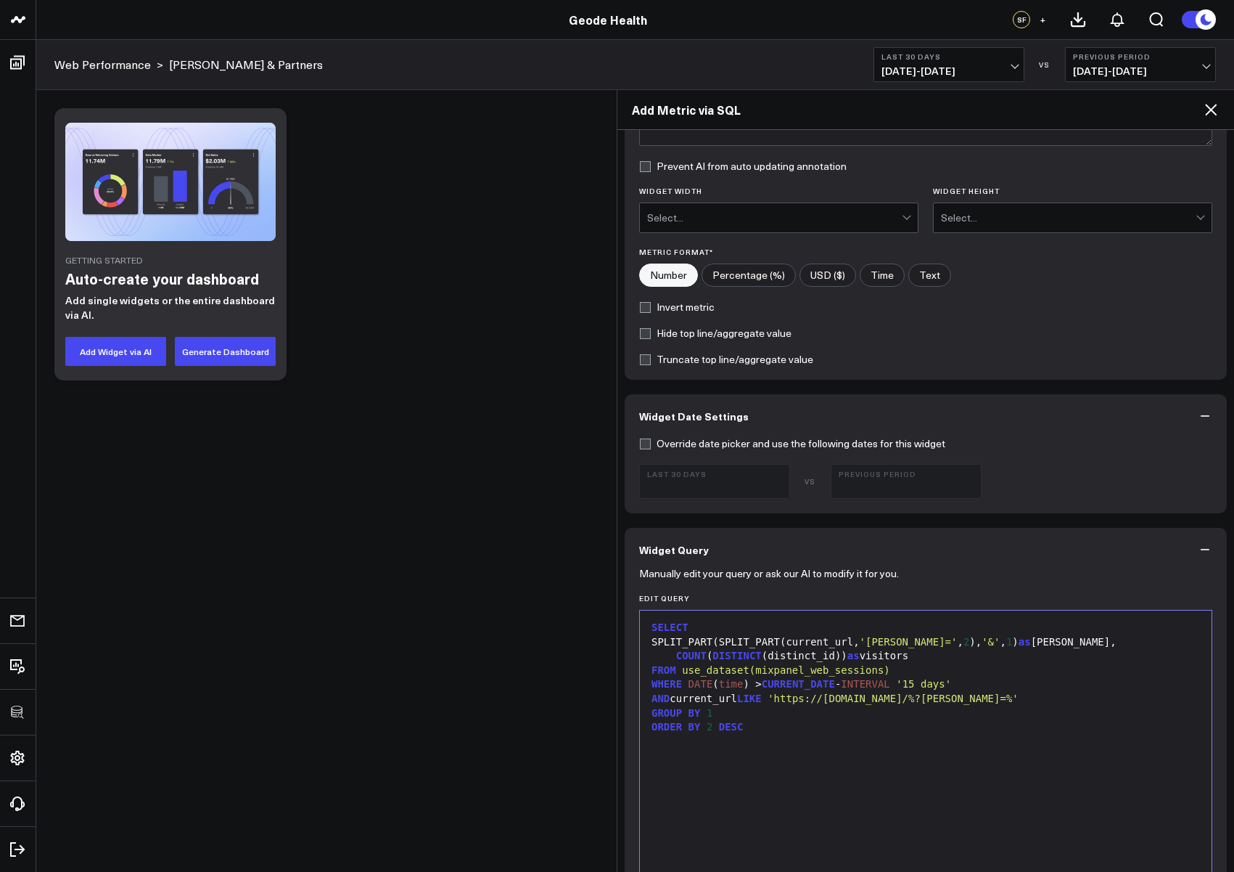
scroll to position [0, 0]
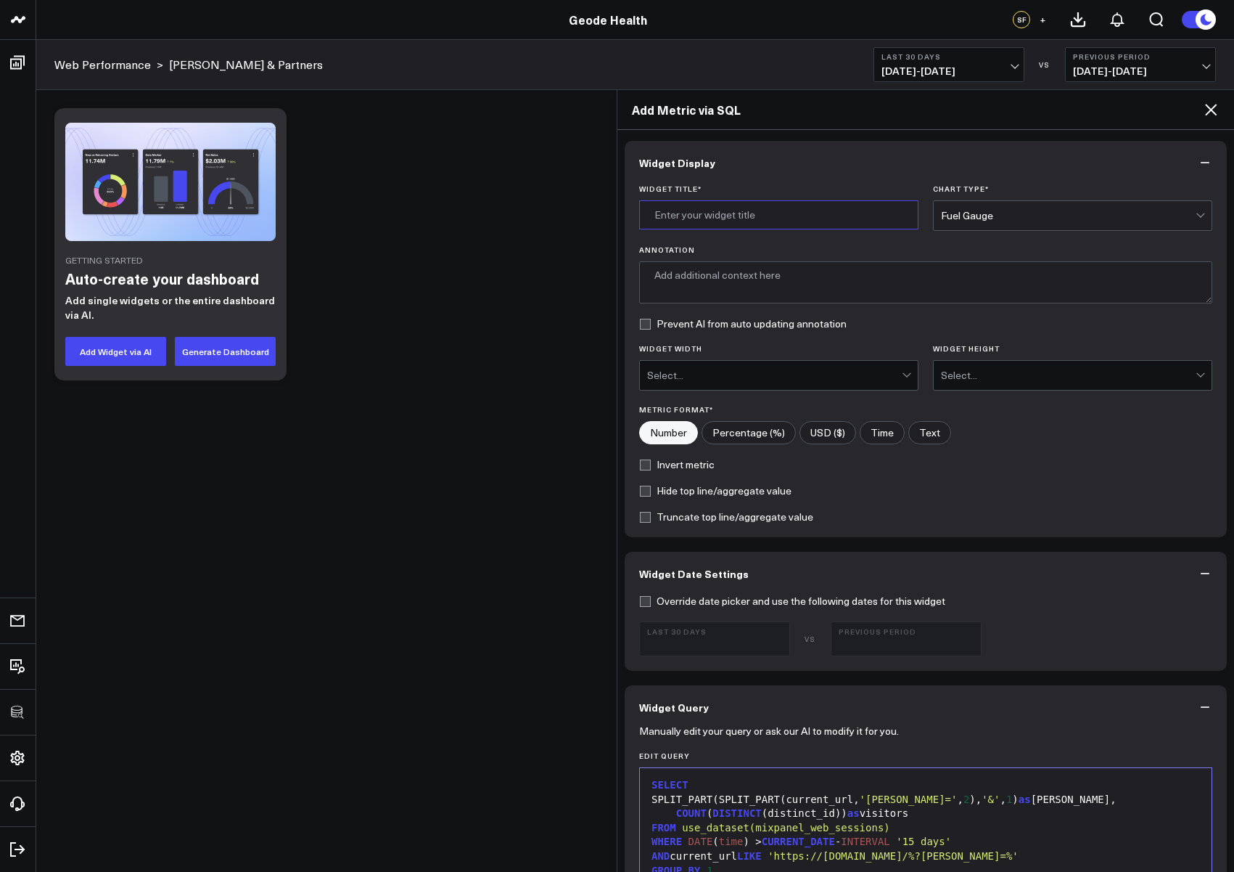
click at [723, 214] on input "Widget Title *" at bounding box center [778, 214] width 279 height 29
type input "Visitors by Booker Referral URL Parameter"
click at [1005, 213] on div "Fuel Gauge" at bounding box center [1068, 216] width 255 height 12
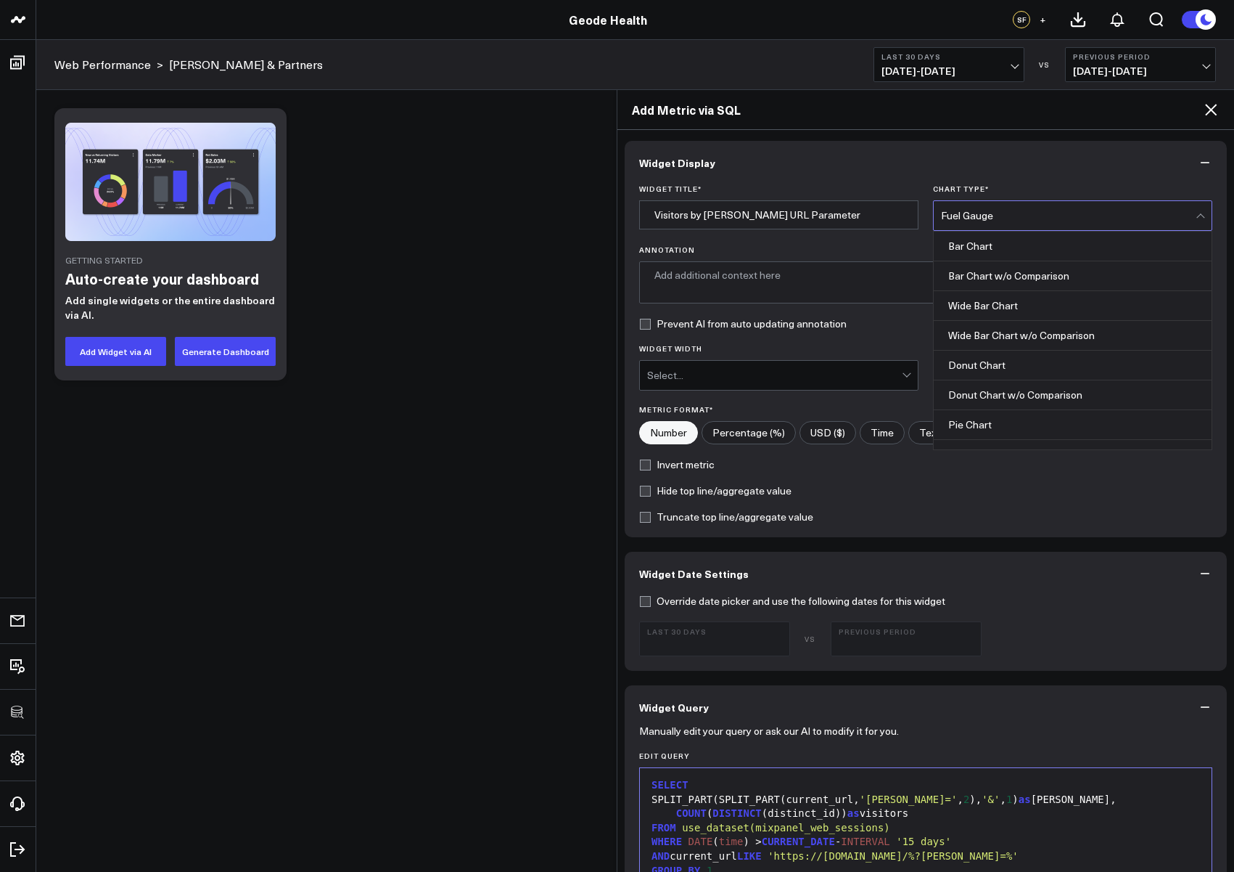
scroll to position [585, 0]
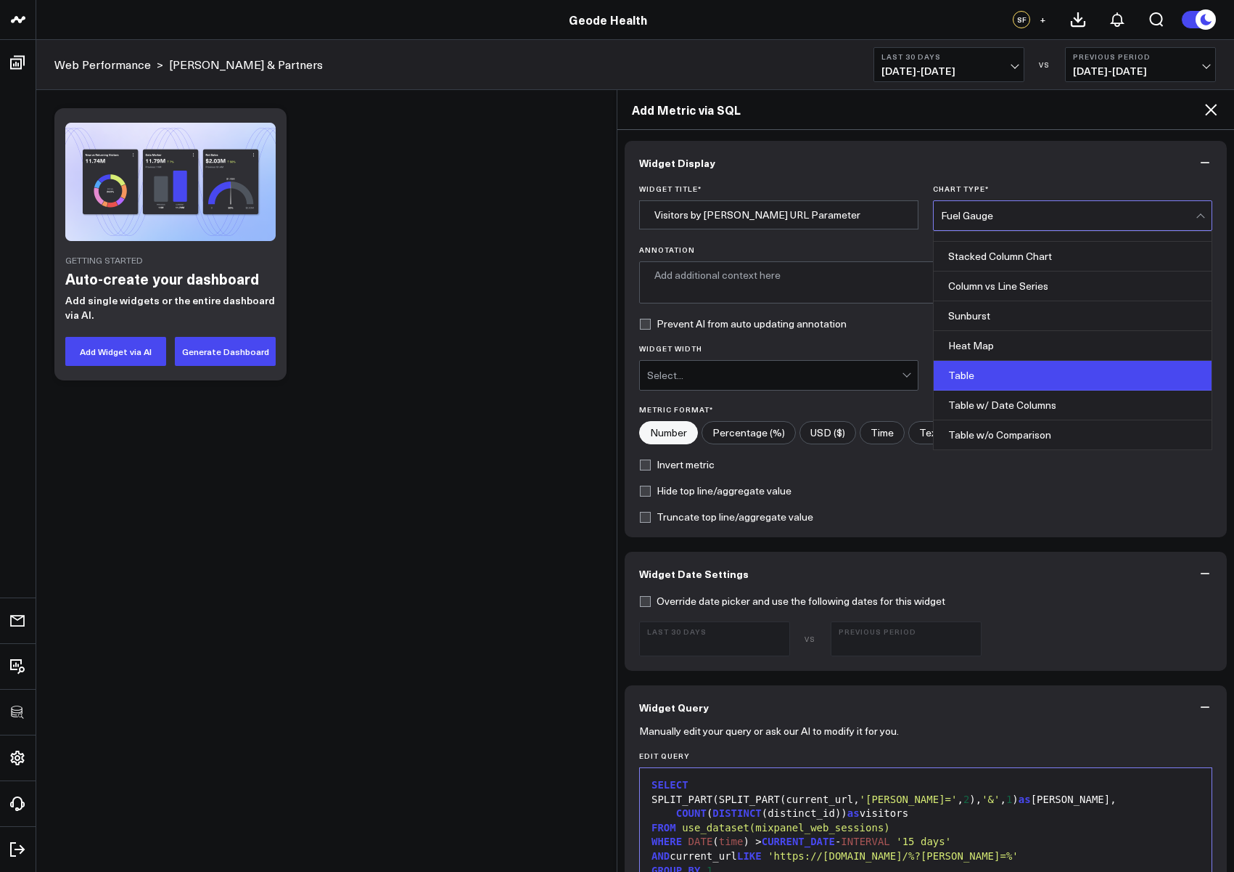
click at [1004, 373] on div "Table" at bounding box center [1073, 376] width 278 height 30
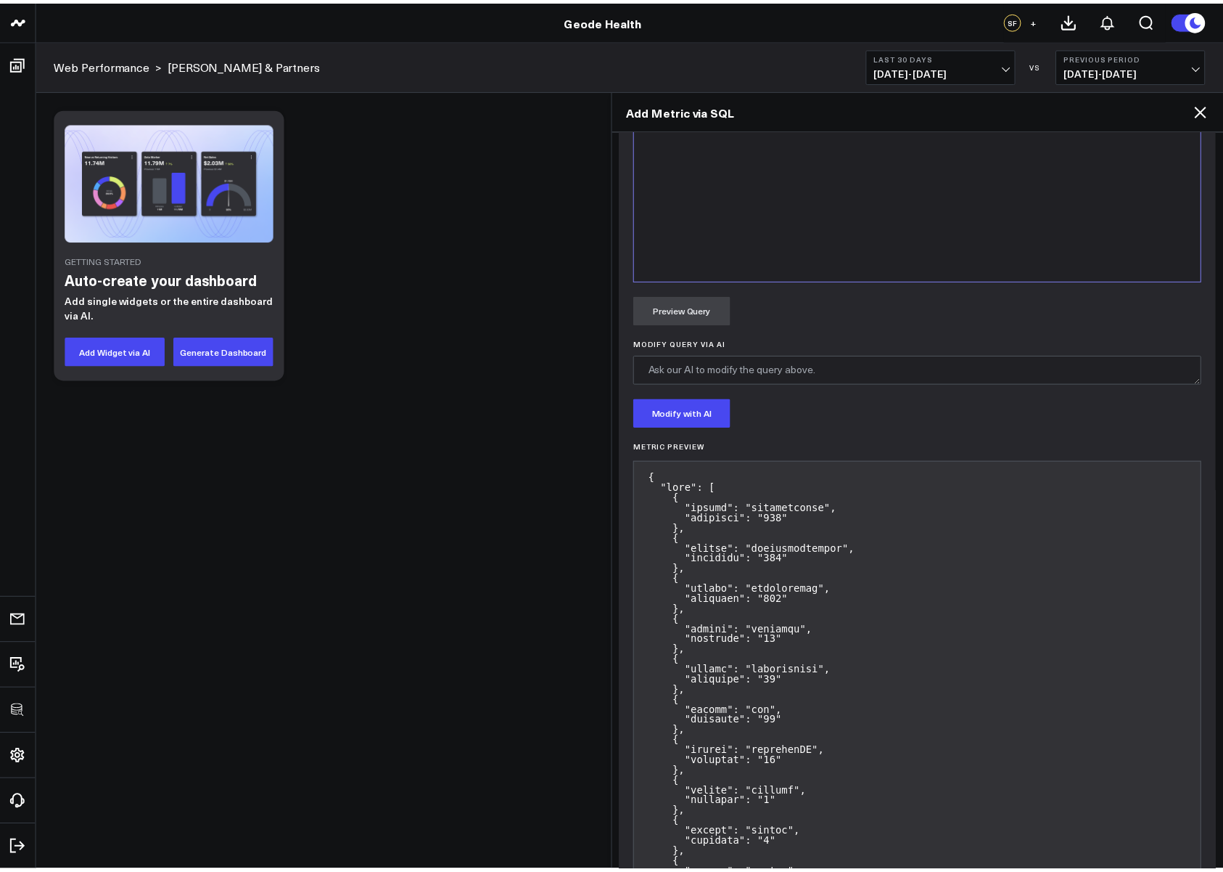
scroll to position [1353, 0]
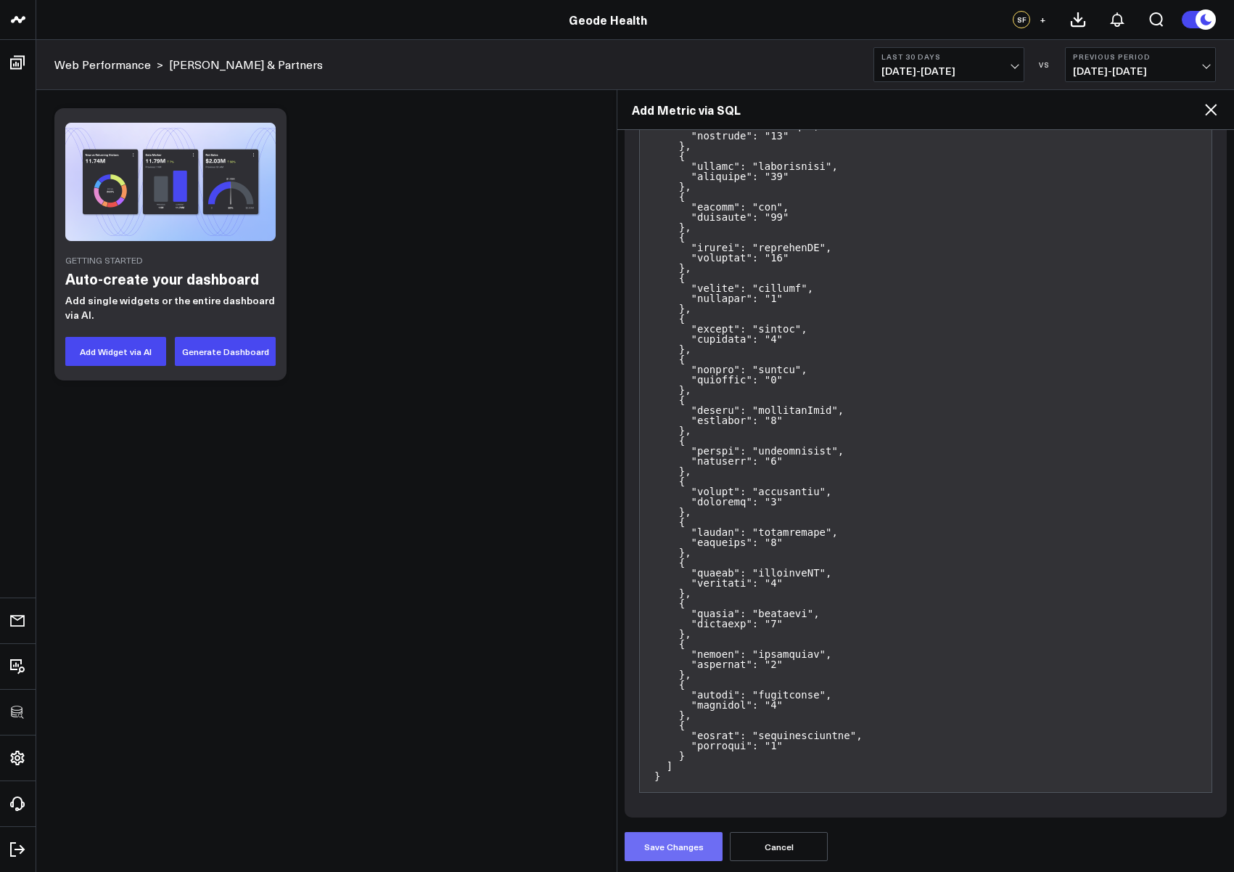
click at [692, 852] on button "Save Changes" at bounding box center [674, 846] width 98 height 29
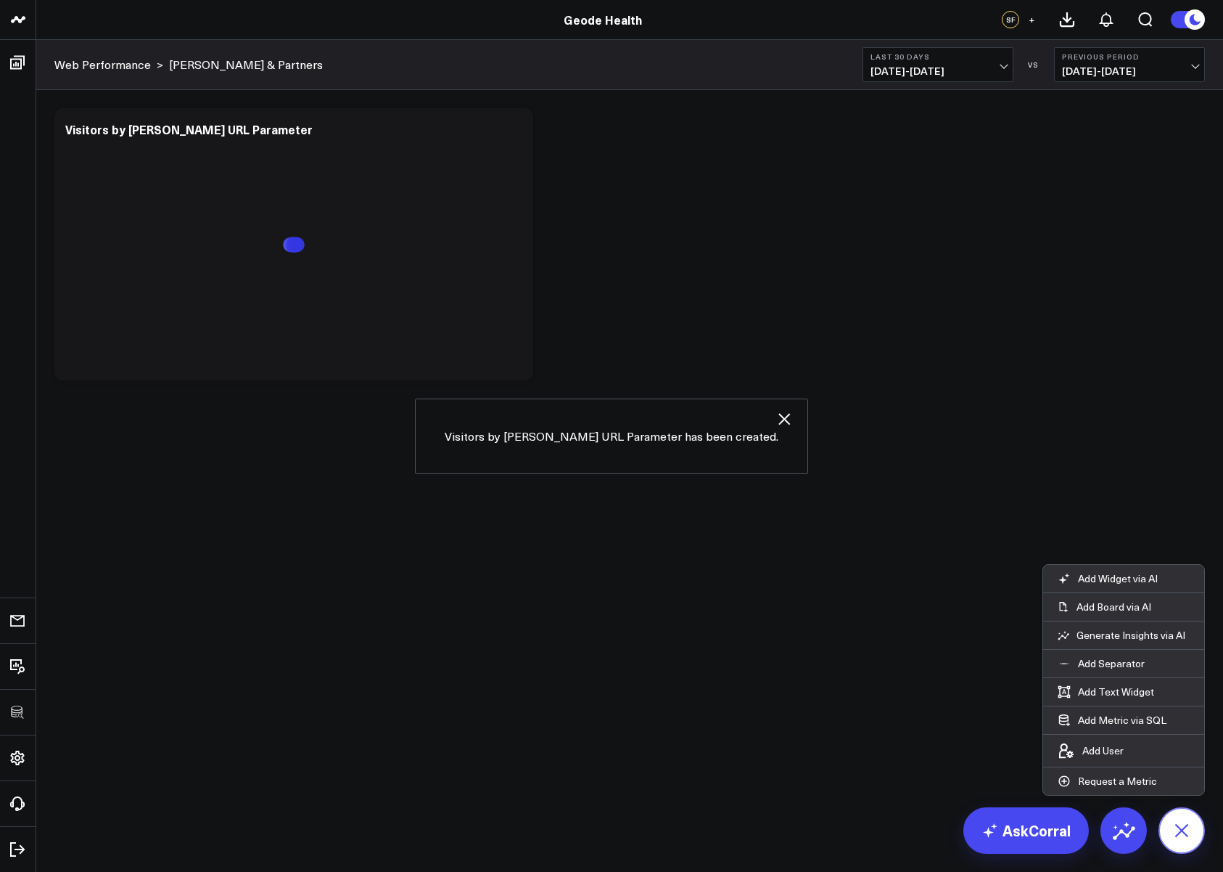
click at [1182, 827] on icon at bounding box center [1181, 829] width 33 height 33
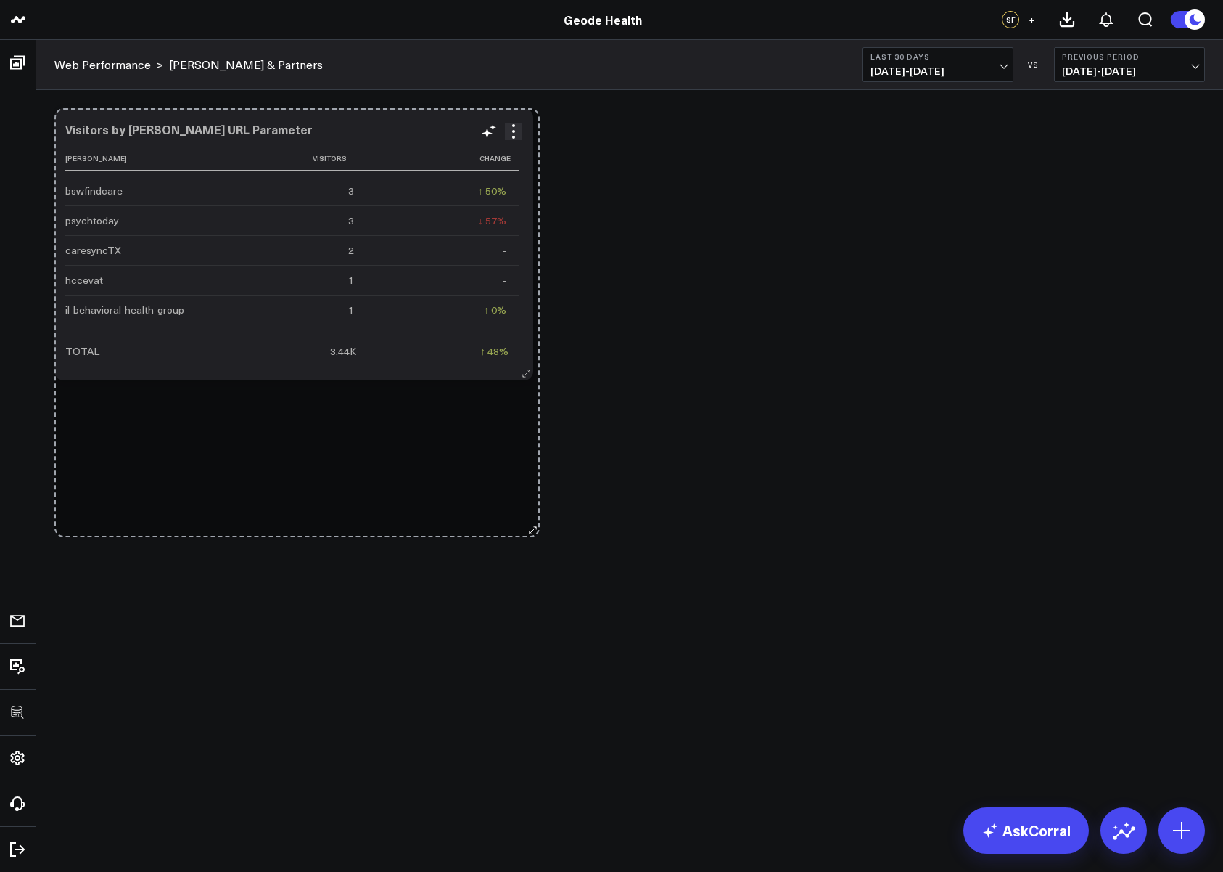
scroll to position [233, 0]
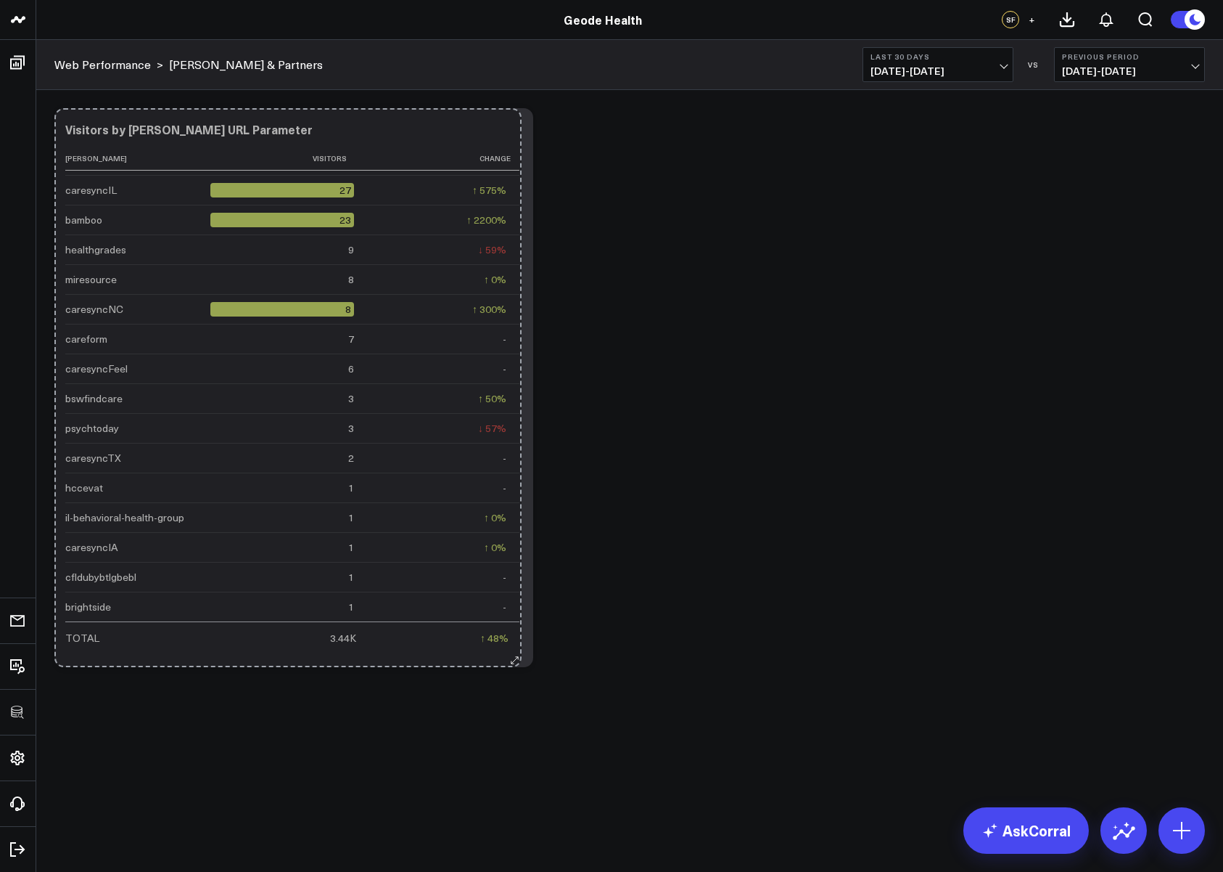
drag, startPoint x: 528, startPoint y: 376, endPoint x: 516, endPoint y: 667, distance: 291.2
click at [516, 667] on div "Modify via AI Copy link to widget Ask support Remove Create linked copy Executi…" at bounding box center [629, 387] width 1165 height 573
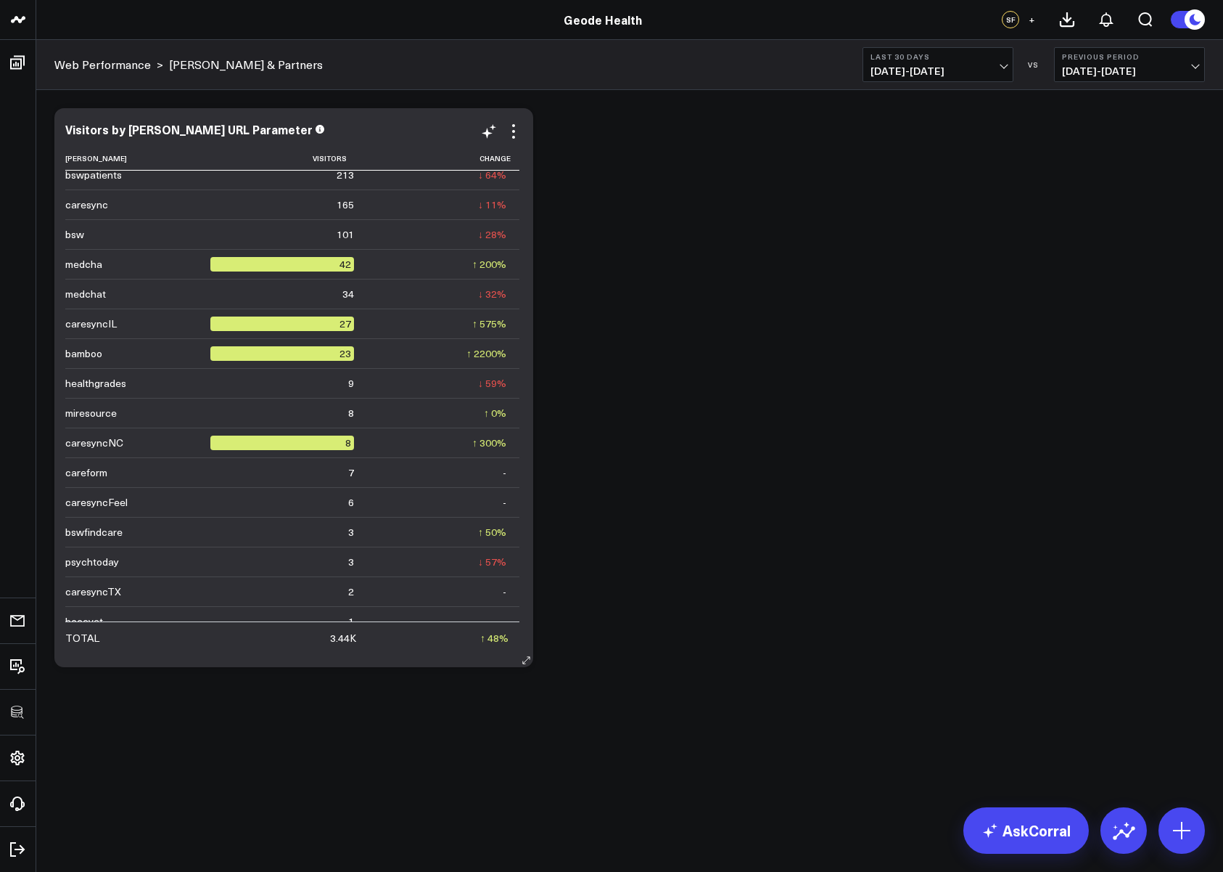
scroll to position [0, 0]
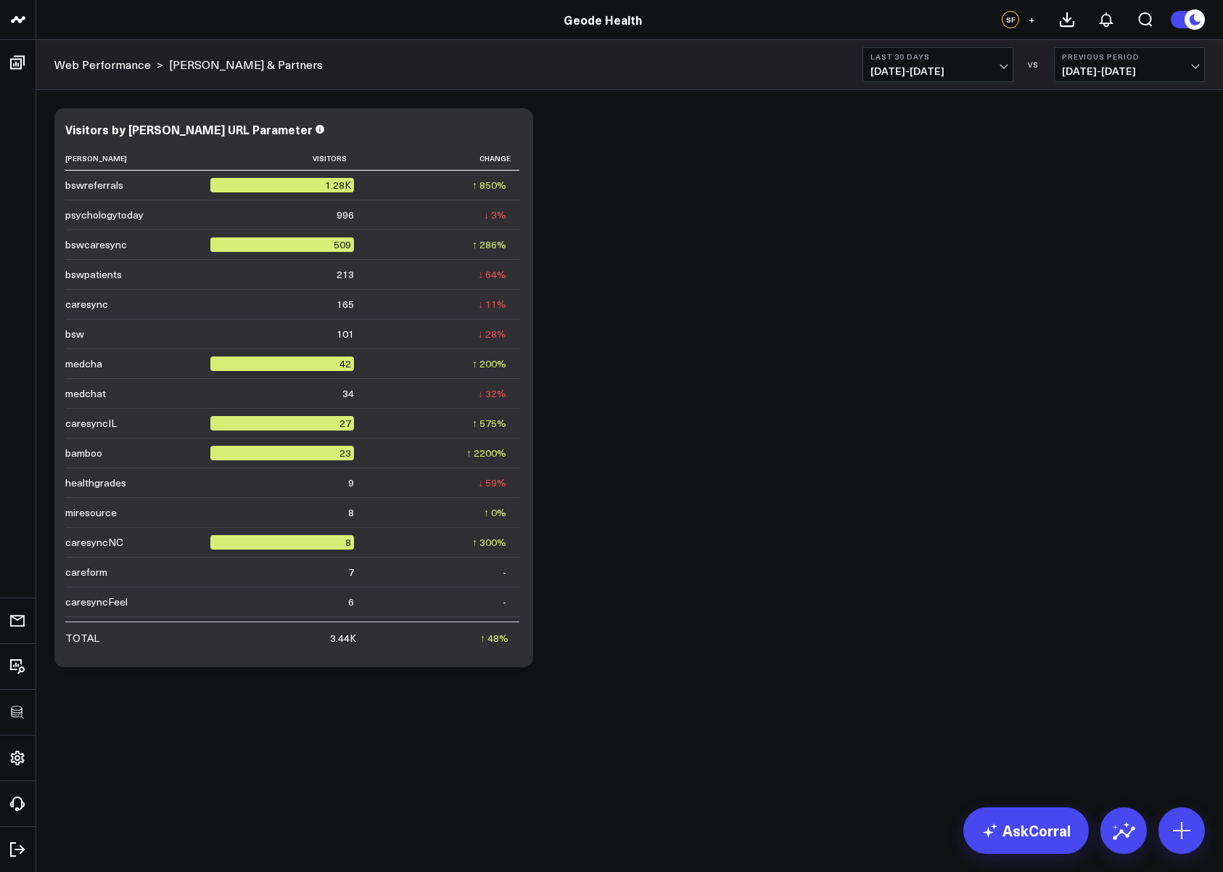
click at [631, 381] on div "Modify via AI Copy link to widget Ask support Remove Create linked copy Executi…" at bounding box center [629, 387] width 1165 height 573
click at [913, 192] on div "Modify via AI Copy link to widget Ask support Remove Create linked copy Executi…" at bounding box center [629, 387] width 1165 height 573
click at [1029, 22] on span "+" at bounding box center [1032, 20] width 7 height 10
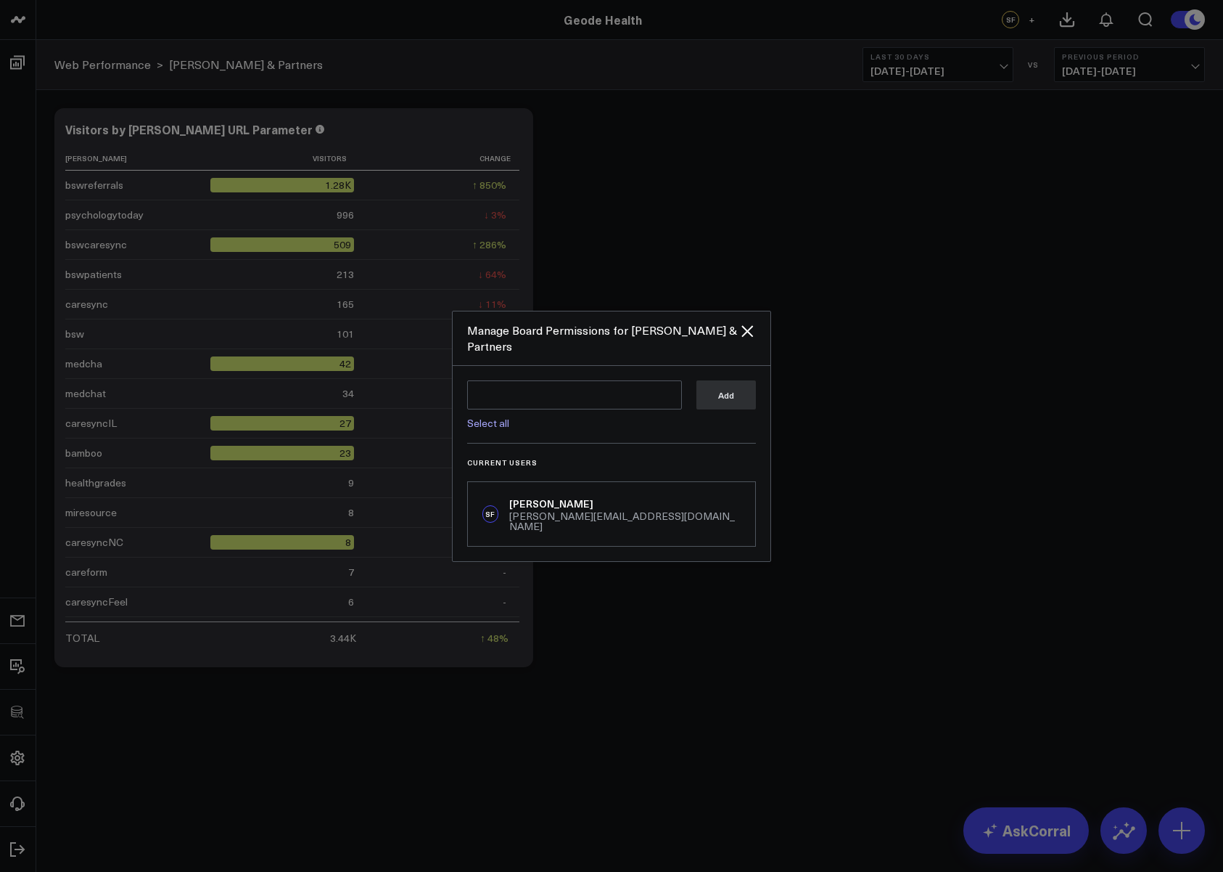
click at [498, 425] on link "Select all" at bounding box center [488, 423] width 42 height 14
type textarea "@Alina Fadeyeva @Steven Fullerton @Keith Jensen @Issac Scott @Amy Bello @Stephe…"
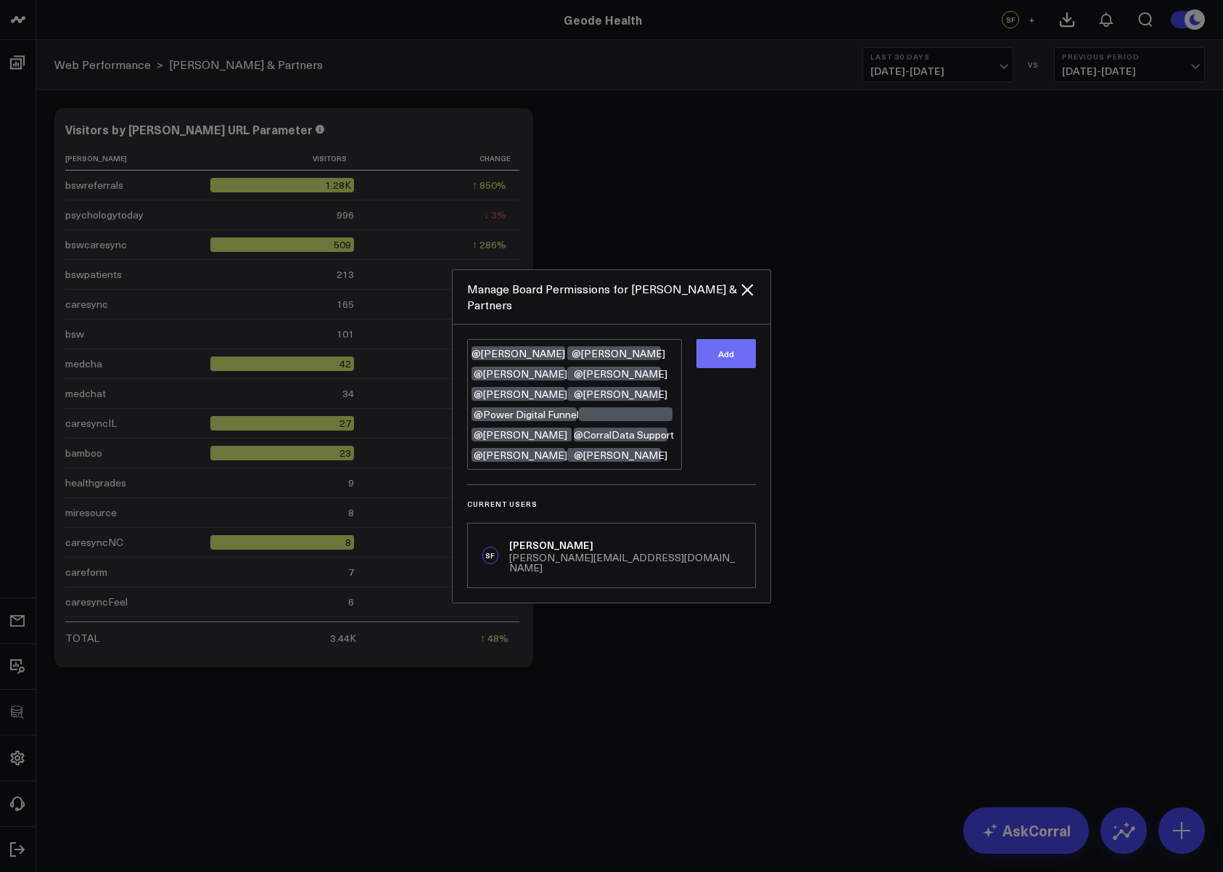
click at [716, 355] on button "Add" at bounding box center [727, 353] width 60 height 29
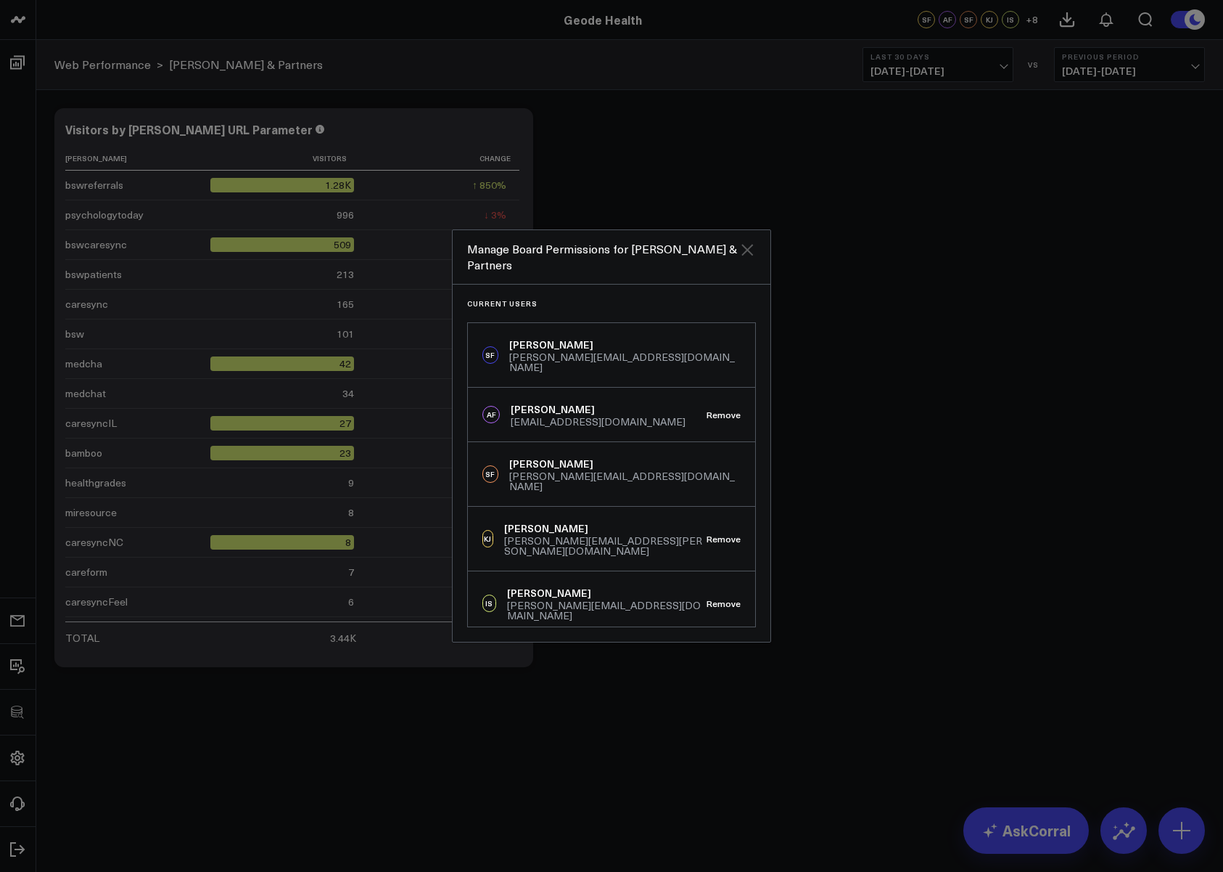
click at [749, 289] on div "Current Users SF Steven Fullerton steven@corraldata.com AF Alina Fadeyeva alina…" at bounding box center [612, 462] width 318 height 357
click at [747, 254] on icon "Close" at bounding box center [747, 249] width 17 height 17
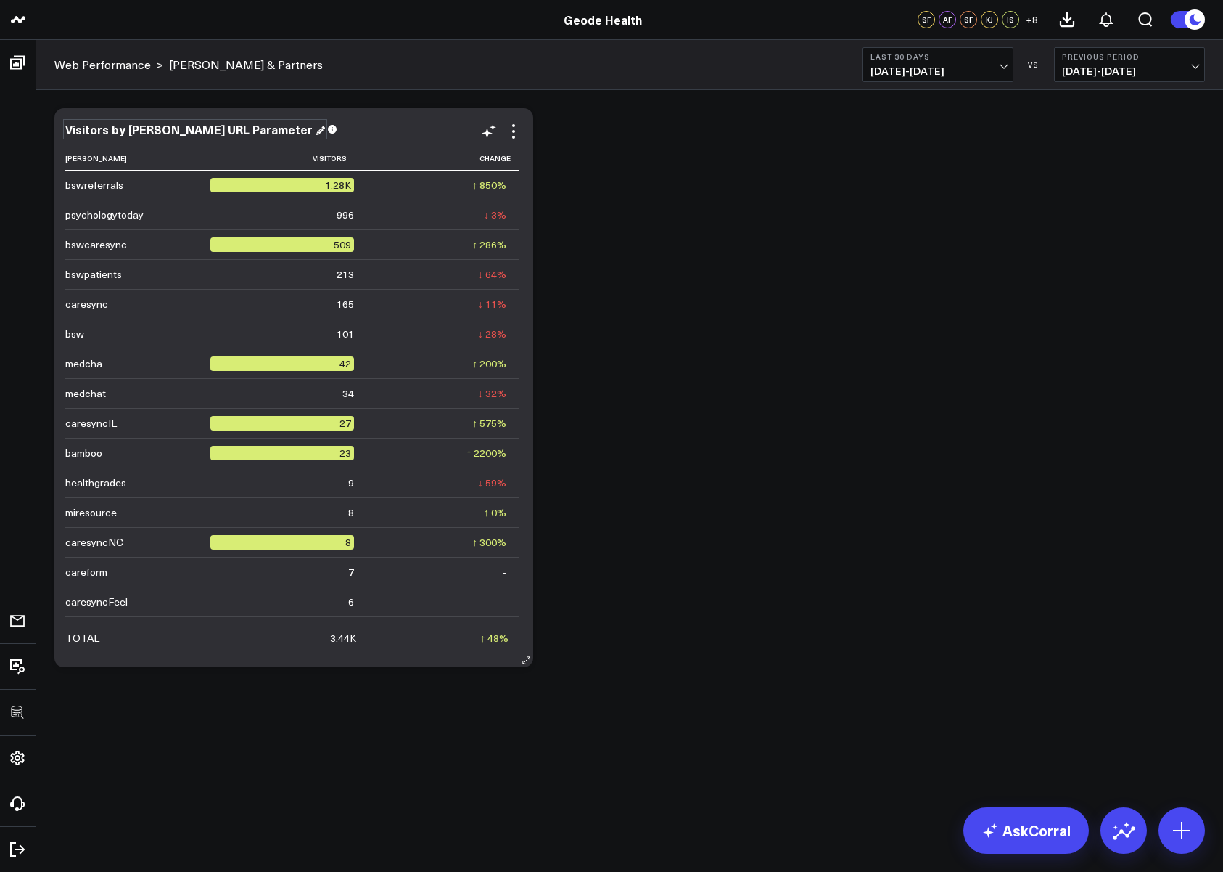
click at [112, 132] on div "Visitors by Booker Referral URL Parameter" at bounding box center [195, 129] width 260 height 16
click at [67, 130] on div "Visitors by Booker Referral URL Parameter" at bounding box center [190, 129] width 250 height 16
click at [67, 128] on div "Visitors by Booker Referral URL Parameter" at bounding box center [195, 129] width 260 height 16
click at [65, 128] on div "Visitors by Booker Referral URL Parameter" at bounding box center [190, 129] width 250 height 16
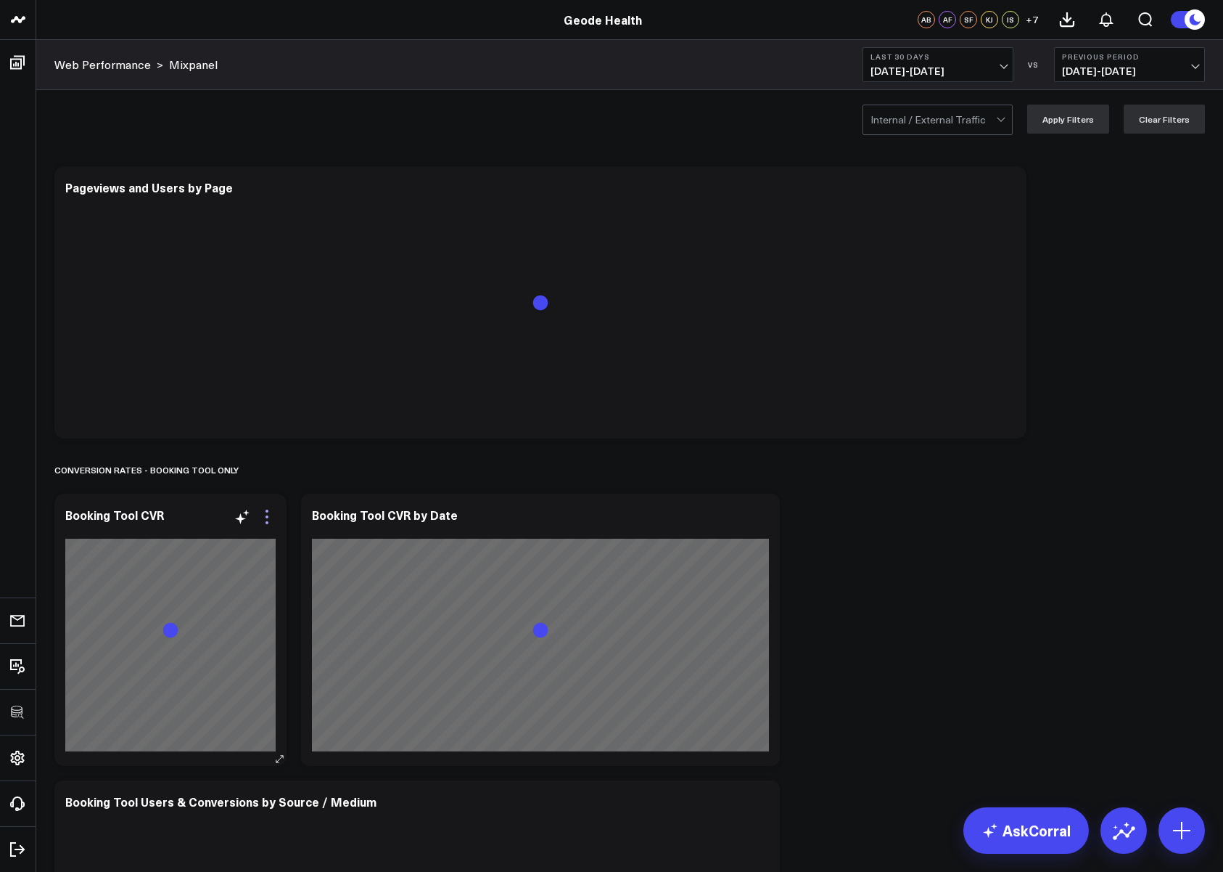
click at [270, 519] on icon at bounding box center [266, 516] width 17 height 17
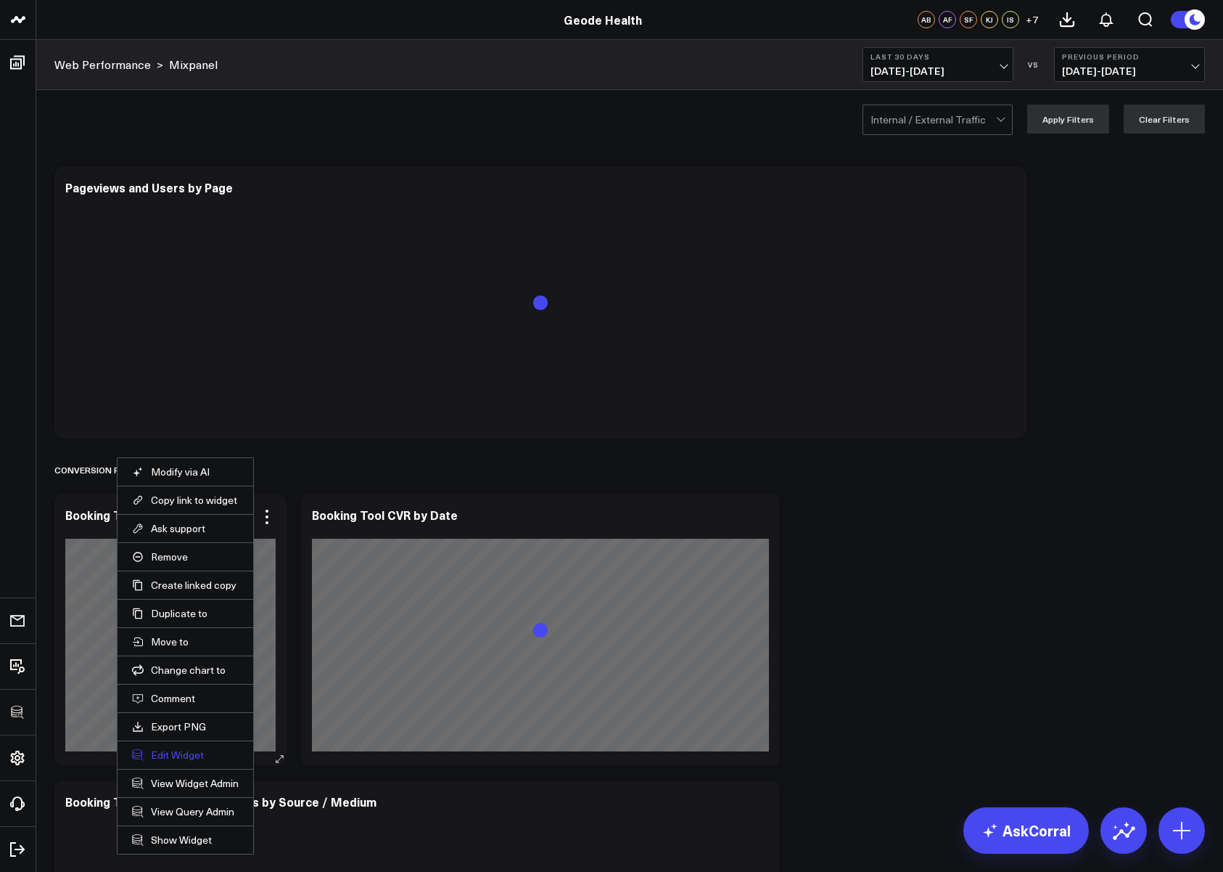
click at [186, 756] on button "Edit Widget" at bounding box center [185, 754] width 107 height 13
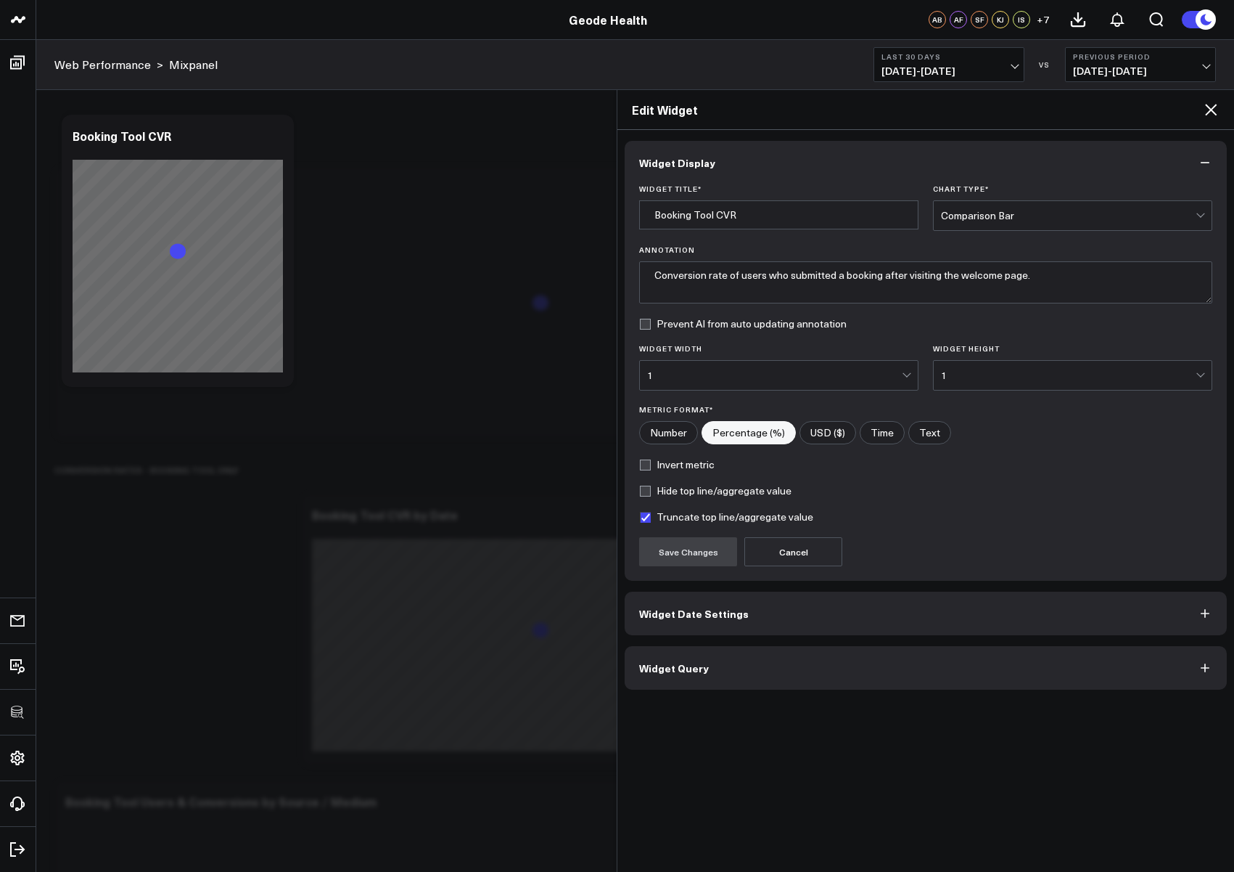
click at [839, 671] on button "Widget Query" at bounding box center [926, 668] width 602 height 44
